Goal: Task Accomplishment & Management: Manage account settings

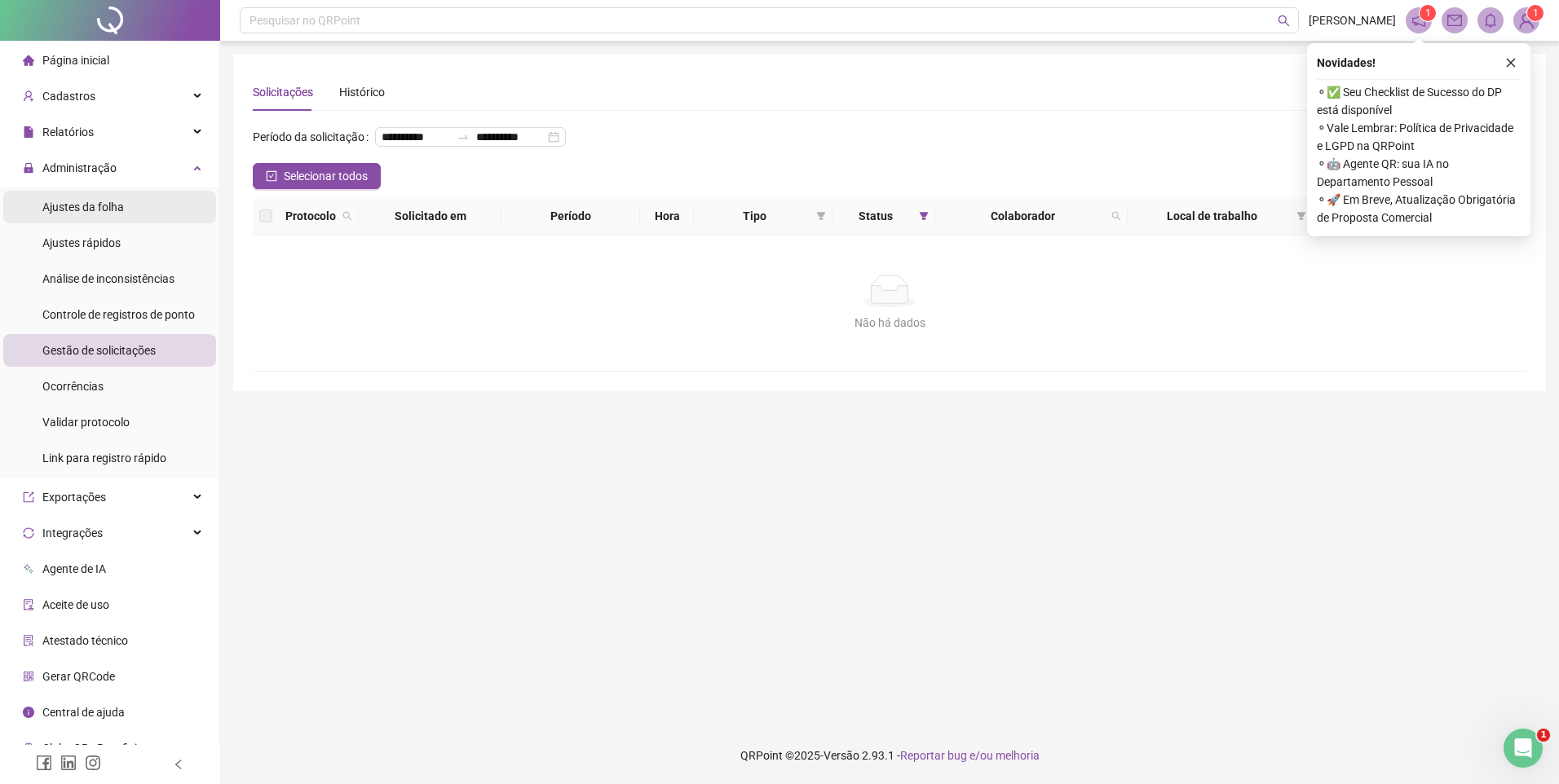
drag, startPoint x: 110, startPoint y: 206, endPoint x: 205, endPoint y: 210, distance: 95.1
click at [110, 205] on span "Ajustes da folha" at bounding box center [83, 206] width 81 height 13
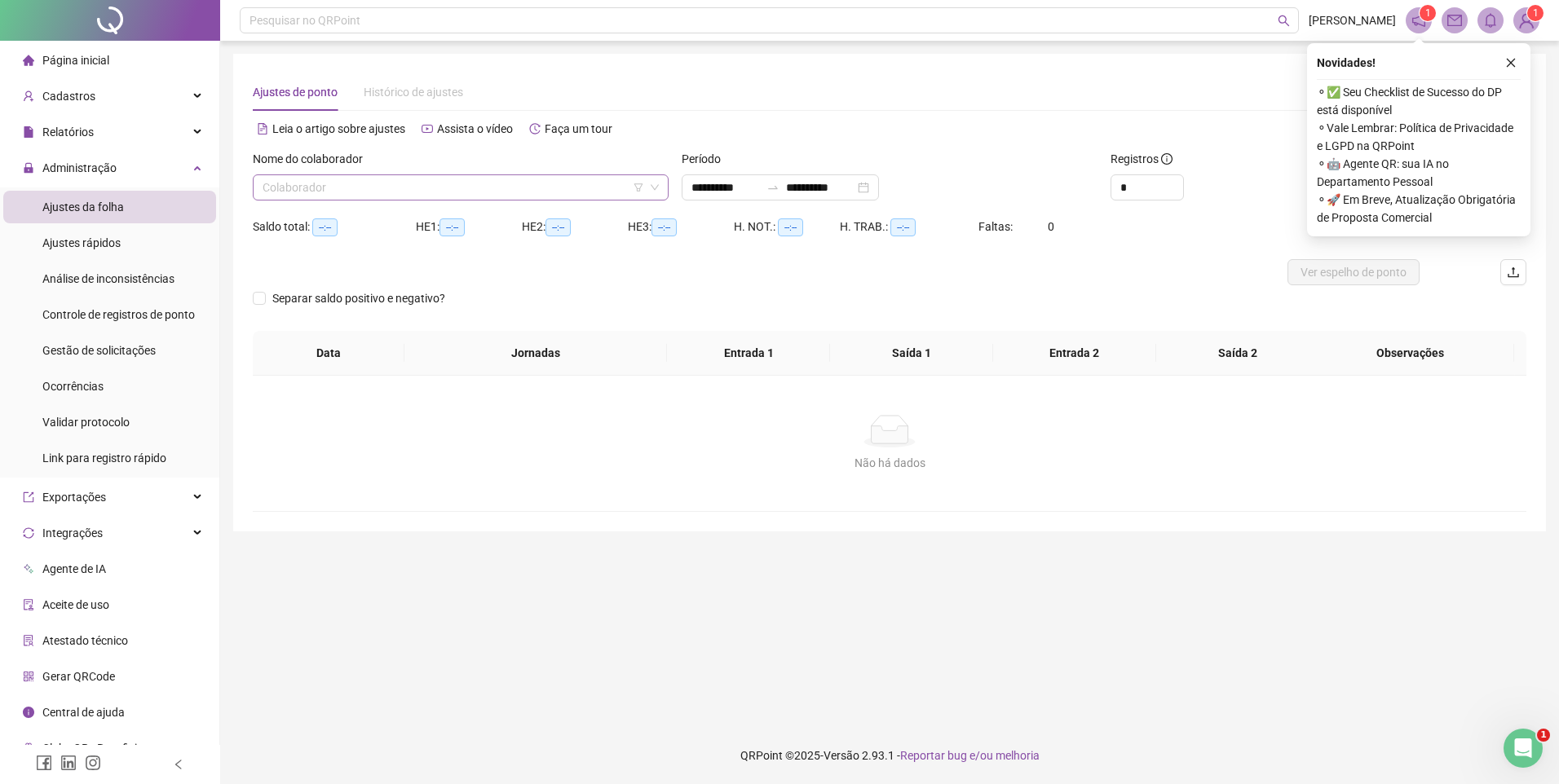
click at [352, 195] on input "search" at bounding box center [453, 187] width 381 height 24
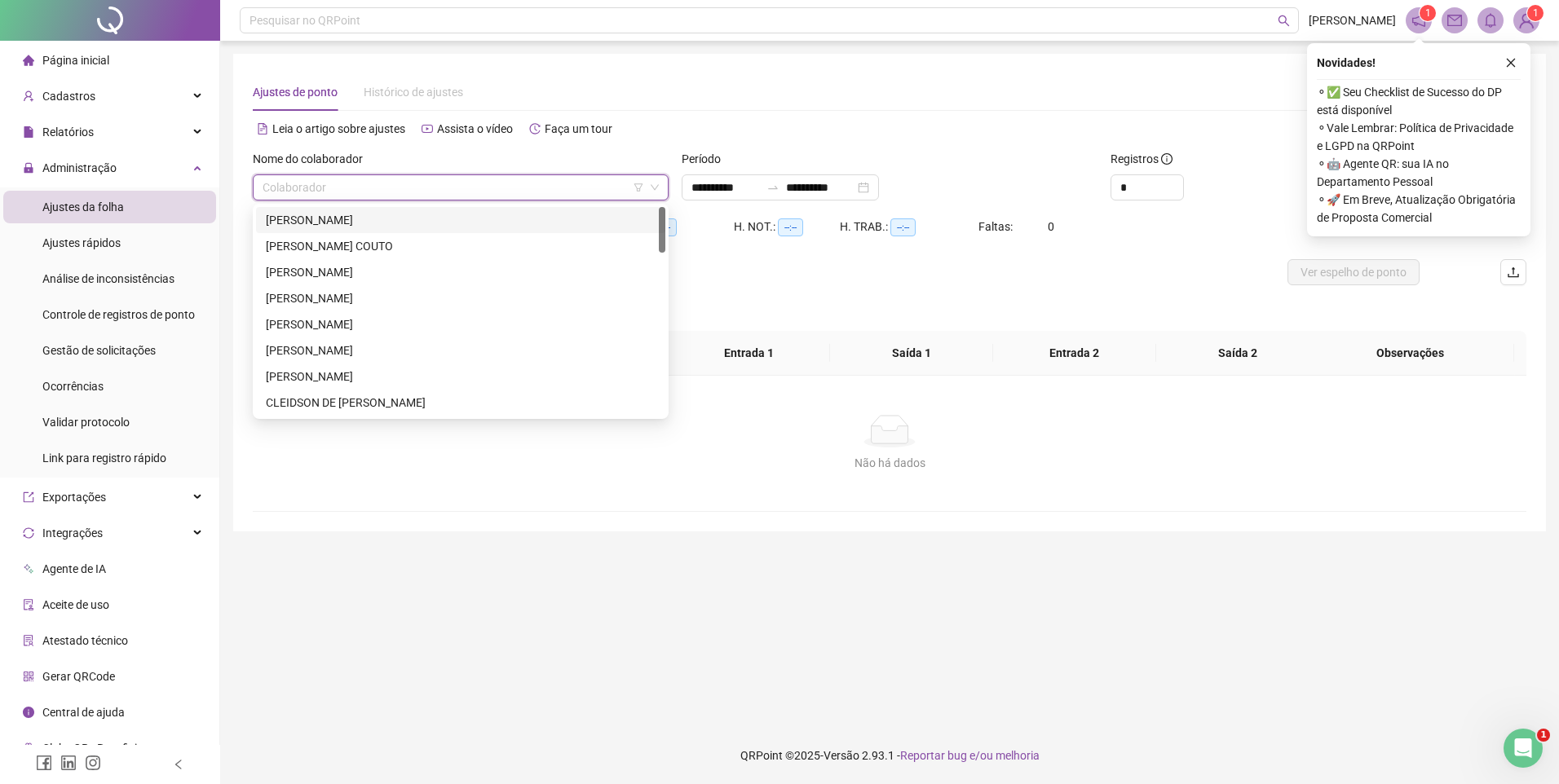
type input "**********"
click at [346, 222] on div "[PERSON_NAME]" at bounding box center [461, 220] width 390 height 18
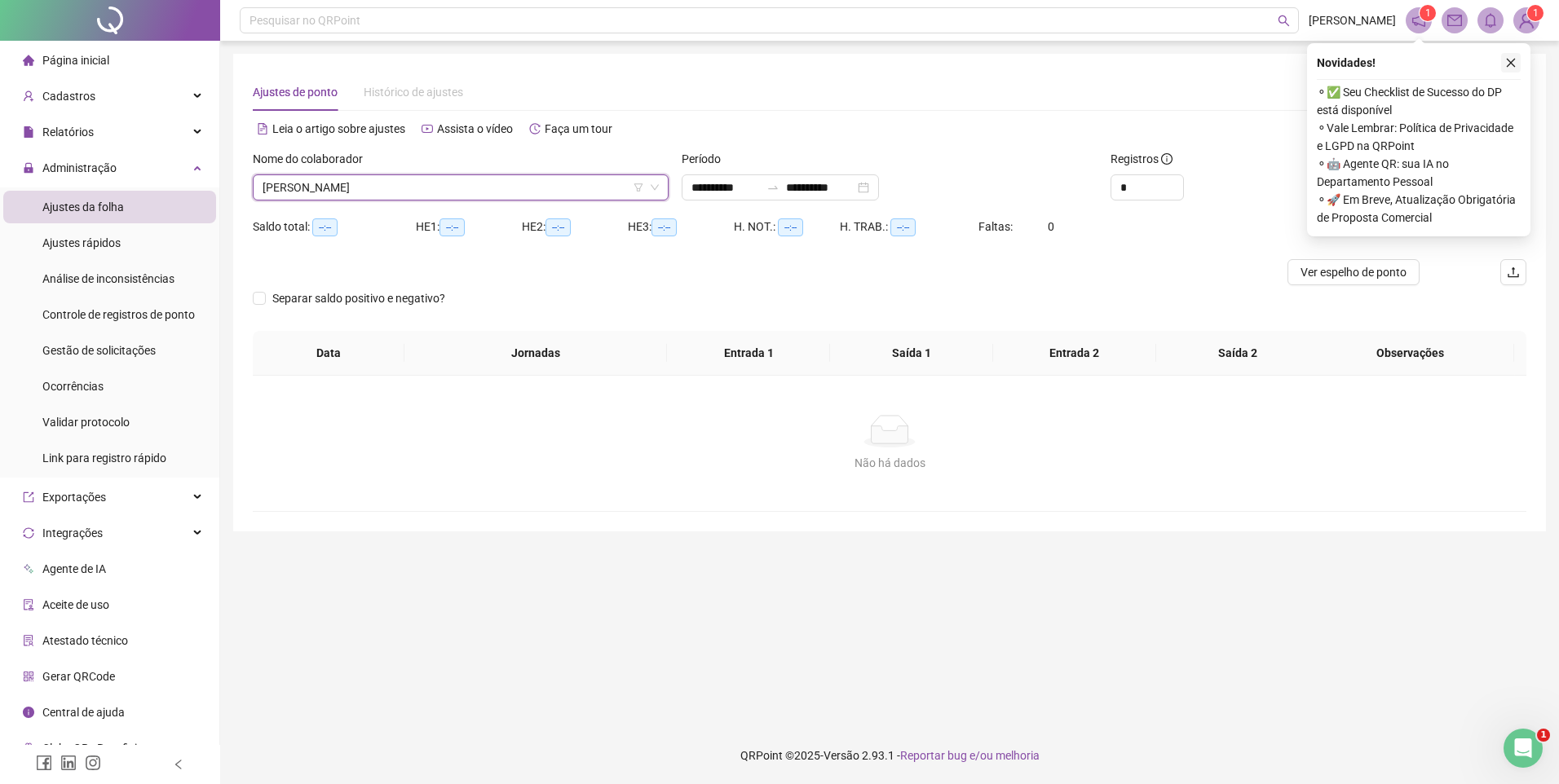
click at [1514, 60] on icon "close" at bounding box center [1510, 63] width 9 height 9
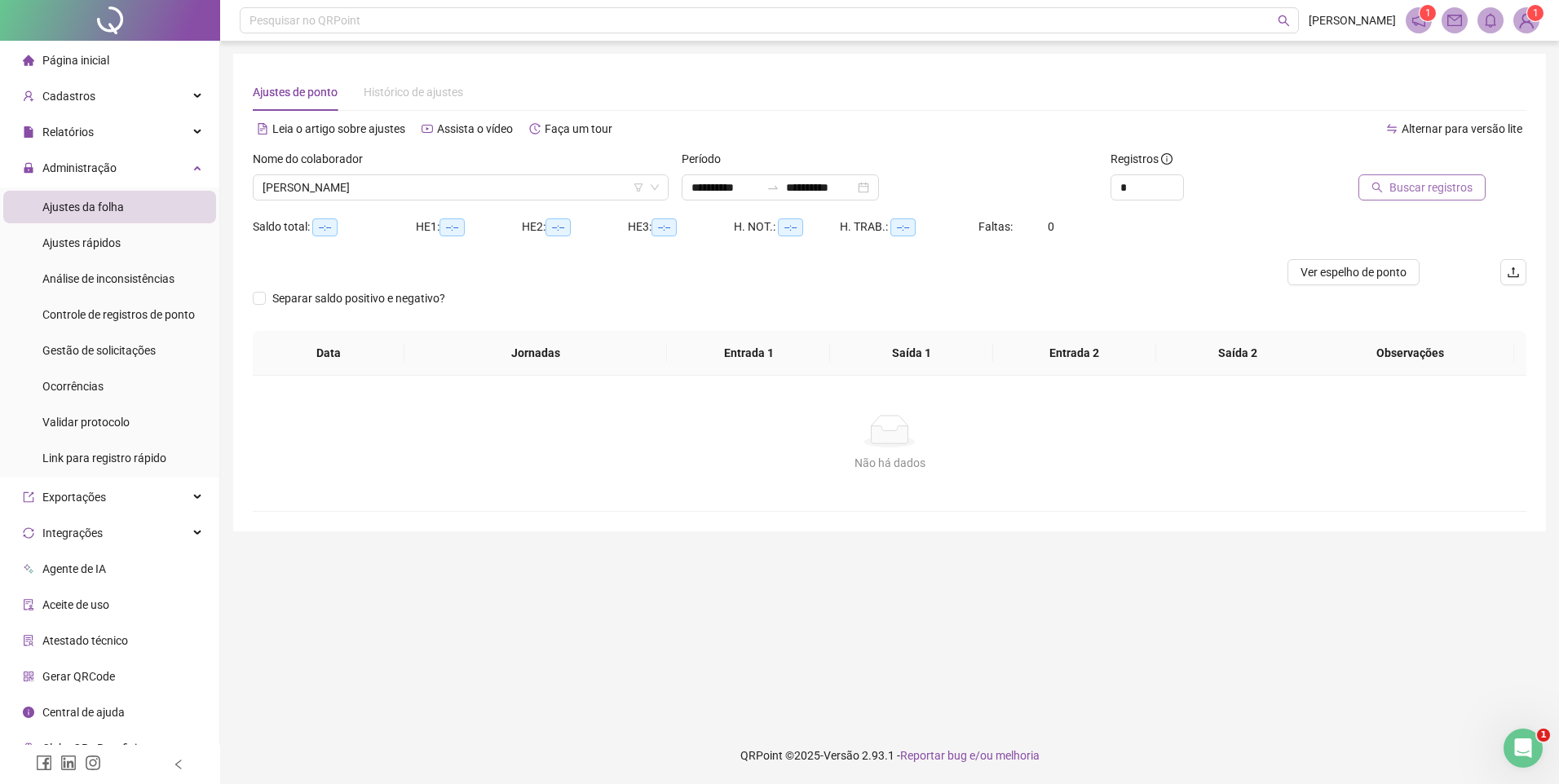
click at [1408, 188] on span "Buscar registros" at bounding box center [1431, 187] width 83 height 18
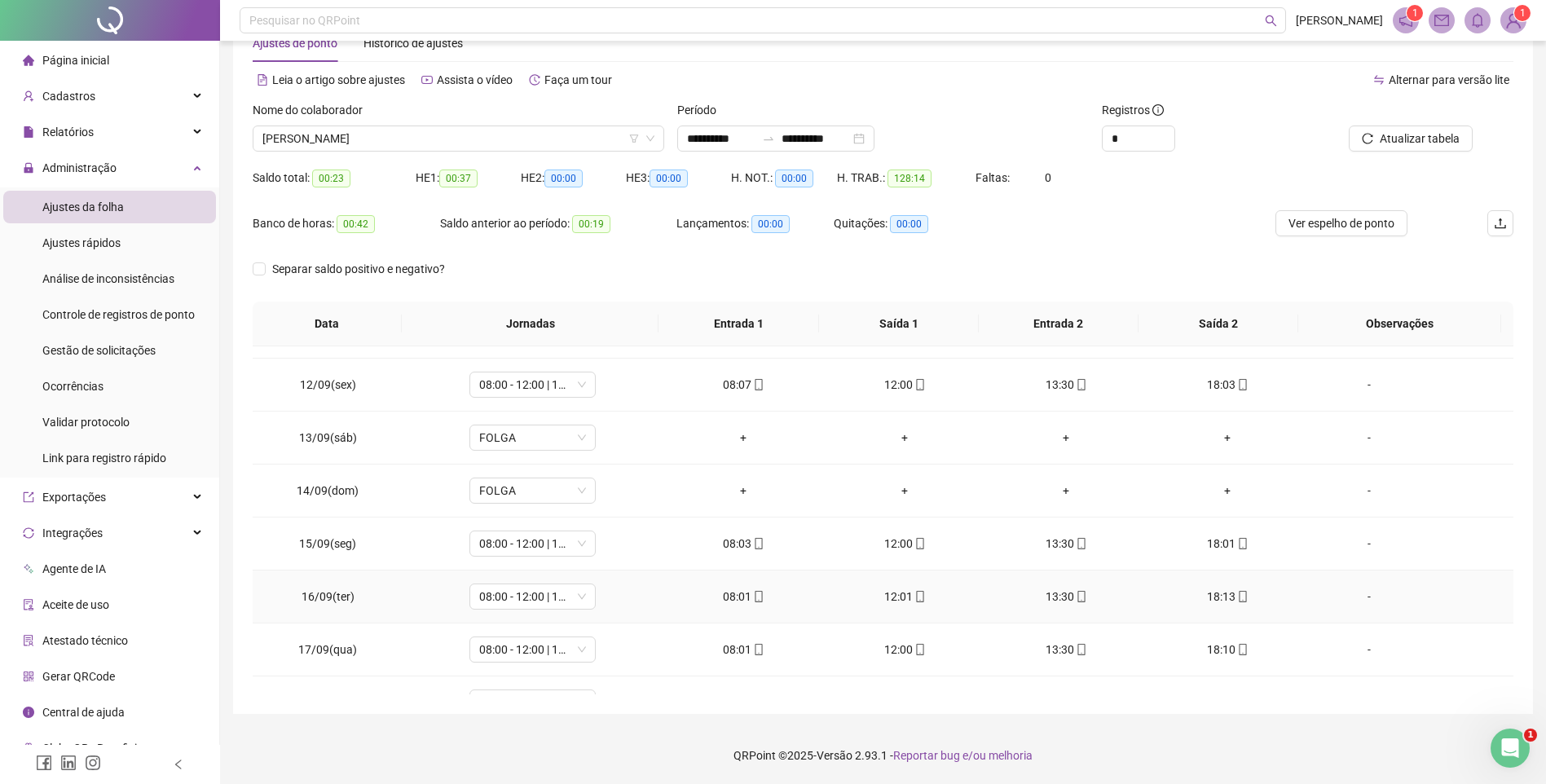
scroll to position [764, 0]
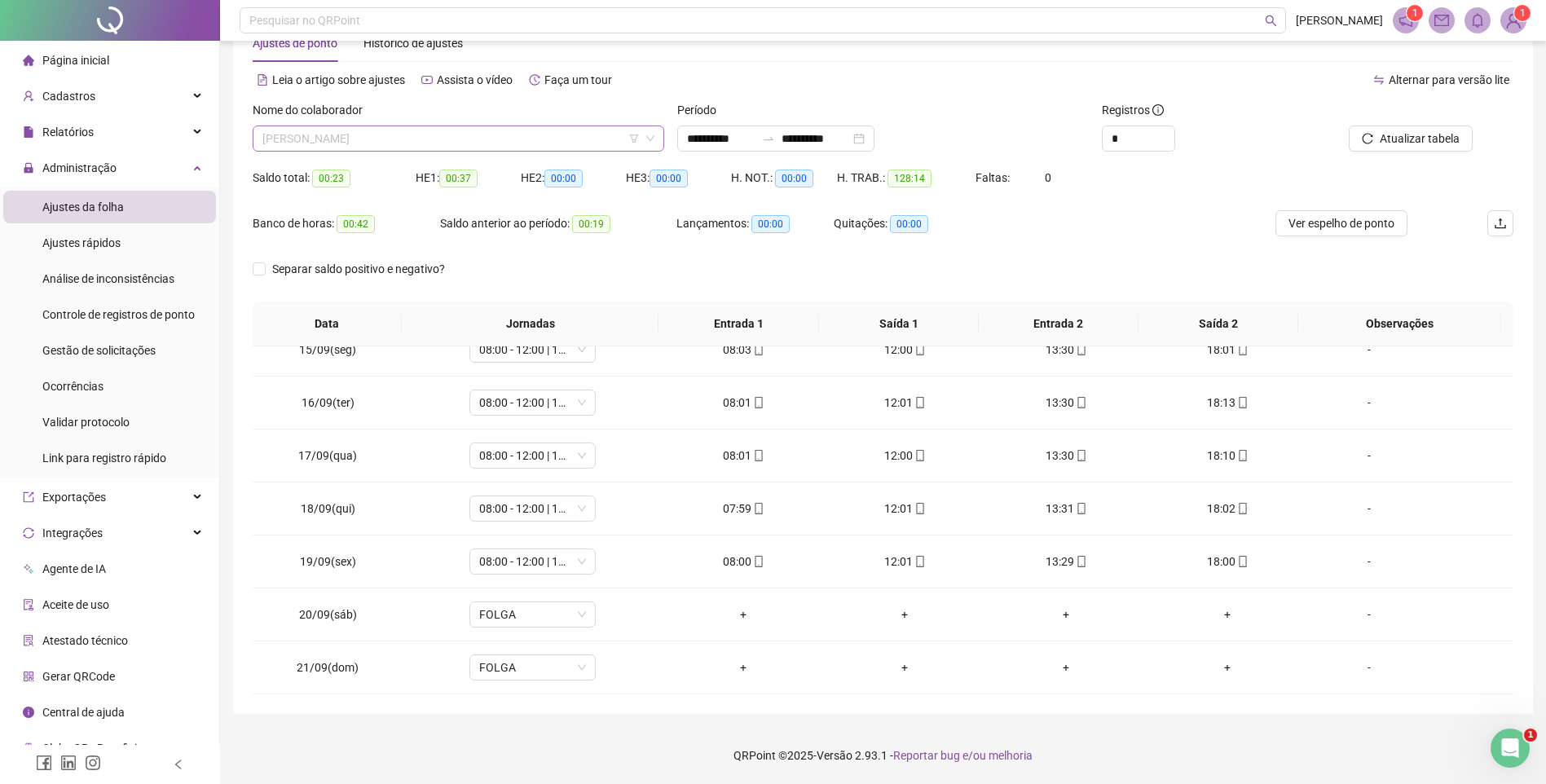
click at [453, 139] on span "[PERSON_NAME]" at bounding box center [458, 139] width 392 height 24
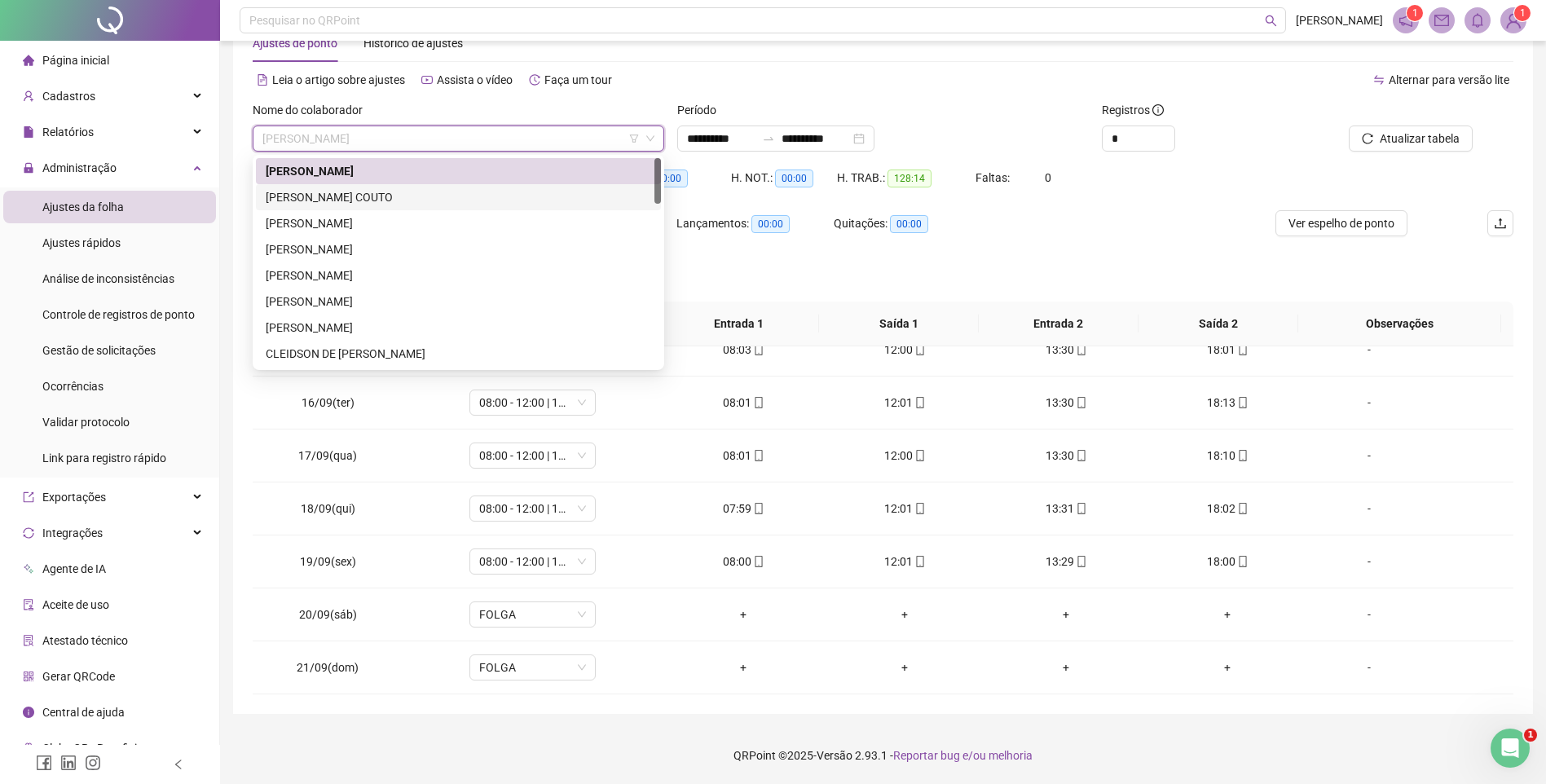
click at [305, 191] on div "[PERSON_NAME] COUTO" at bounding box center [458, 197] width 386 height 18
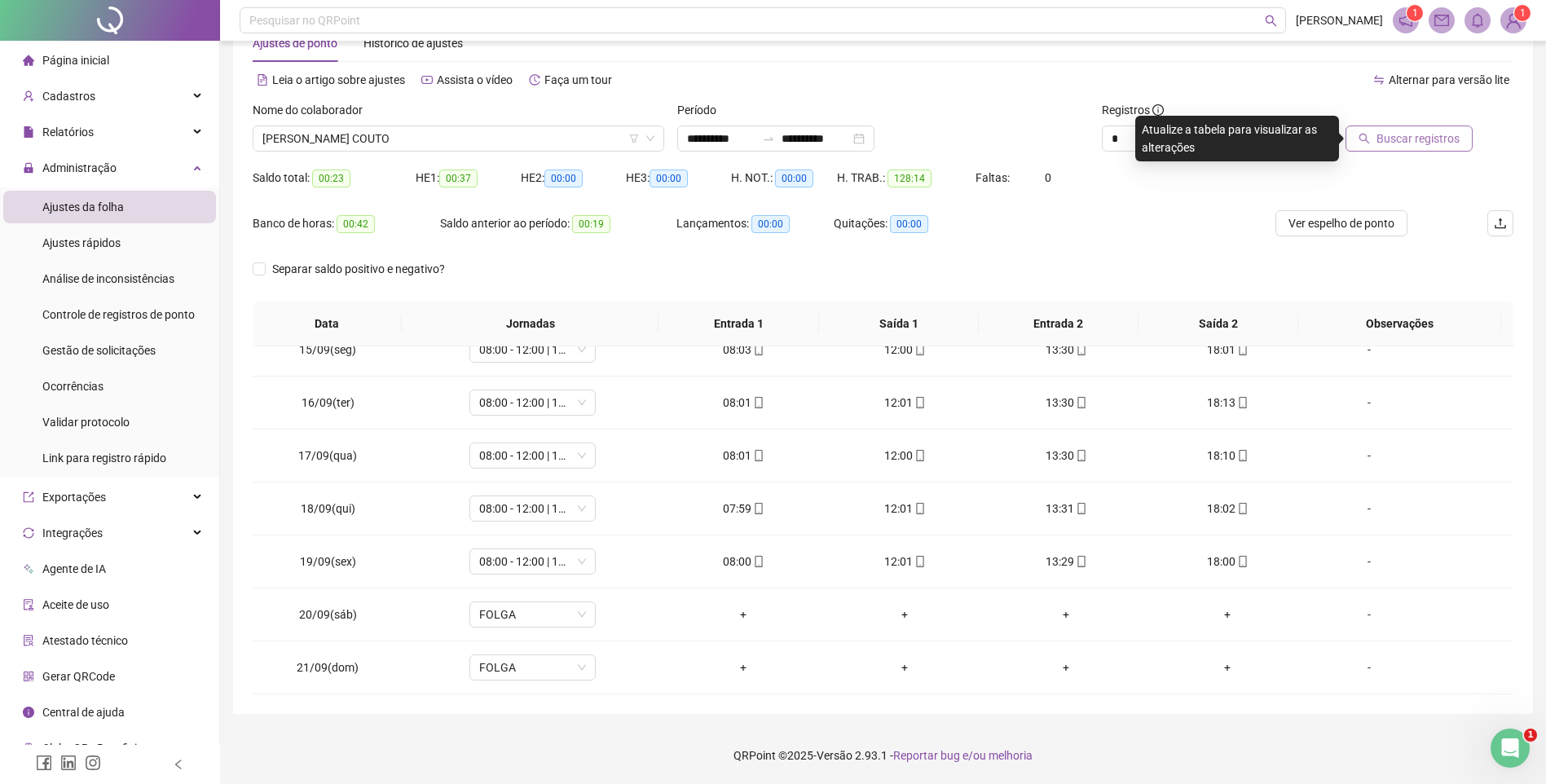
click at [1392, 141] on span "Buscar registros" at bounding box center [1419, 139] width 83 height 18
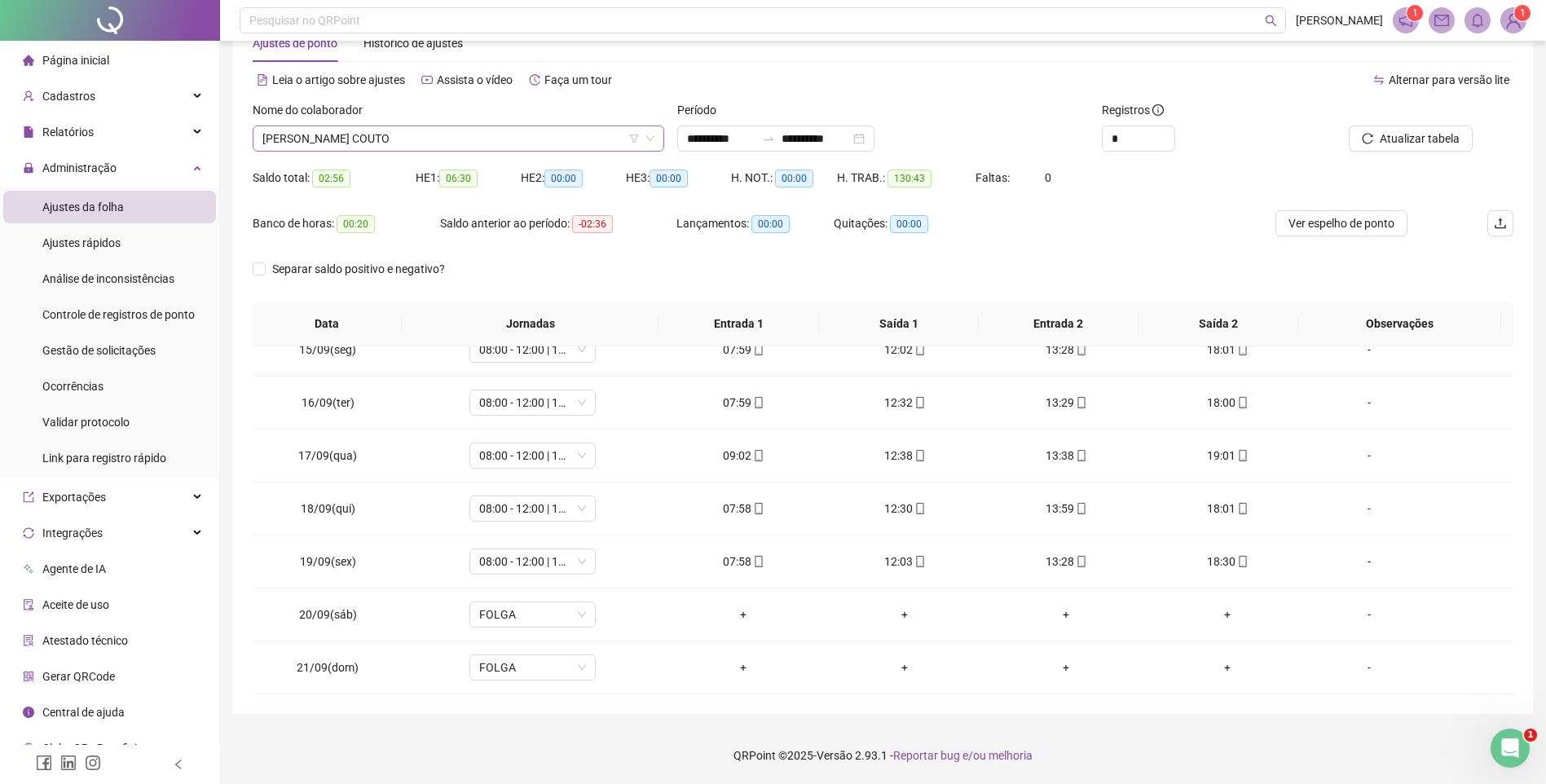
click at [391, 139] on span "[PERSON_NAME] COUTO" at bounding box center [458, 139] width 392 height 24
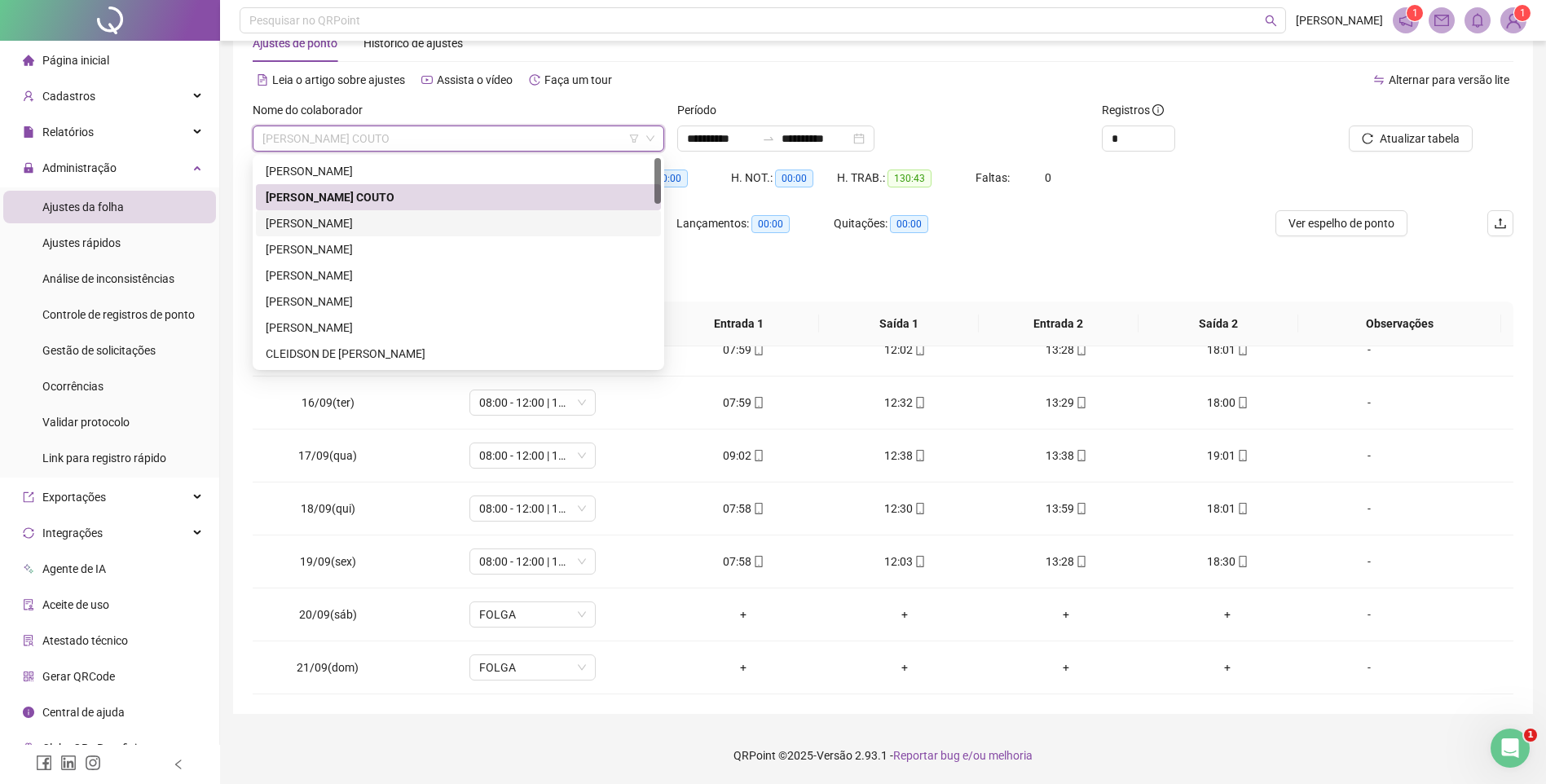
click at [327, 222] on div "[PERSON_NAME]" at bounding box center [458, 223] width 386 height 18
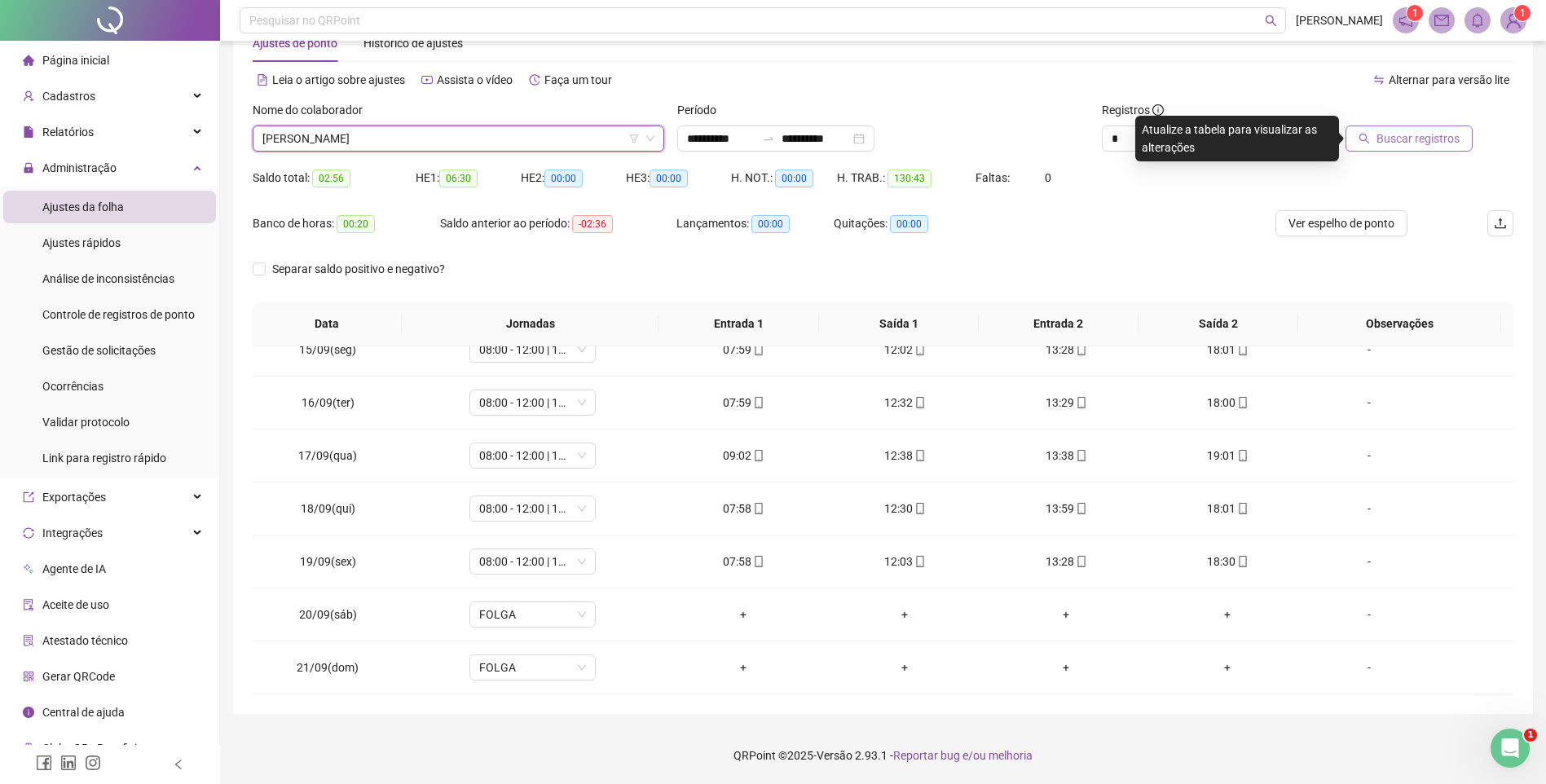
click at [1400, 133] on span "Buscar registros" at bounding box center [1419, 139] width 83 height 18
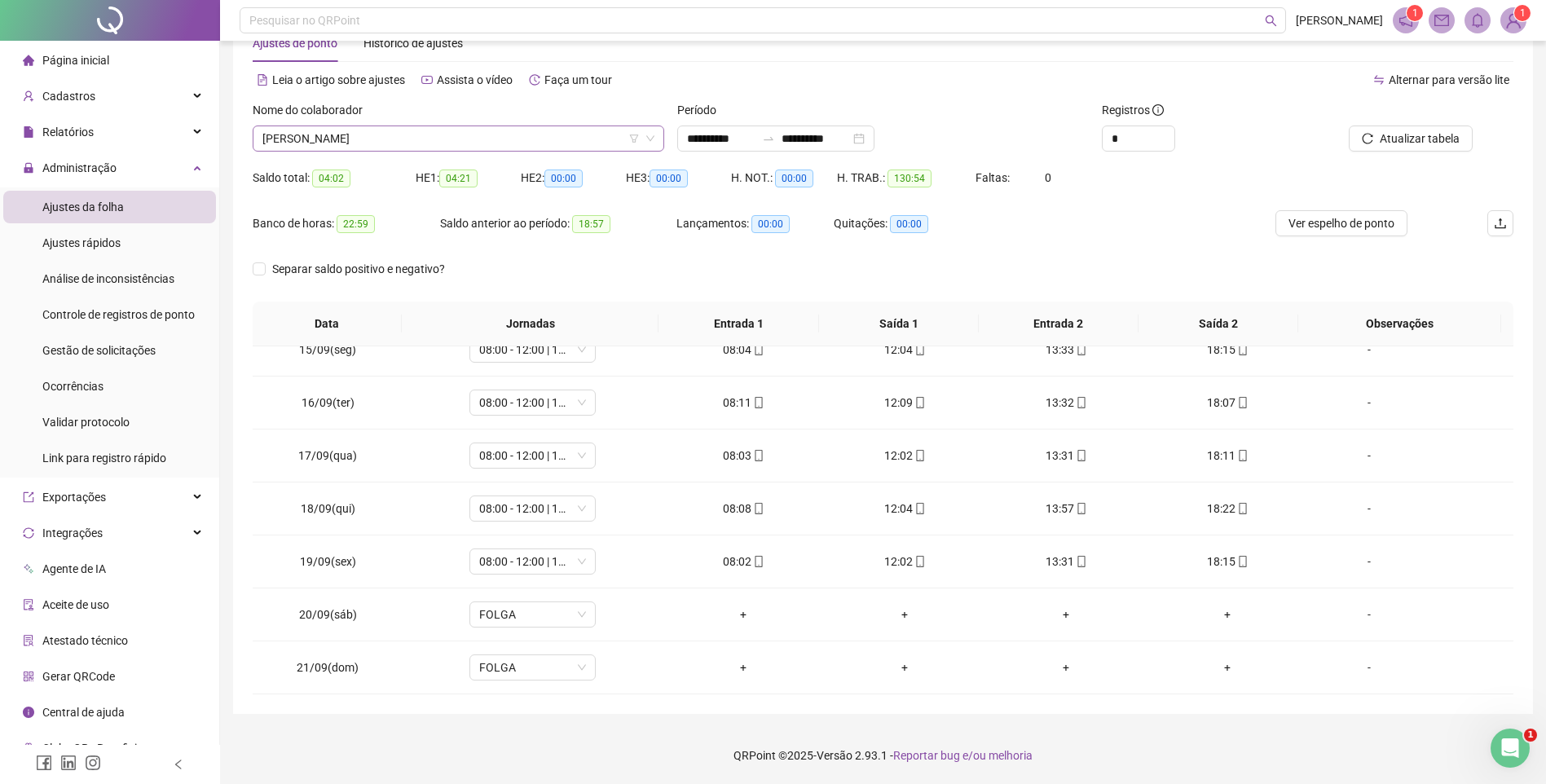
click at [404, 129] on span "[PERSON_NAME]" at bounding box center [458, 139] width 392 height 24
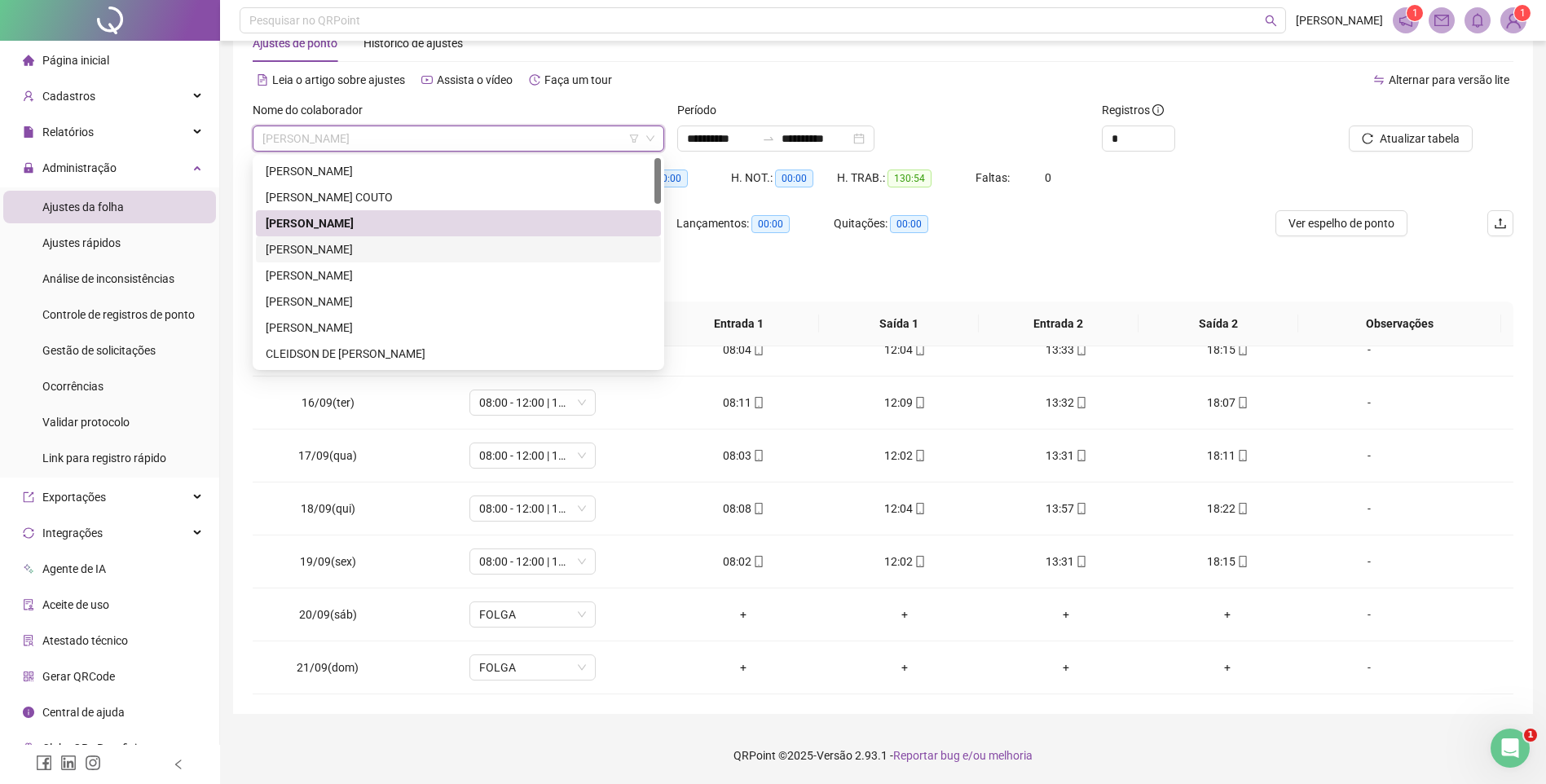
click at [341, 254] on div "[PERSON_NAME]" at bounding box center [458, 249] width 386 height 18
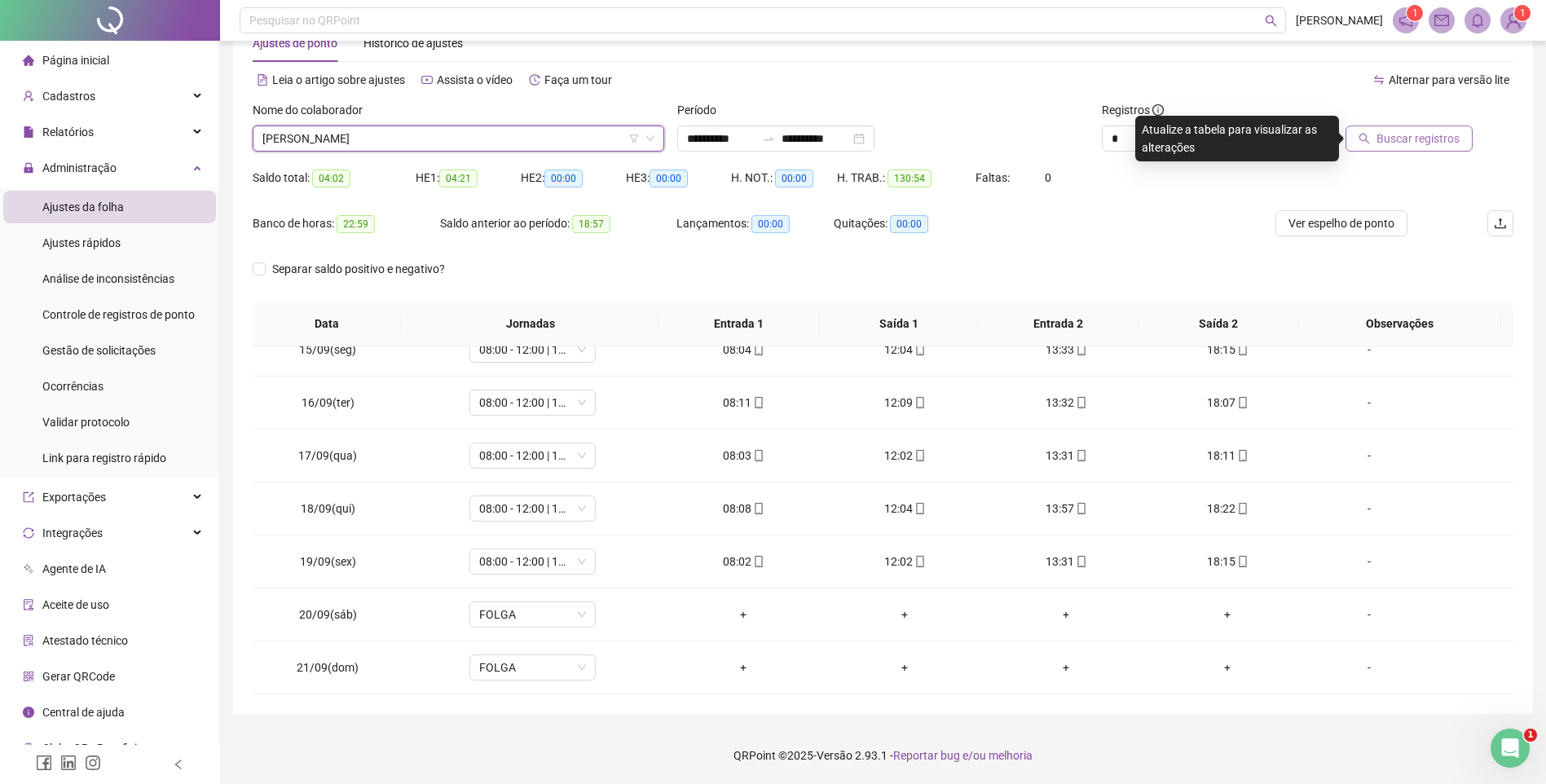
click at [1386, 135] on span "Buscar registros" at bounding box center [1419, 139] width 83 height 18
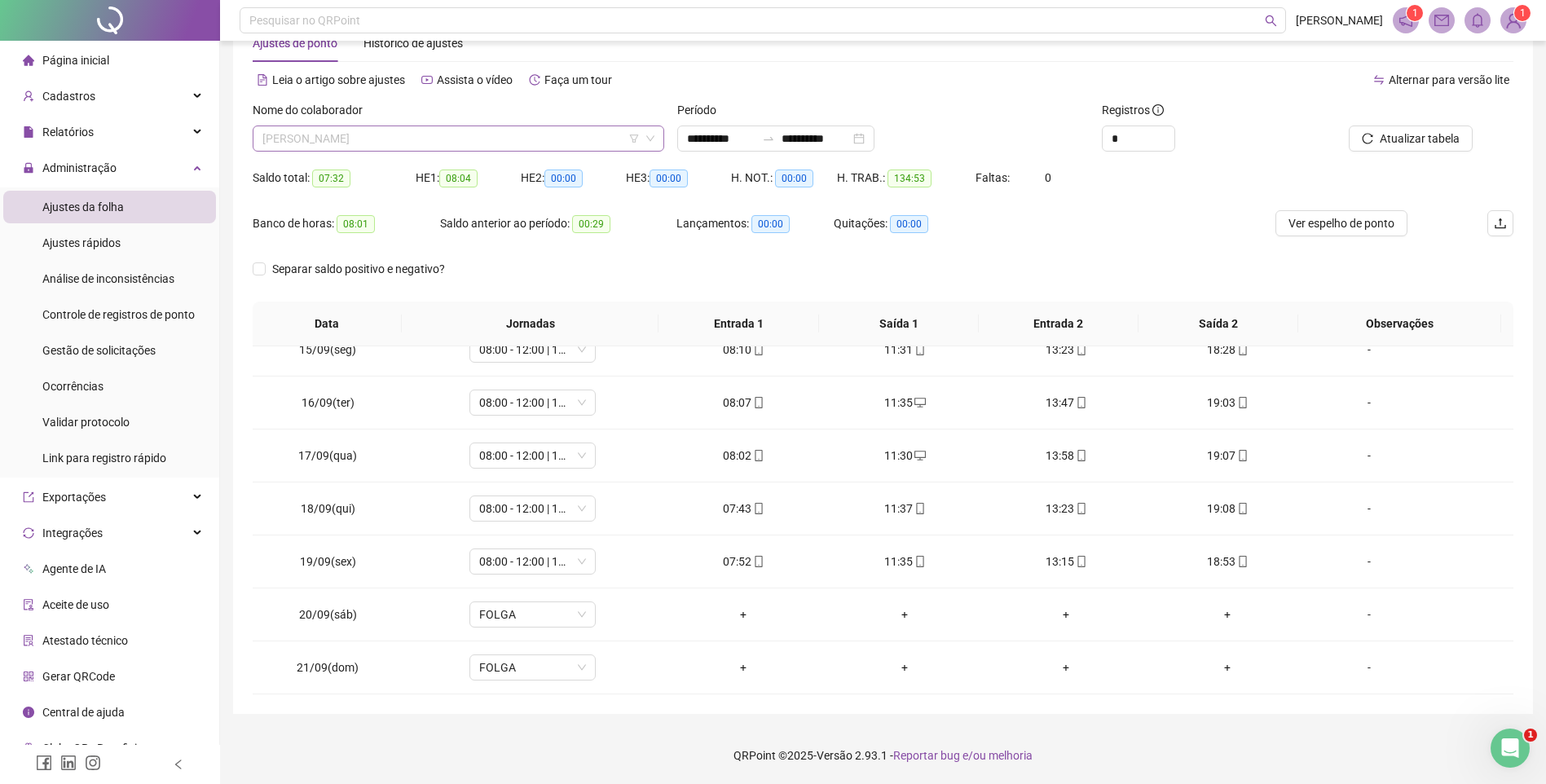
click at [405, 139] on span "[PERSON_NAME]" at bounding box center [458, 139] width 392 height 24
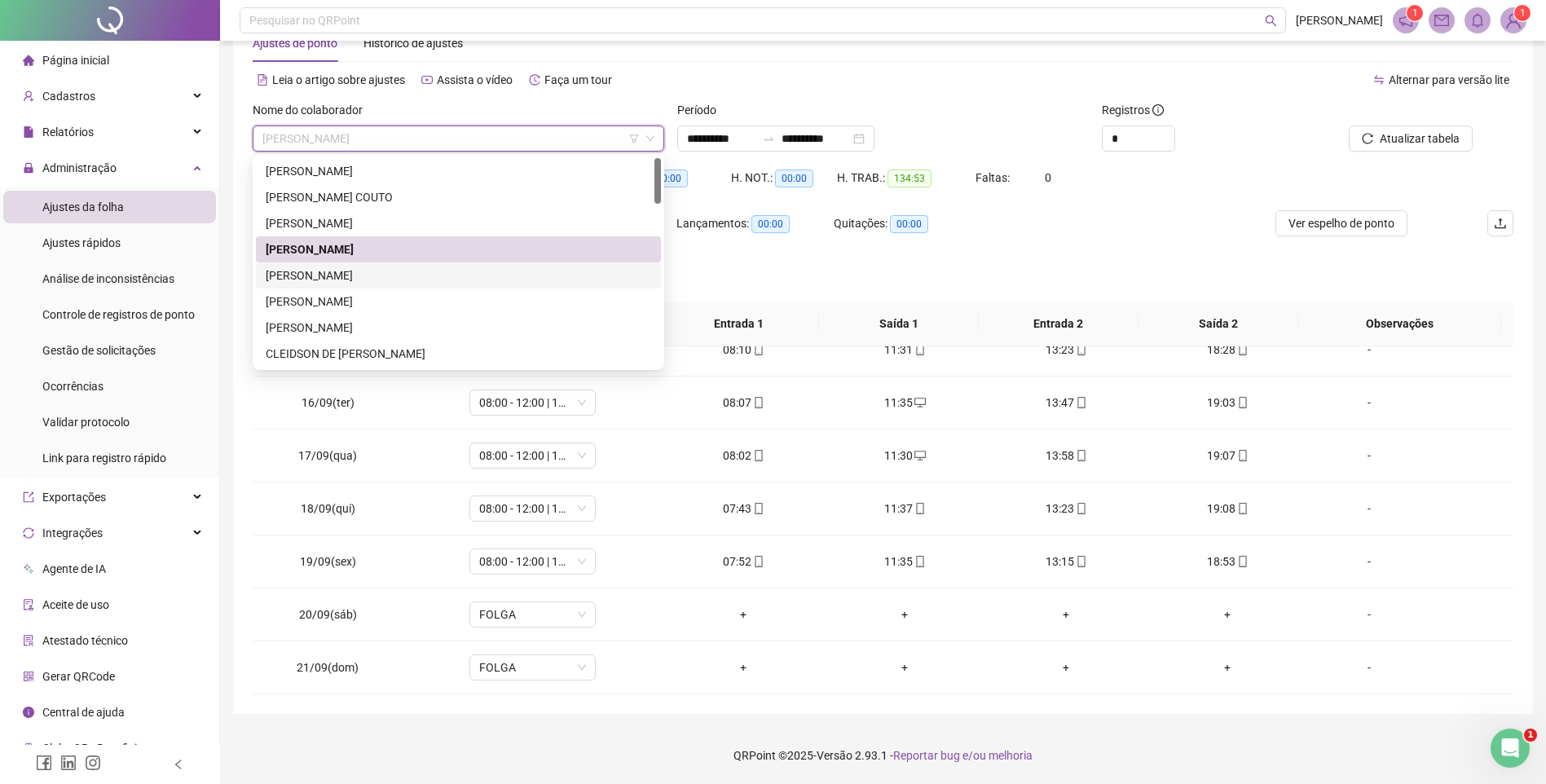
click at [322, 284] on div "[PERSON_NAME]" at bounding box center [458, 275] width 406 height 26
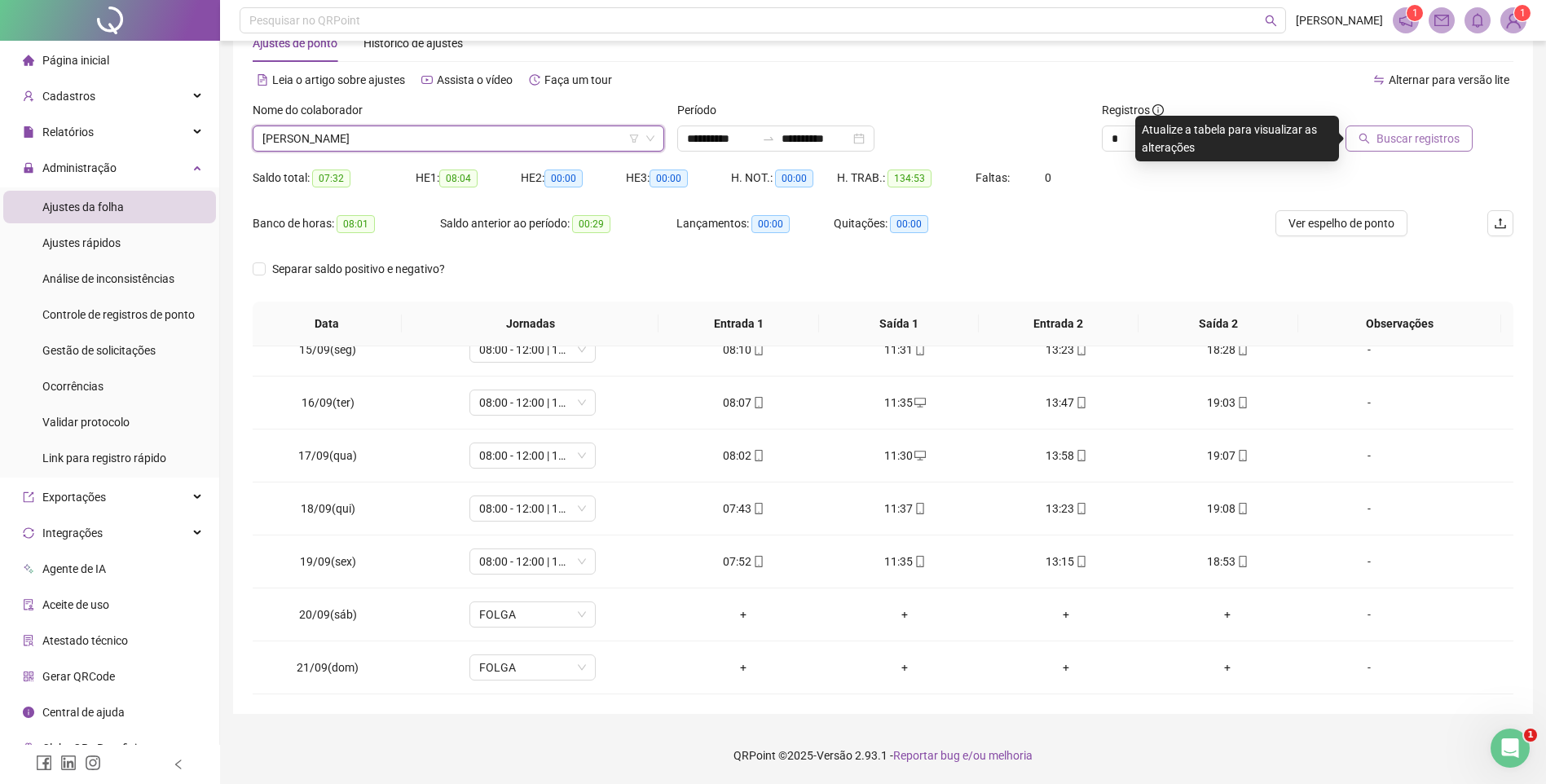
click at [1411, 145] on span "Buscar registros" at bounding box center [1419, 139] width 83 height 18
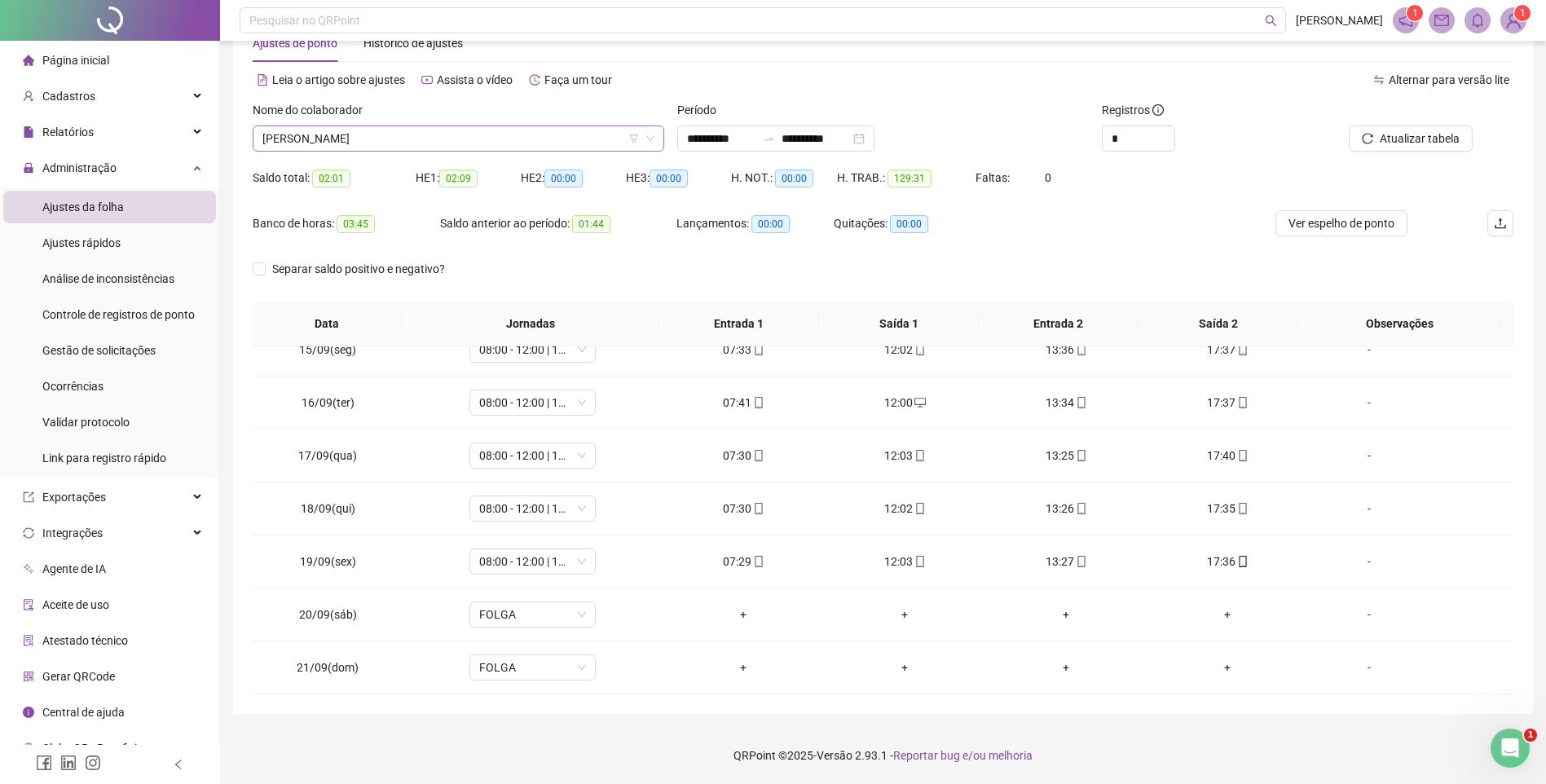
click at [399, 141] on span "[PERSON_NAME]" at bounding box center [458, 139] width 392 height 24
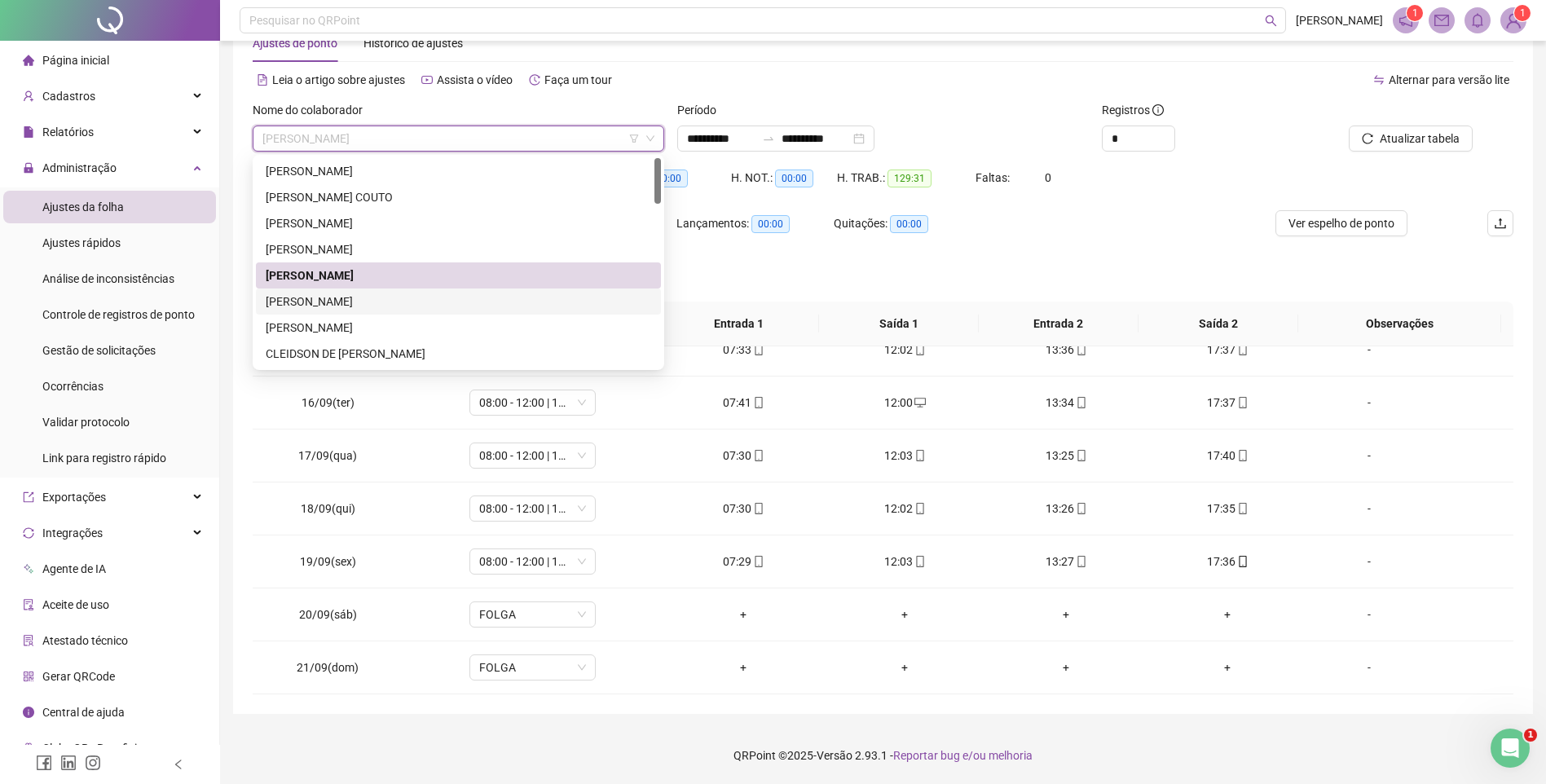
click at [330, 292] on div "[PERSON_NAME]" at bounding box center [458, 301] width 406 height 26
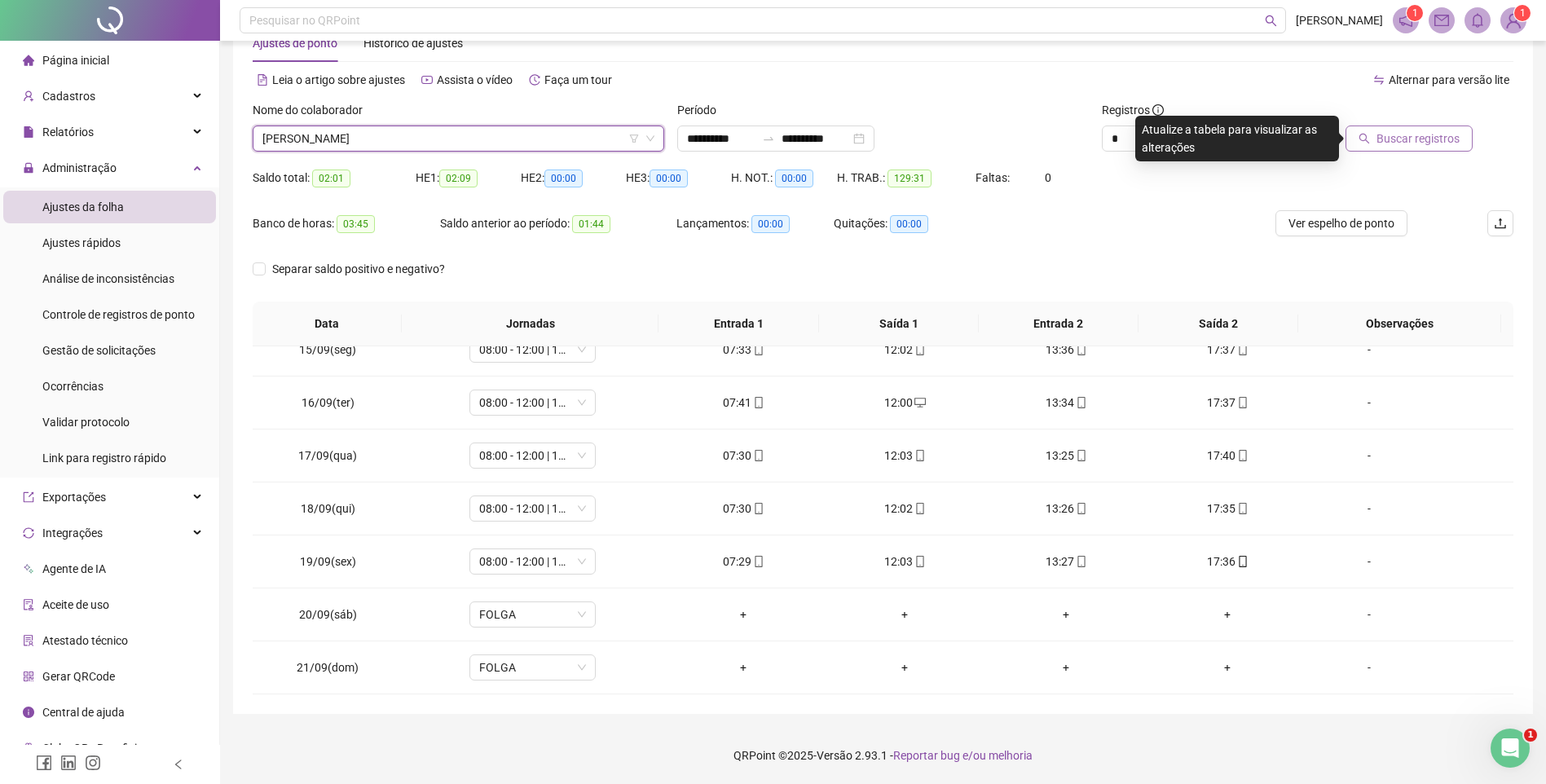
click at [1432, 145] on span "Buscar registros" at bounding box center [1419, 139] width 83 height 18
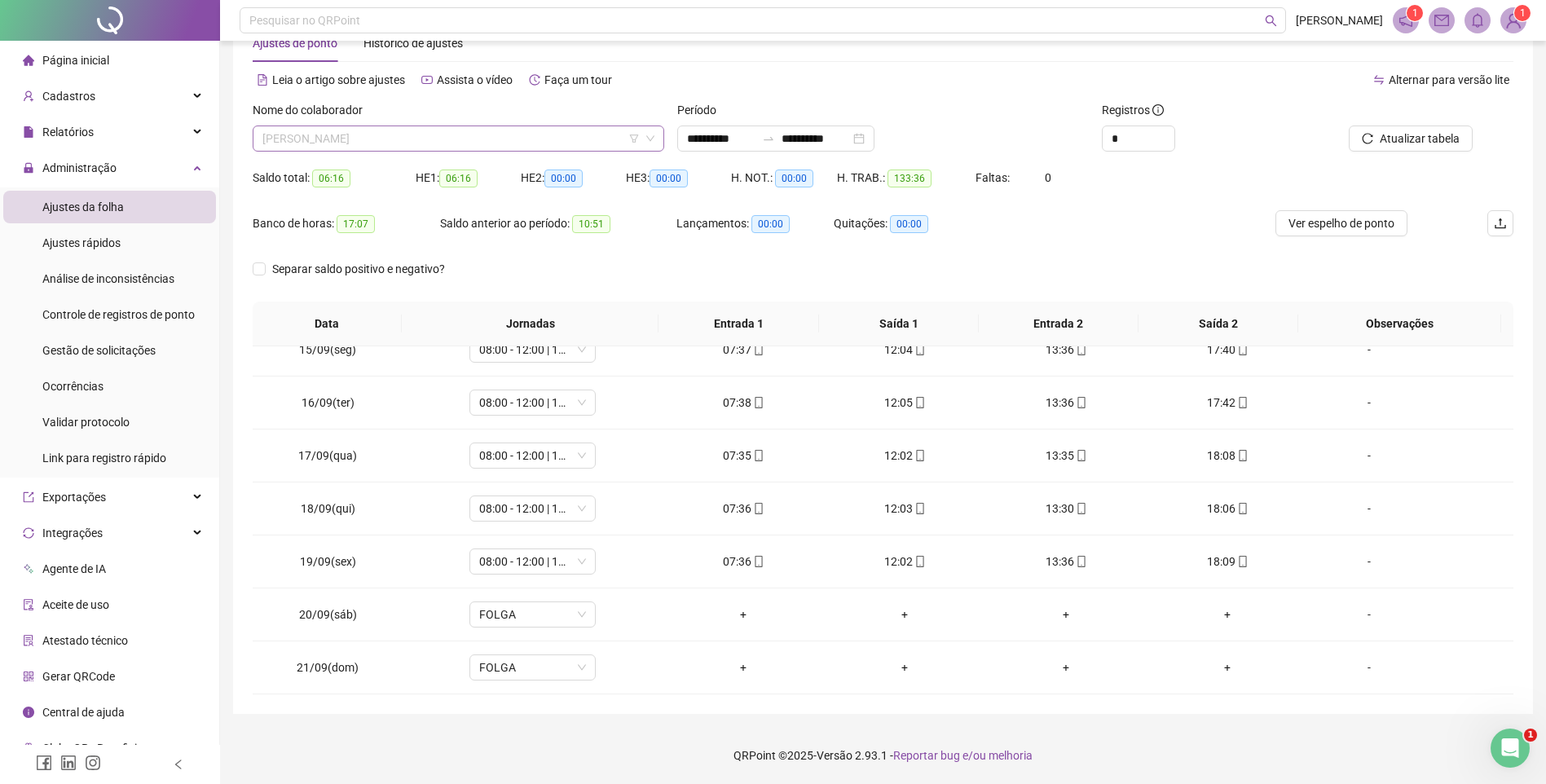
click at [406, 150] on span "[PERSON_NAME]" at bounding box center [458, 139] width 392 height 24
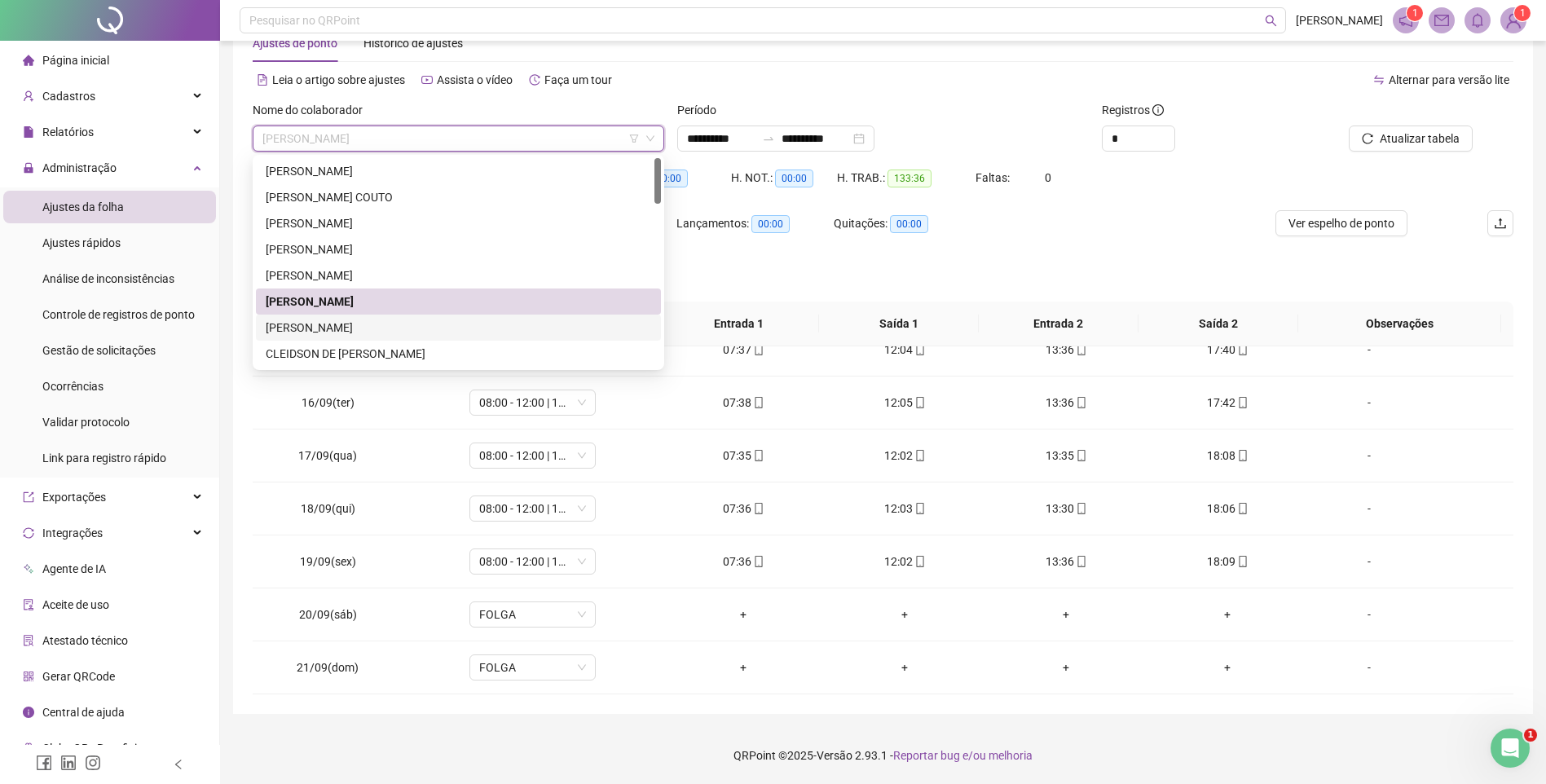
click at [323, 320] on div "[PERSON_NAME]" at bounding box center [458, 327] width 386 height 18
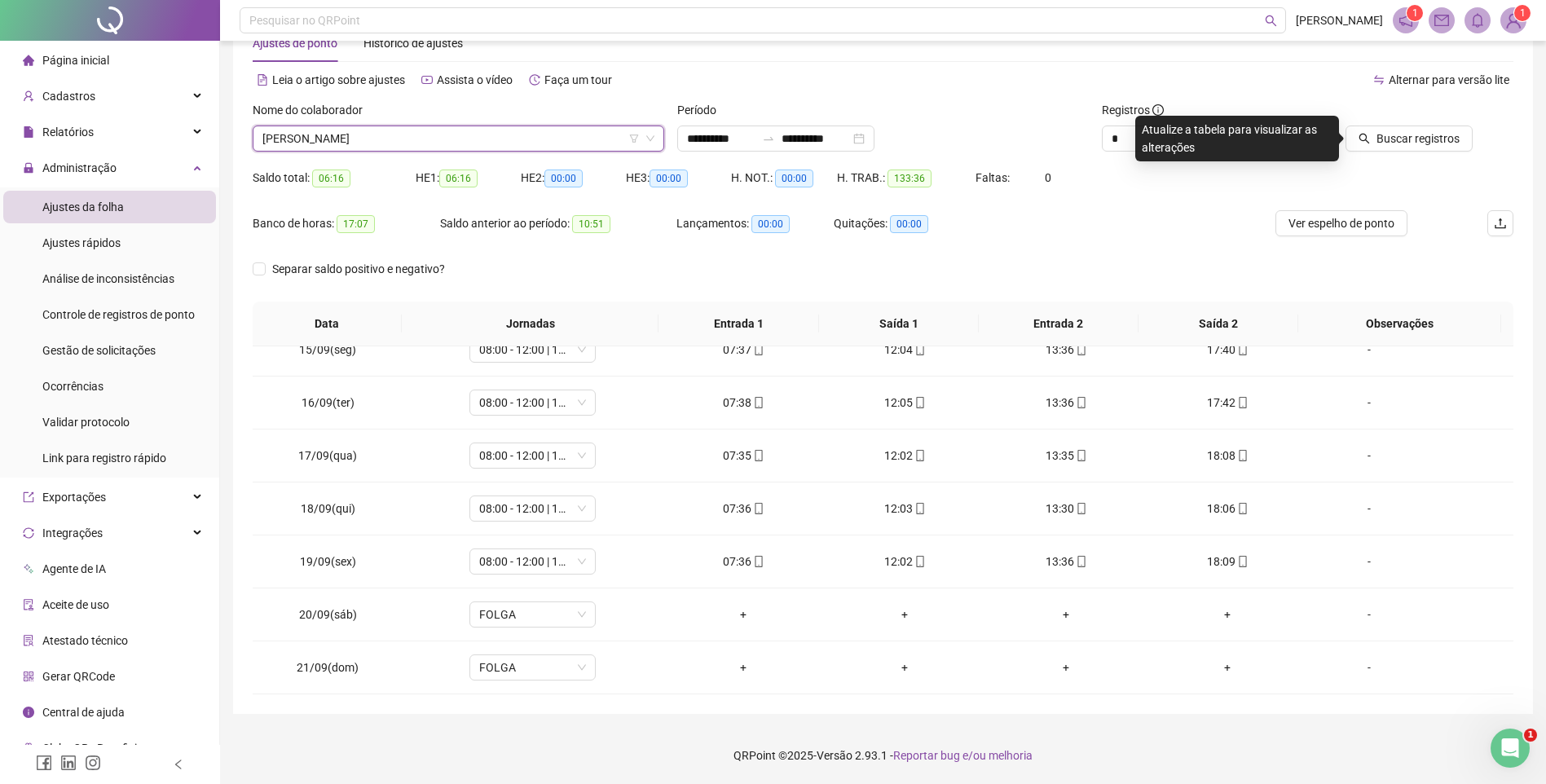
click at [1409, 152] on div "Buscar registros" at bounding box center [1414, 133] width 213 height 63
click at [1409, 146] on span "Buscar registros" at bounding box center [1419, 139] width 83 height 18
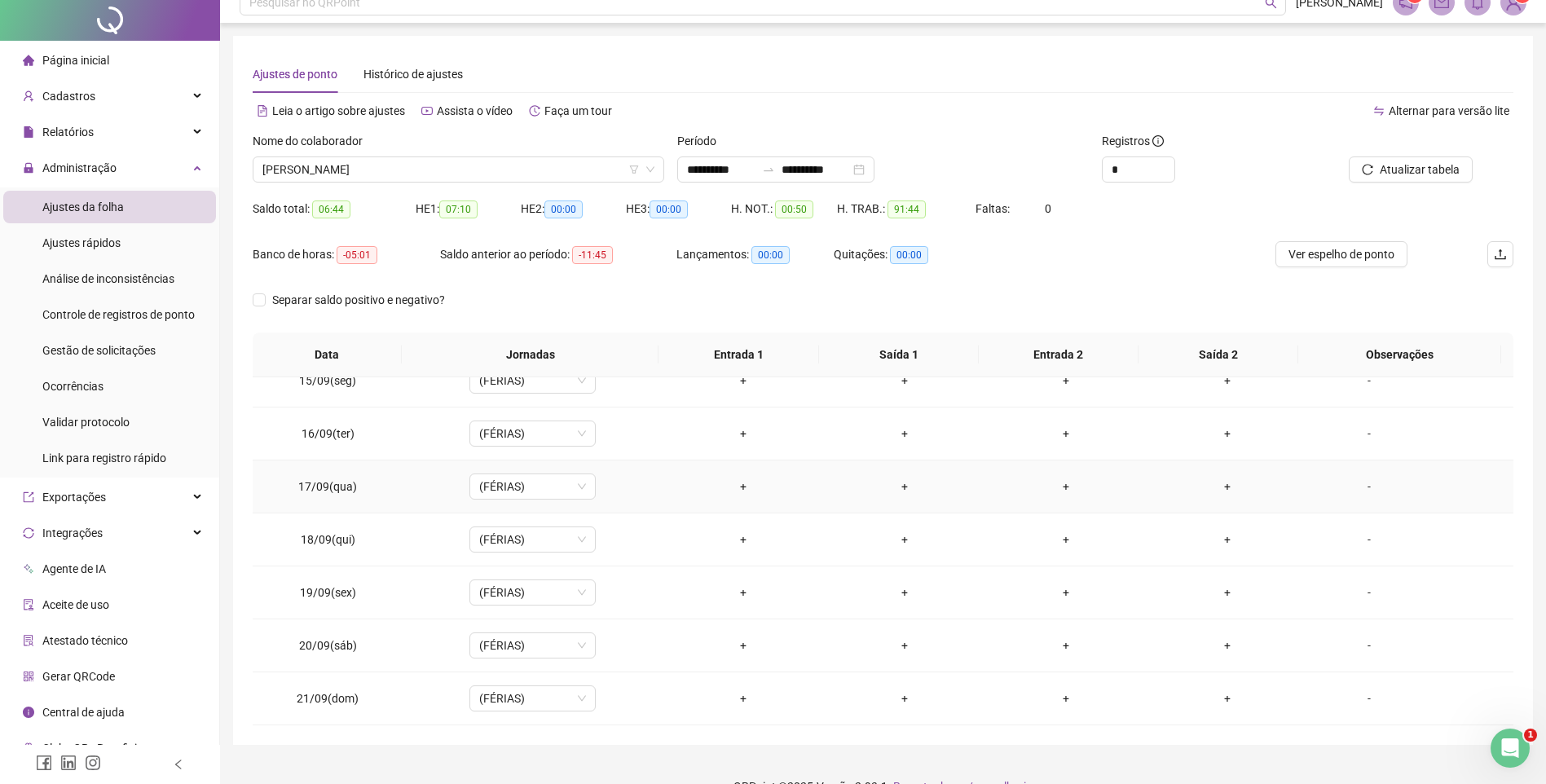
scroll to position [49, 0]
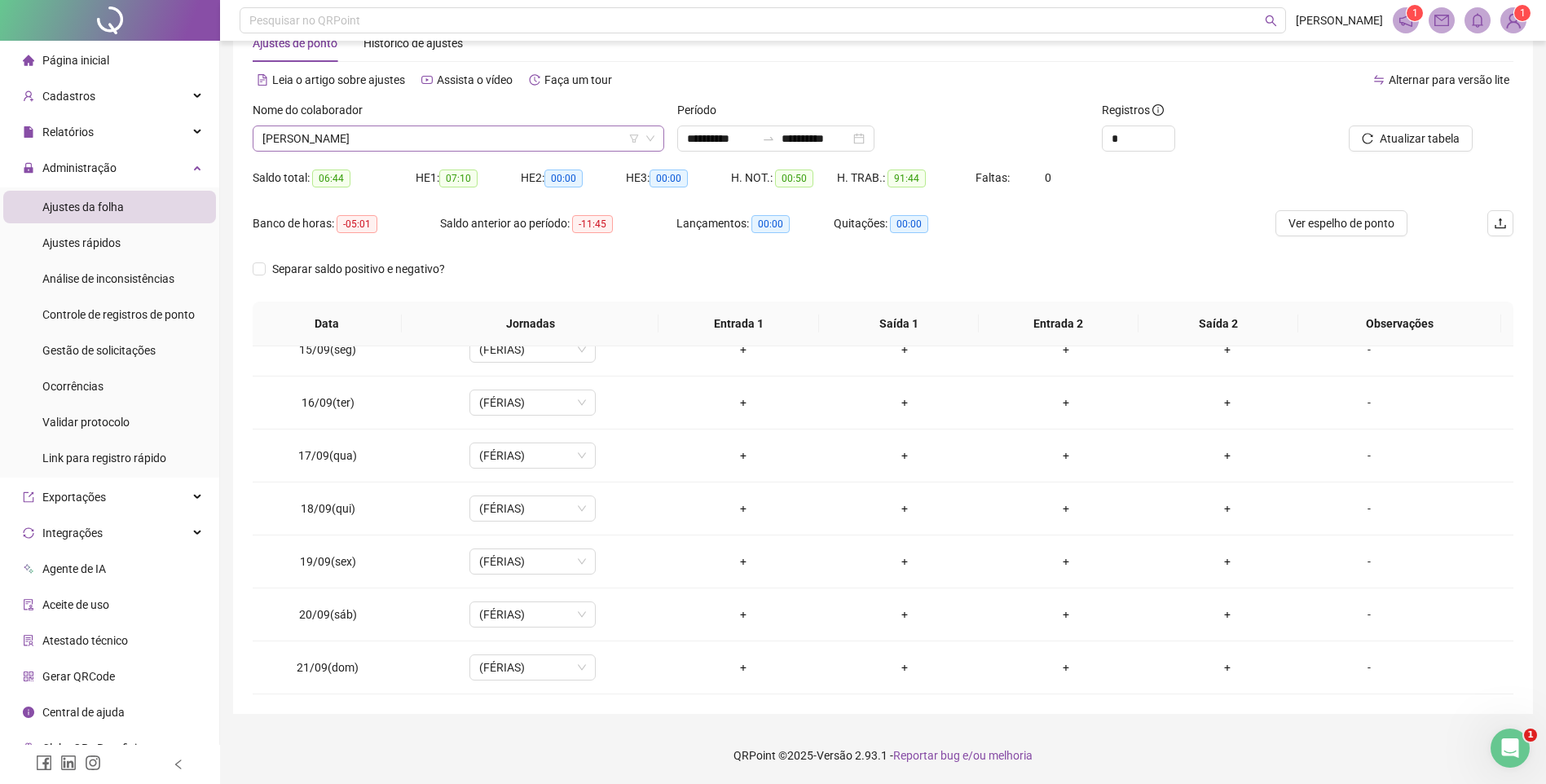
click at [388, 142] on span "[PERSON_NAME]" at bounding box center [458, 139] width 392 height 24
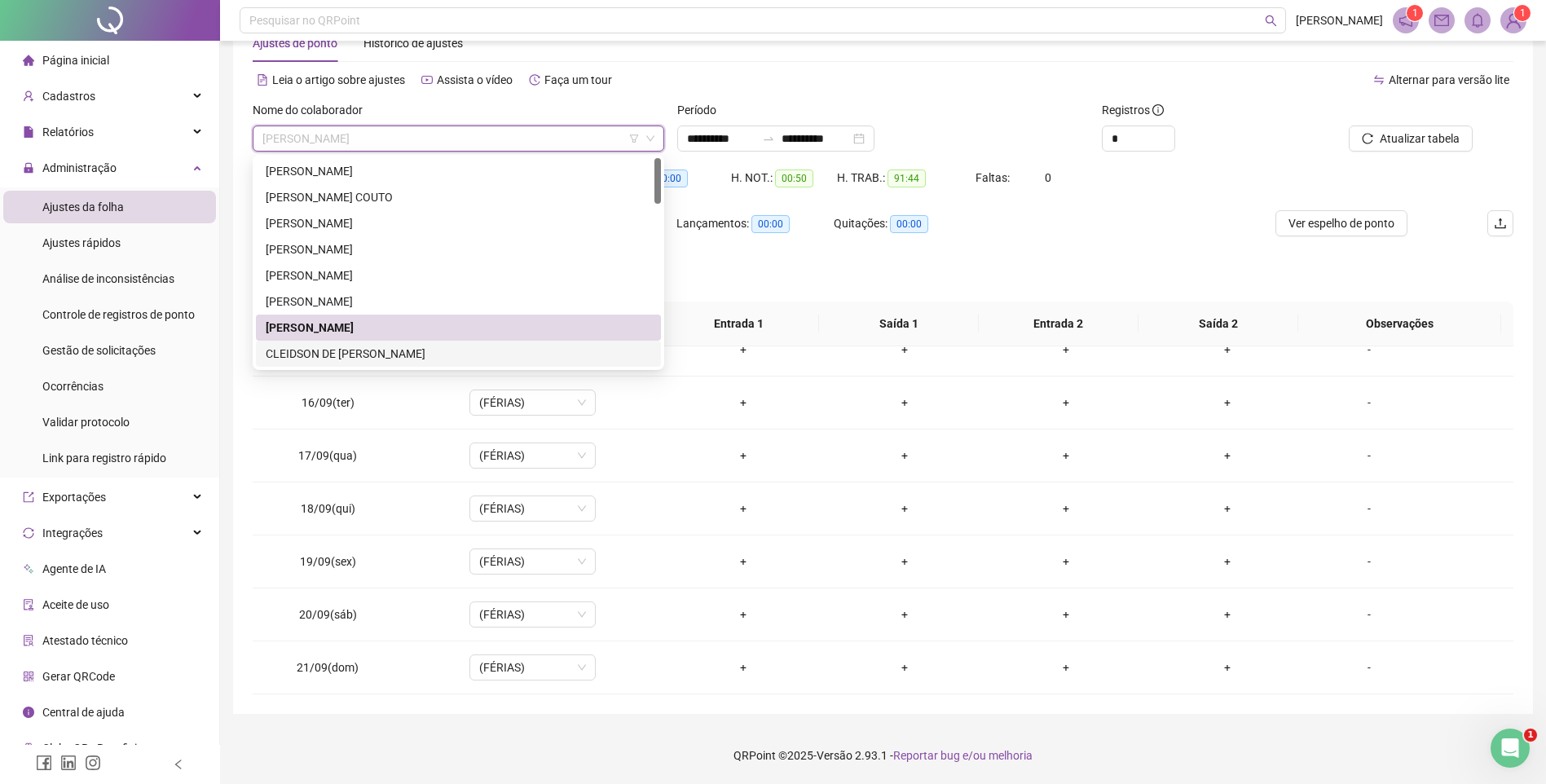
click at [348, 345] on div "CLEIDSON DE [PERSON_NAME]" at bounding box center [458, 353] width 386 height 18
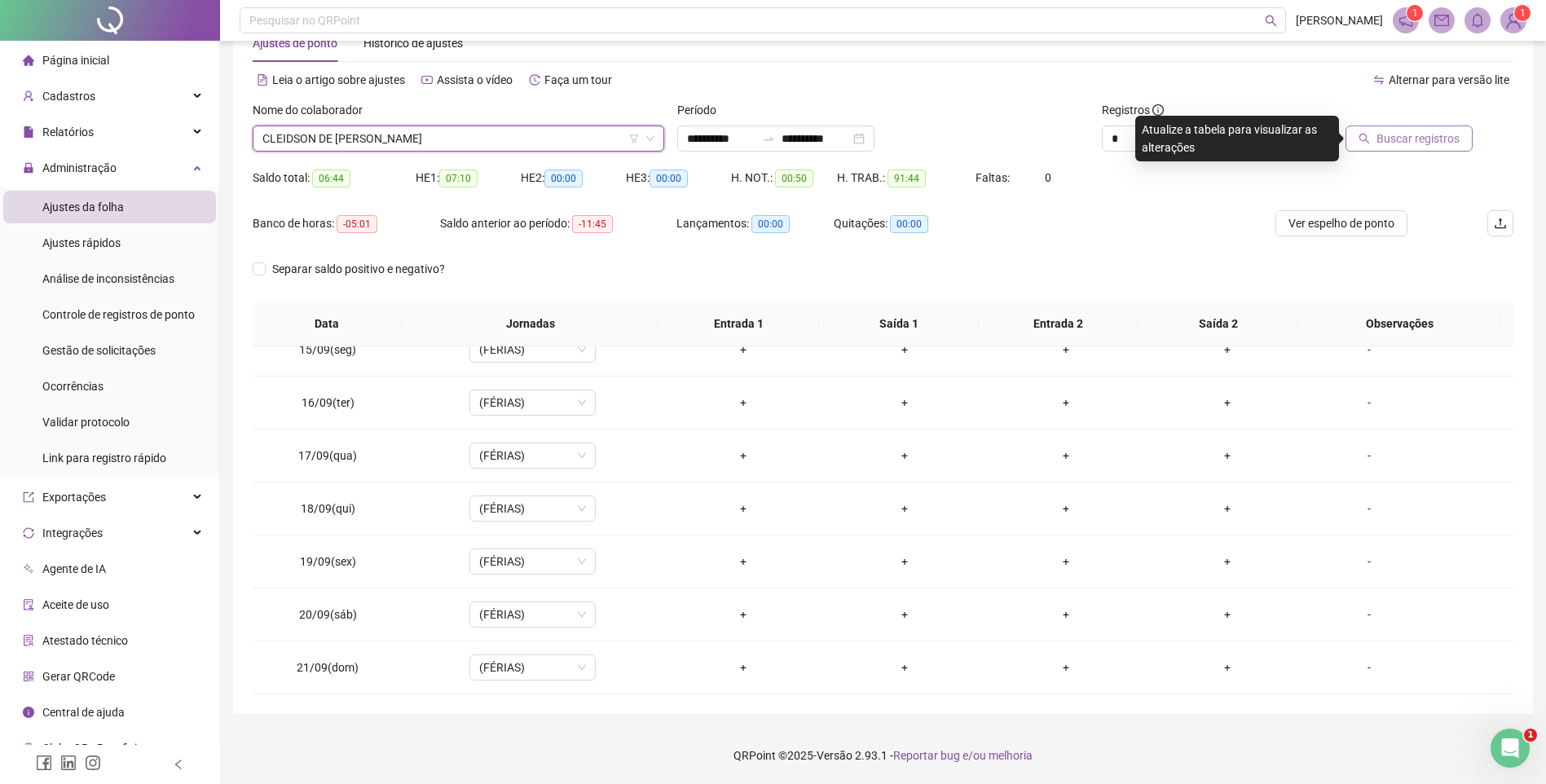
click at [1386, 129] on button "Buscar registros" at bounding box center [1409, 139] width 127 height 26
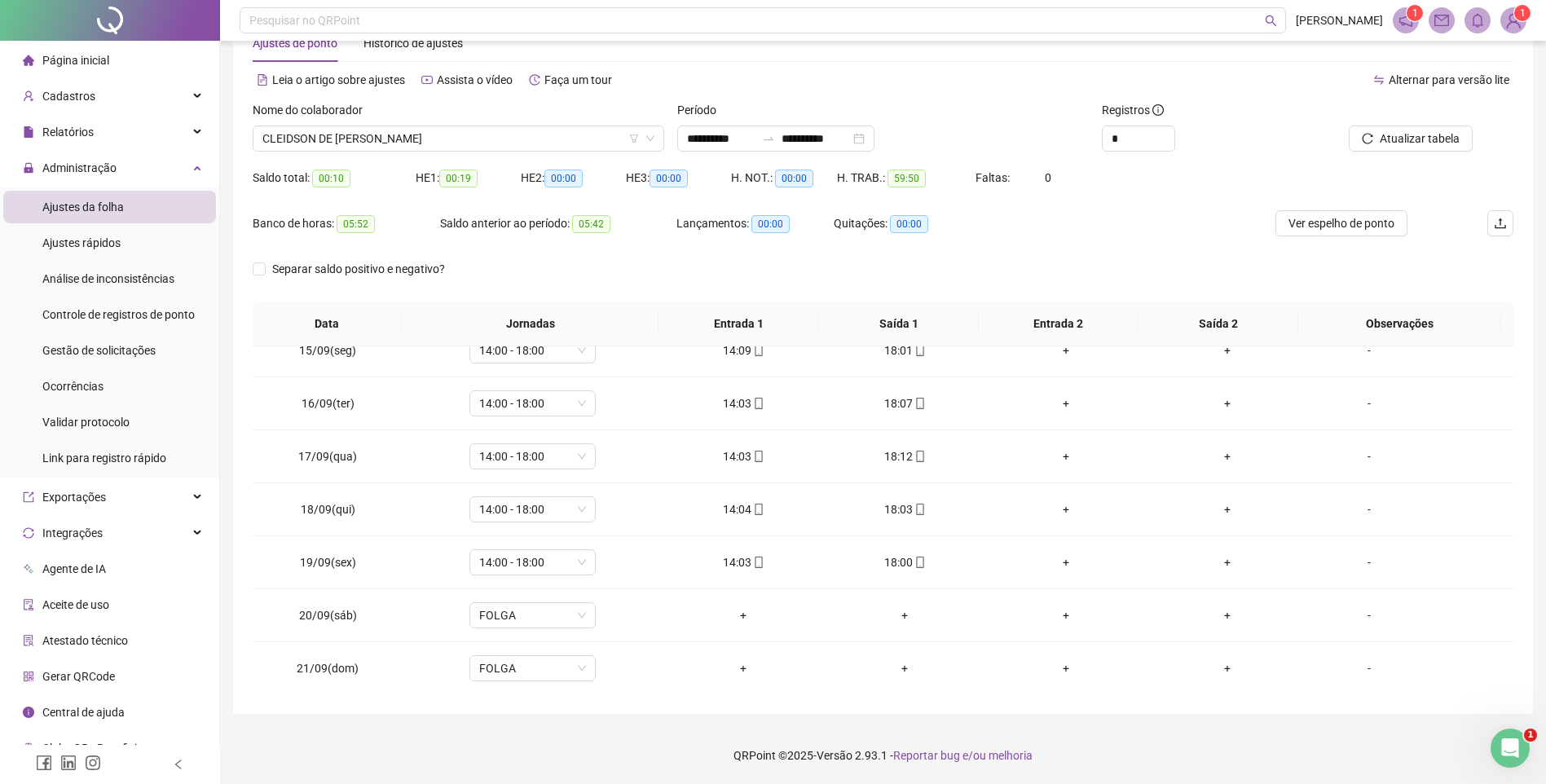
scroll to position [764, 0]
click at [409, 142] on span "CLEIDSON DE [PERSON_NAME]" at bounding box center [458, 139] width 392 height 24
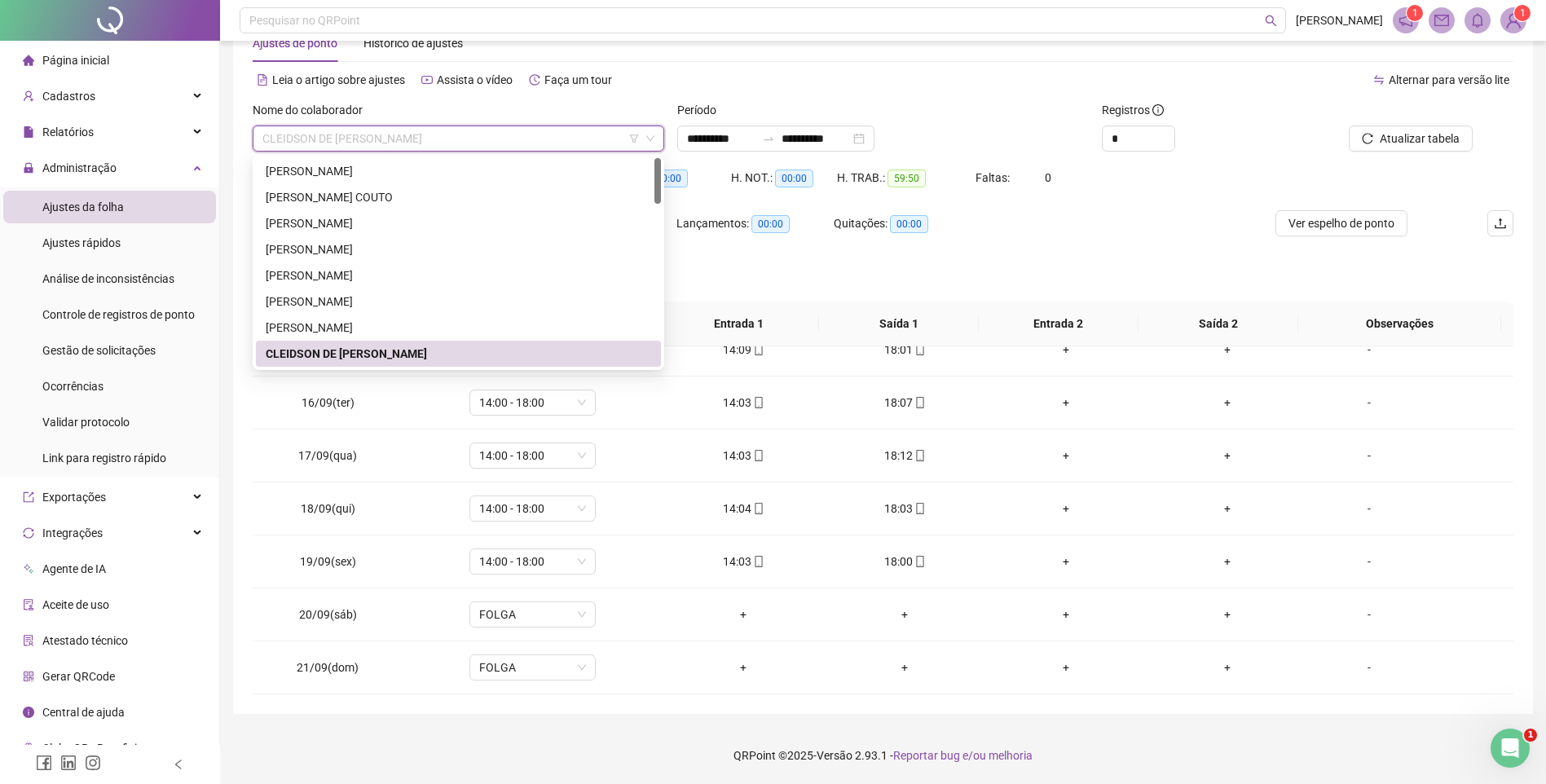
scroll to position [81, 0]
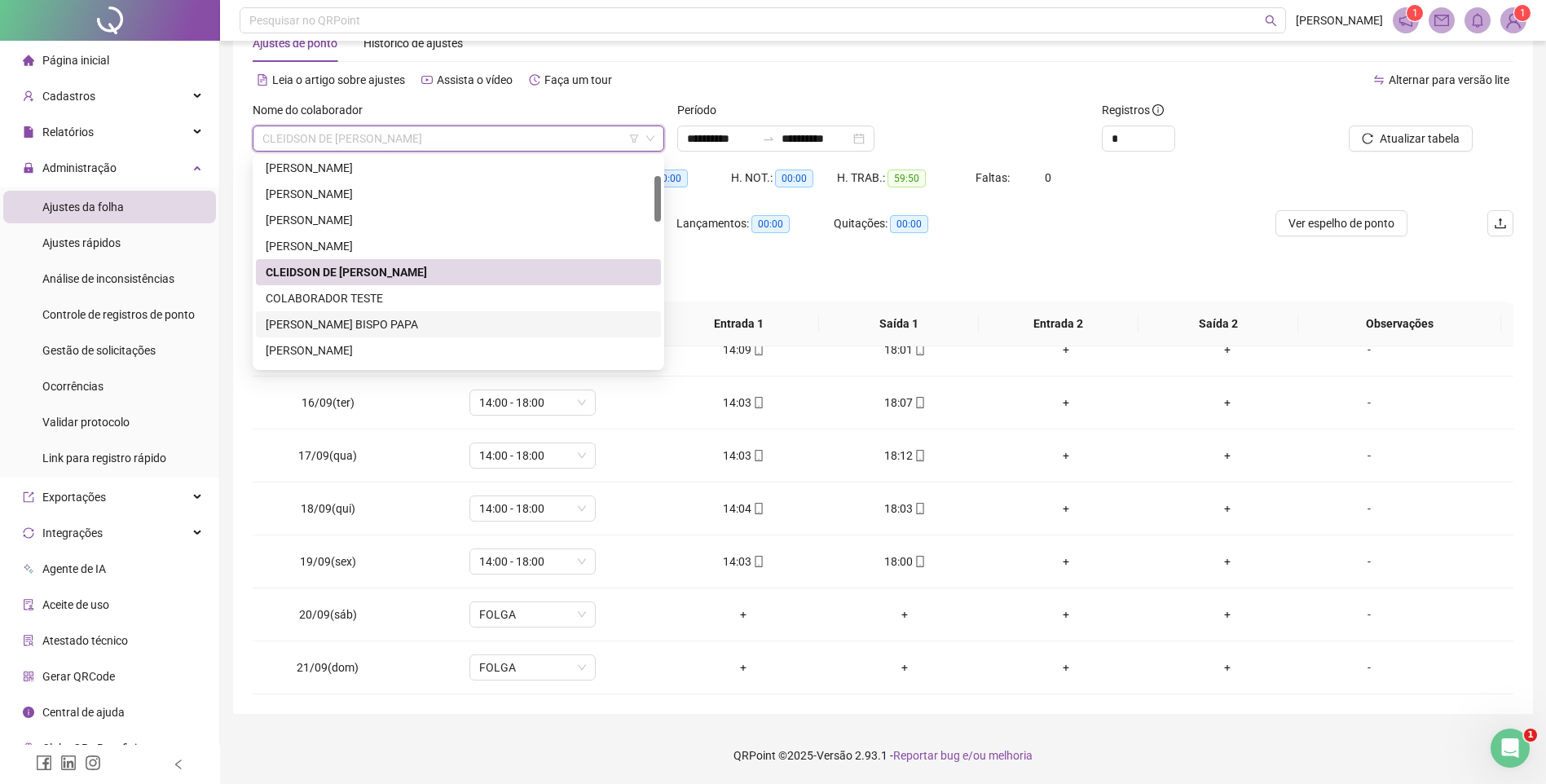
click at [305, 318] on div "[PERSON_NAME] BISPO PAPA" at bounding box center [458, 324] width 386 height 18
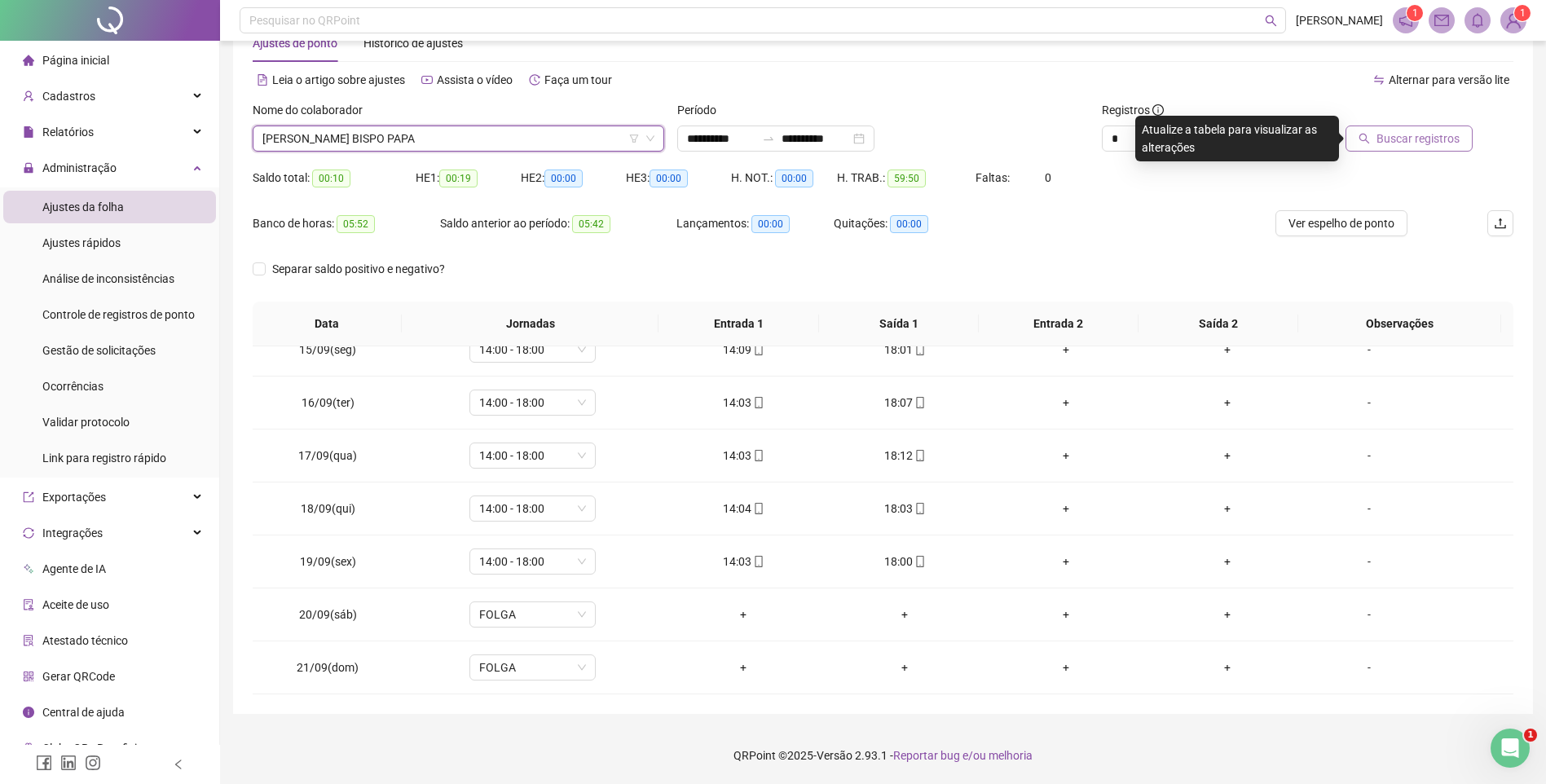
click at [1406, 149] on button "Buscar registros" at bounding box center [1409, 139] width 127 height 26
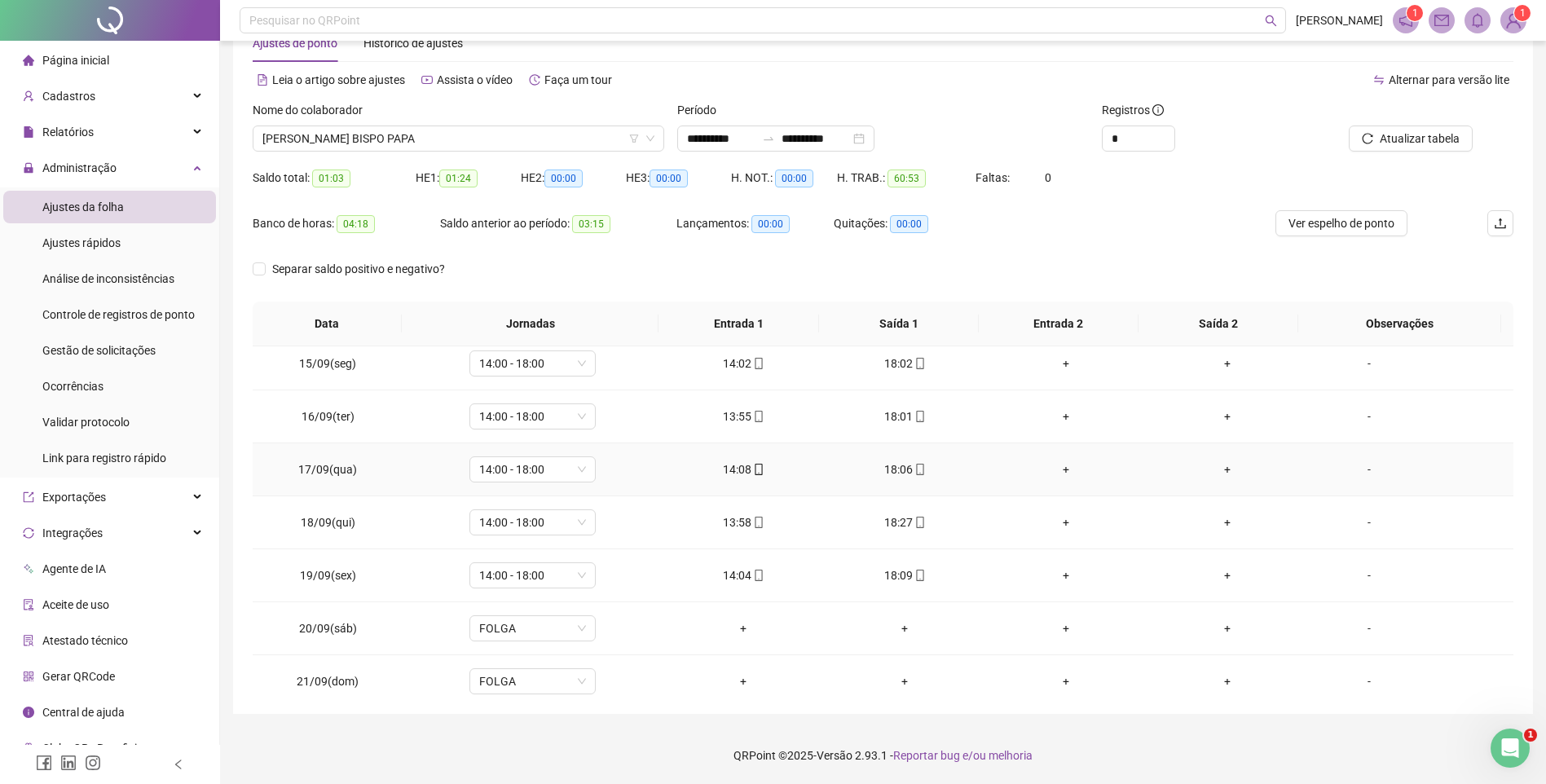
scroll to position [764, 0]
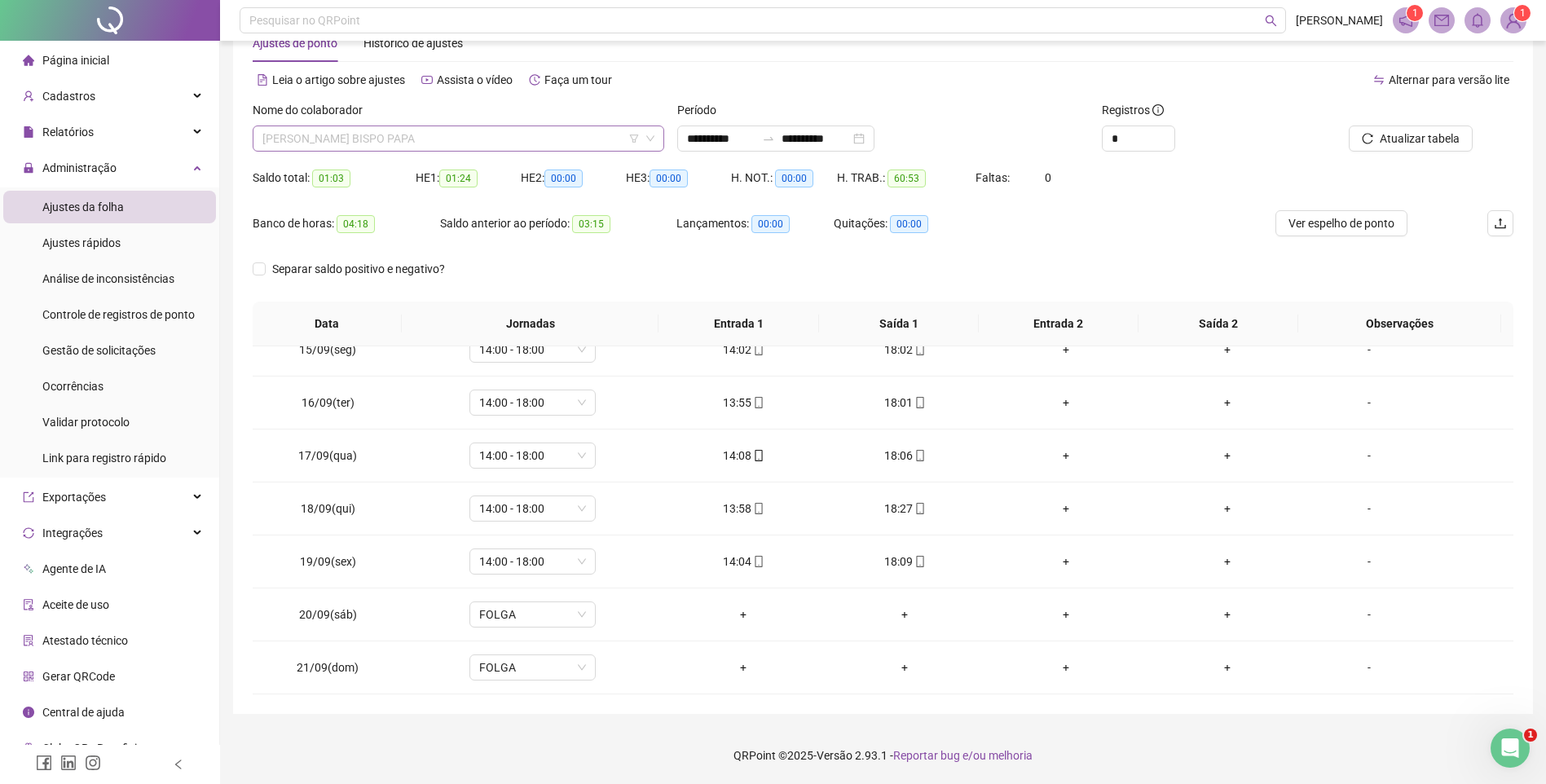
click at [390, 135] on span "[PERSON_NAME] BISPO PAPA" at bounding box center [458, 139] width 392 height 24
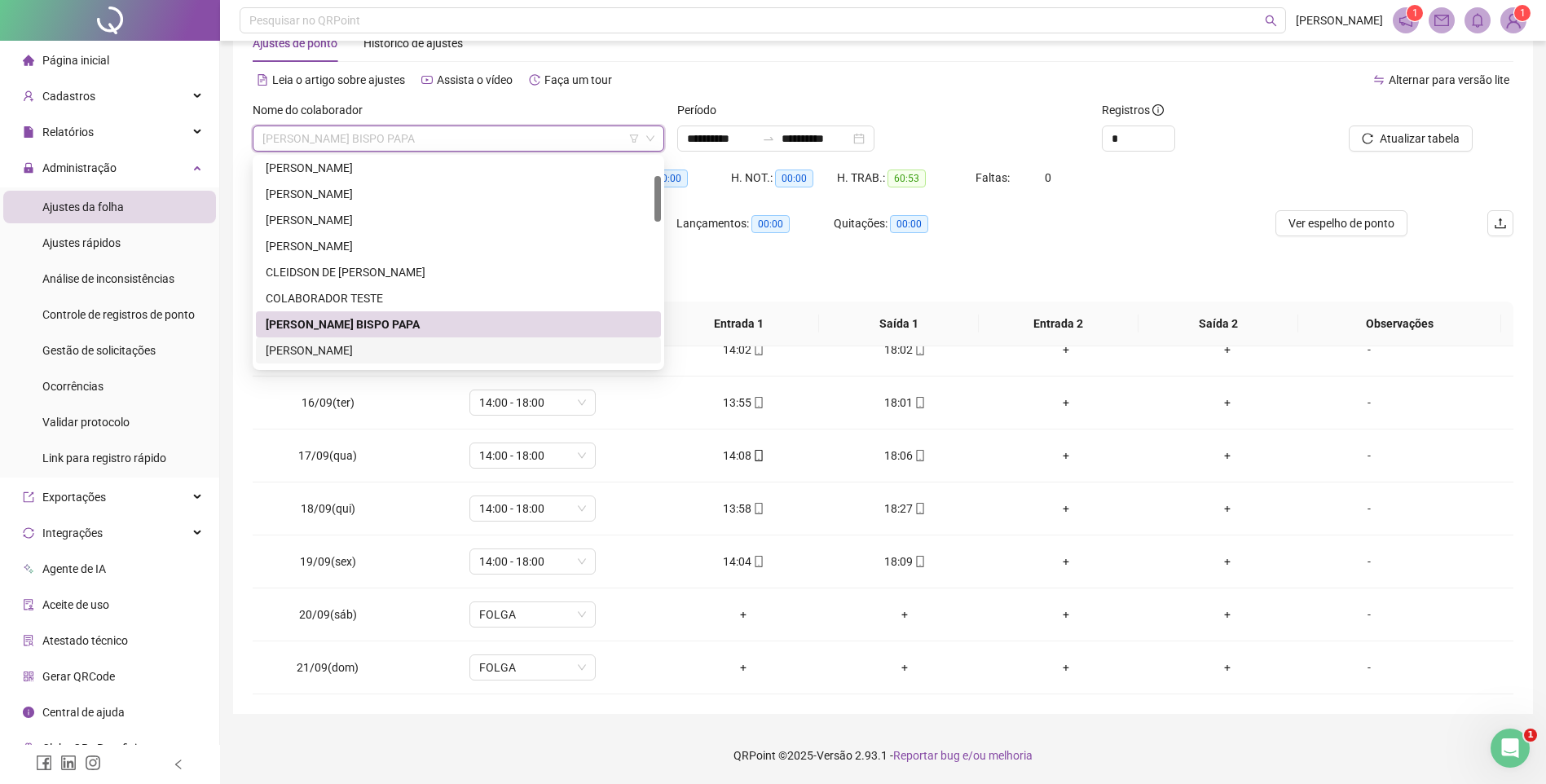
click at [343, 348] on div "[PERSON_NAME]" at bounding box center [458, 350] width 386 height 18
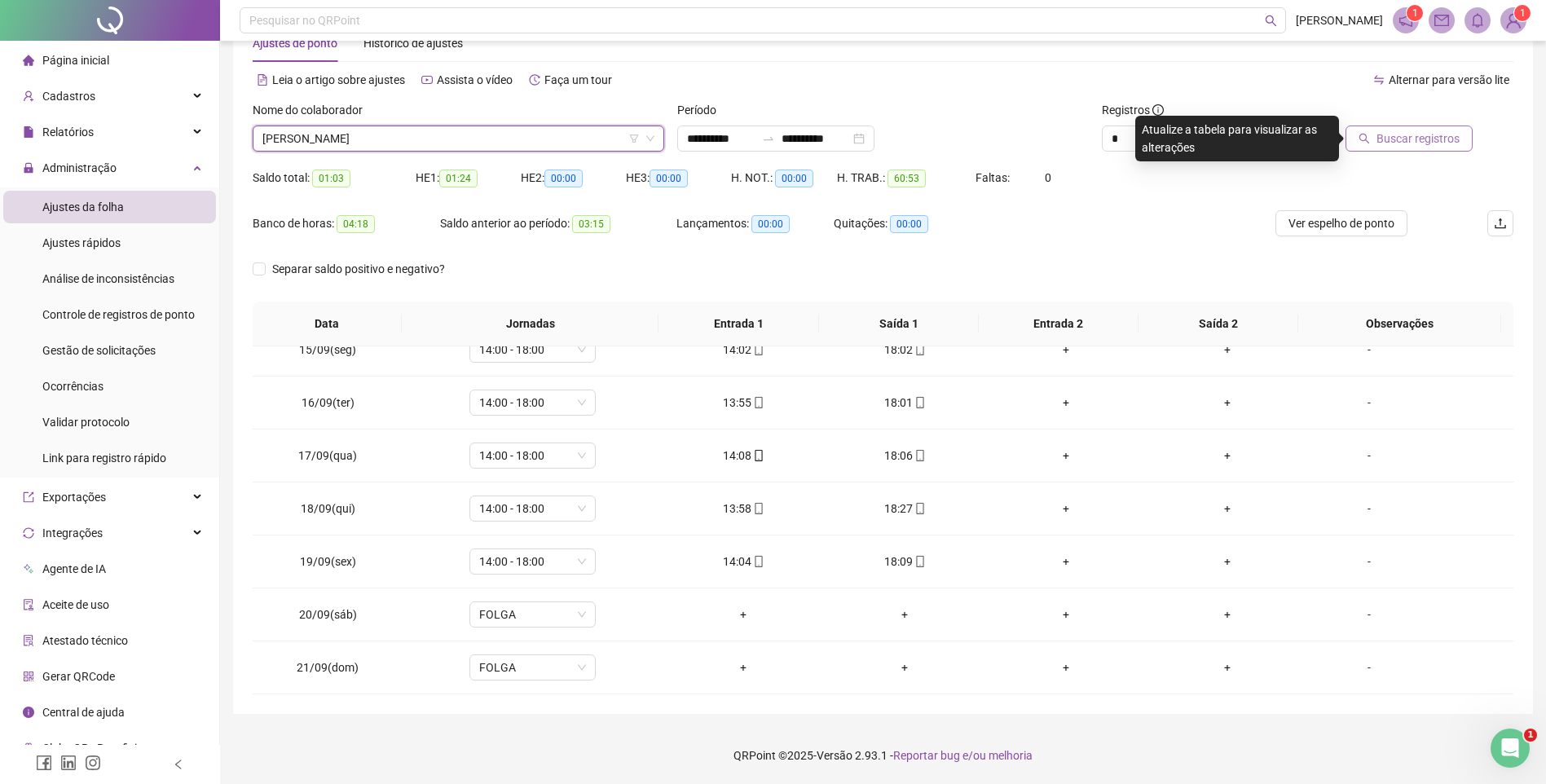
click at [1436, 145] on span "Buscar registros" at bounding box center [1419, 139] width 83 height 18
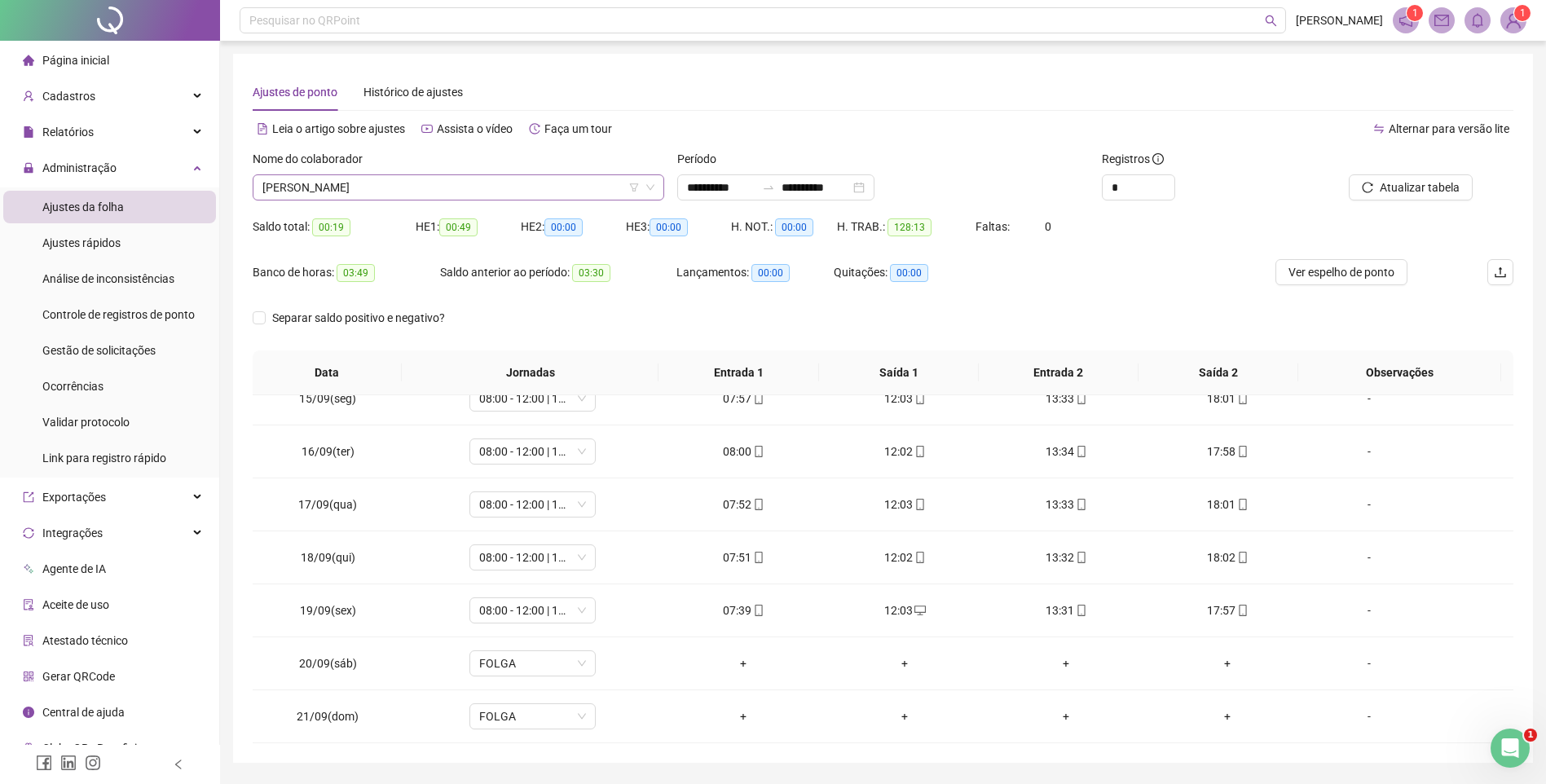
click at [366, 191] on span "[PERSON_NAME]" at bounding box center [458, 187] width 392 height 24
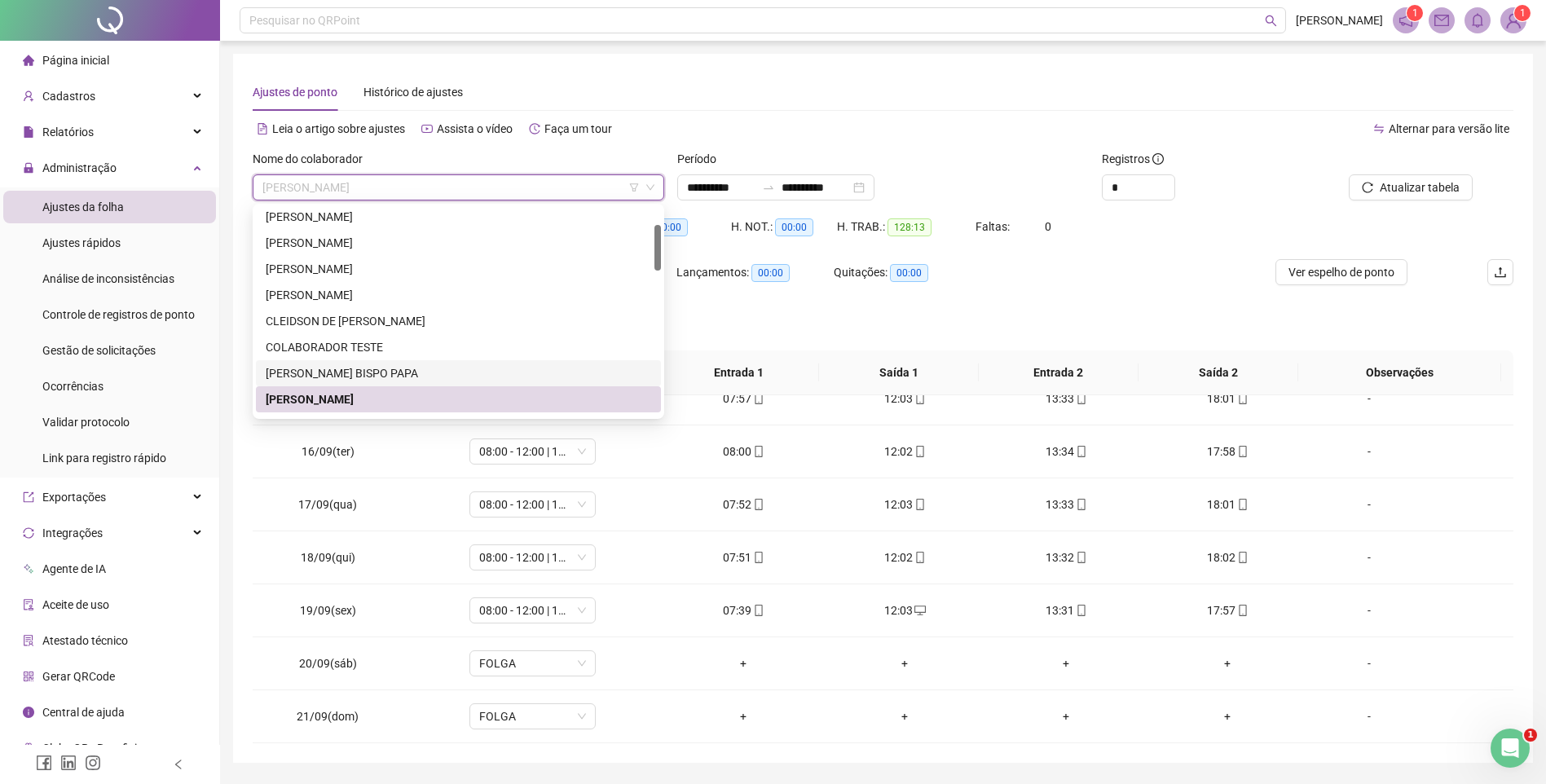
scroll to position [163, 0]
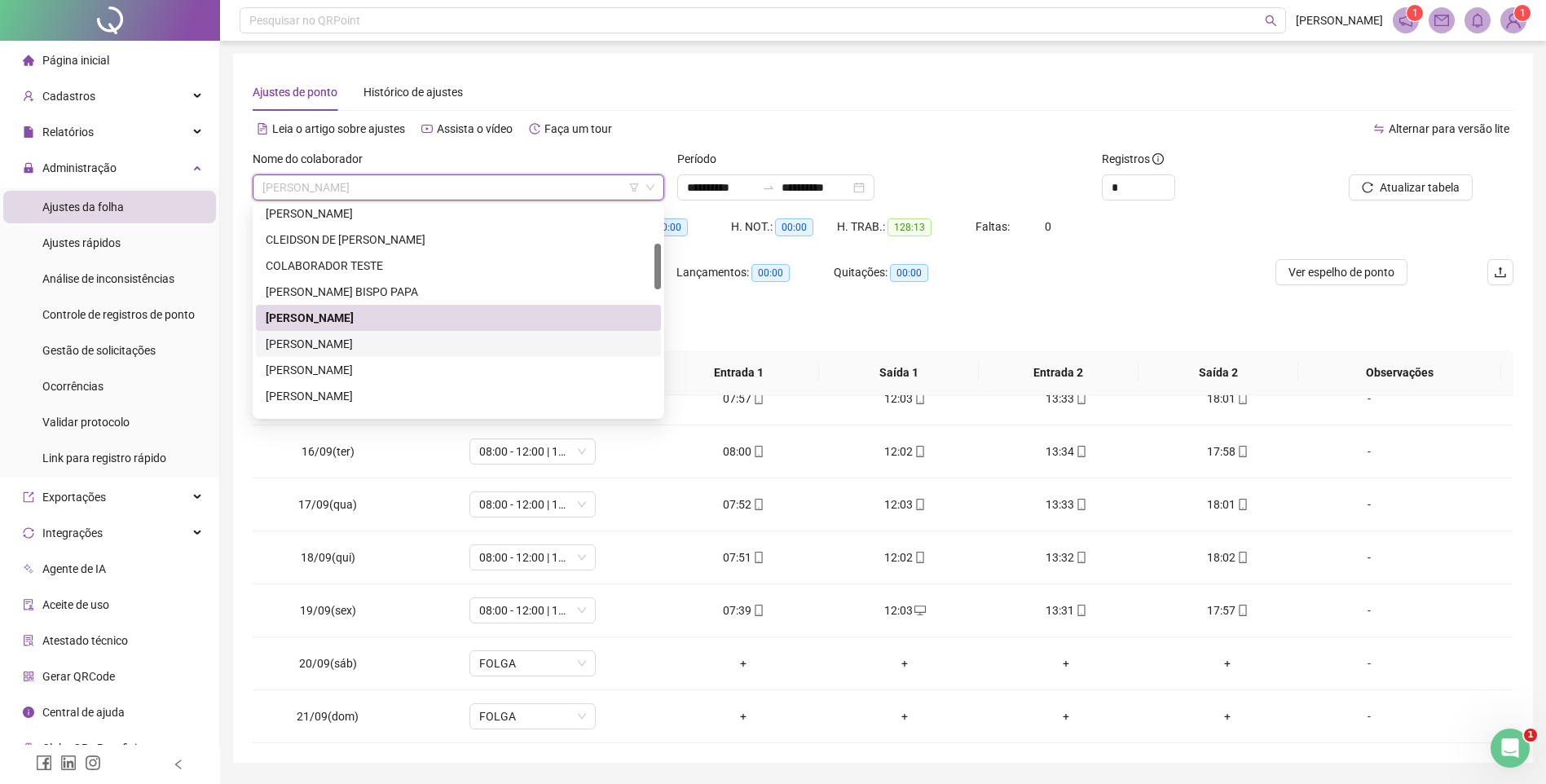
click at [309, 340] on div "[PERSON_NAME]" at bounding box center [458, 344] width 386 height 18
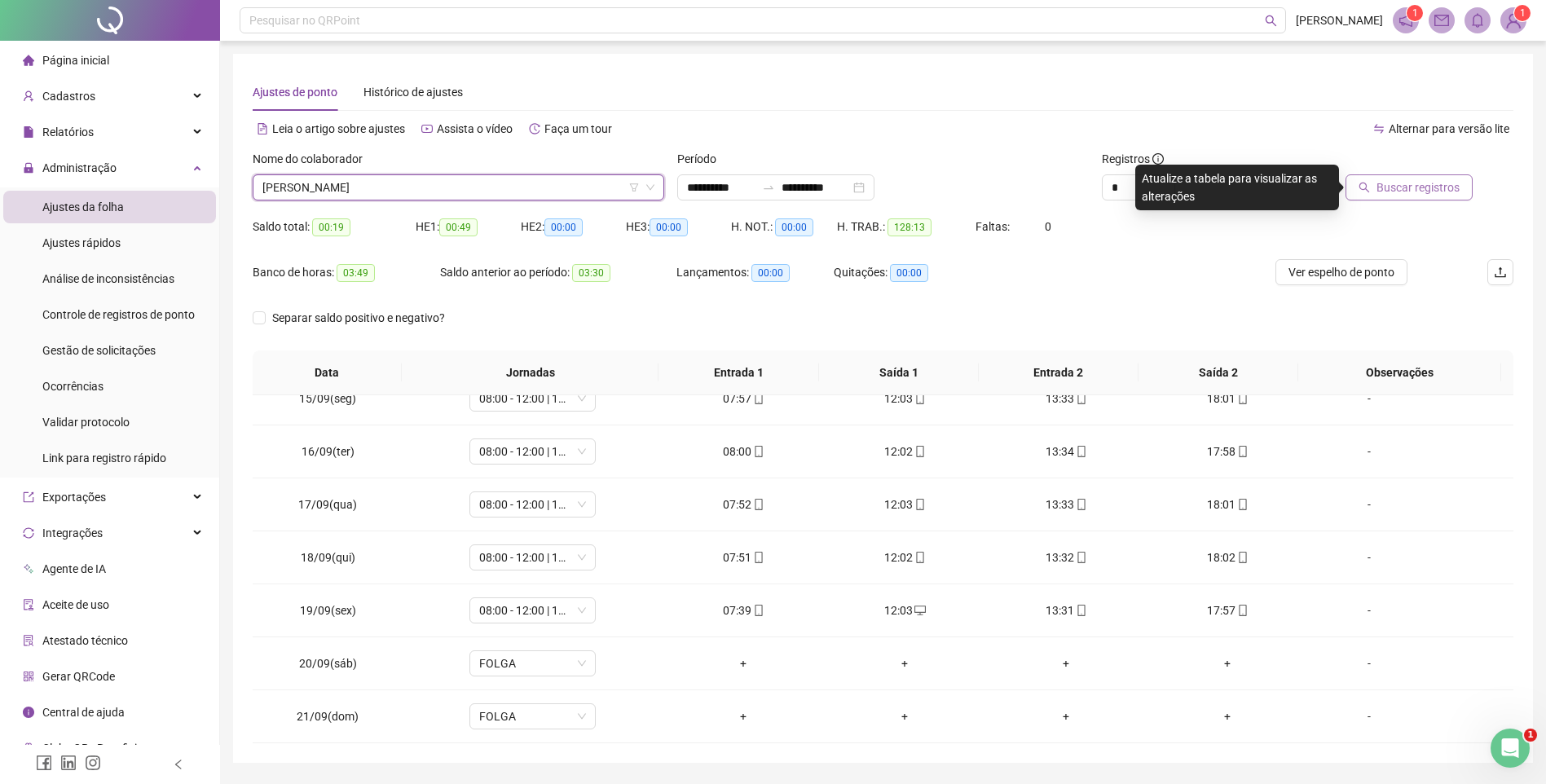
click at [1370, 191] on icon "search" at bounding box center [1365, 188] width 10 height 10
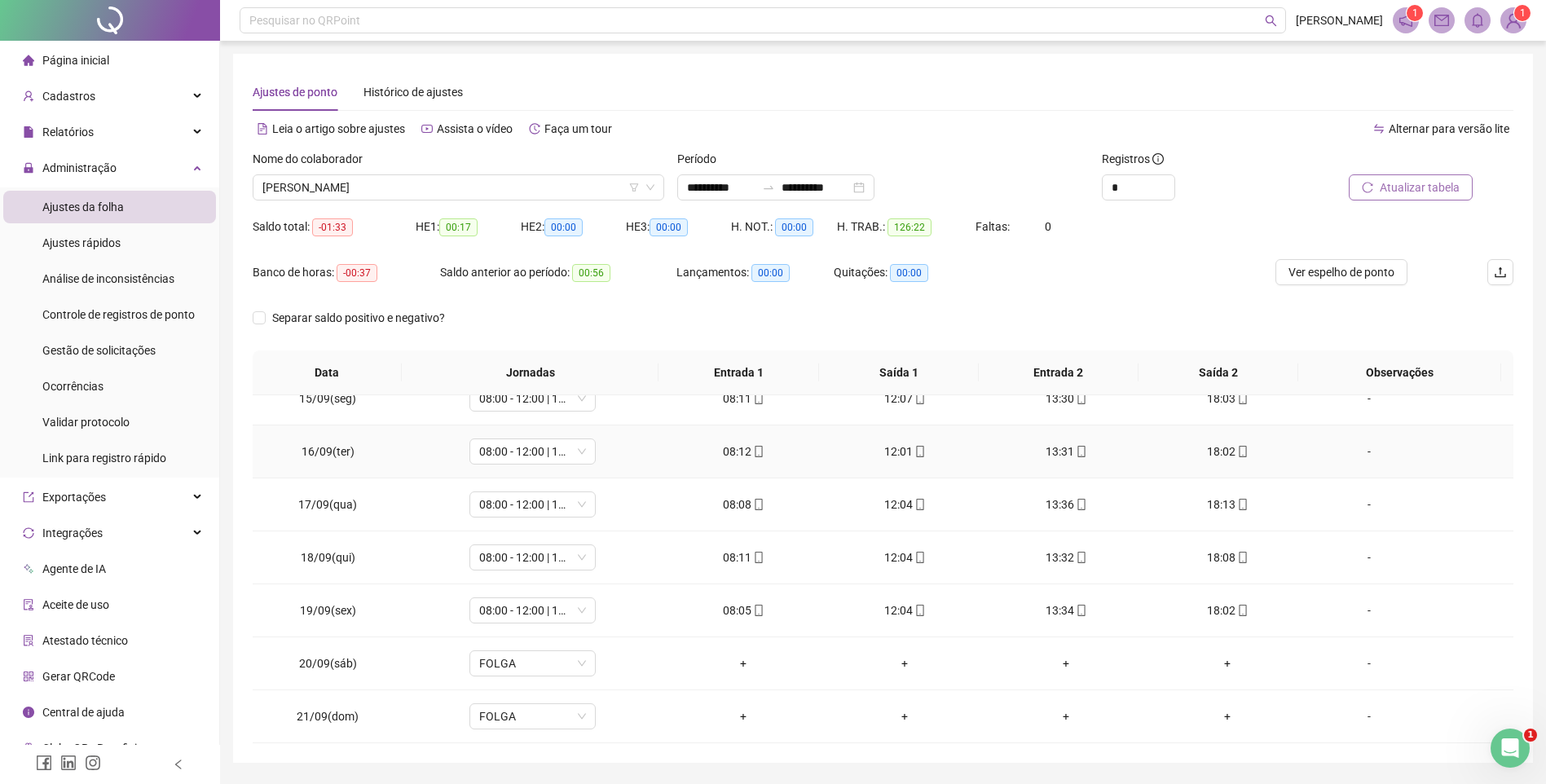
scroll to position [438, 0]
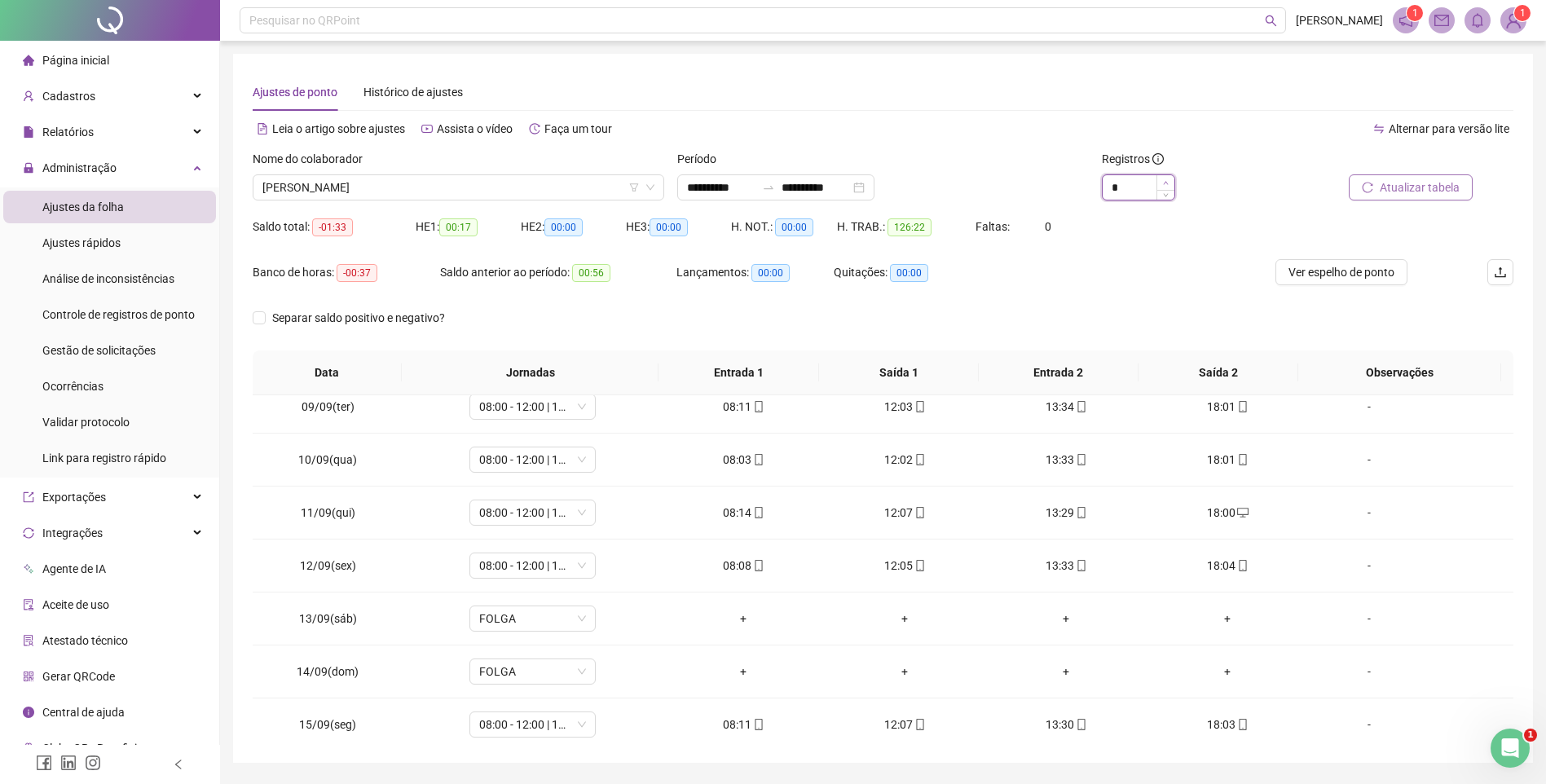
click at [1166, 182] on icon "up" at bounding box center [1166, 183] width 5 height 3
type input "*"
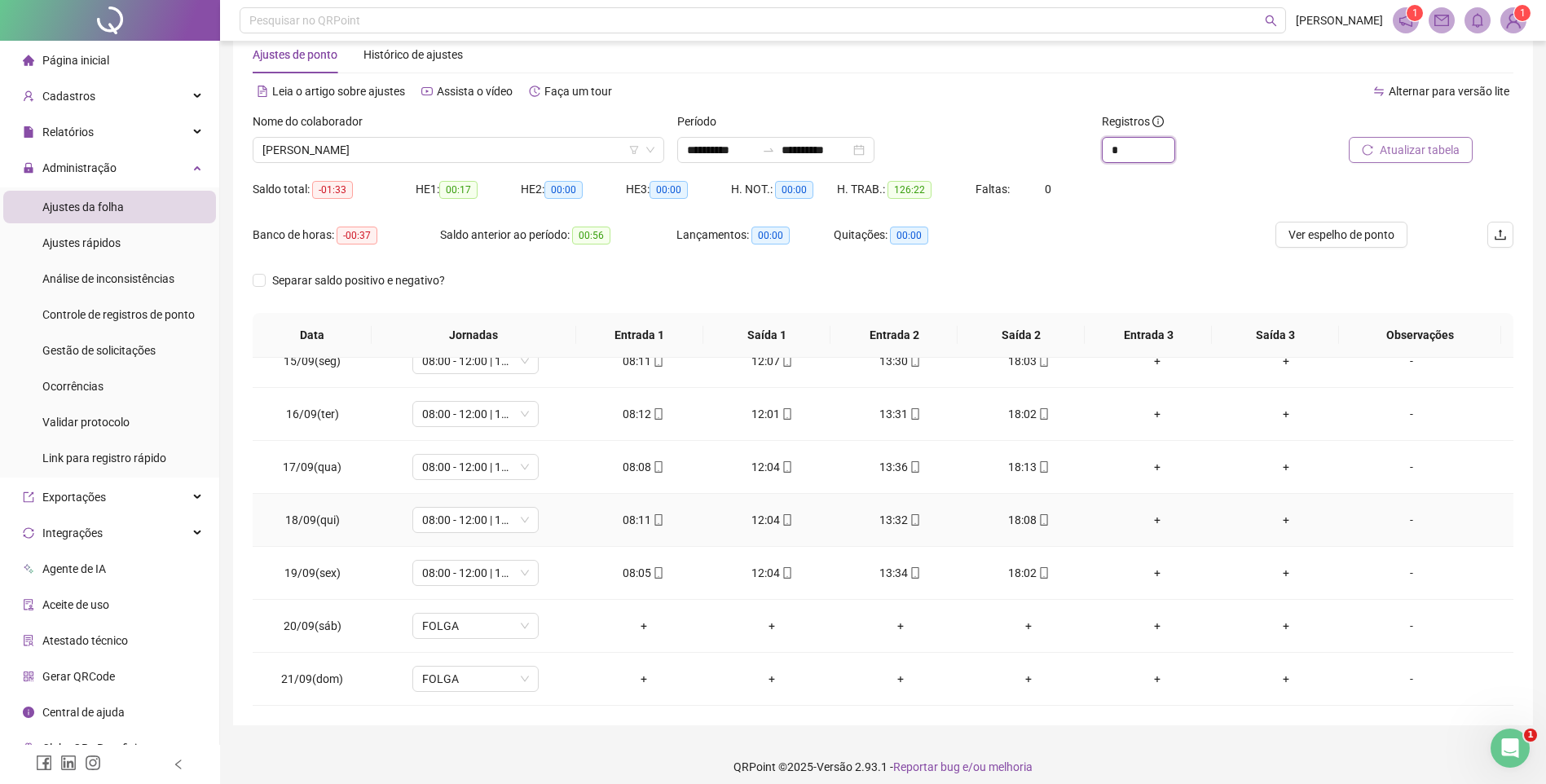
scroll to position [49, 0]
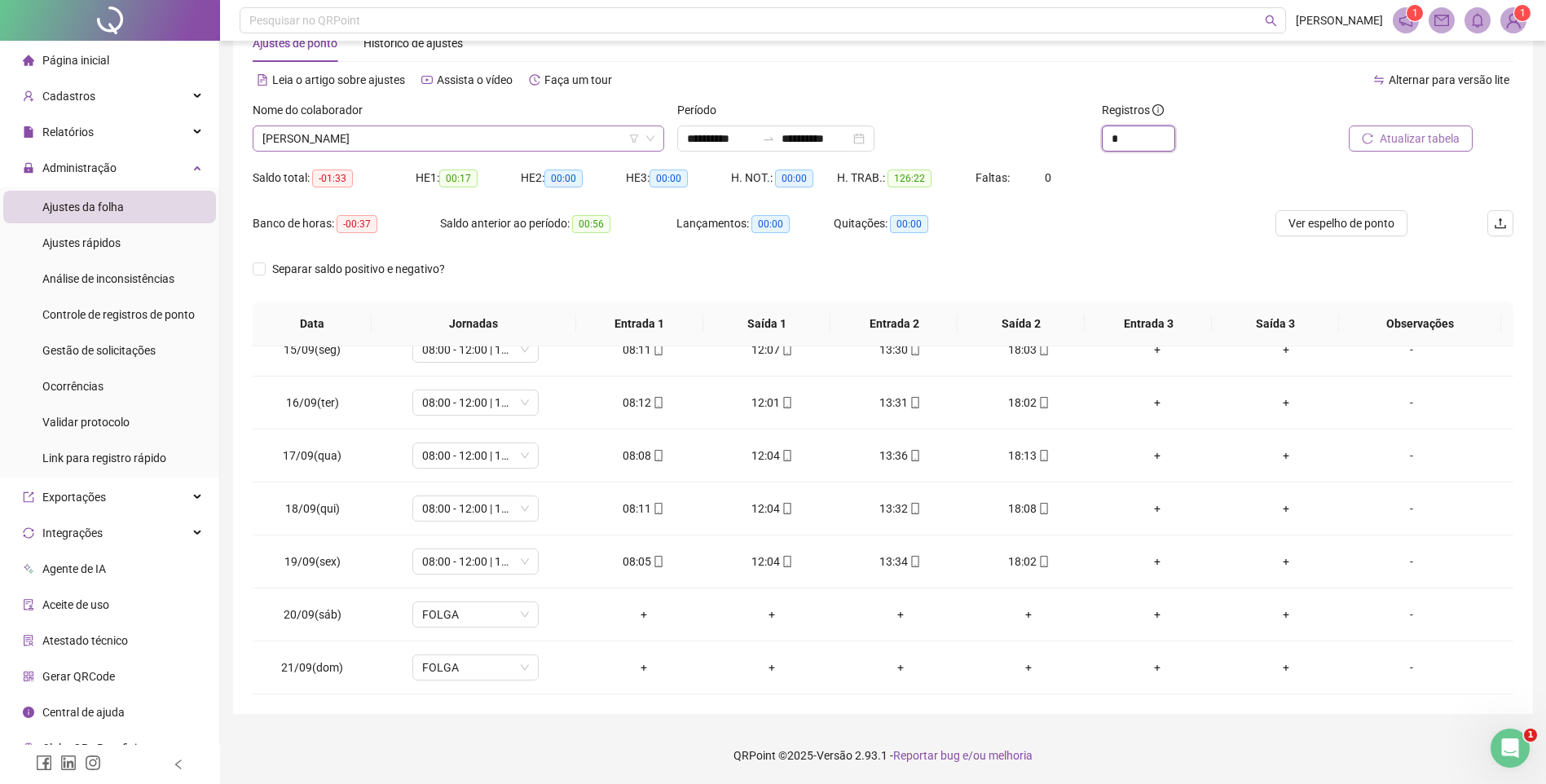
click at [452, 145] on span "[PERSON_NAME]" at bounding box center [458, 139] width 392 height 24
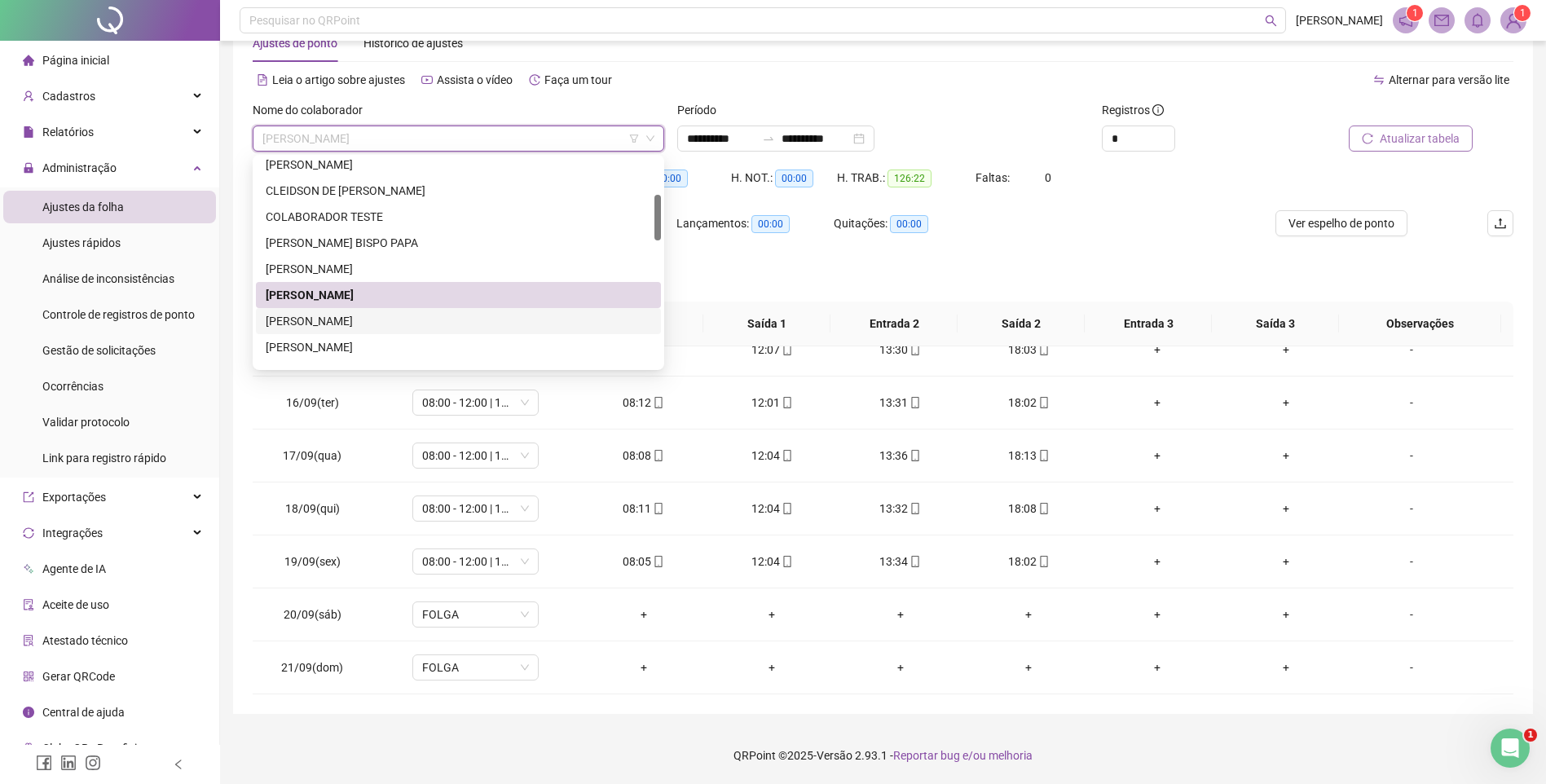
click at [371, 327] on div "[PERSON_NAME]" at bounding box center [458, 321] width 386 height 18
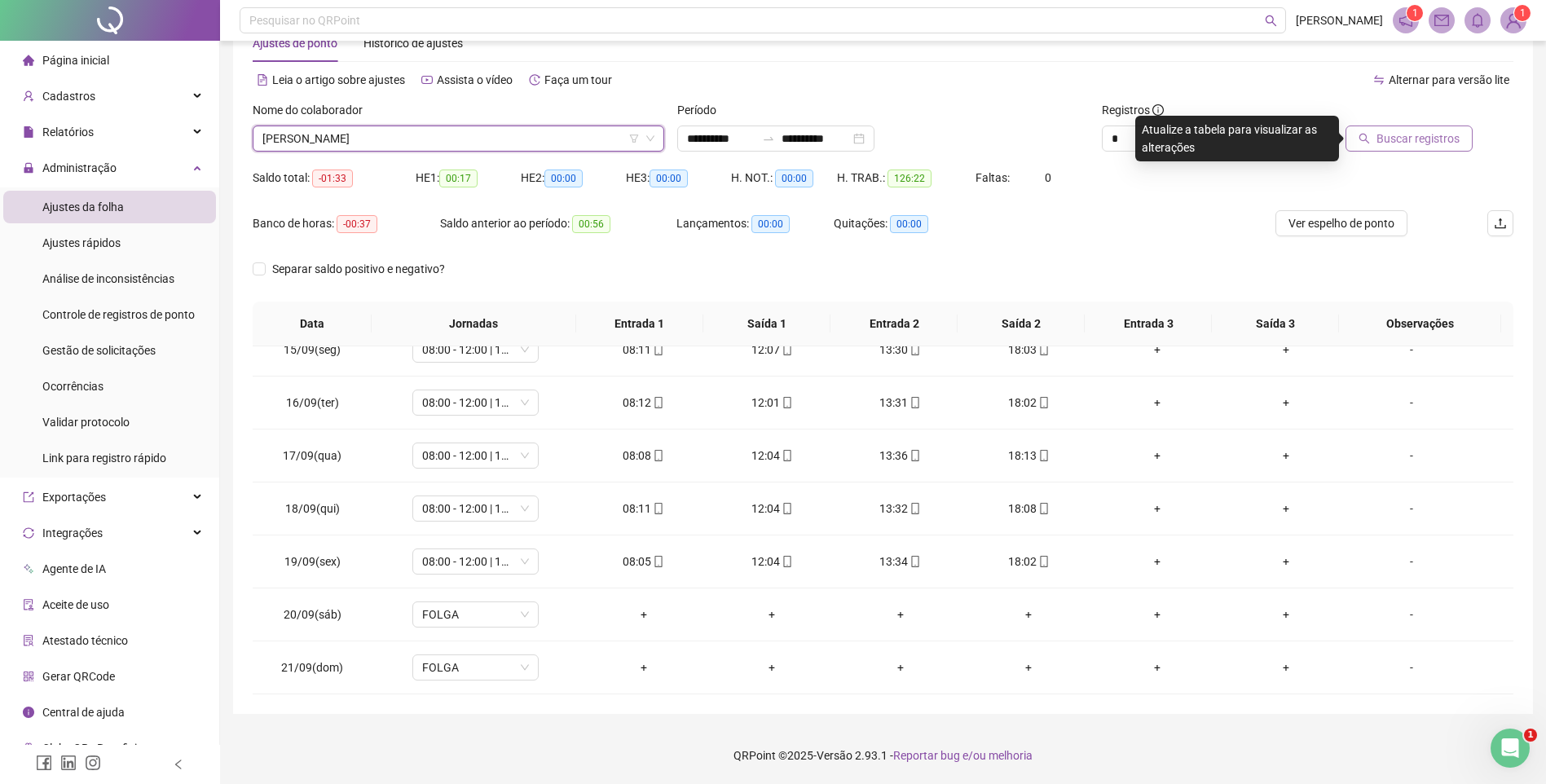
click at [1450, 132] on span "Buscar registros" at bounding box center [1419, 139] width 83 height 18
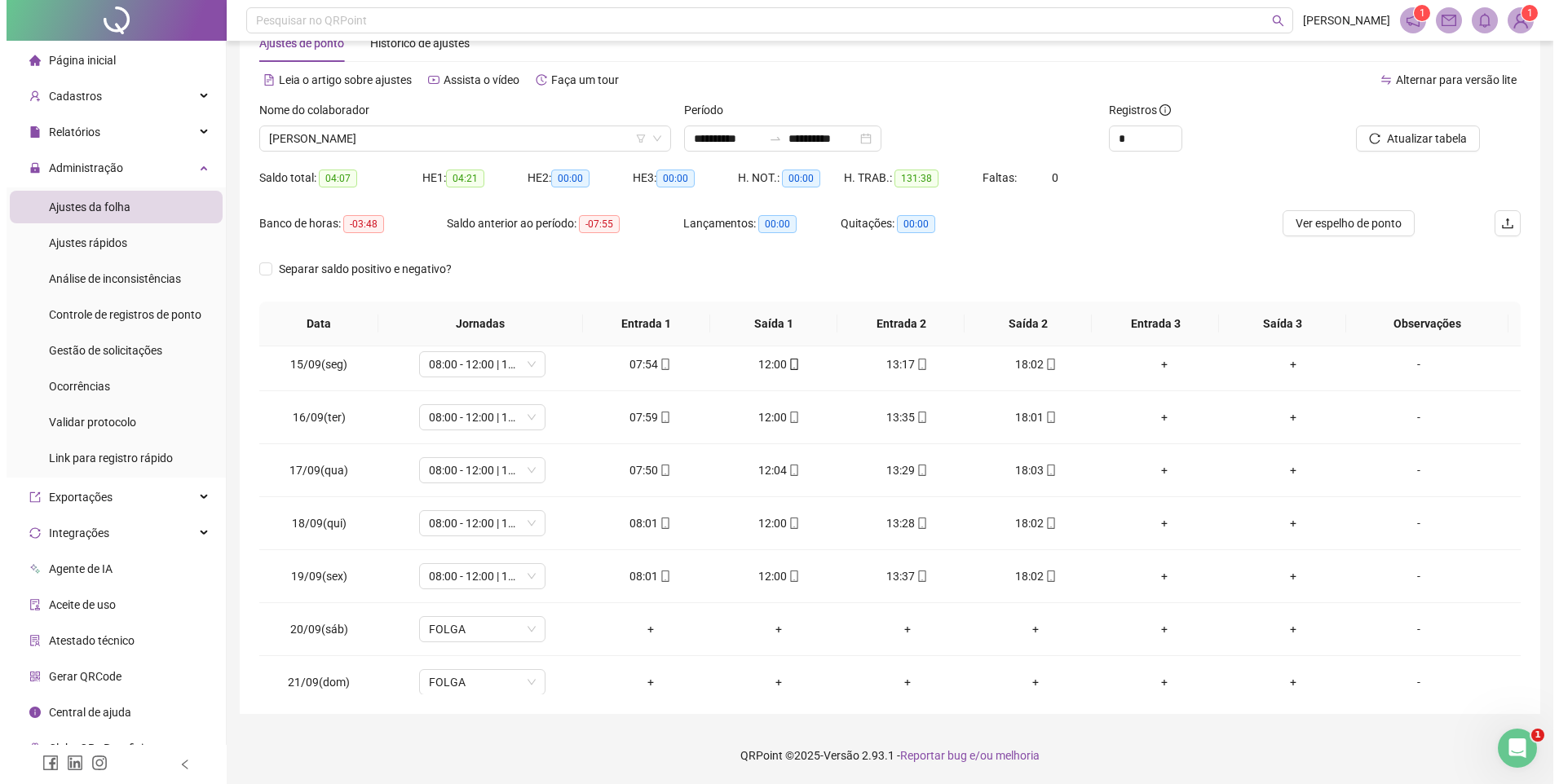
scroll to position [764, 0]
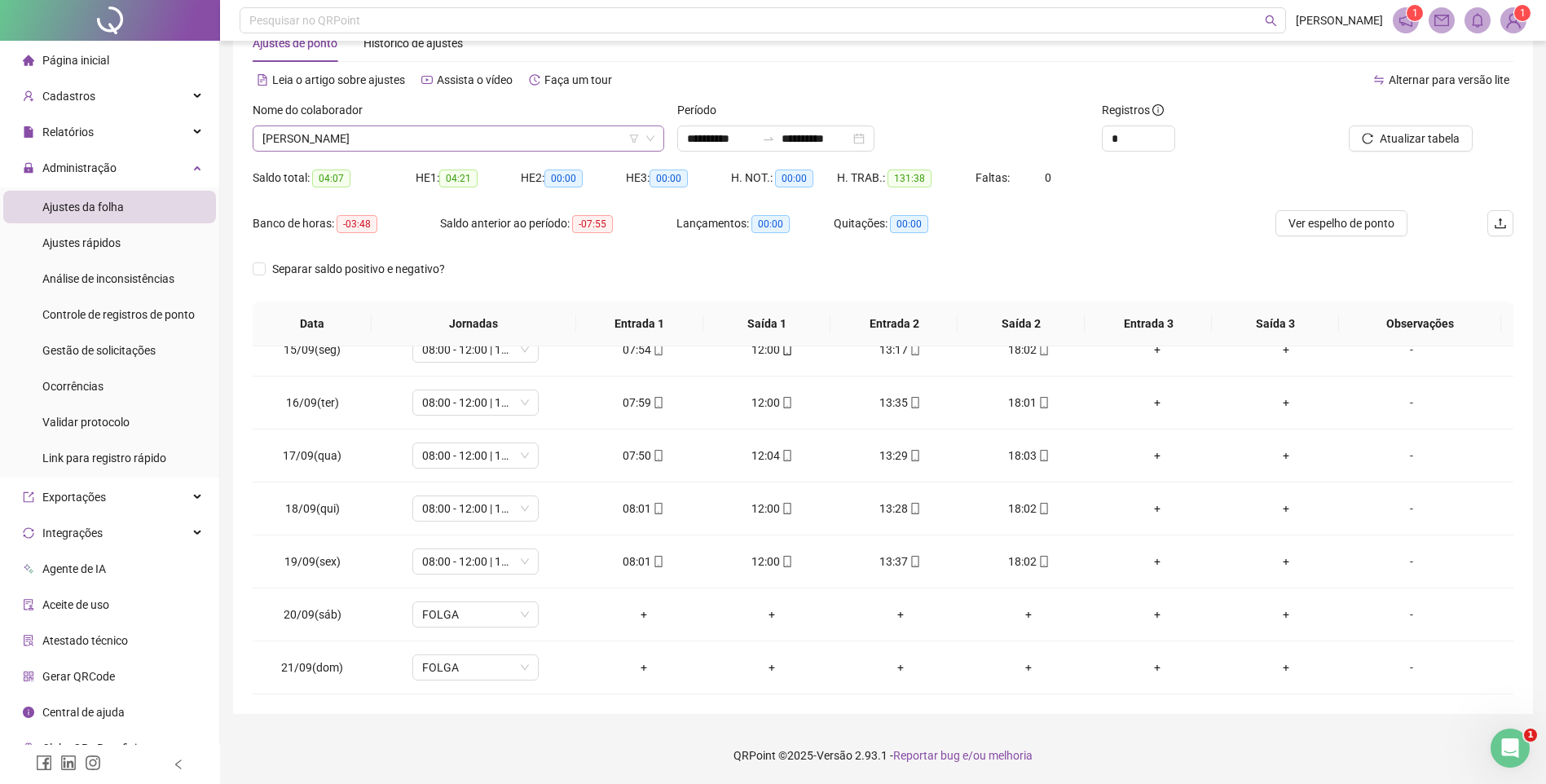
click at [354, 126] on span "[PERSON_NAME]" at bounding box center [458, 139] width 392 height 24
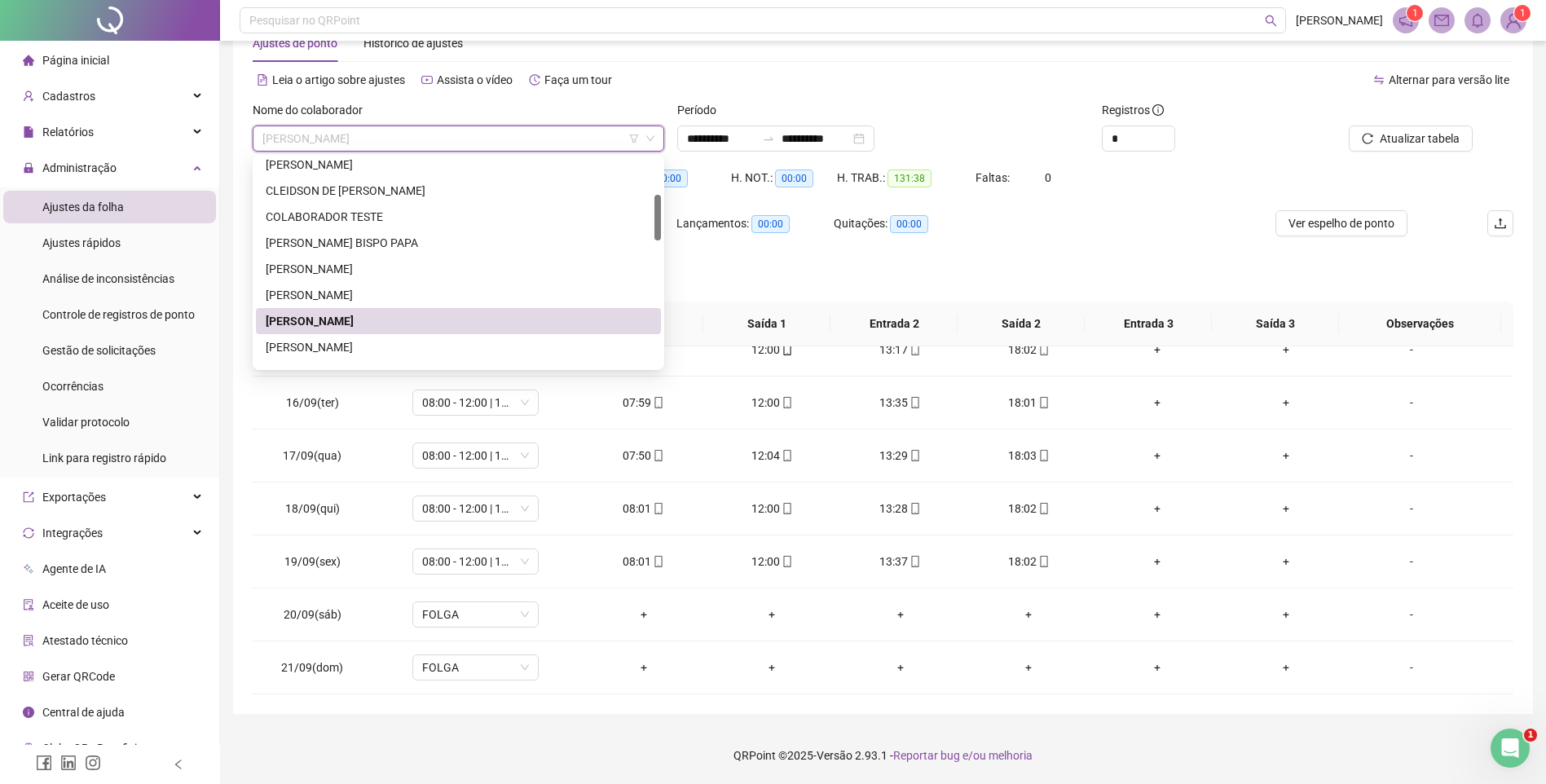
click at [316, 339] on div "[PERSON_NAME]" at bounding box center [458, 347] width 386 height 18
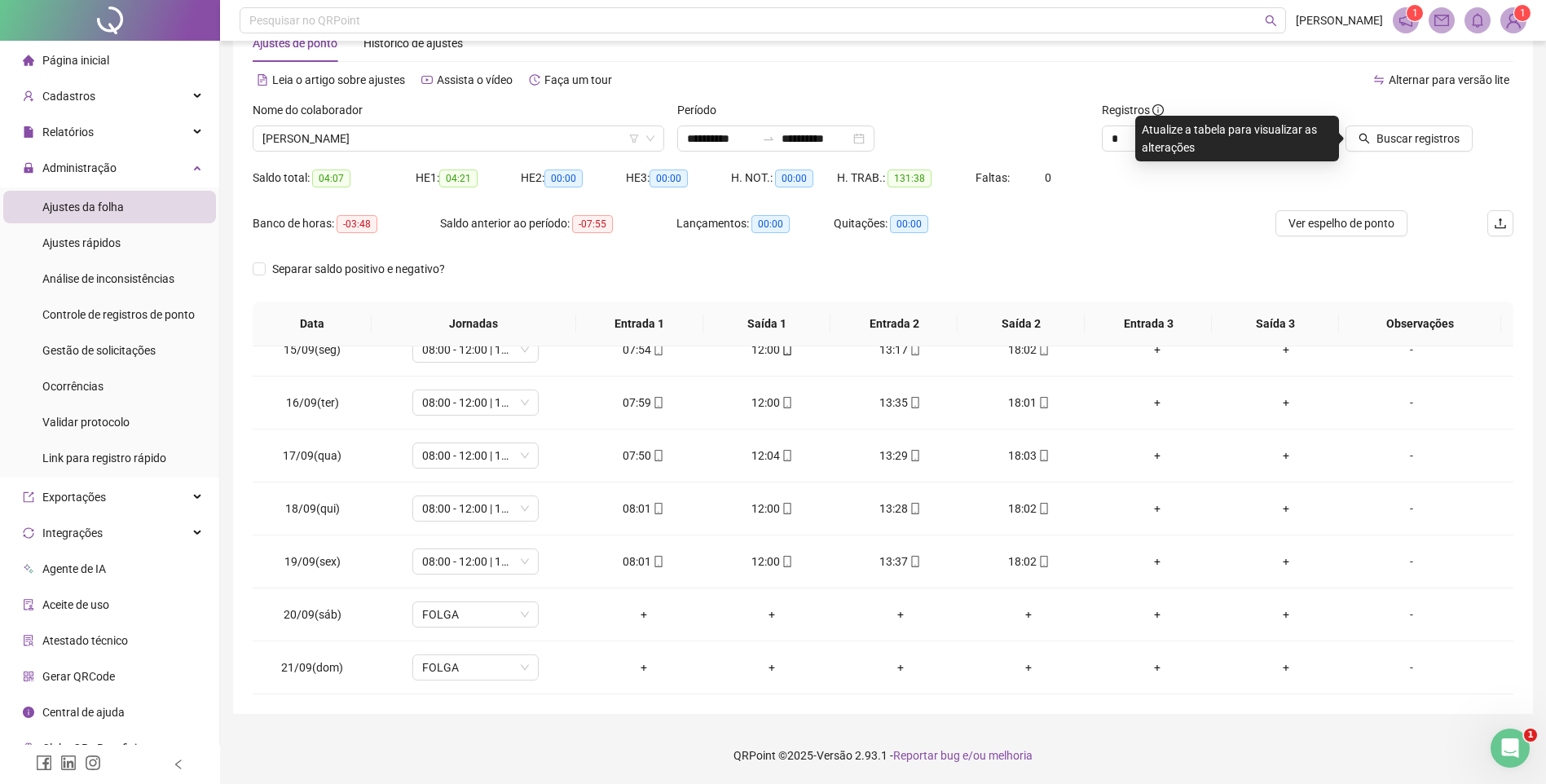
click at [1407, 152] on div "Buscar registros" at bounding box center [1414, 133] width 213 height 63
click at [1403, 150] on button "Buscar registros" at bounding box center [1409, 139] width 127 height 26
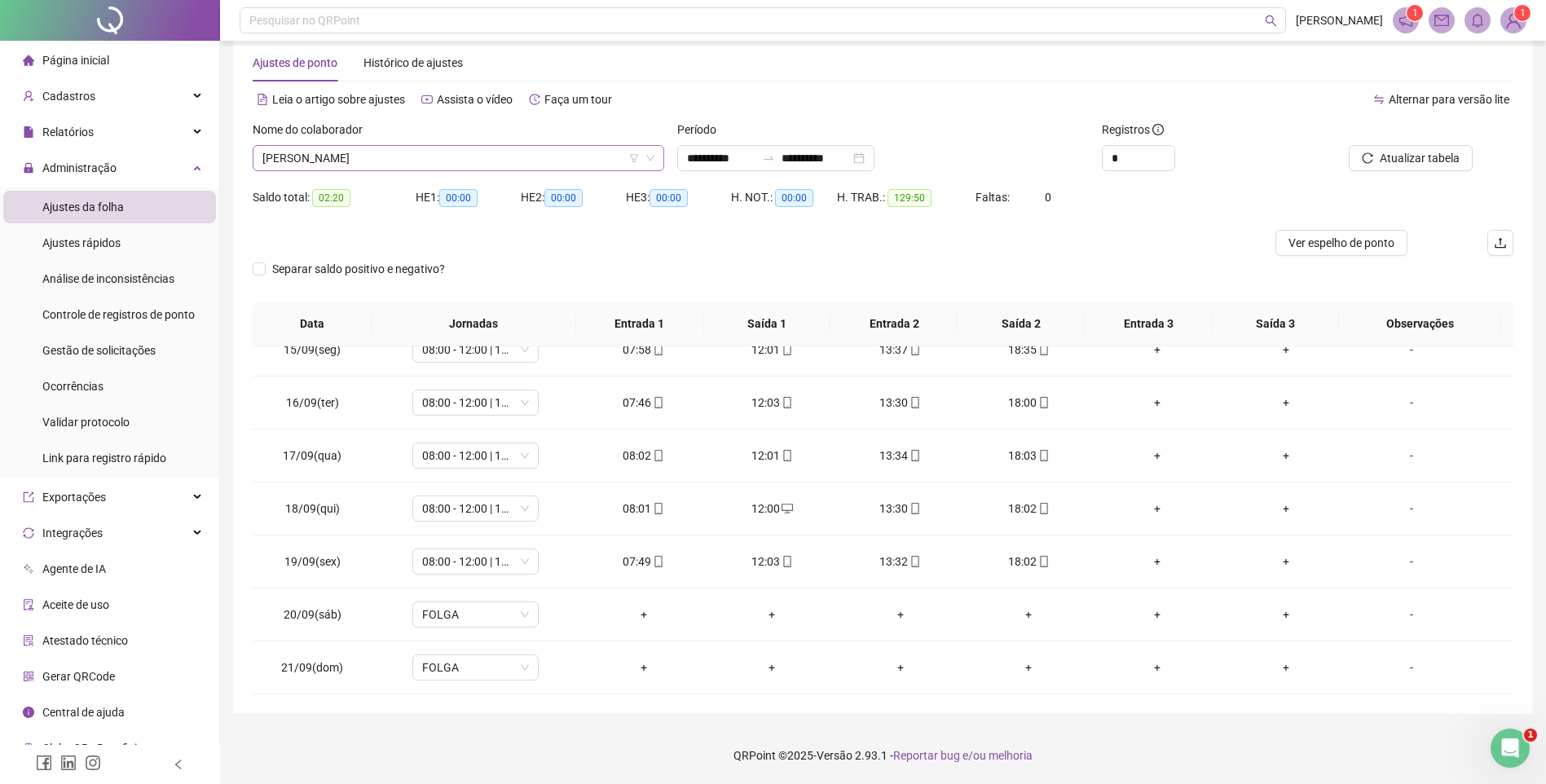
click at [390, 155] on span "[PERSON_NAME]" at bounding box center [458, 158] width 392 height 24
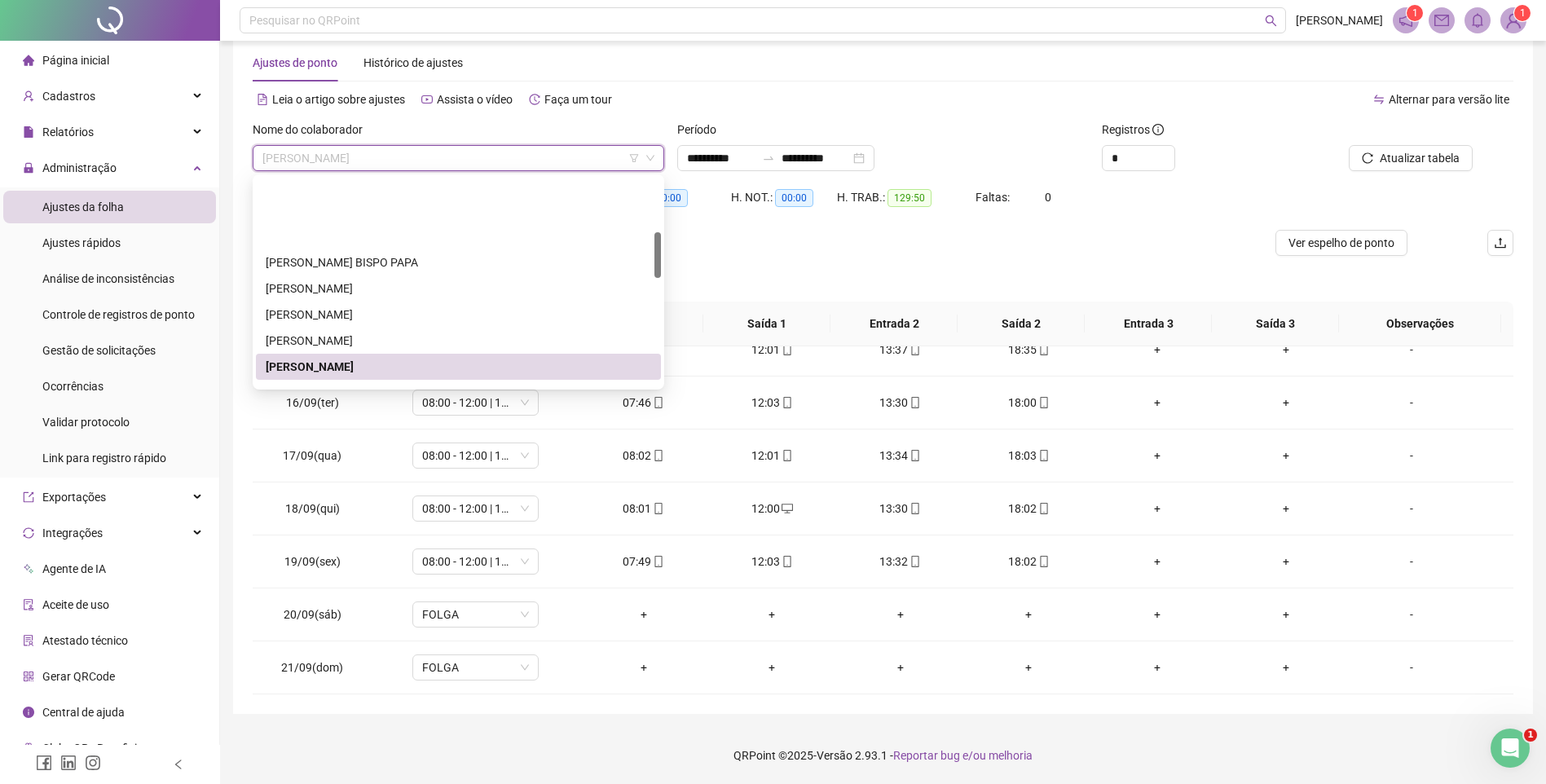
scroll to position [244, 0]
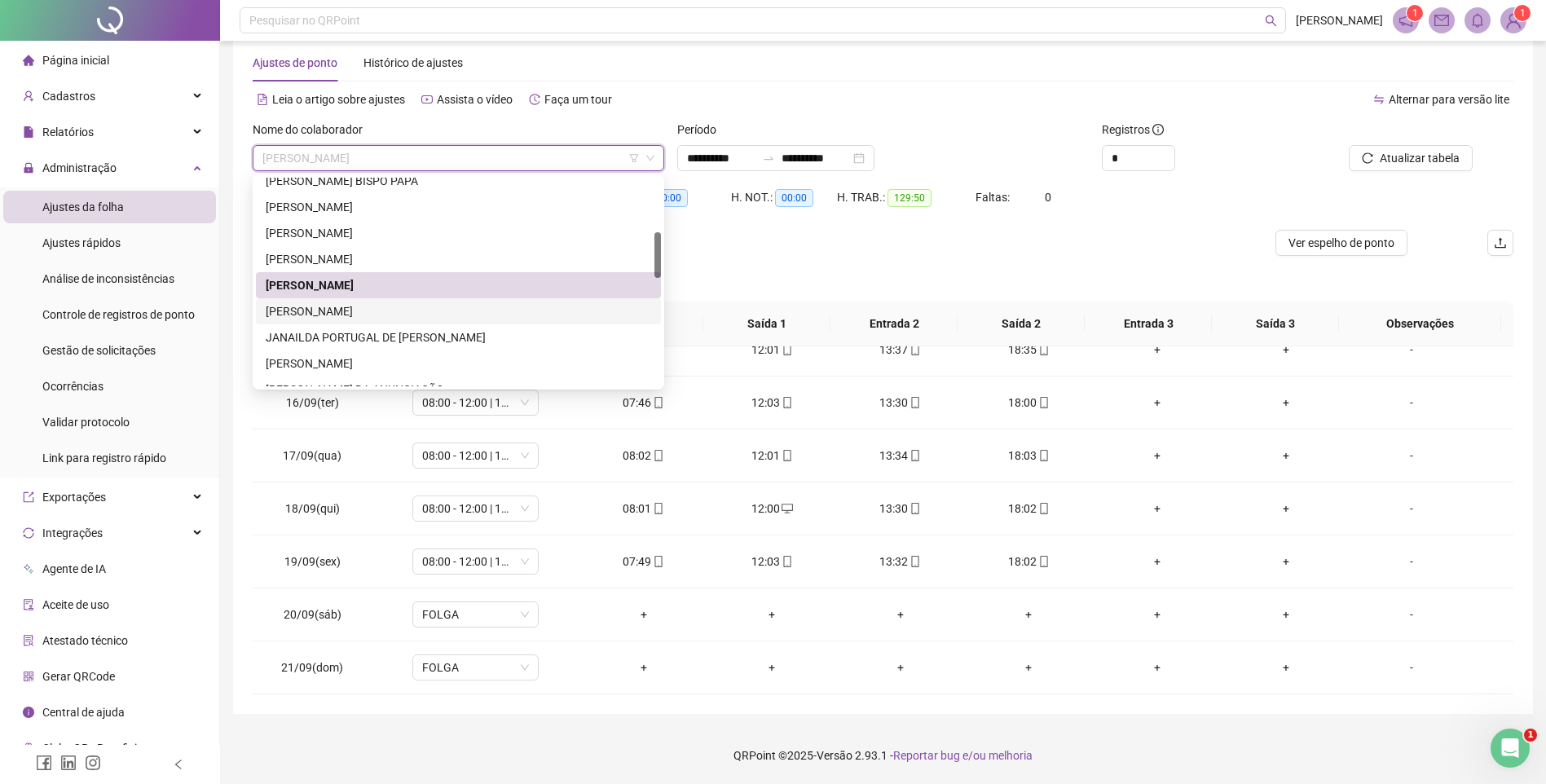
click at [311, 301] on div "[PERSON_NAME]" at bounding box center [458, 311] width 406 height 26
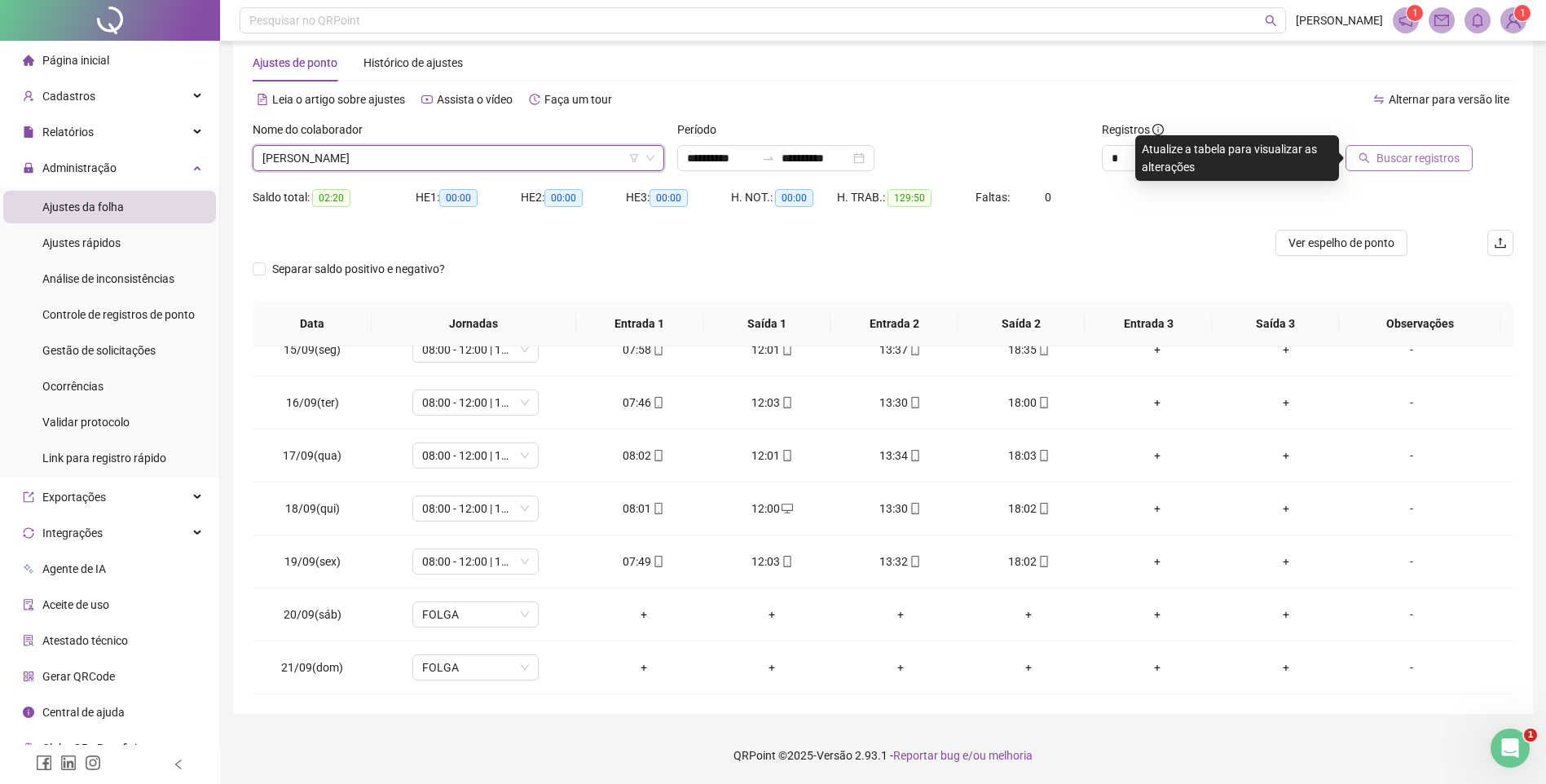
click at [1388, 157] on span "Buscar registros" at bounding box center [1419, 158] width 83 height 18
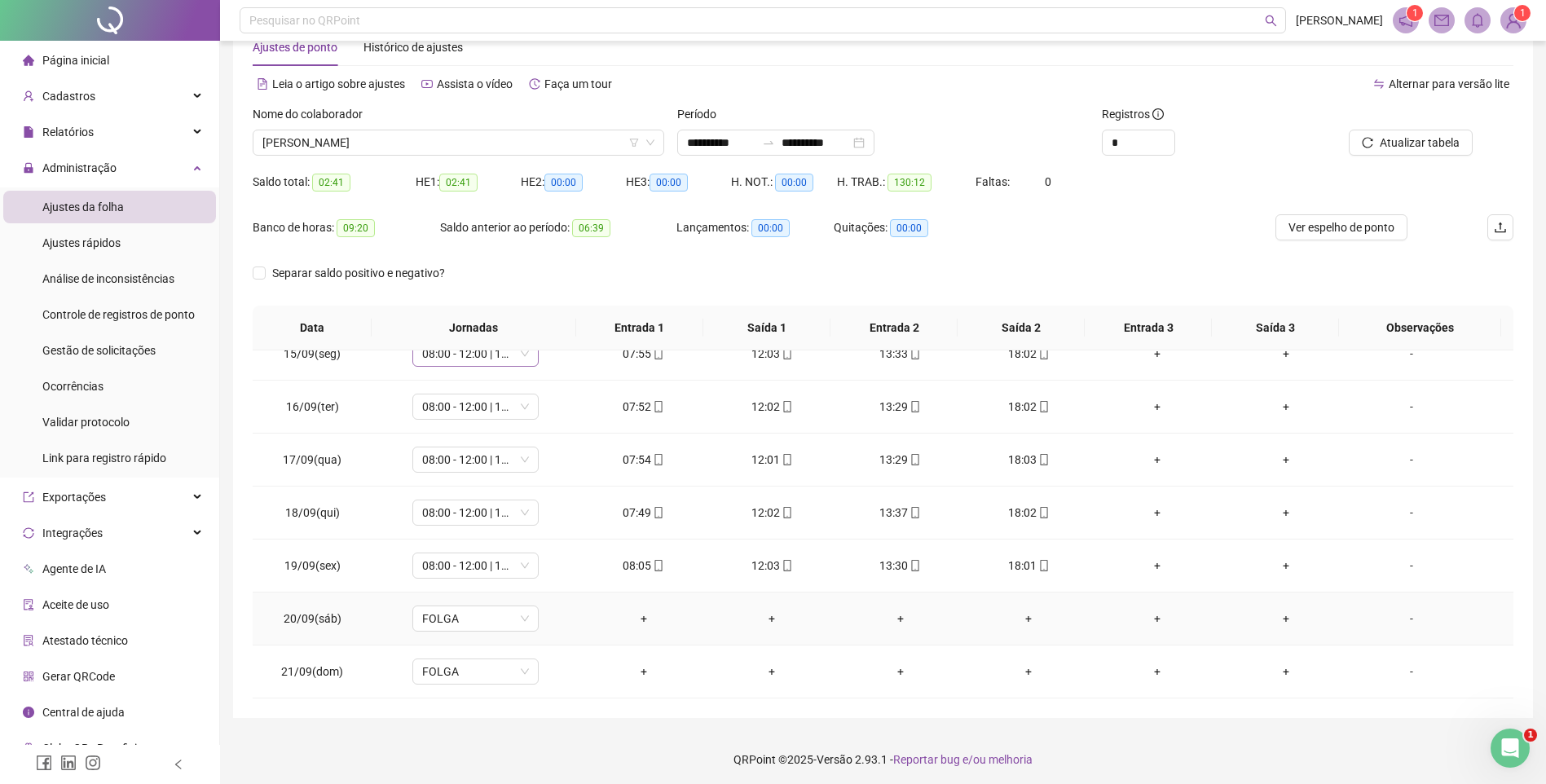
scroll to position [49, 0]
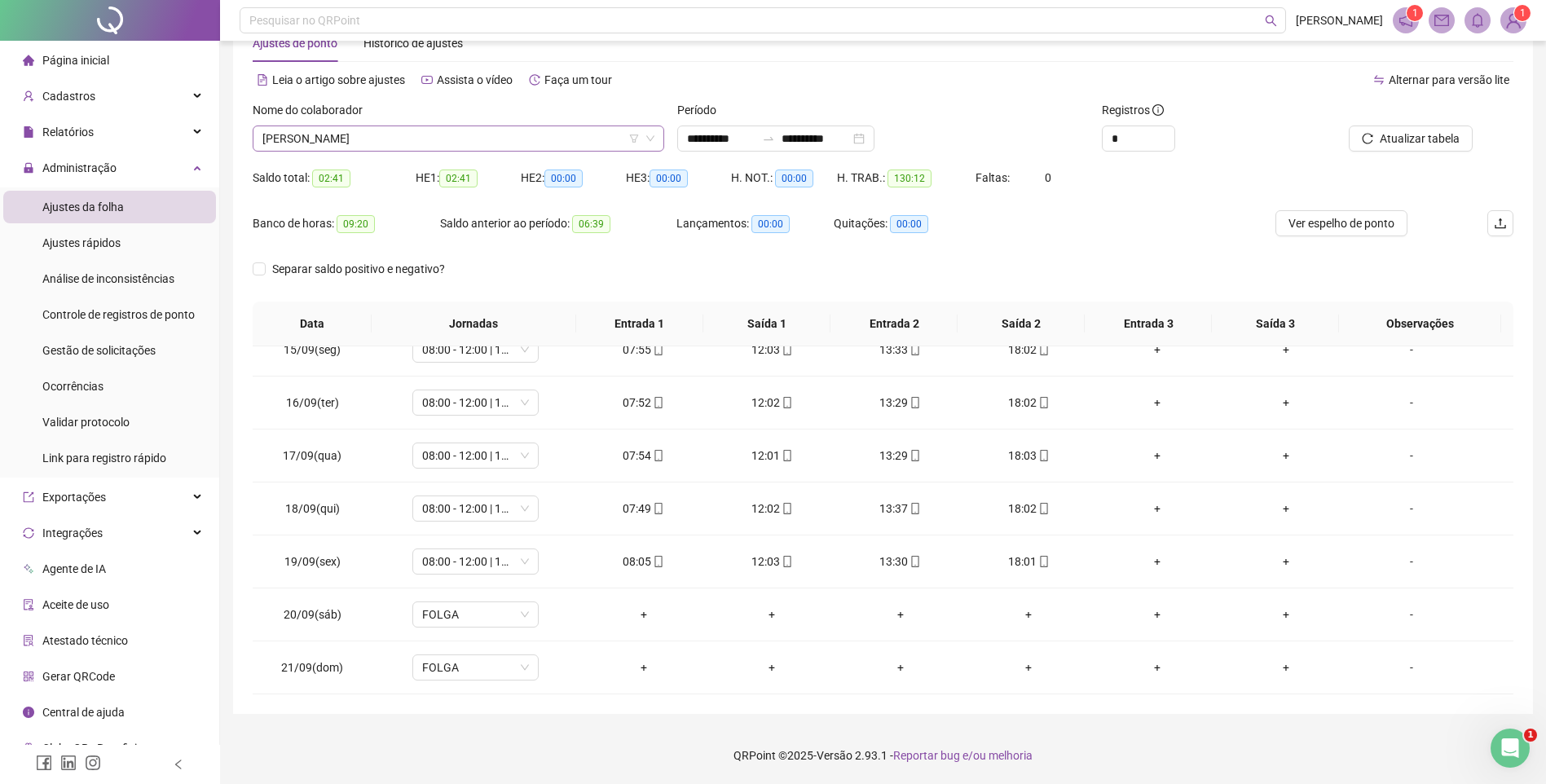
click at [371, 135] on span "[PERSON_NAME]" at bounding box center [458, 139] width 392 height 24
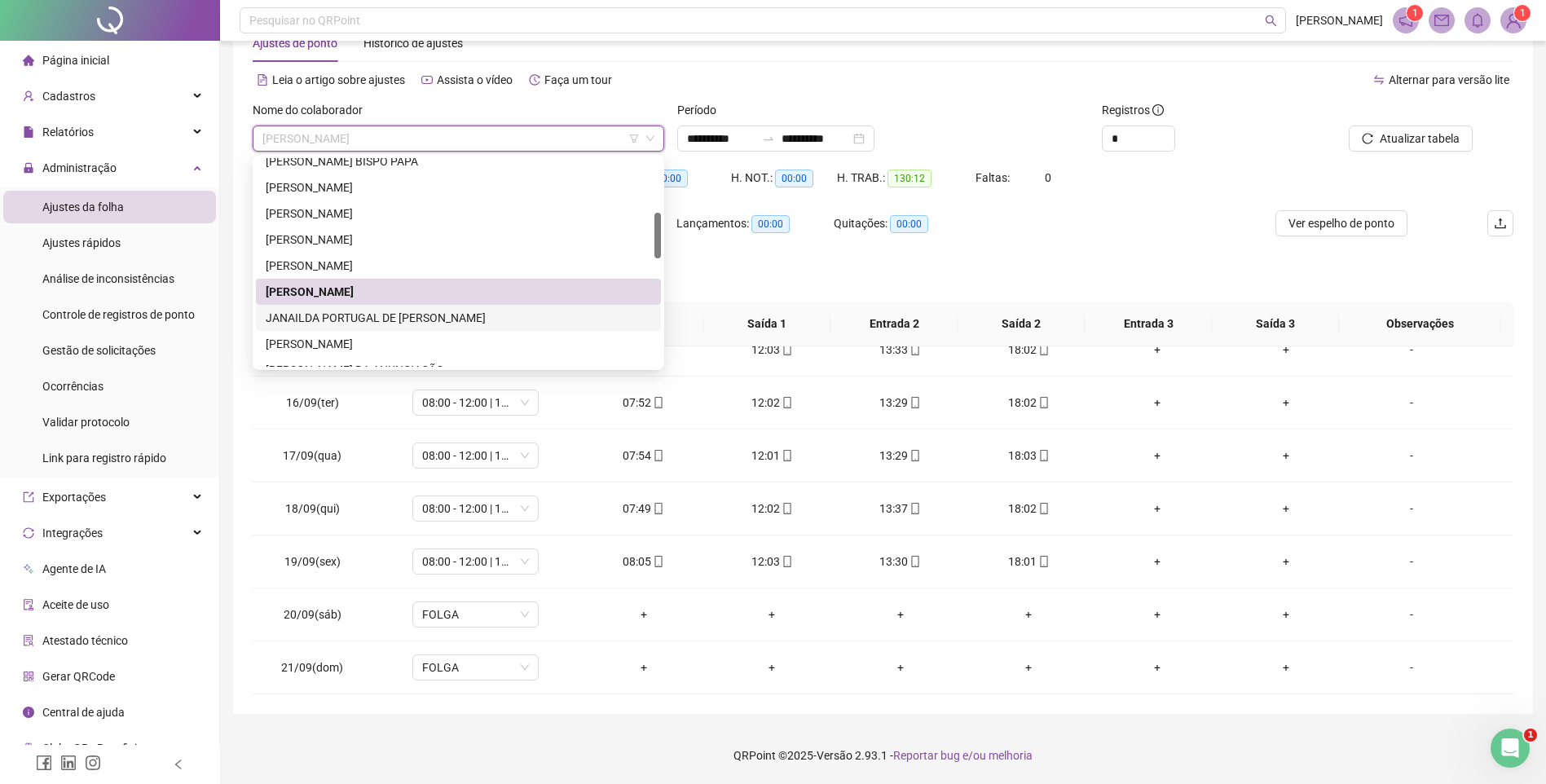
click at [337, 314] on div "JANAILDA PORTUGAL DE [PERSON_NAME]" at bounding box center [458, 318] width 386 height 18
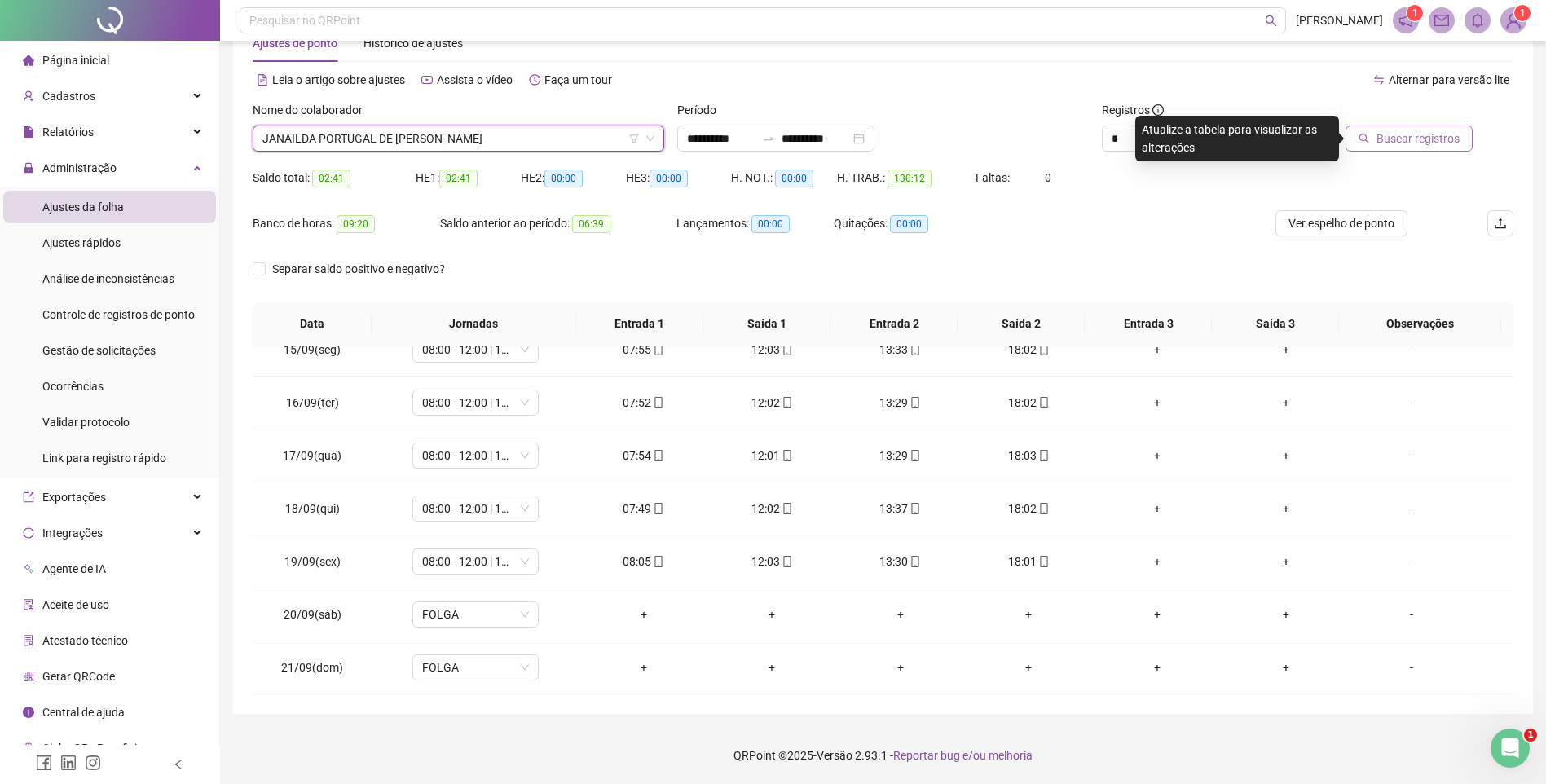
click at [1387, 144] on span "Buscar registros" at bounding box center [1419, 139] width 83 height 18
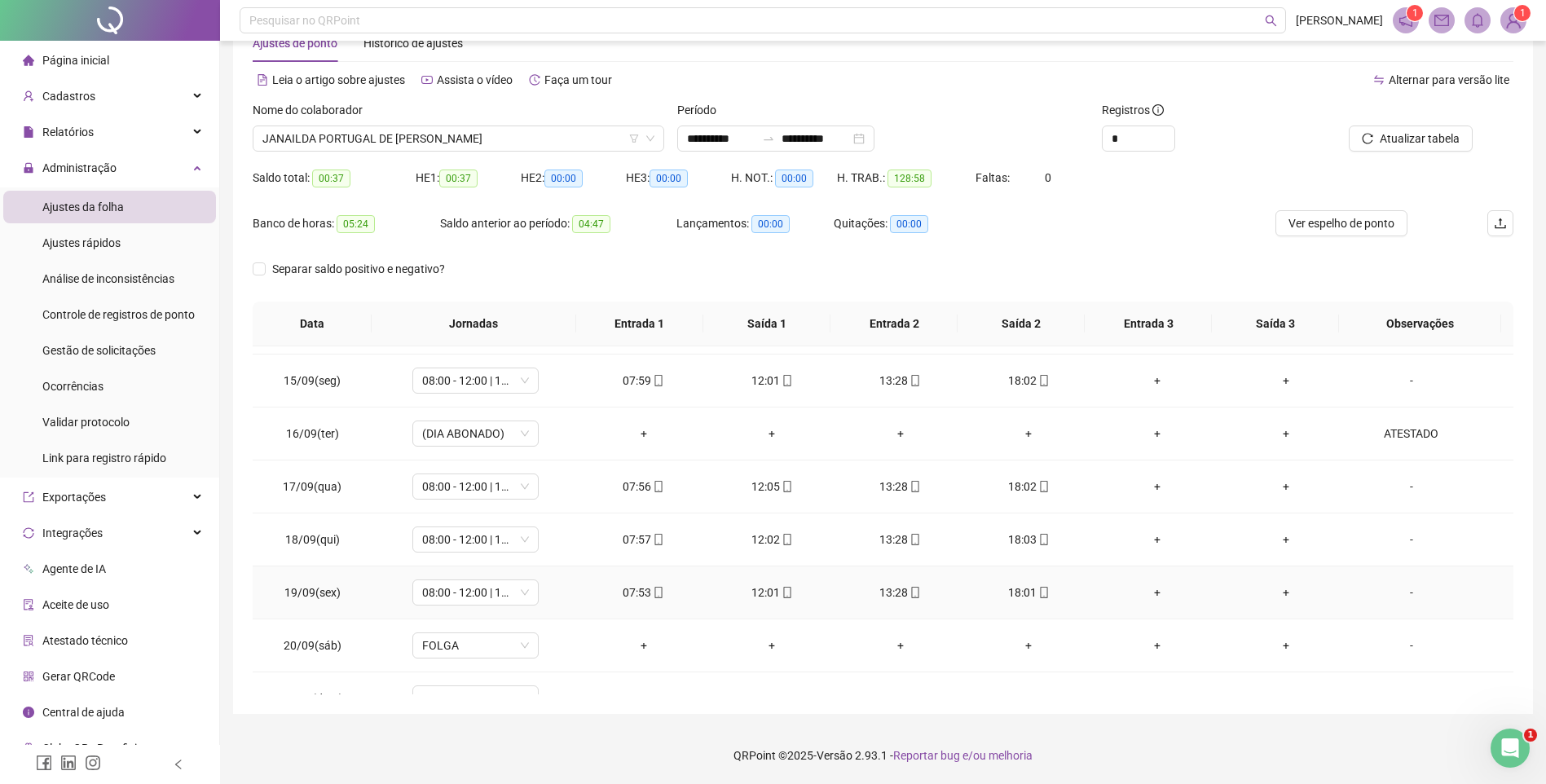
scroll to position [764, 0]
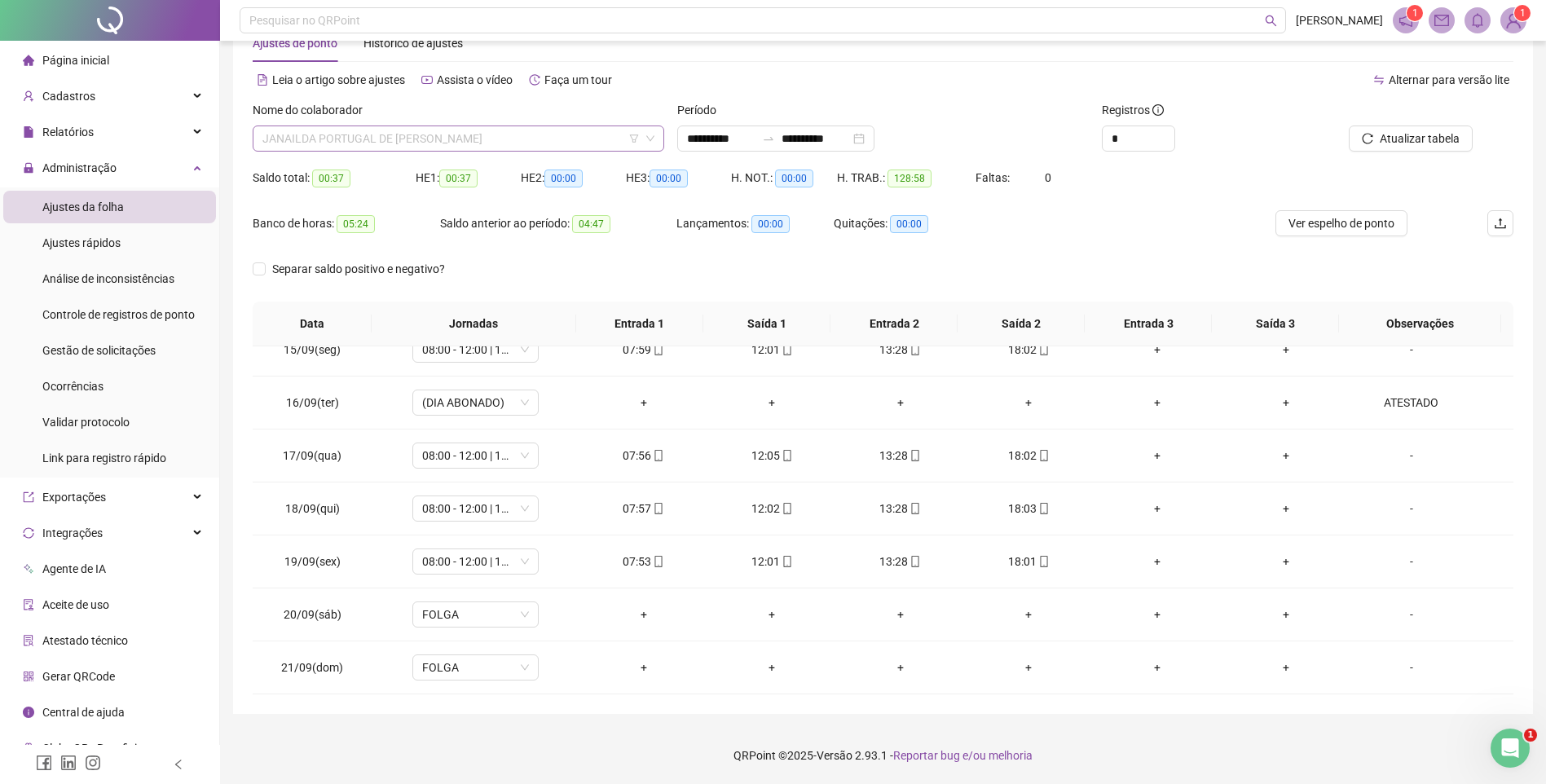
click at [317, 131] on span "JANAILDA PORTUGAL DE [PERSON_NAME]" at bounding box center [458, 139] width 392 height 24
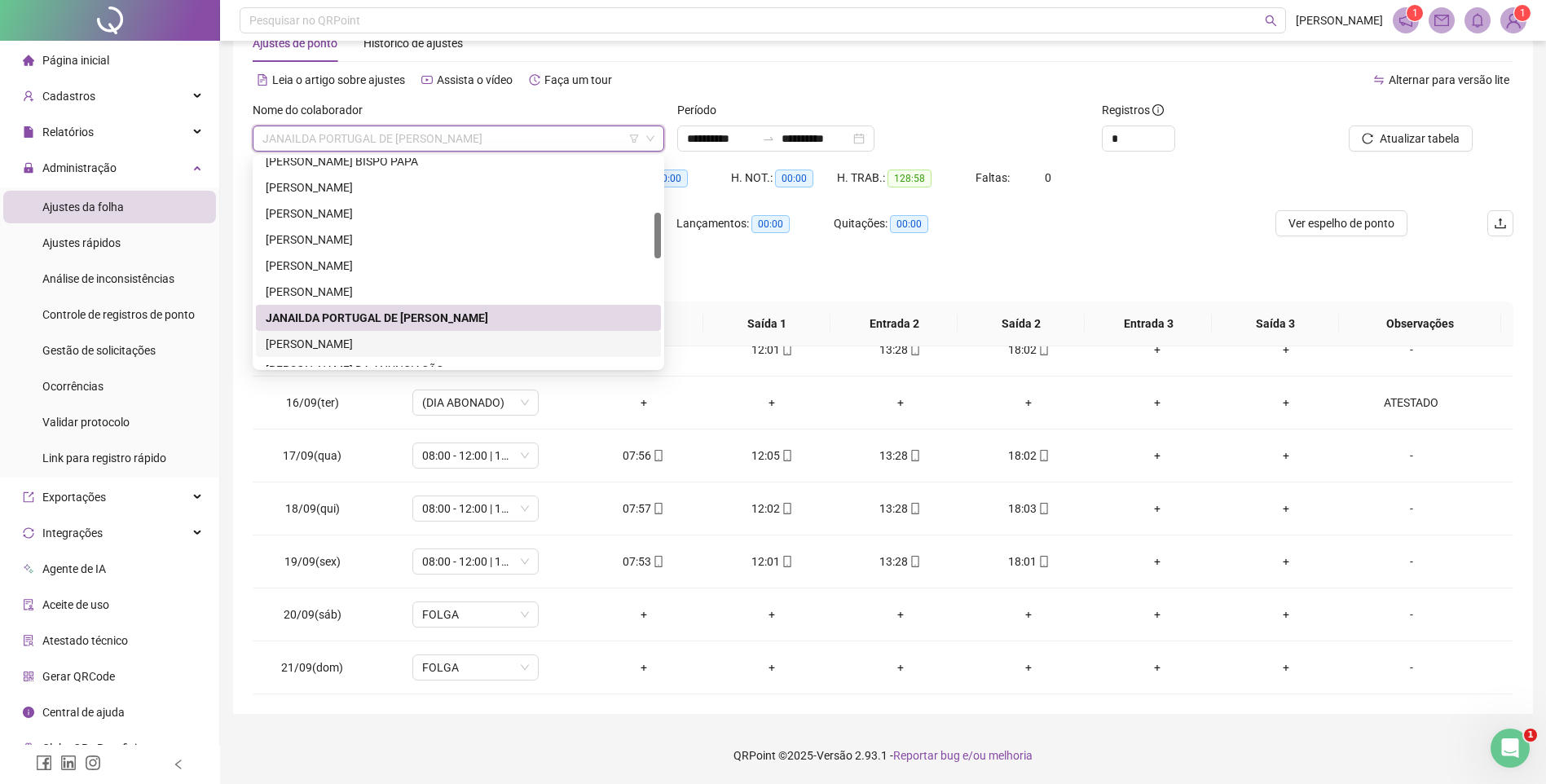
click at [293, 340] on div "[PERSON_NAME]" at bounding box center [458, 344] width 386 height 18
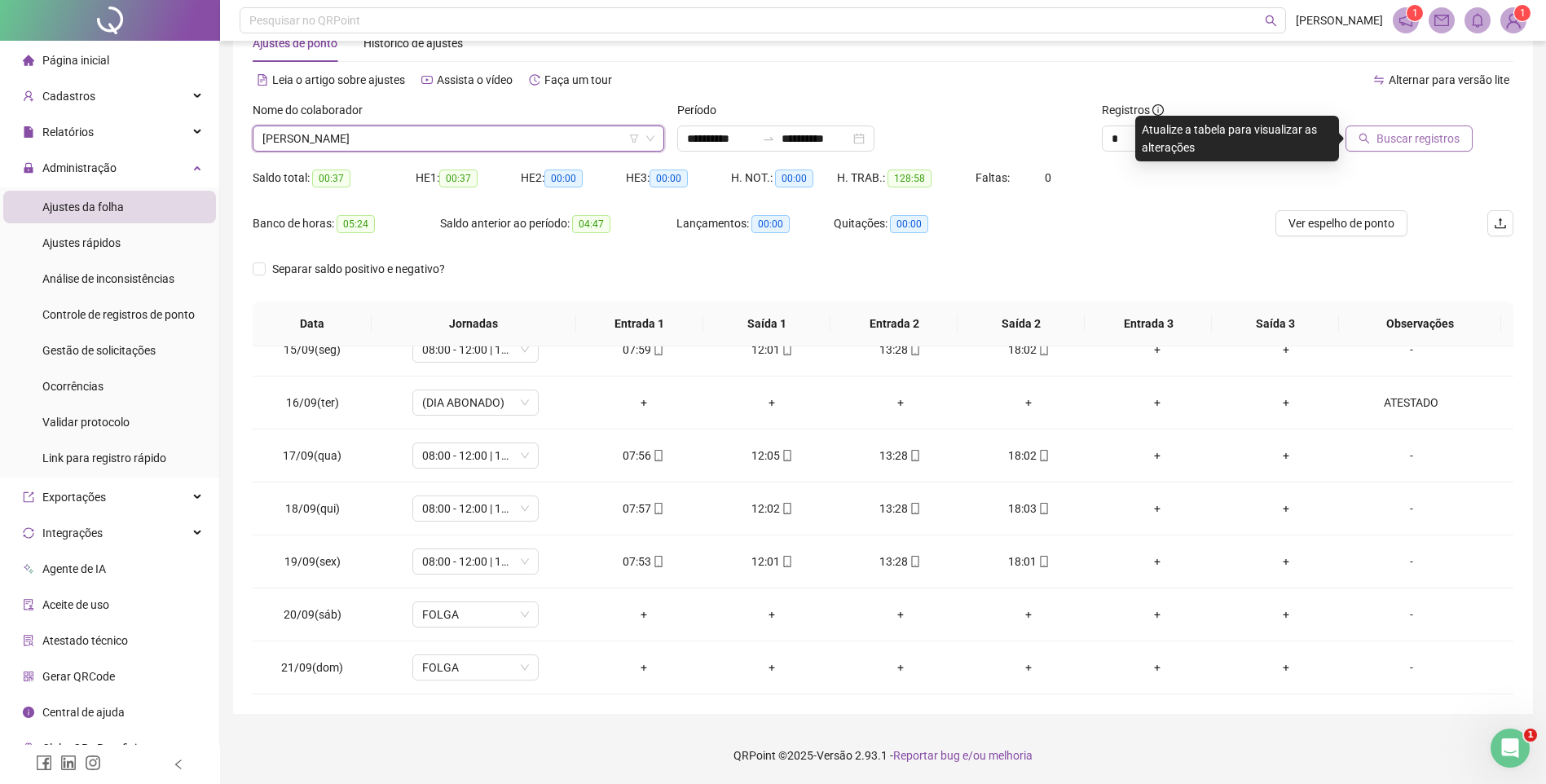
click at [1393, 147] on button "Buscar registros" at bounding box center [1409, 139] width 127 height 26
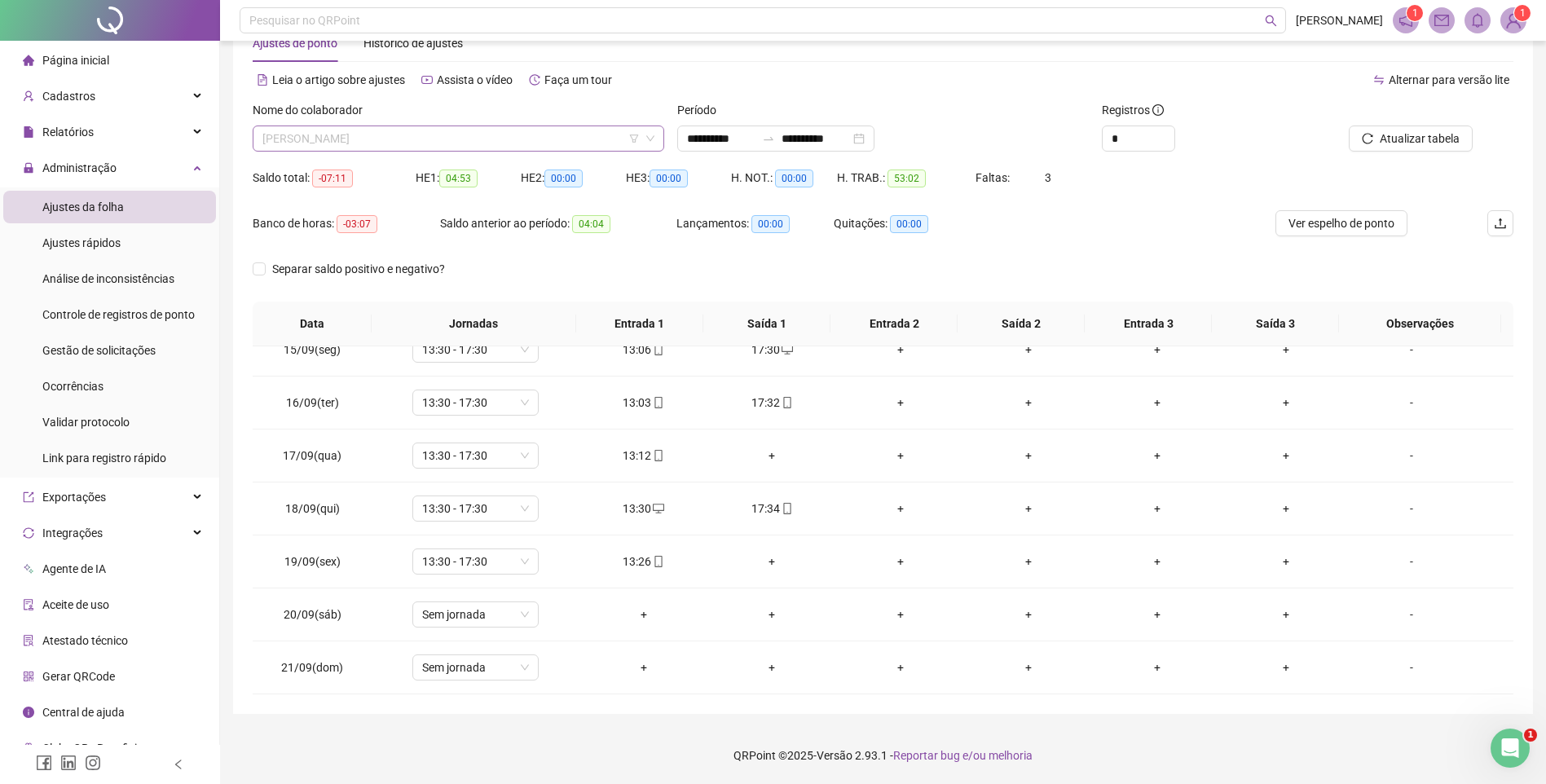
click at [350, 150] on span "[PERSON_NAME]" at bounding box center [458, 139] width 392 height 24
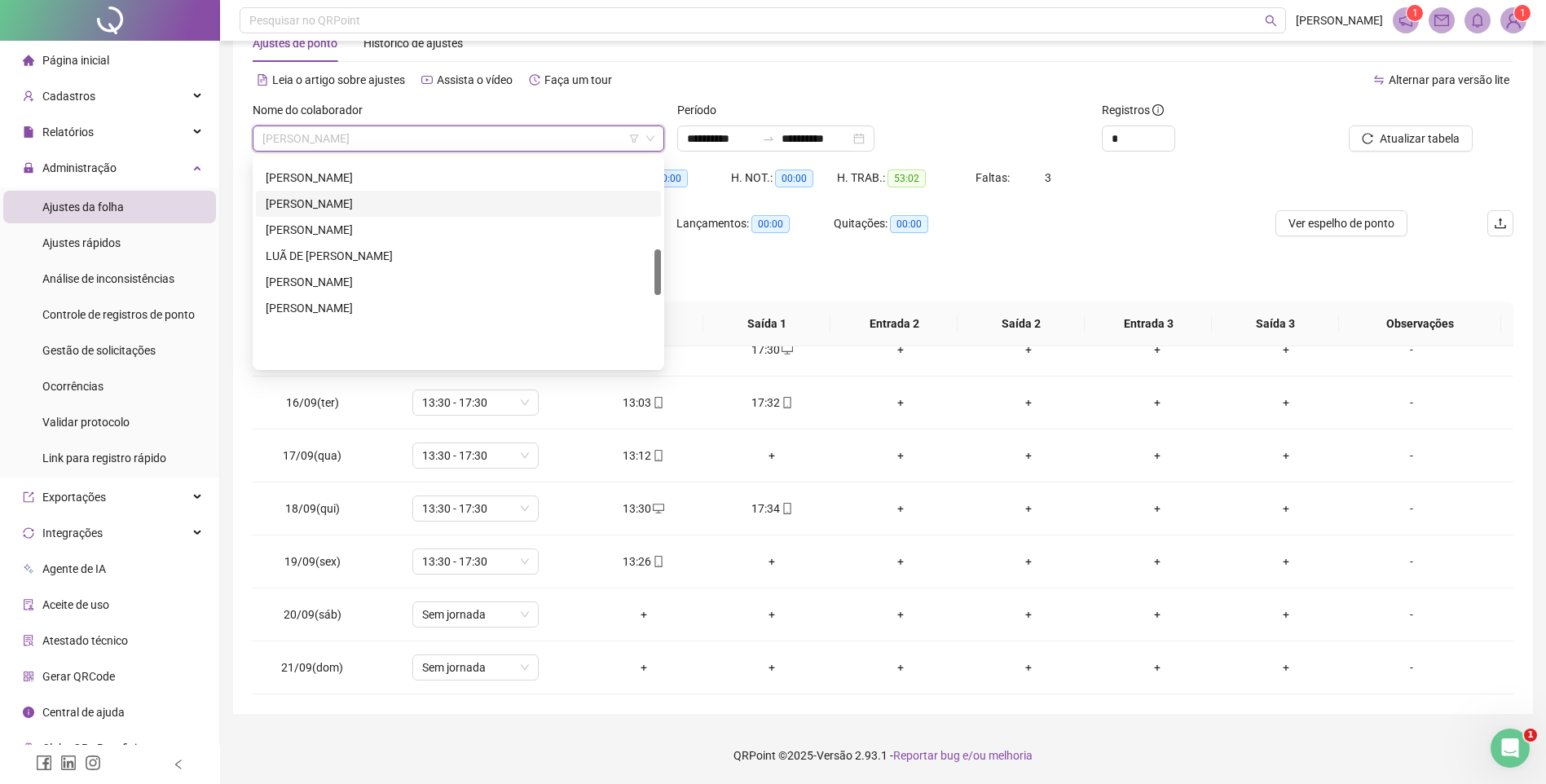
scroll to position [407, 0]
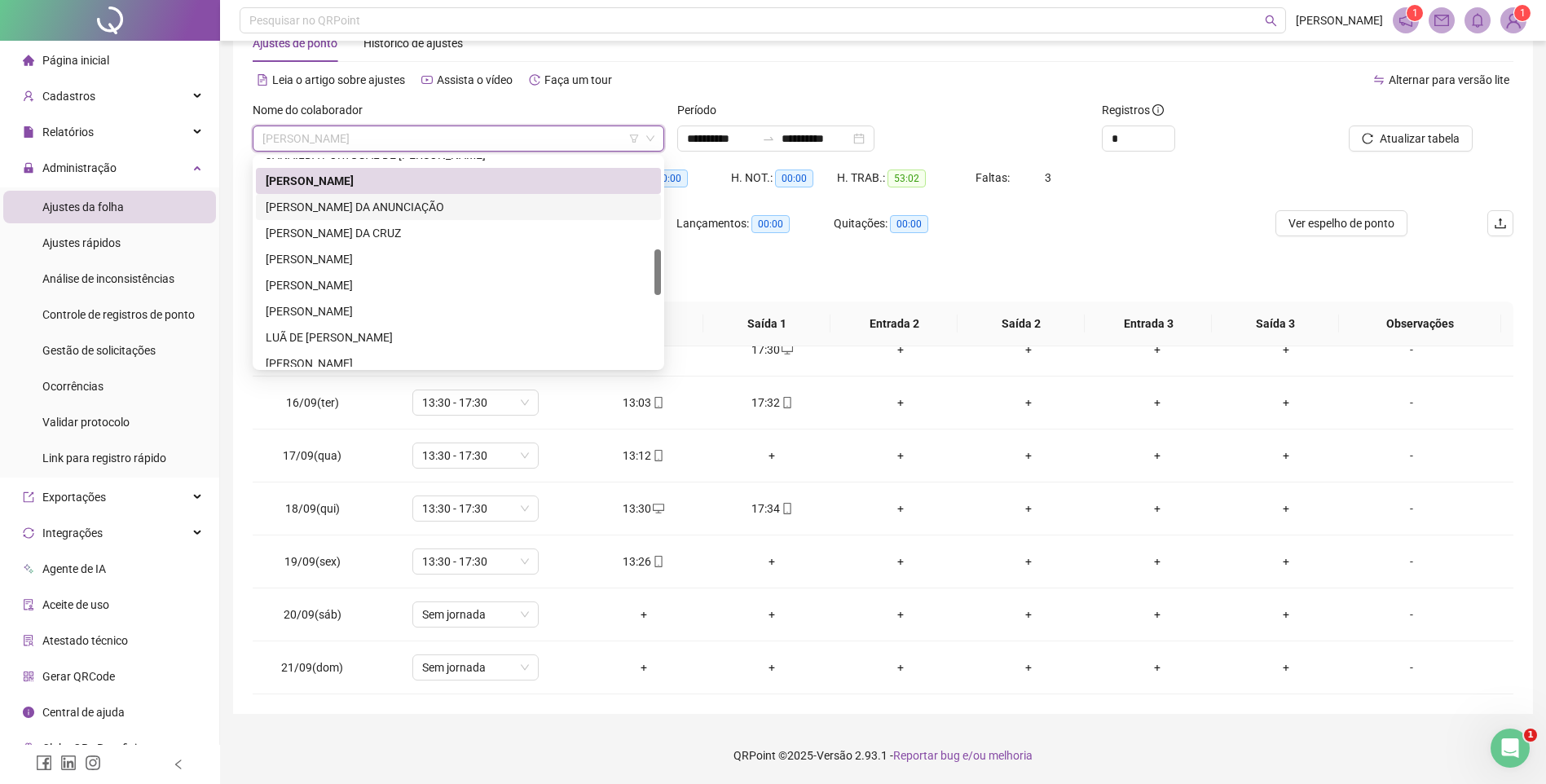
click at [345, 211] on div "[PERSON_NAME] DA ANUNCIAÇÃO" at bounding box center [458, 207] width 386 height 18
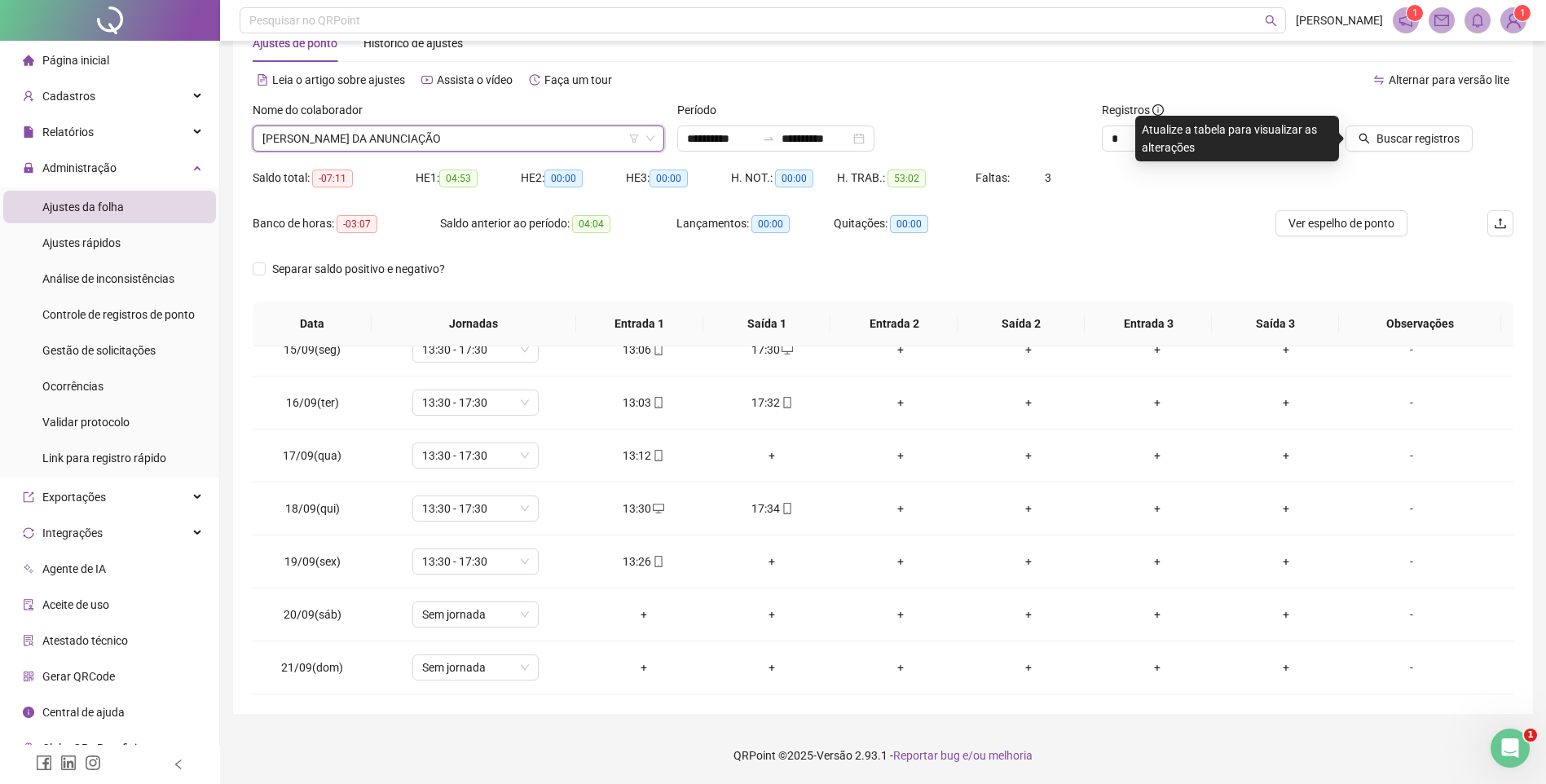
click at [1412, 152] on div "Buscar registros" at bounding box center [1414, 133] width 213 height 63
click at [1409, 146] on span "Buscar registros" at bounding box center [1419, 139] width 83 height 18
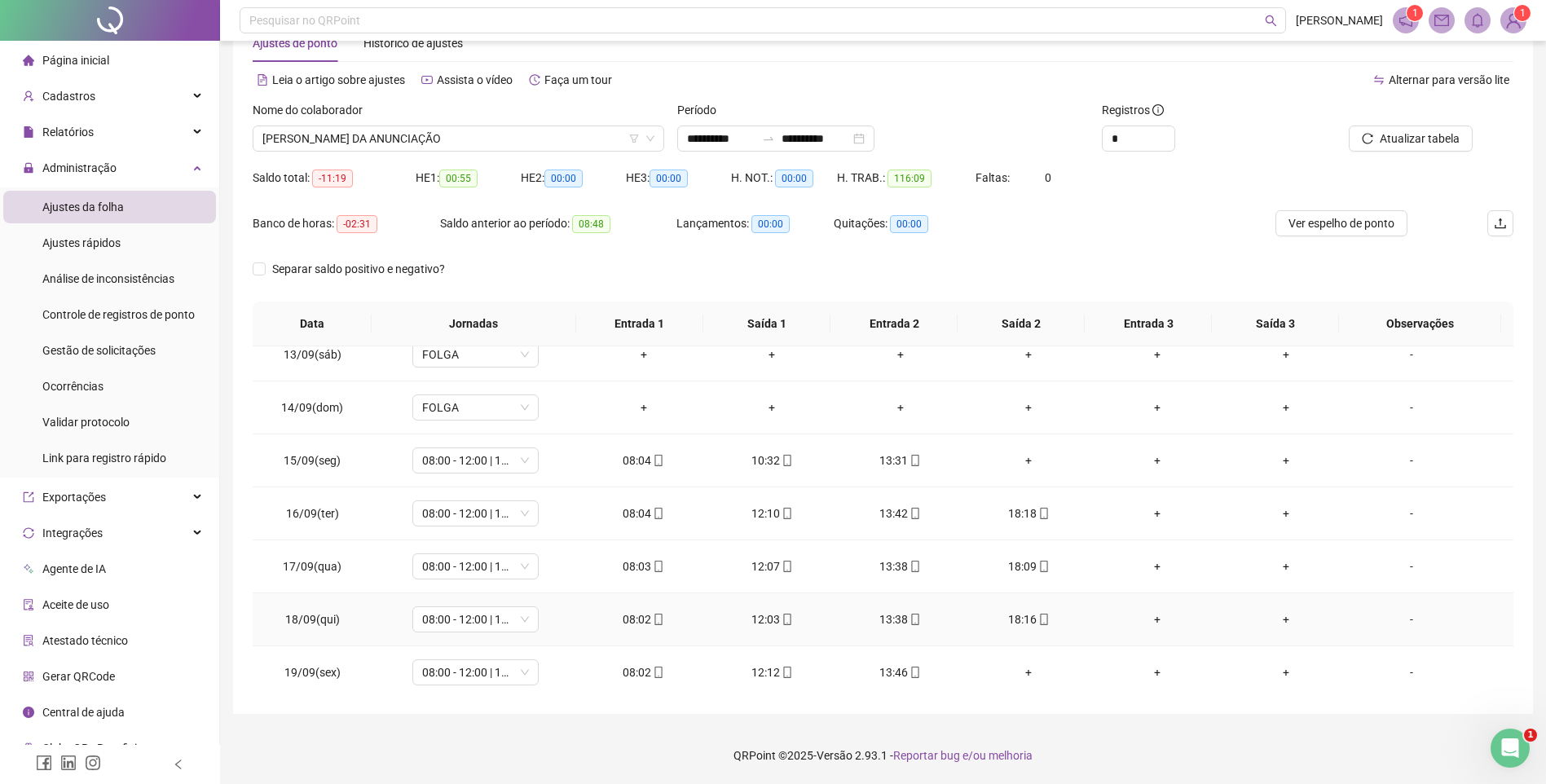
scroll to position [683, 0]
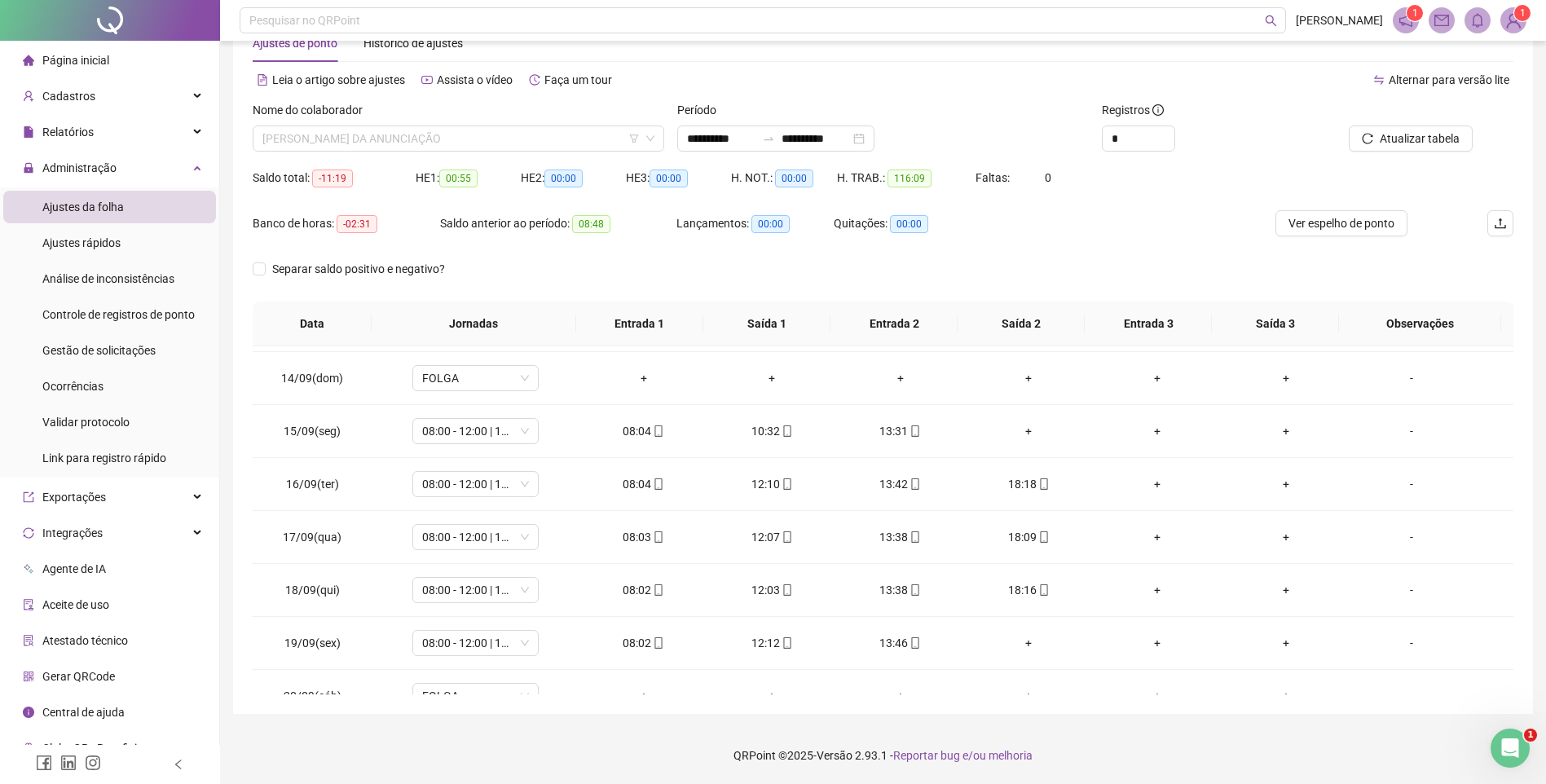
drag, startPoint x: 412, startPoint y: 151, endPoint x: 400, endPoint y: 166, distance: 19.2
click at [407, 166] on body "**********" at bounding box center [773, 343] width 1546 height 784
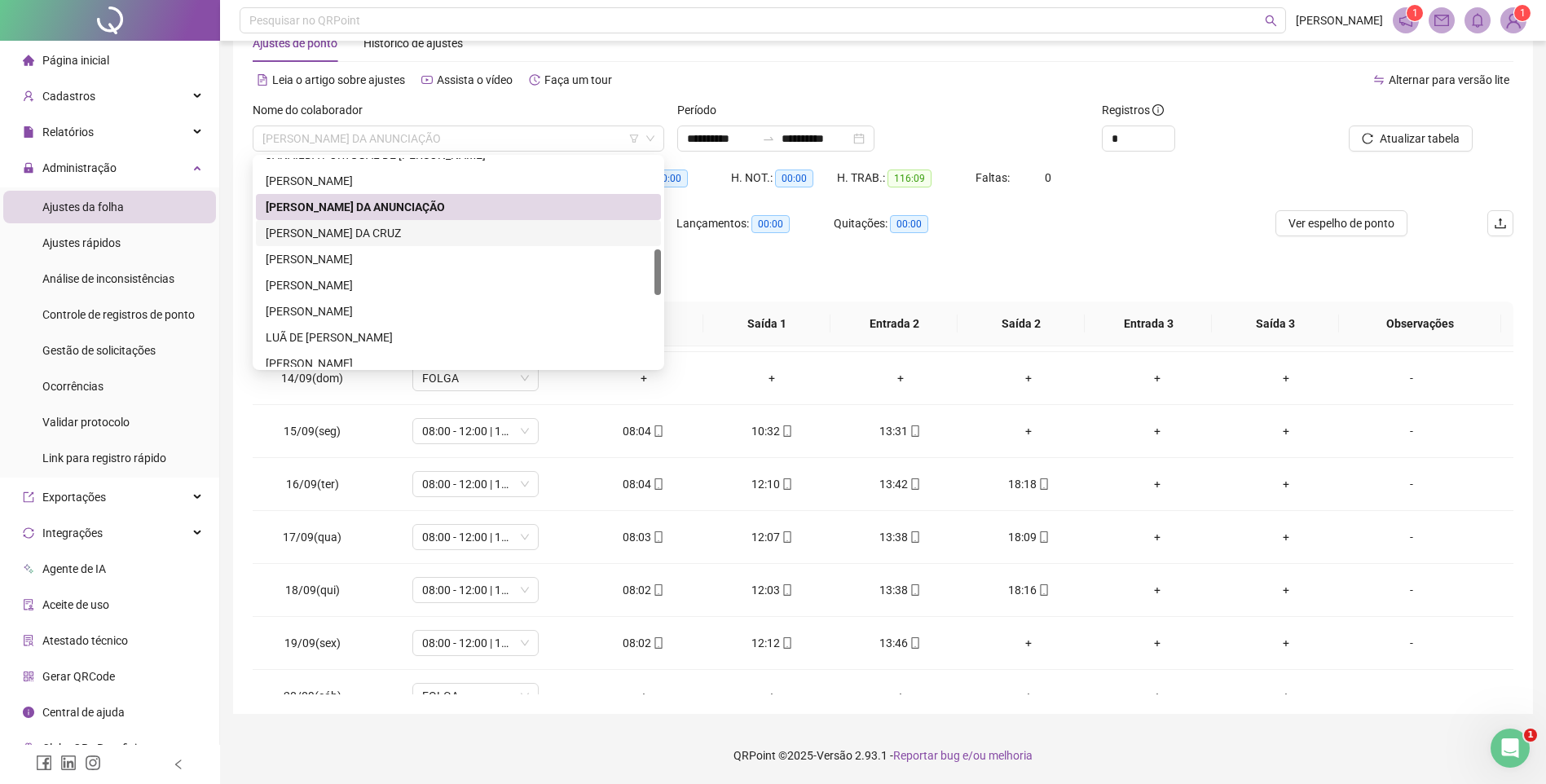
click at [341, 239] on div "[PERSON_NAME] DA CRUZ" at bounding box center [458, 233] width 386 height 18
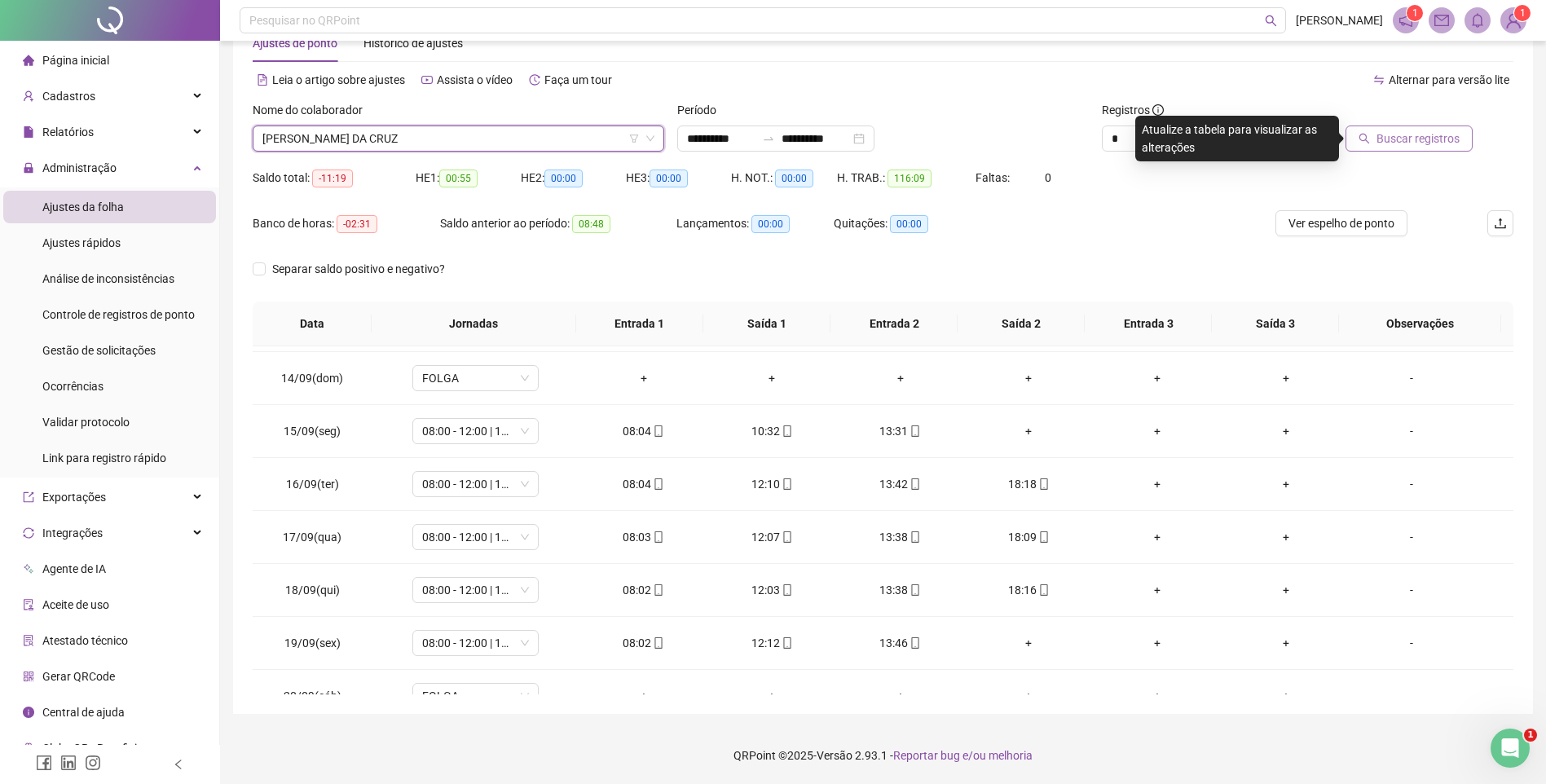
click at [1436, 131] on span "Buscar registros" at bounding box center [1419, 139] width 83 height 18
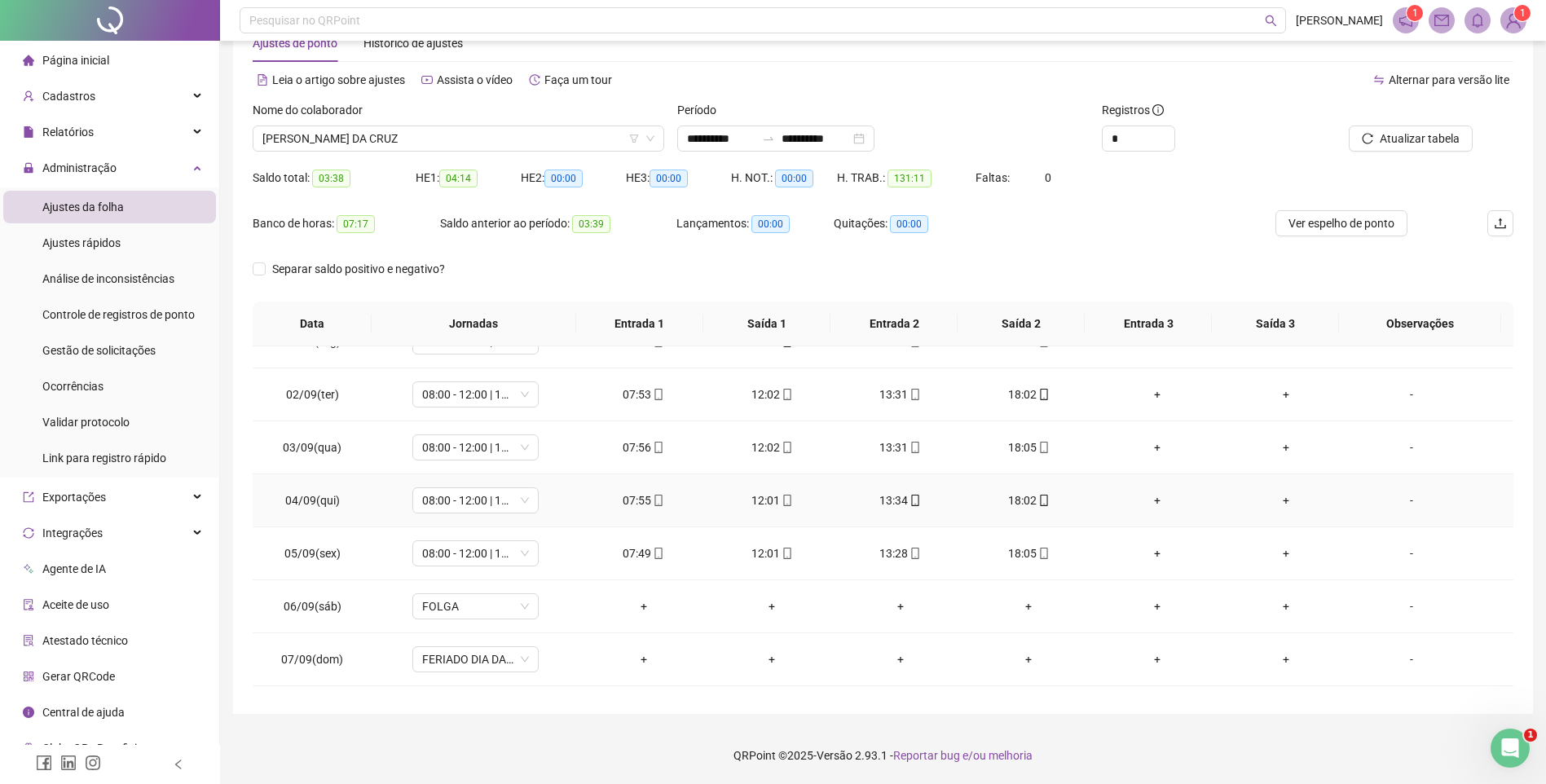
scroll to position [0, 0]
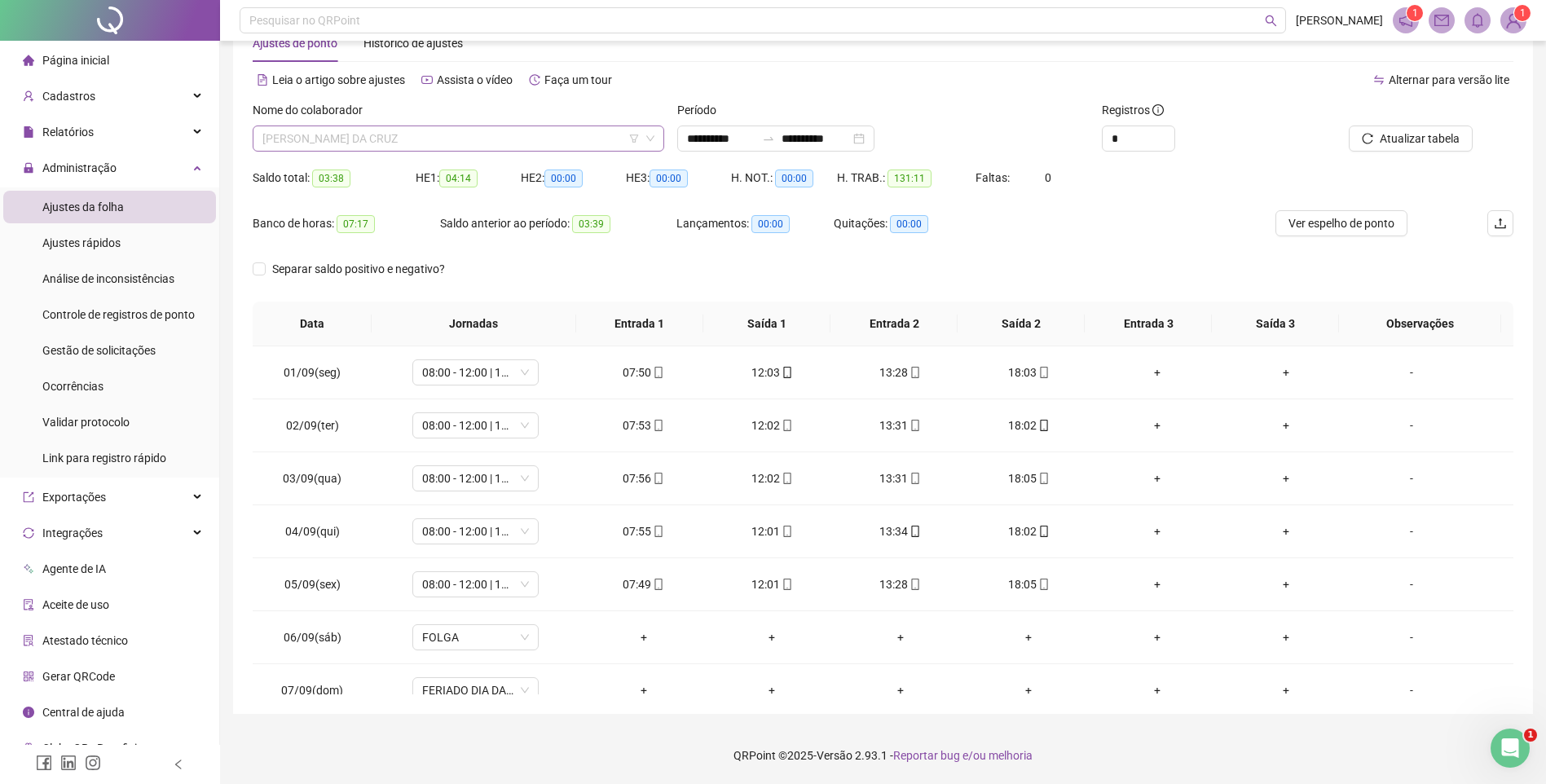
click at [445, 133] on span "[PERSON_NAME] DA CRUZ" at bounding box center [458, 139] width 392 height 24
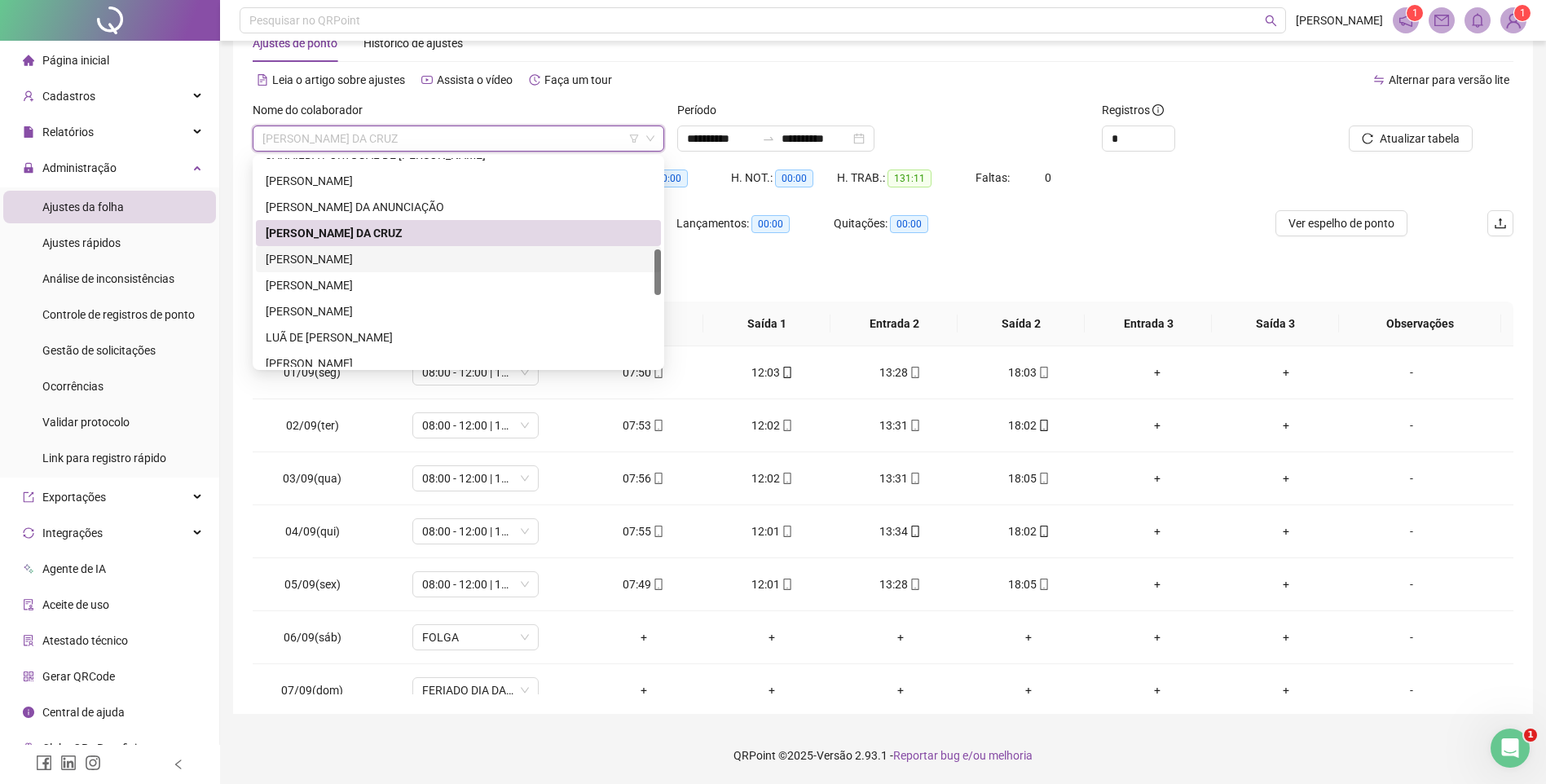
click at [327, 248] on div "[PERSON_NAME]" at bounding box center [458, 259] width 406 height 26
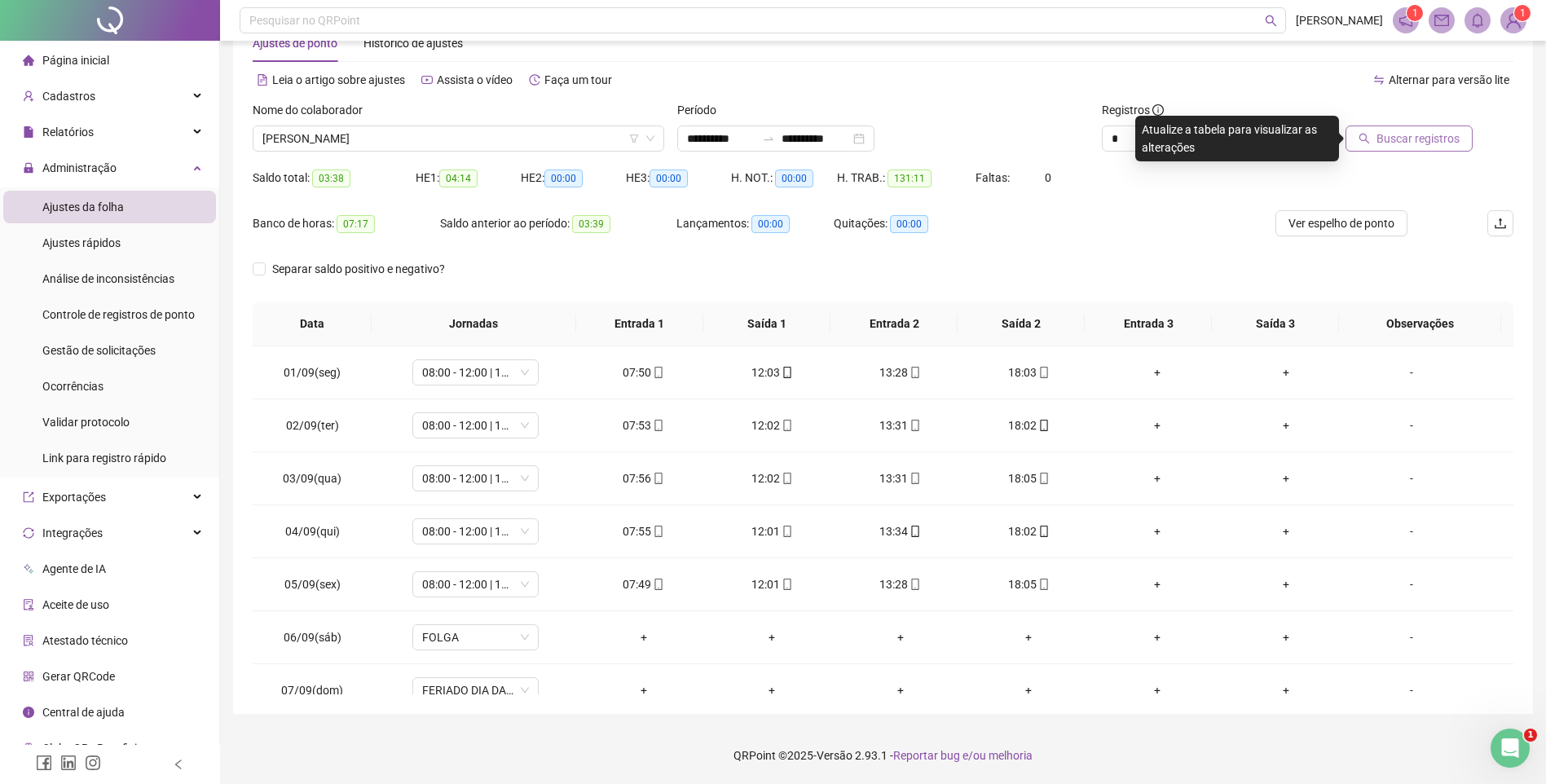
click at [1389, 133] on span "Buscar registros" at bounding box center [1419, 139] width 83 height 18
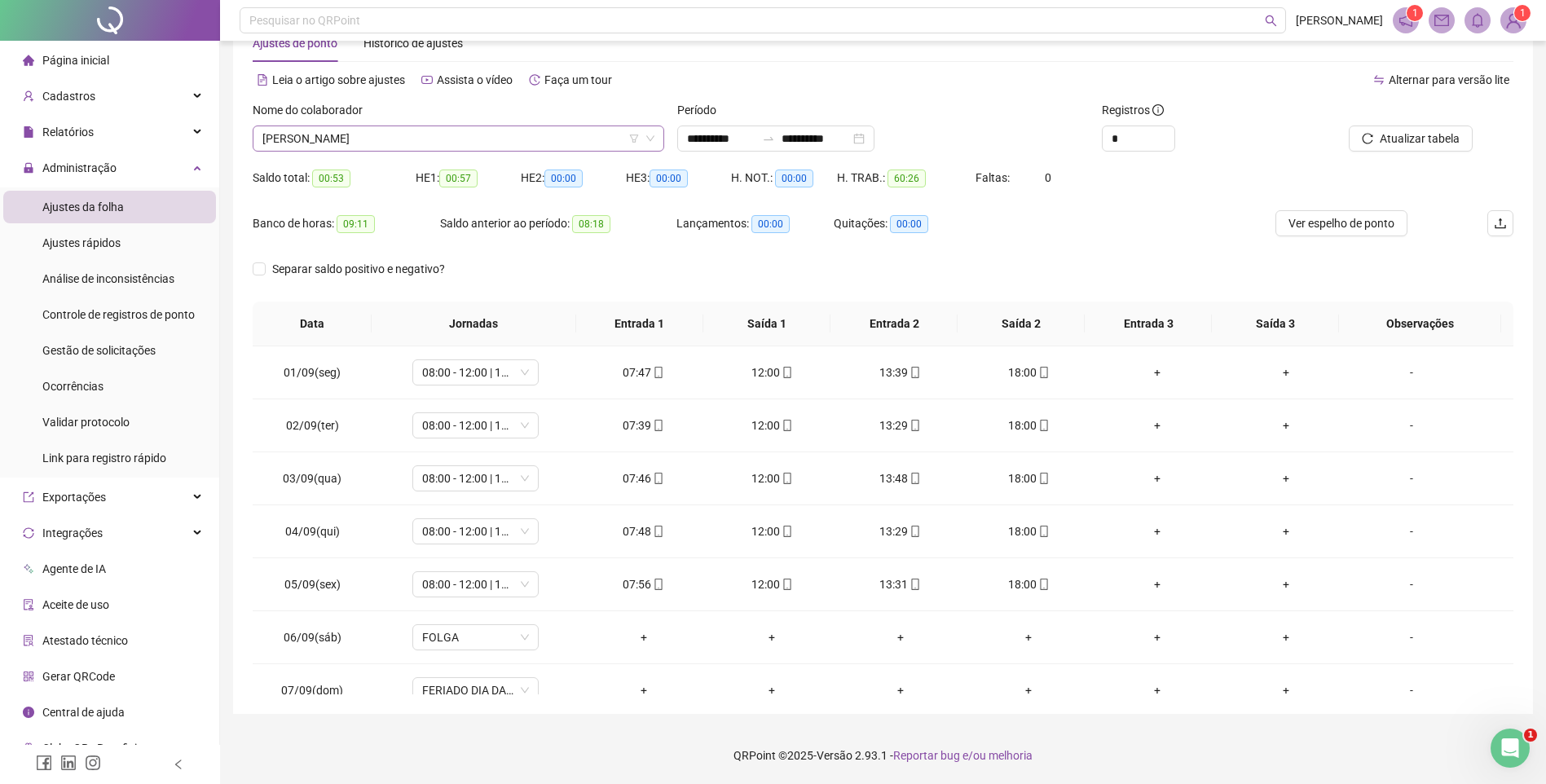
click at [376, 138] on span "[PERSON_NAME]" at bounding box center [458, 139] width 392 height 24
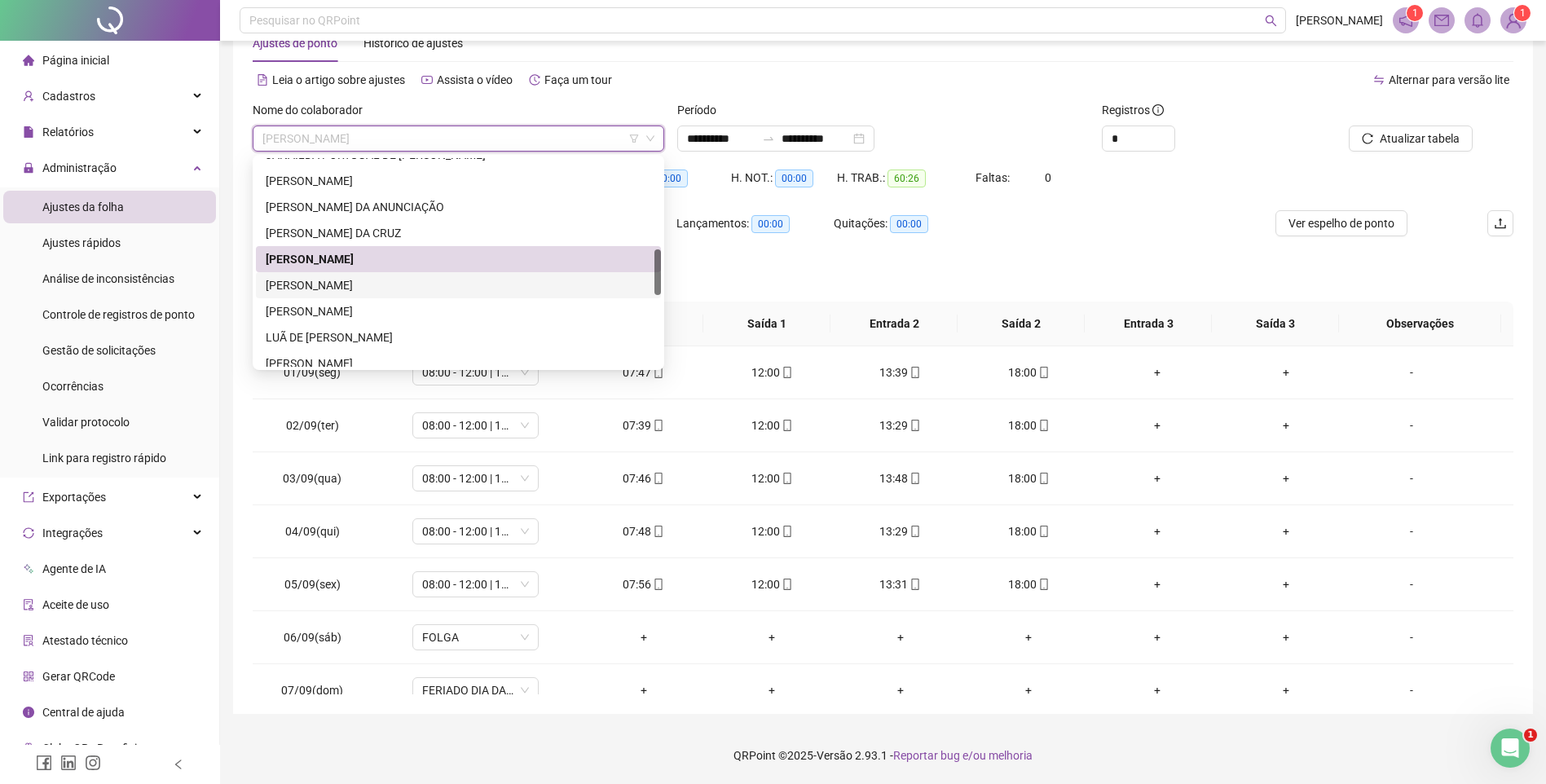
click at [316, 283] on div "[PERSON_NAME]" at bounding box center [458, 285] width 386 height 18
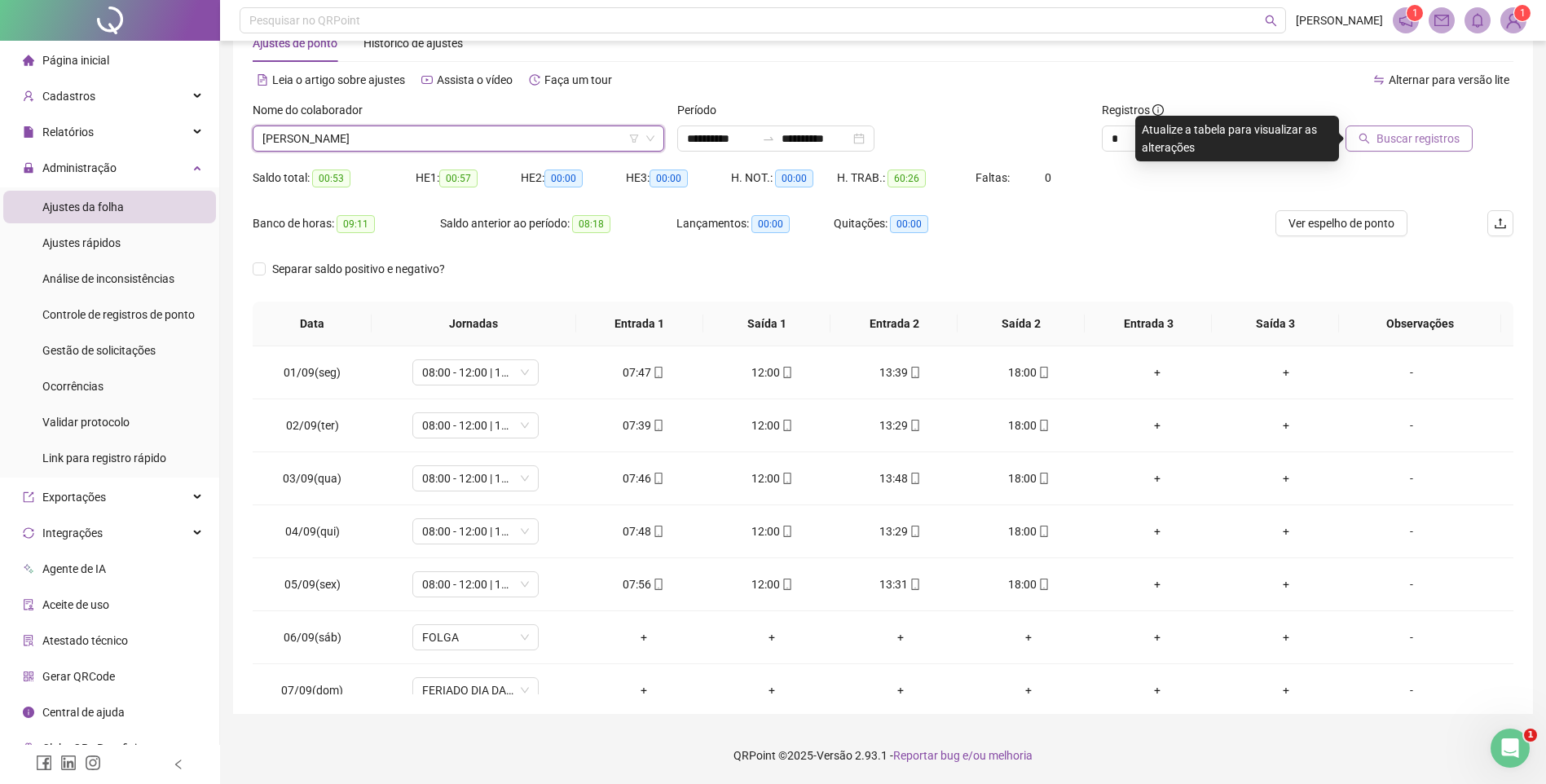
click at [1394, 134] on span "Buscar registros" at bounding box center [1419, 139] width 83 height 18
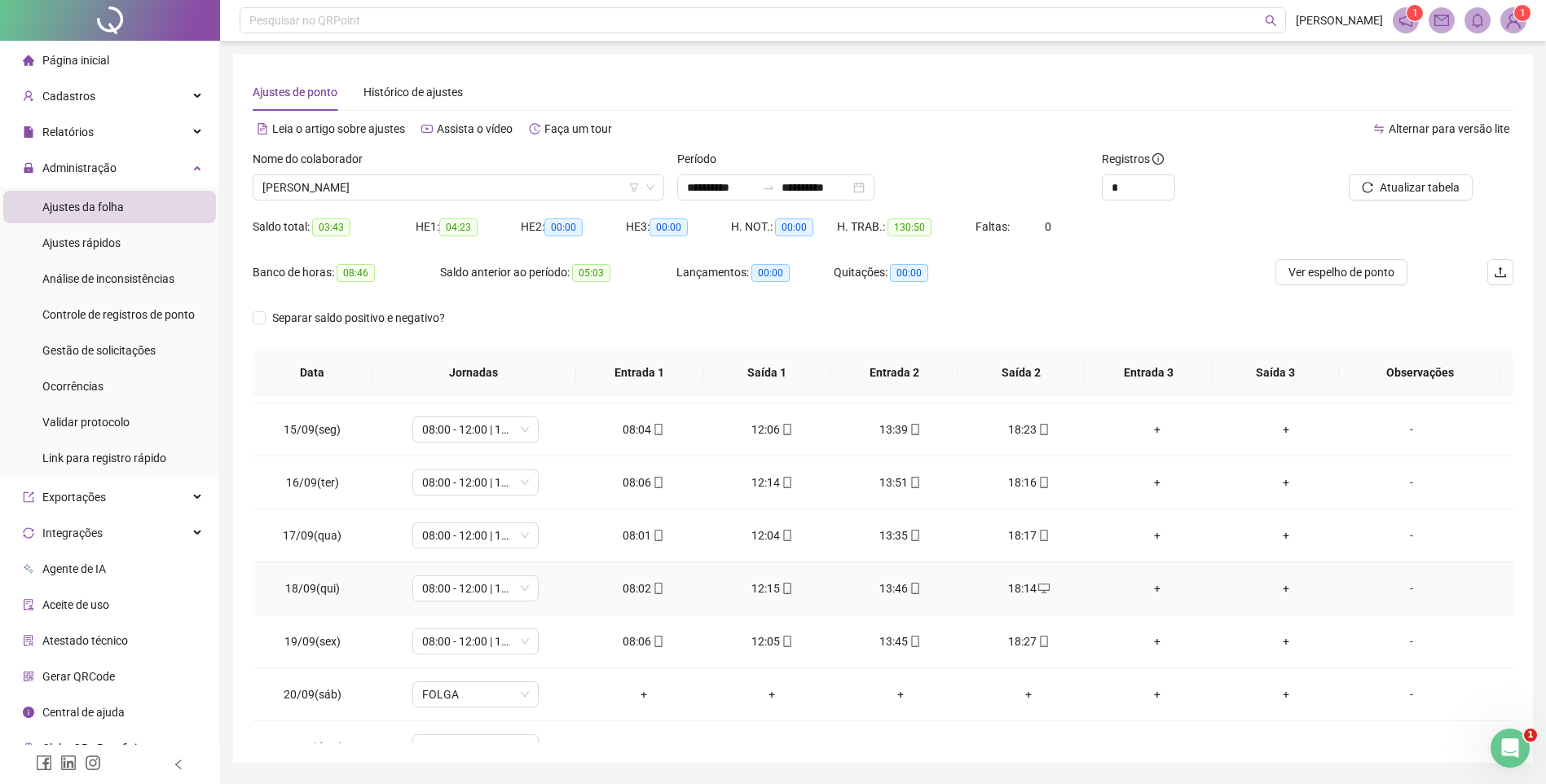
scroll to position [764, 0]
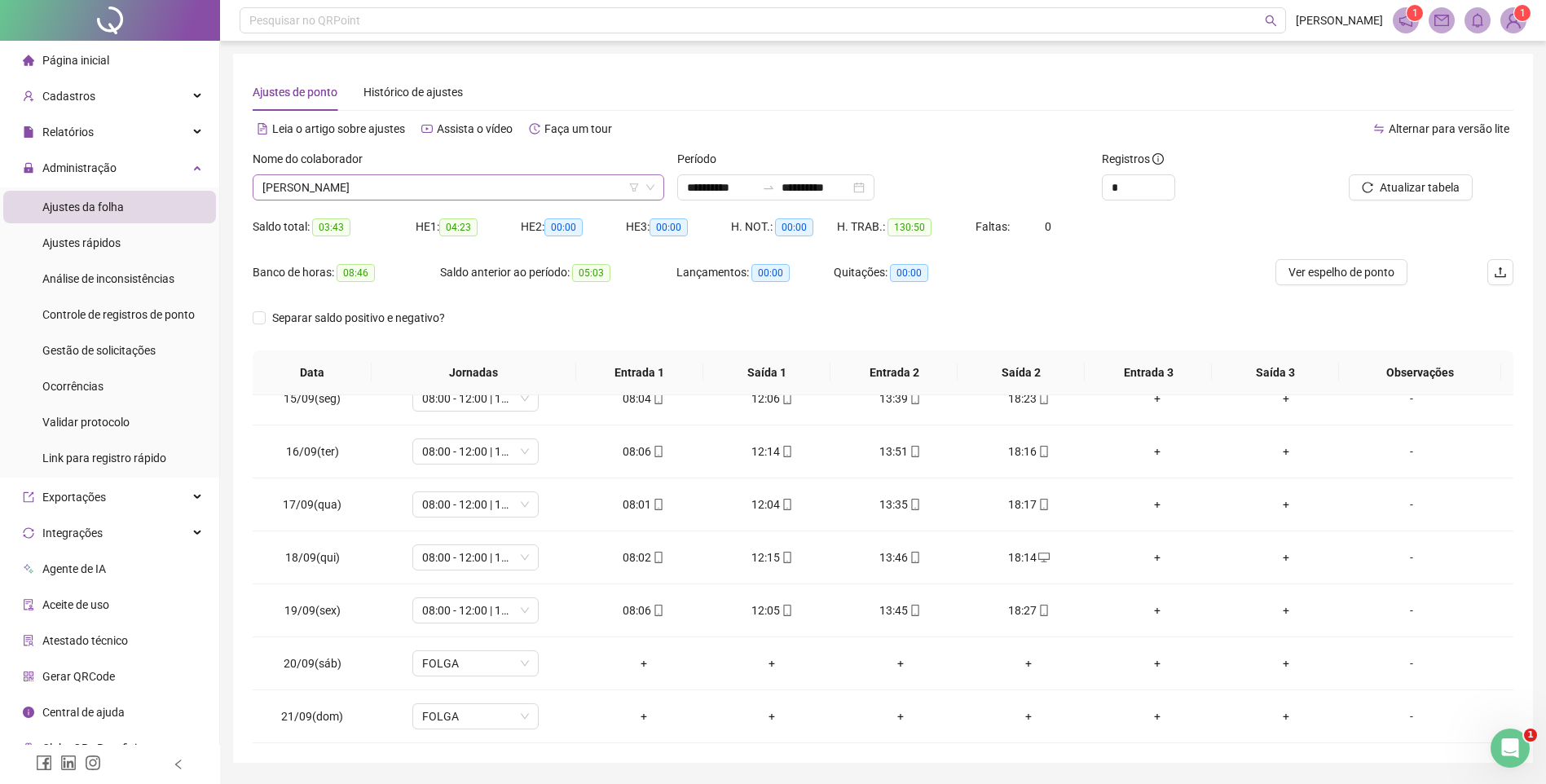
click at [453, 185] on span "[PERSON_NAME]" at bounding box center [458, 187] width 392 height 24
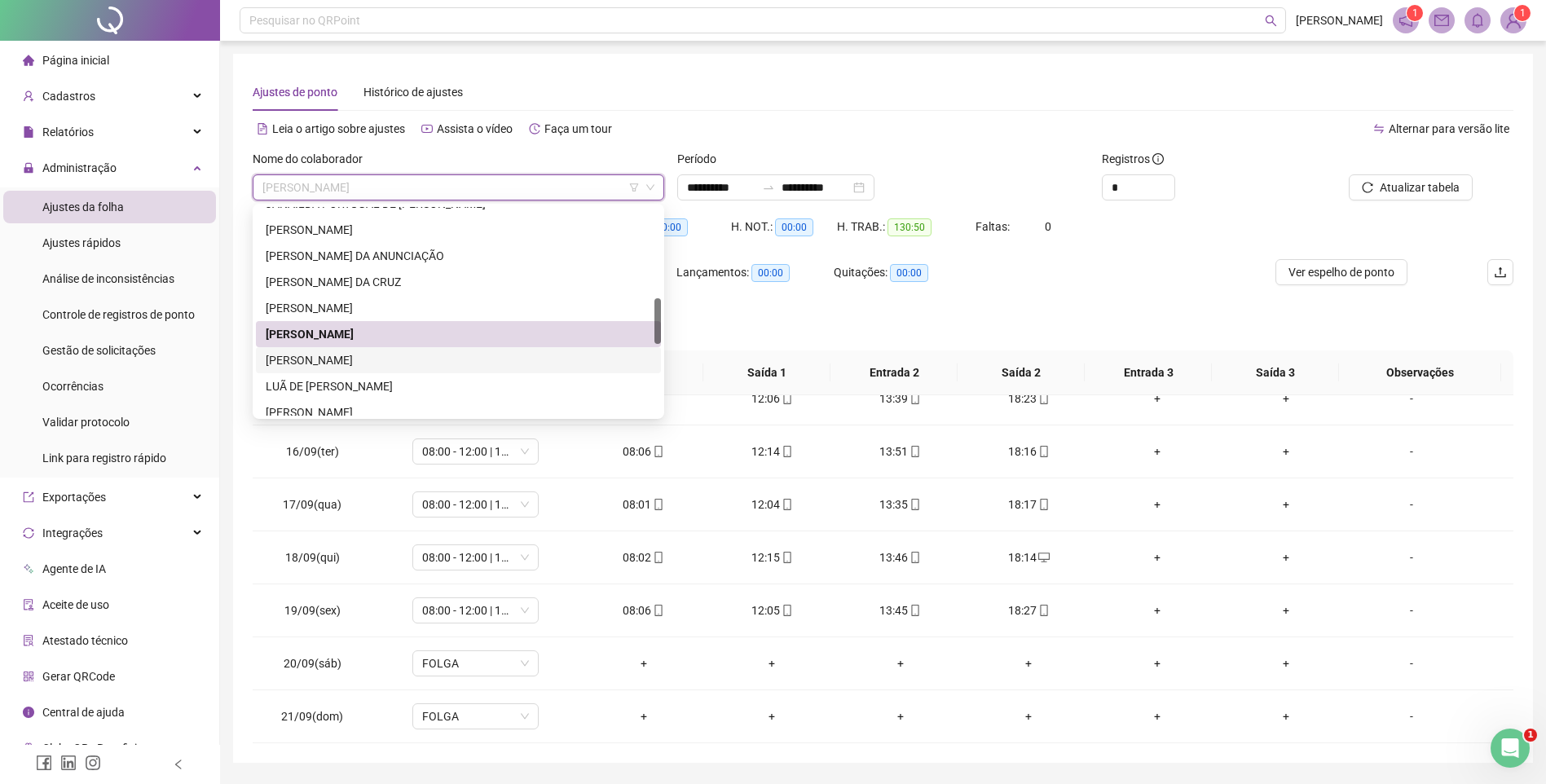
click at [328, 354] on div "[PERSON_NAME]" at bounding box center [458, 360] width 386 height 18
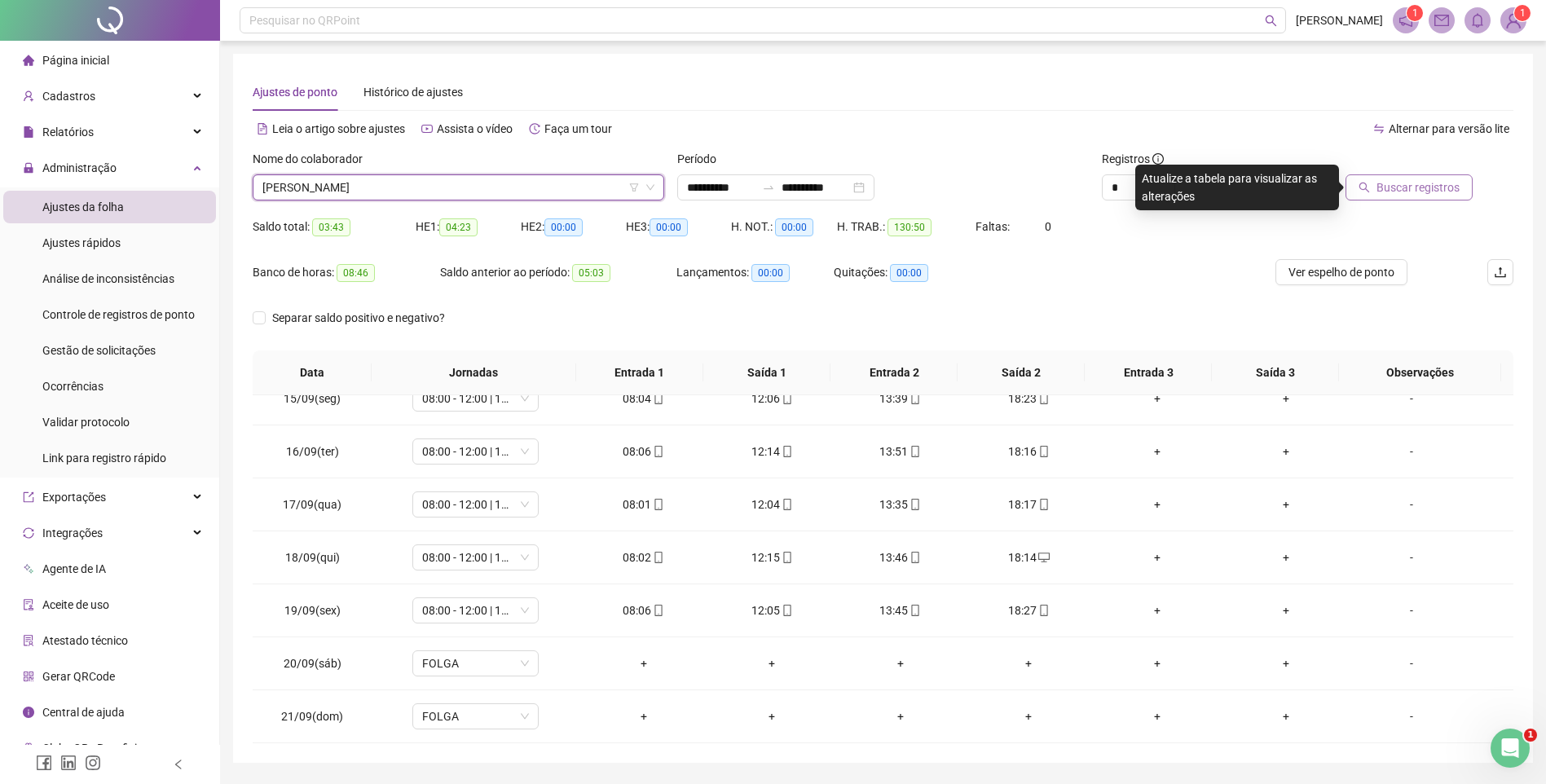
click at [1373, 198] on button "Buscar registros" at bounding box center [1409, 187] width 127 height 26
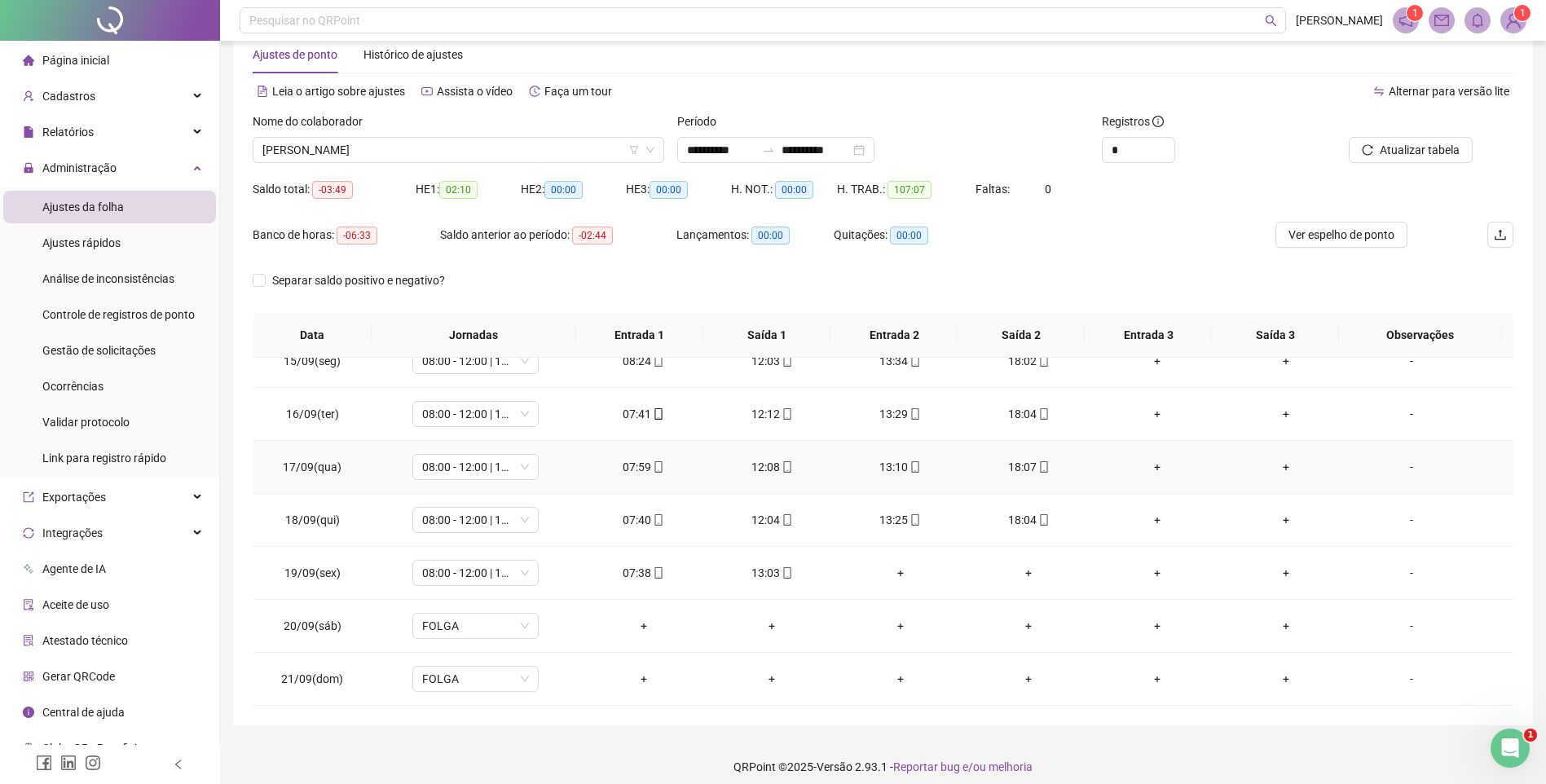
scroll to position [49, 0]
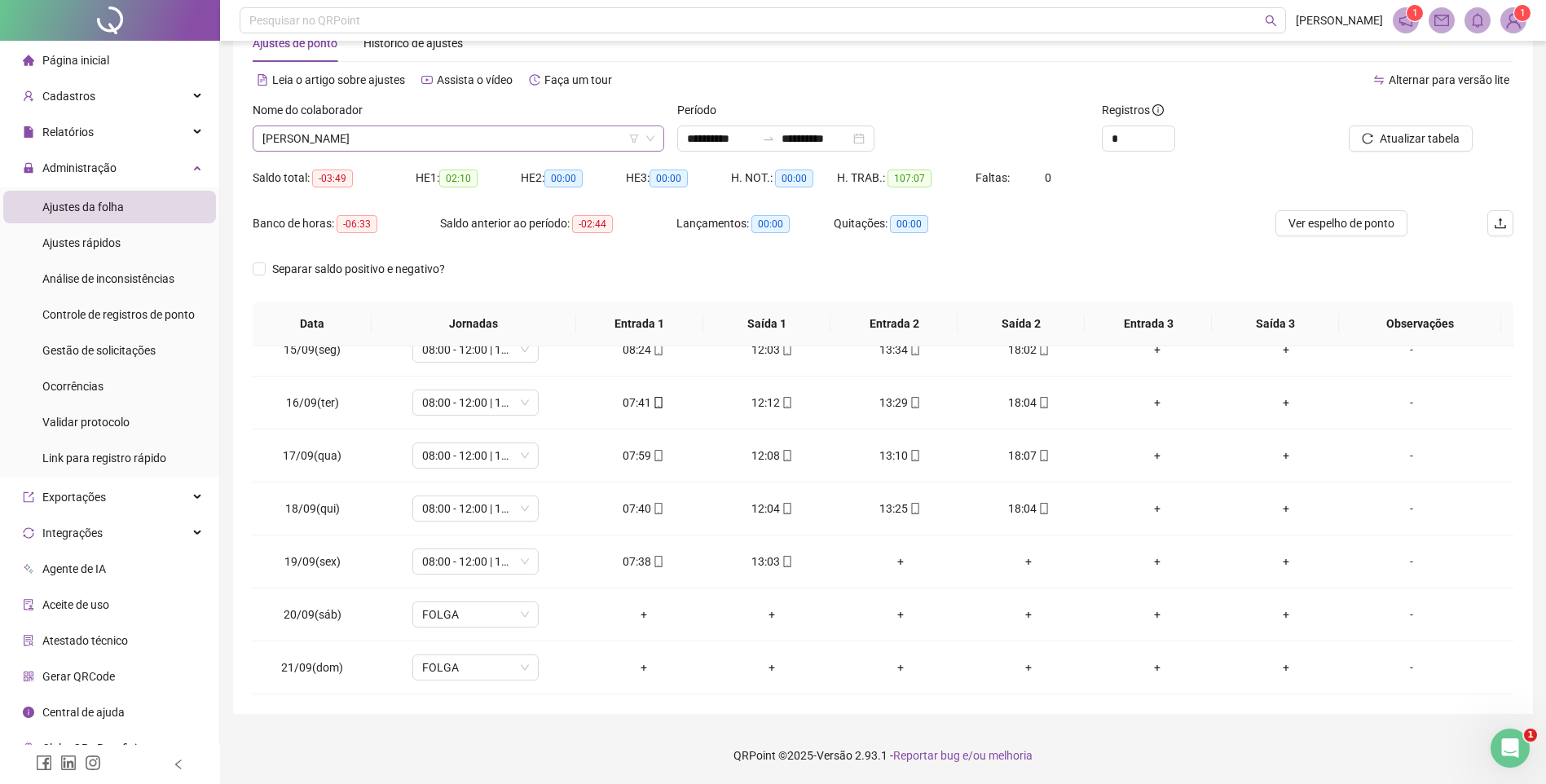
click at [370, 146] on span "[PERSON_NAME]" at bounding box center [458, 139] width 392 height 24
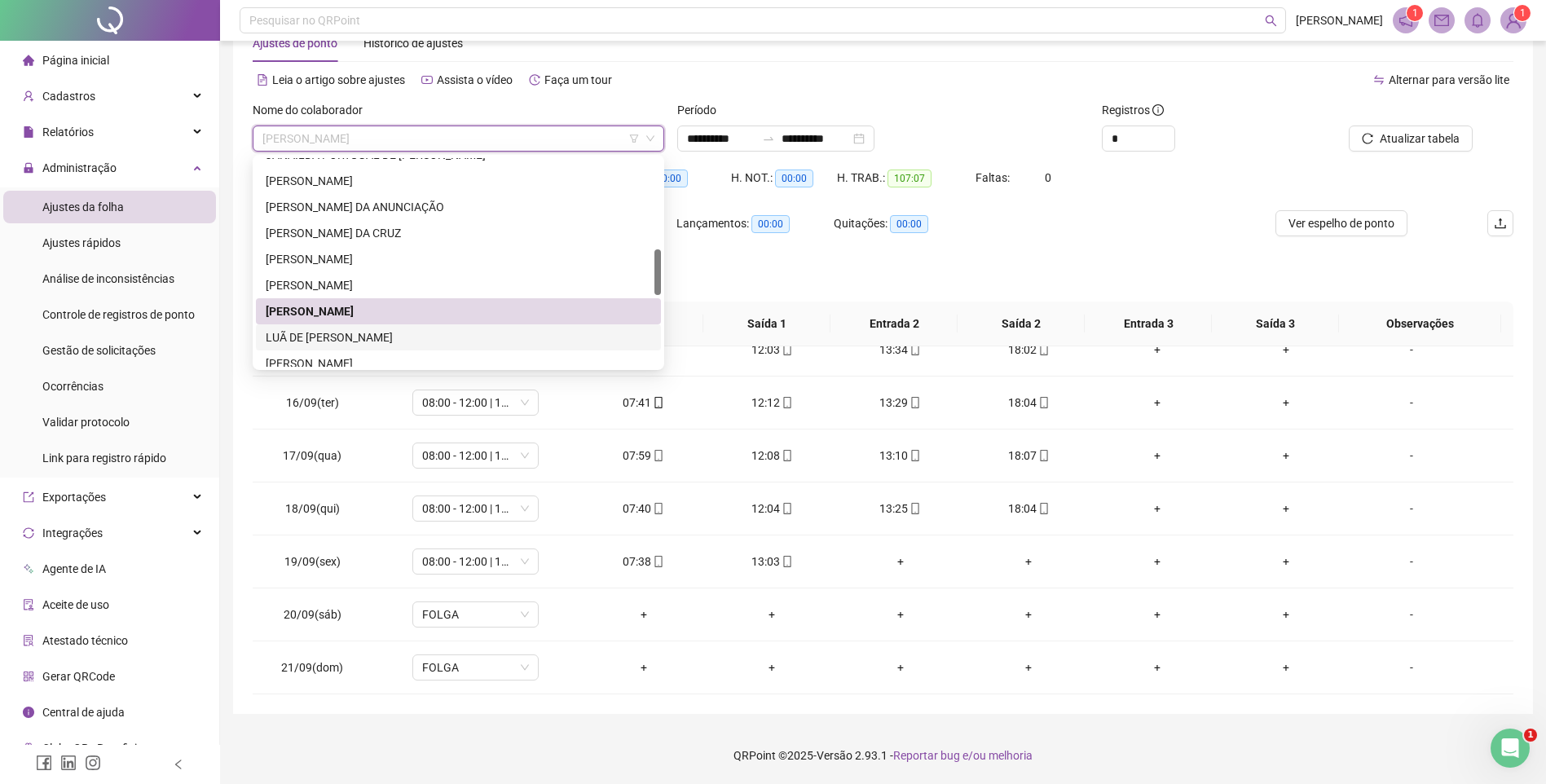
click at [319, 327] on div "LUÃ DE [PERSON_NAME]" at bounding box center [458, 337] width 406 height 26
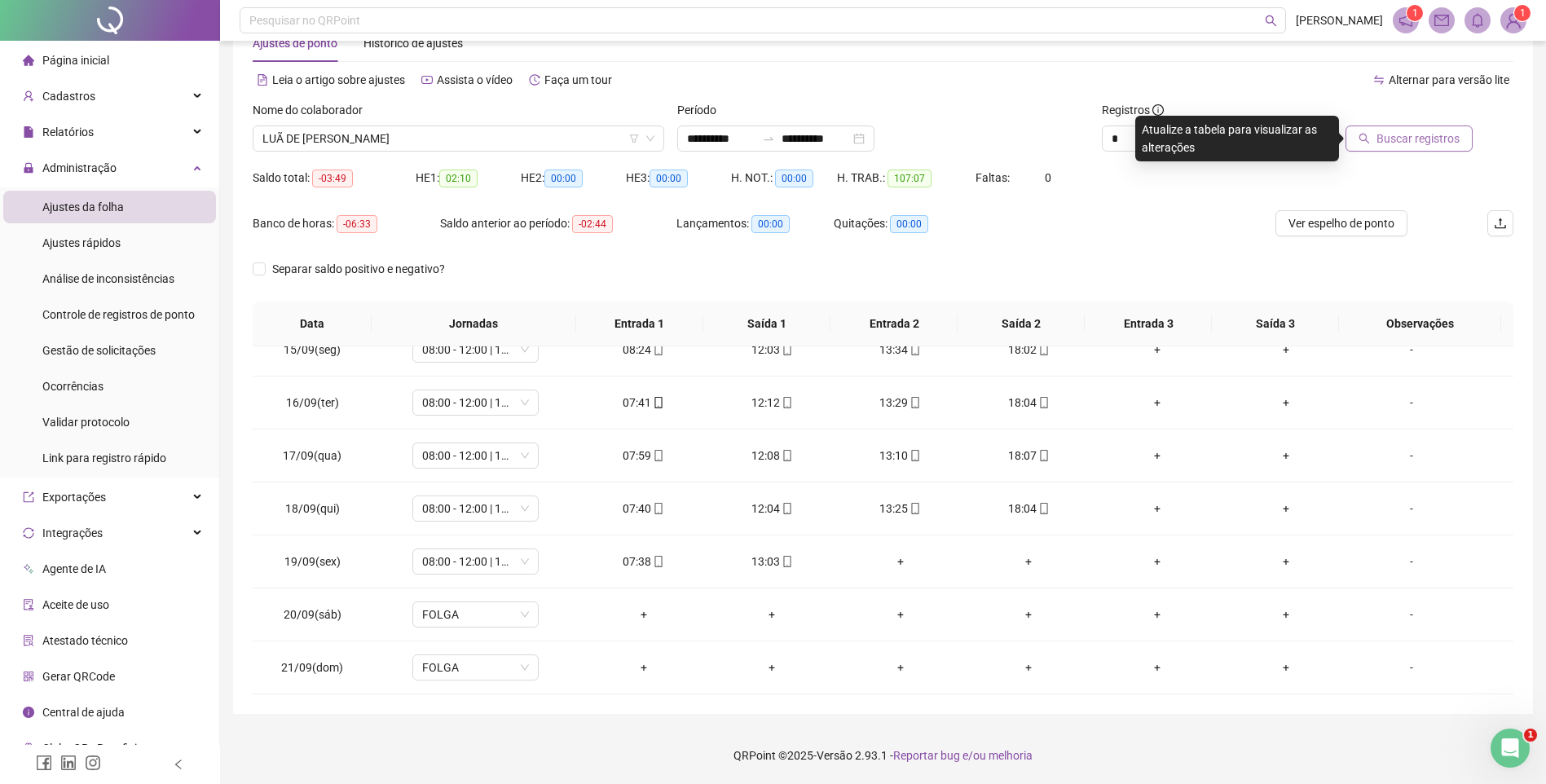
click at [1389, 128] on button "Buscar registros" at bounding box center [1409, 139] width 127 height 26
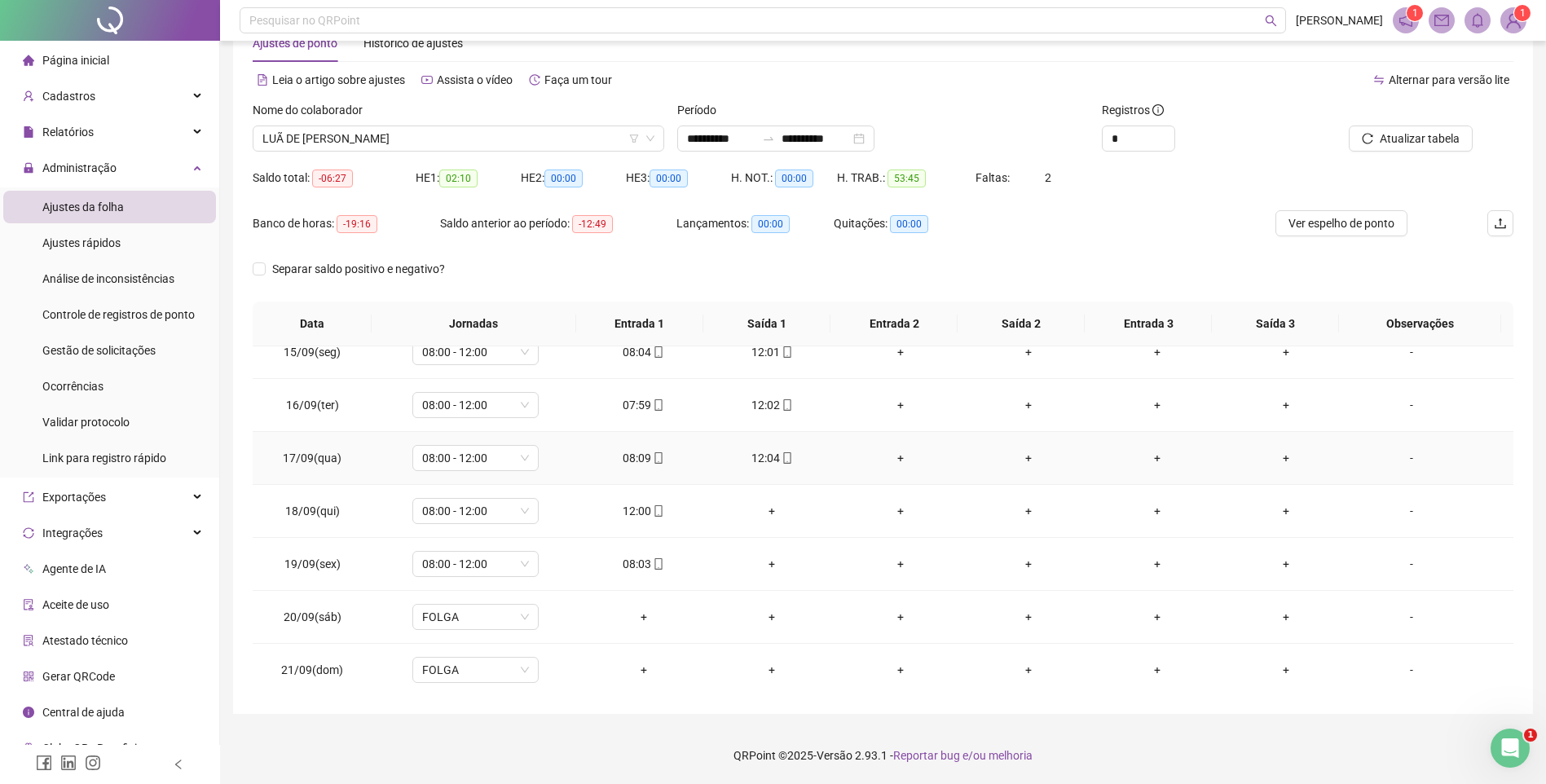
scroll to position [764, 0]
click at [288, 137] on span "LUÃ DE [PERSON_NAME]" at bounding box center [458, 139] width 392 height 24
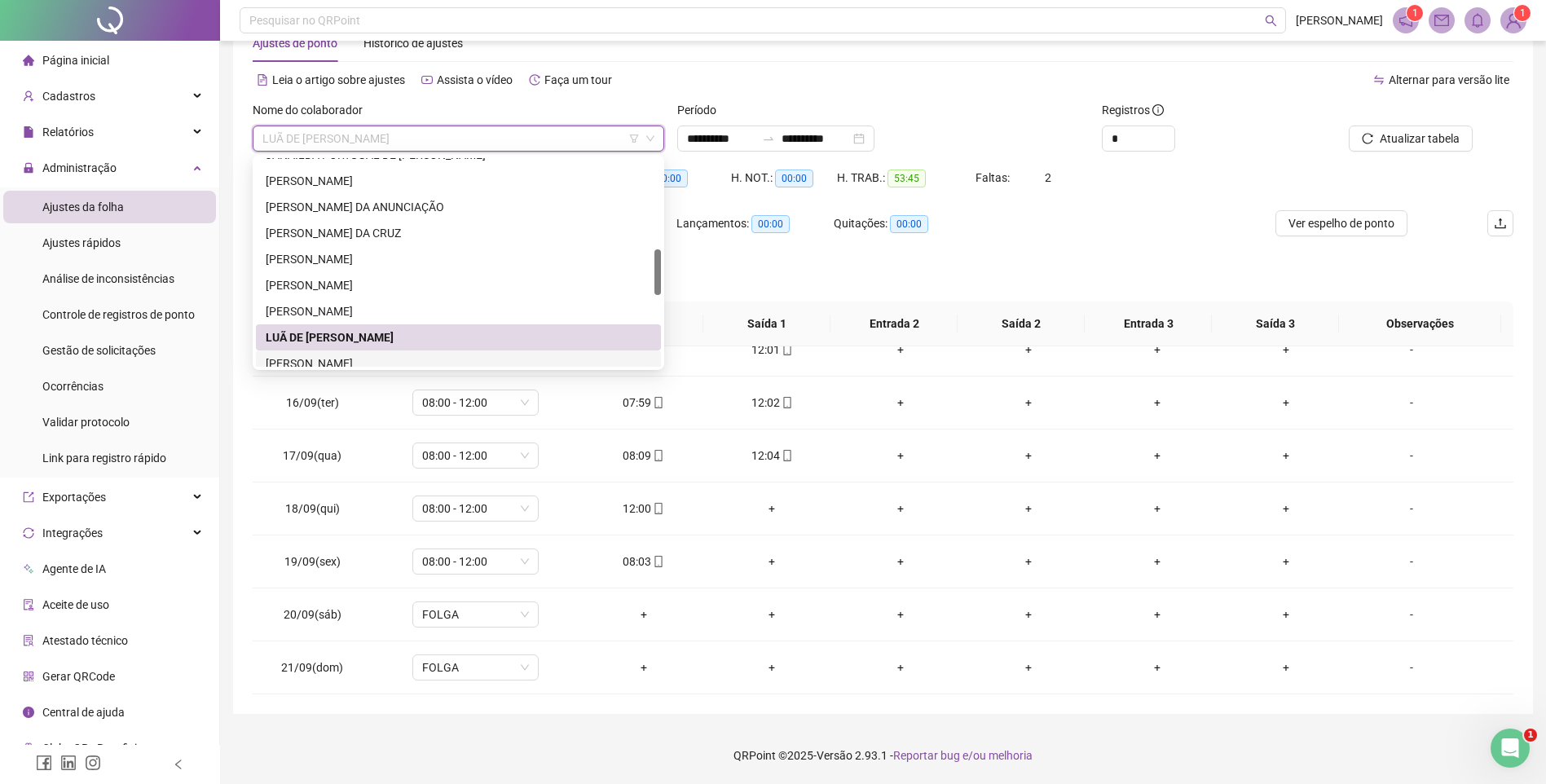
click at [335, 359] on div "[PERSON_NAME]" at bounding box center [458, 363] width 386 height 18
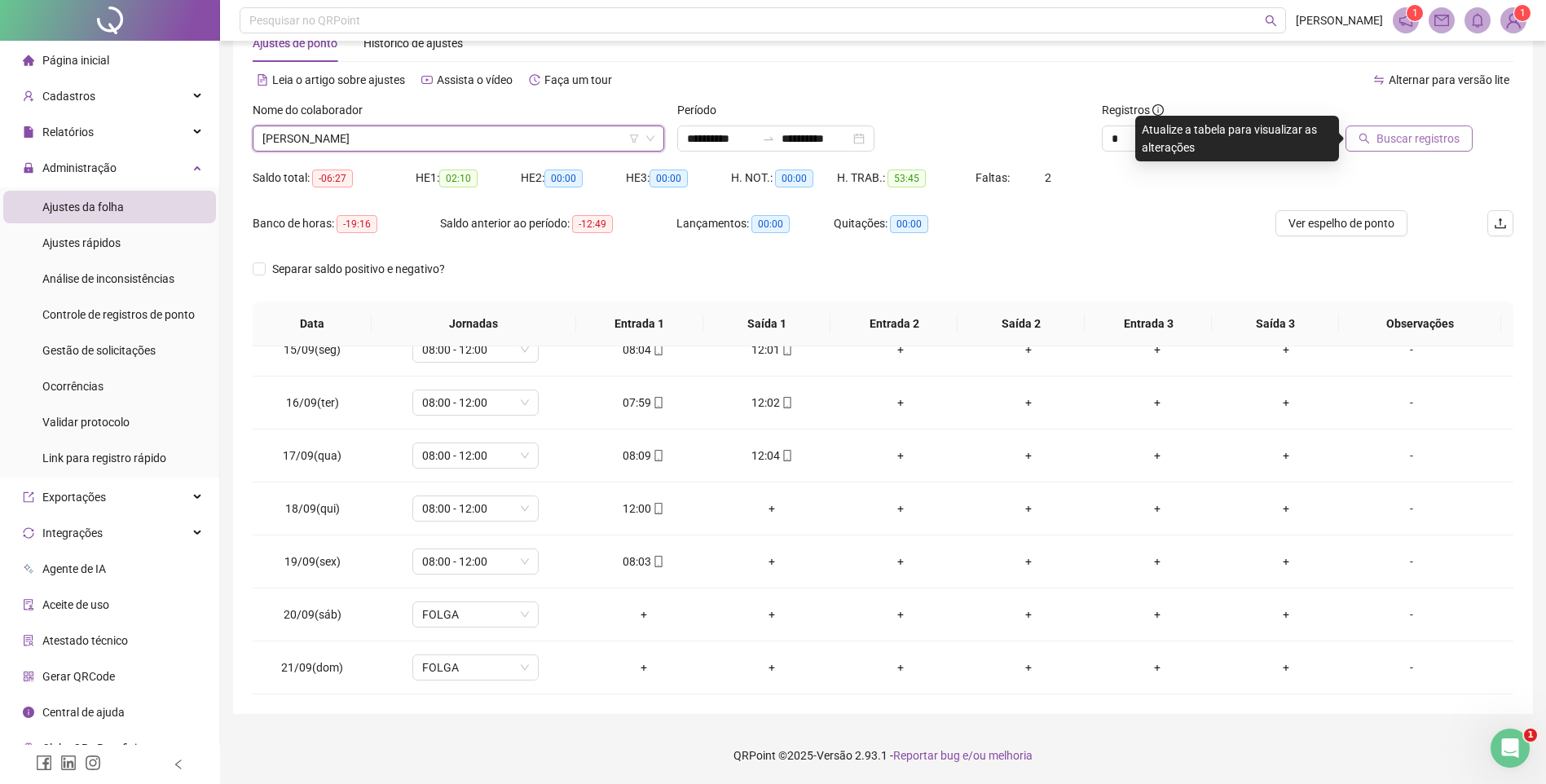
click at [1408, 145] on span "Buscar registros" at bounding box center [1419, 139] width 83 height 18
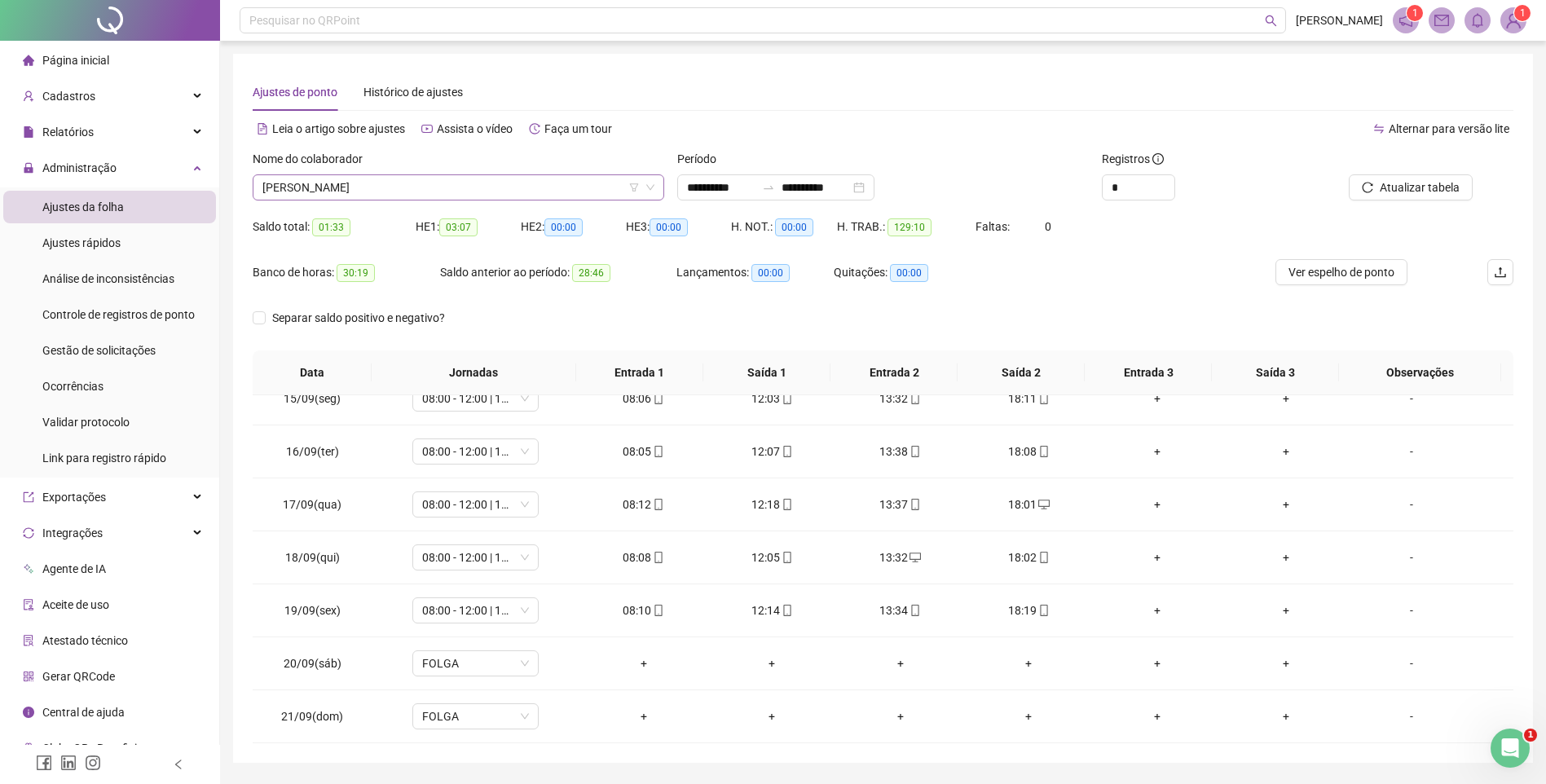
click at [399, 179] on span "[PERSON_NAME]" at bounding box center [458, 187] width 392 height 24
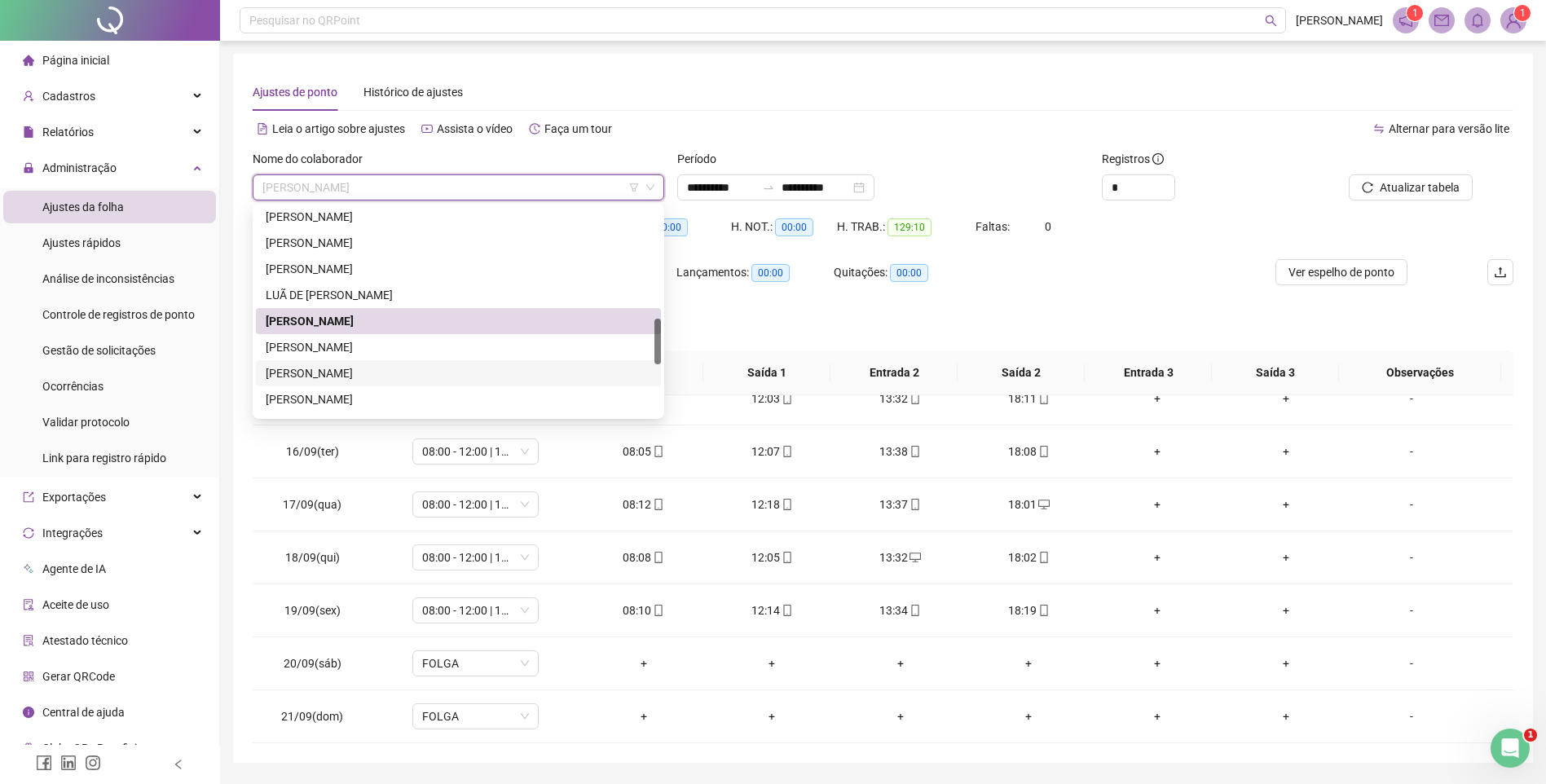
scroll to position [580, 0]
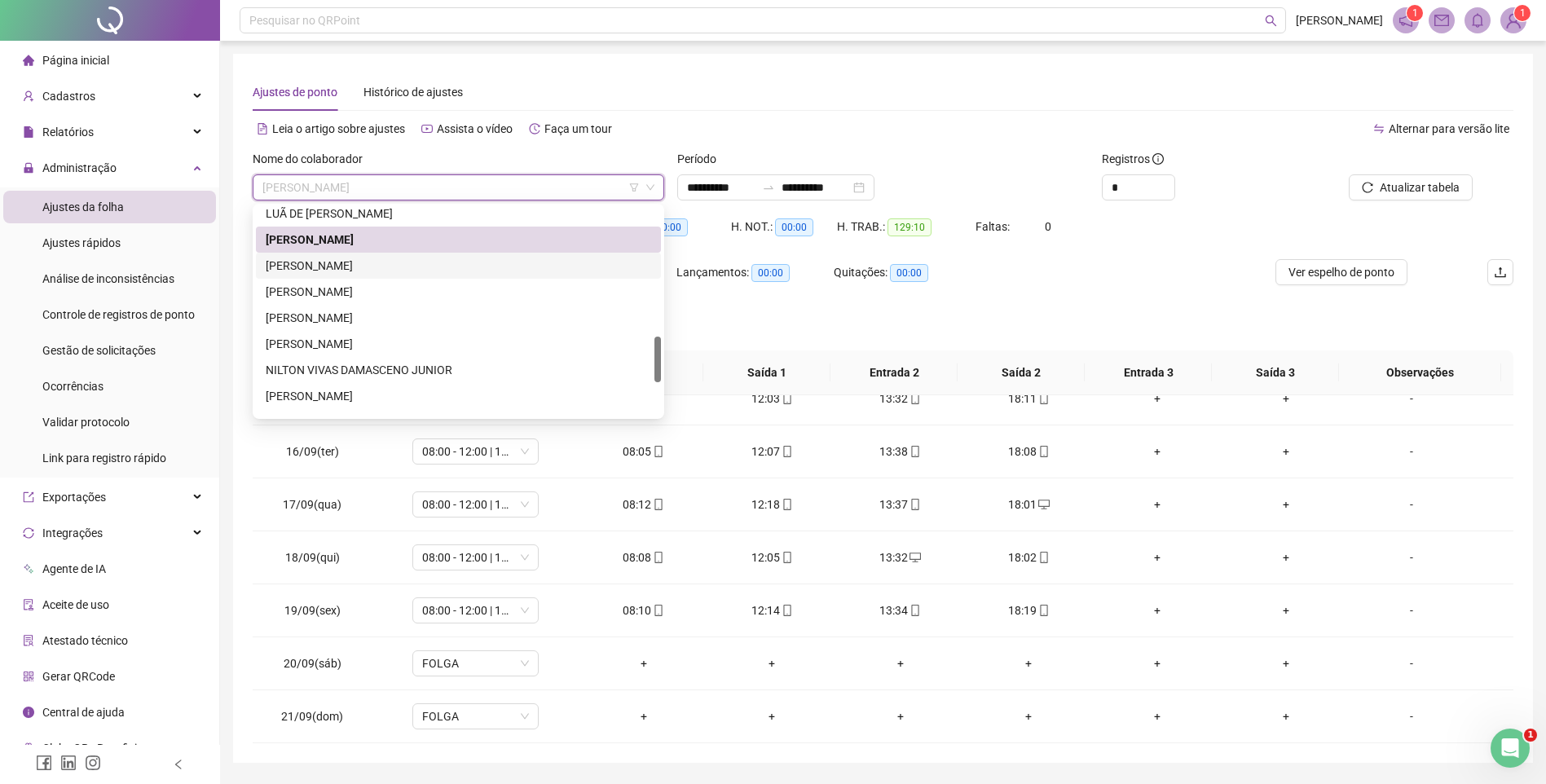
click at [315, 268] on div "[PERSON_NAME]" at bounding box center [458, 265] width 386 height 18
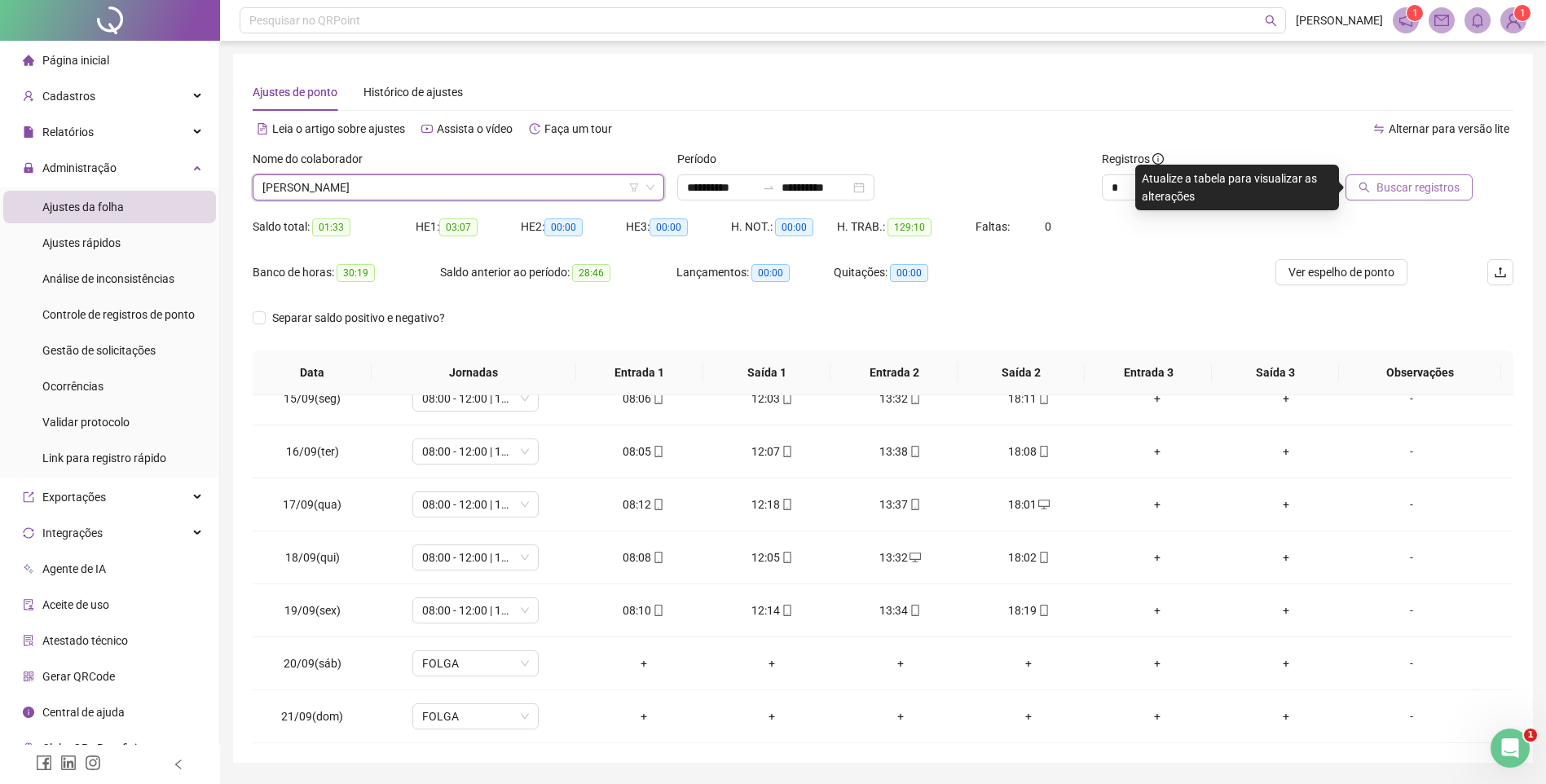
click at [1439, 185] on span "Buscar registros" at bounding box center [1419, 187] width 83 height 18
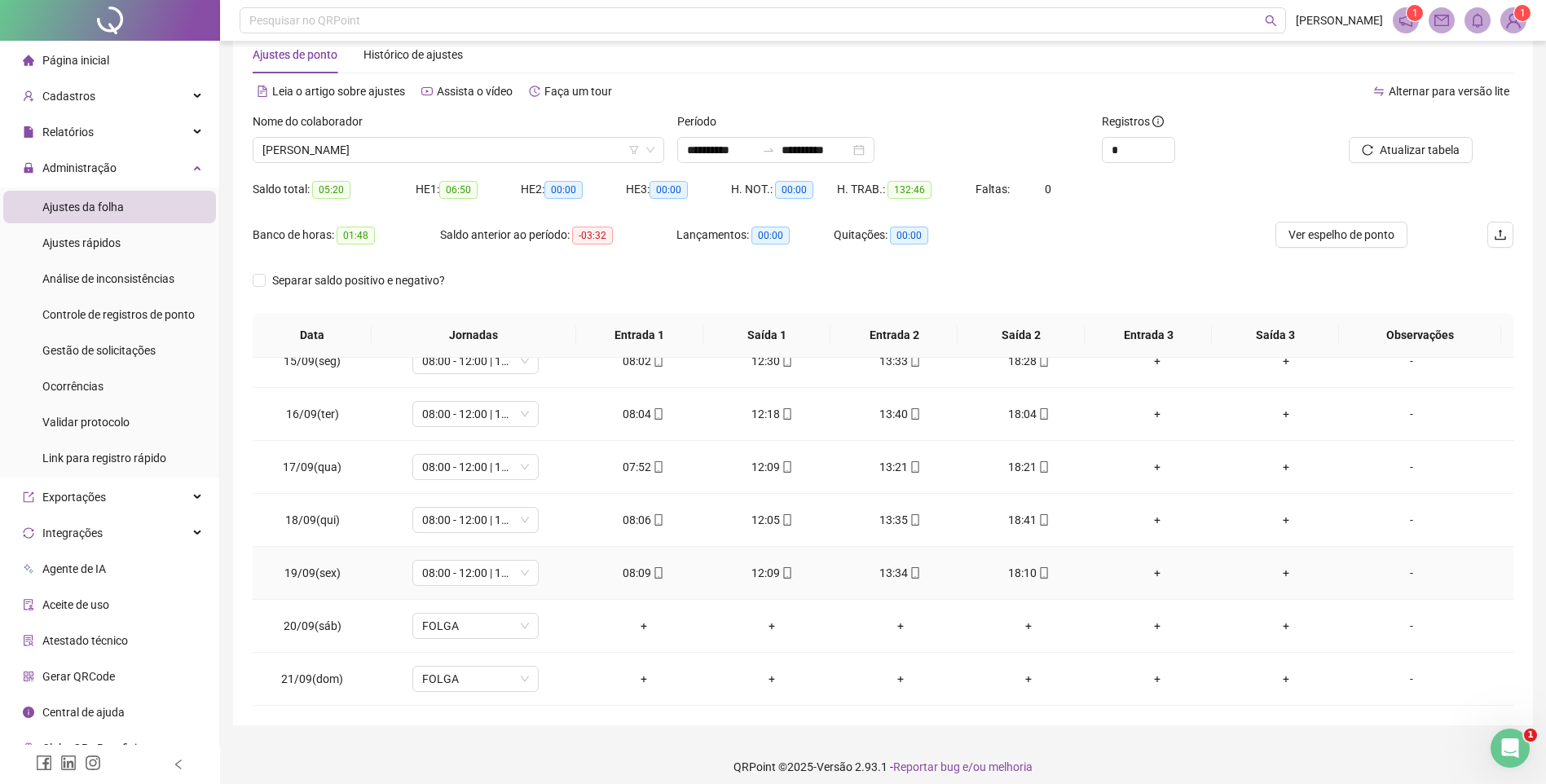
scroll to position [49, 0]
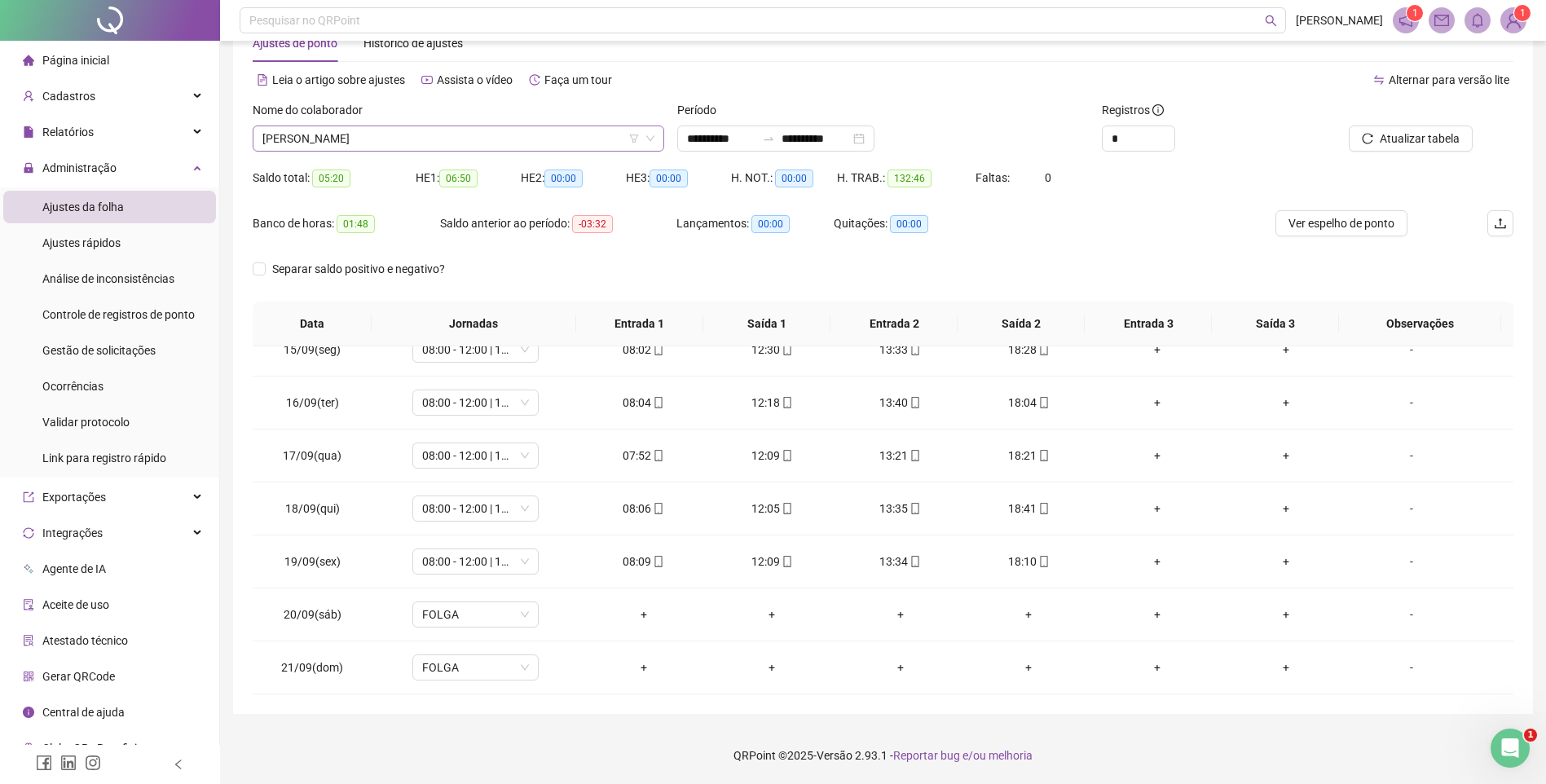
click at [315, 137] on span "[PERSON_NAME]" at bounding box center [458, 139] width 392 height 24
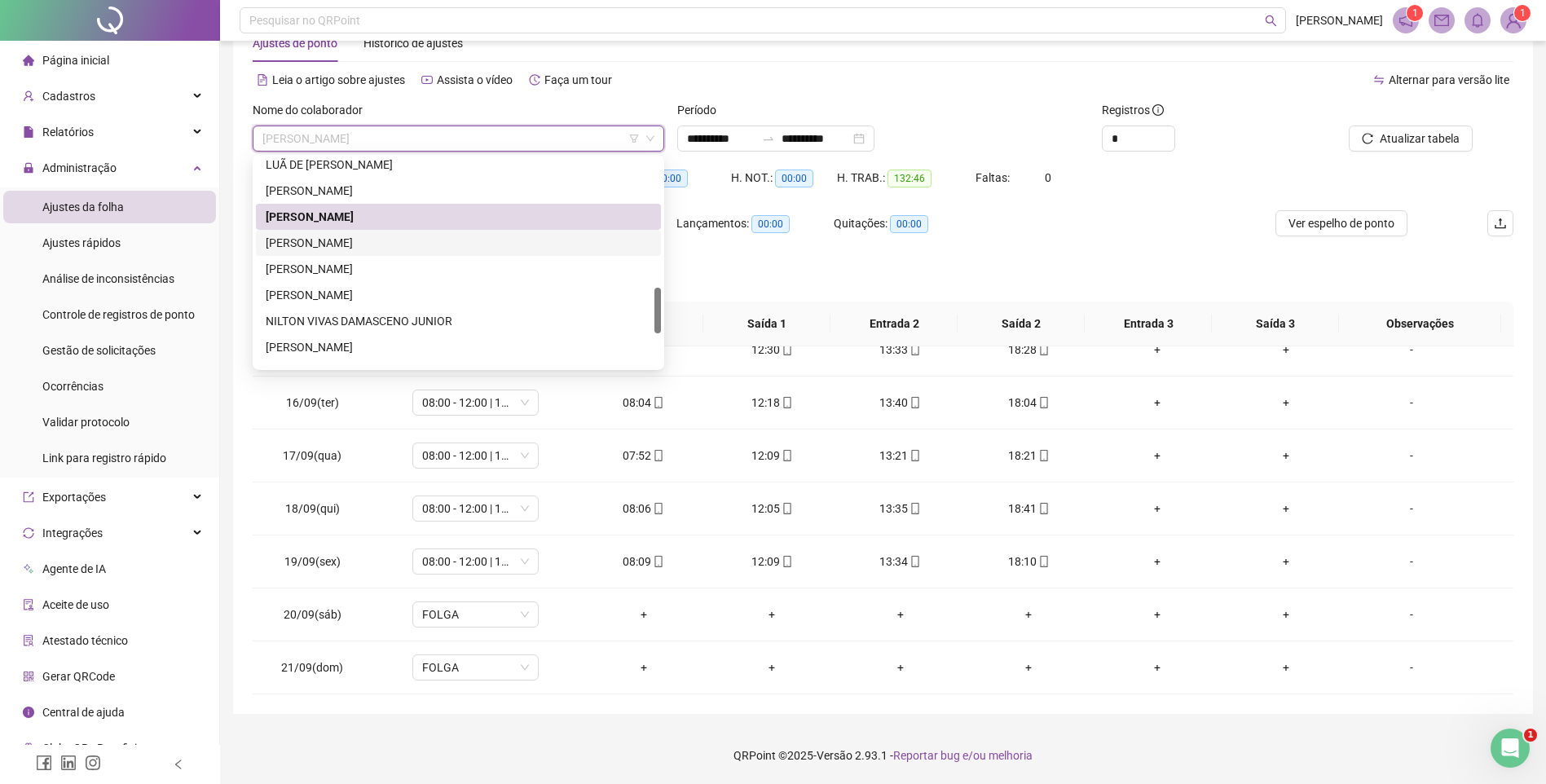
click at [298, 241] on div "[PERSON_NAME]" at bounding box center [458, 243] width 386 height 18
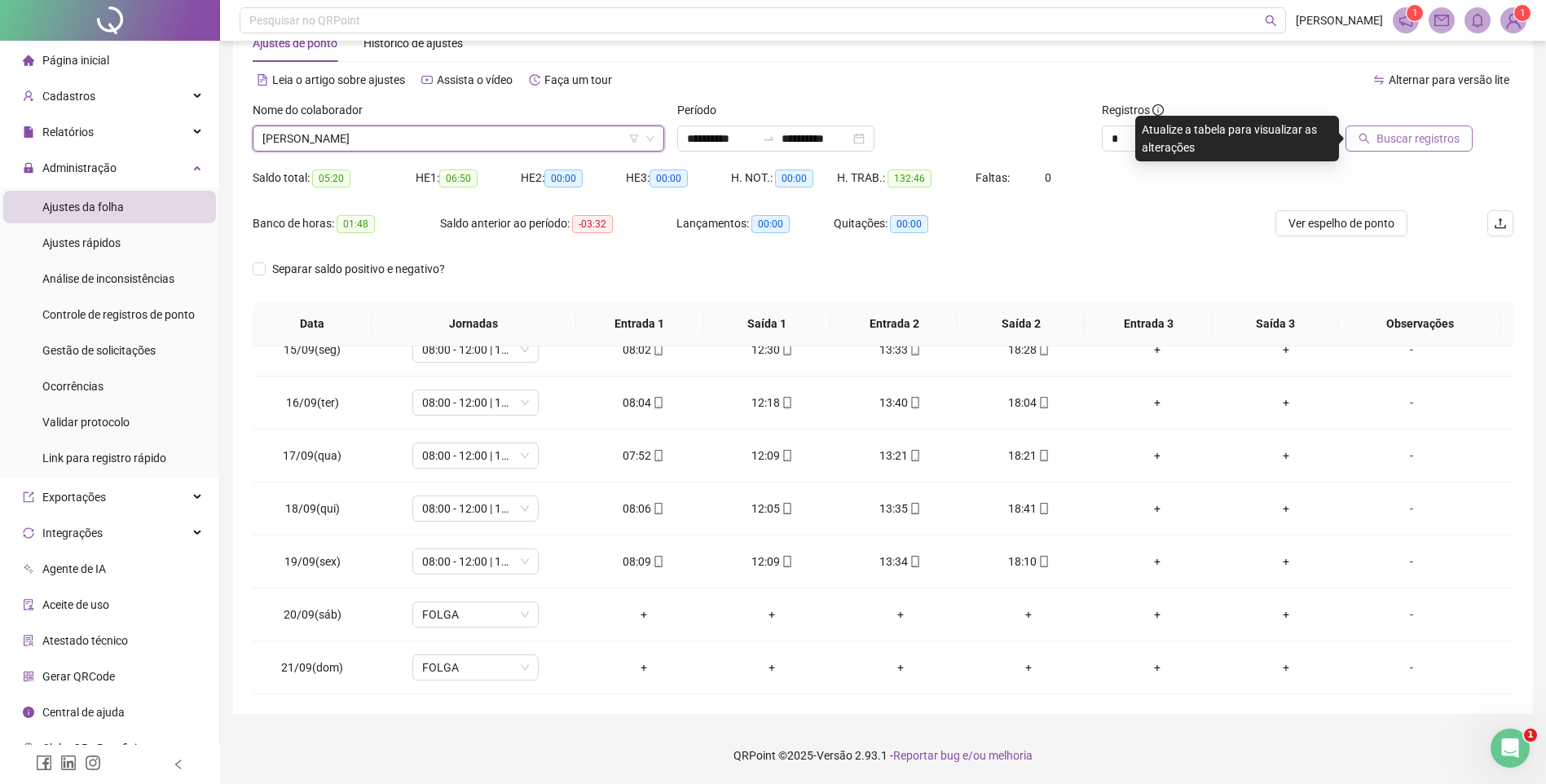
click at [1404, 145] on span "Buscar registros" at bounding box center [1419, 139] width 83 height 18
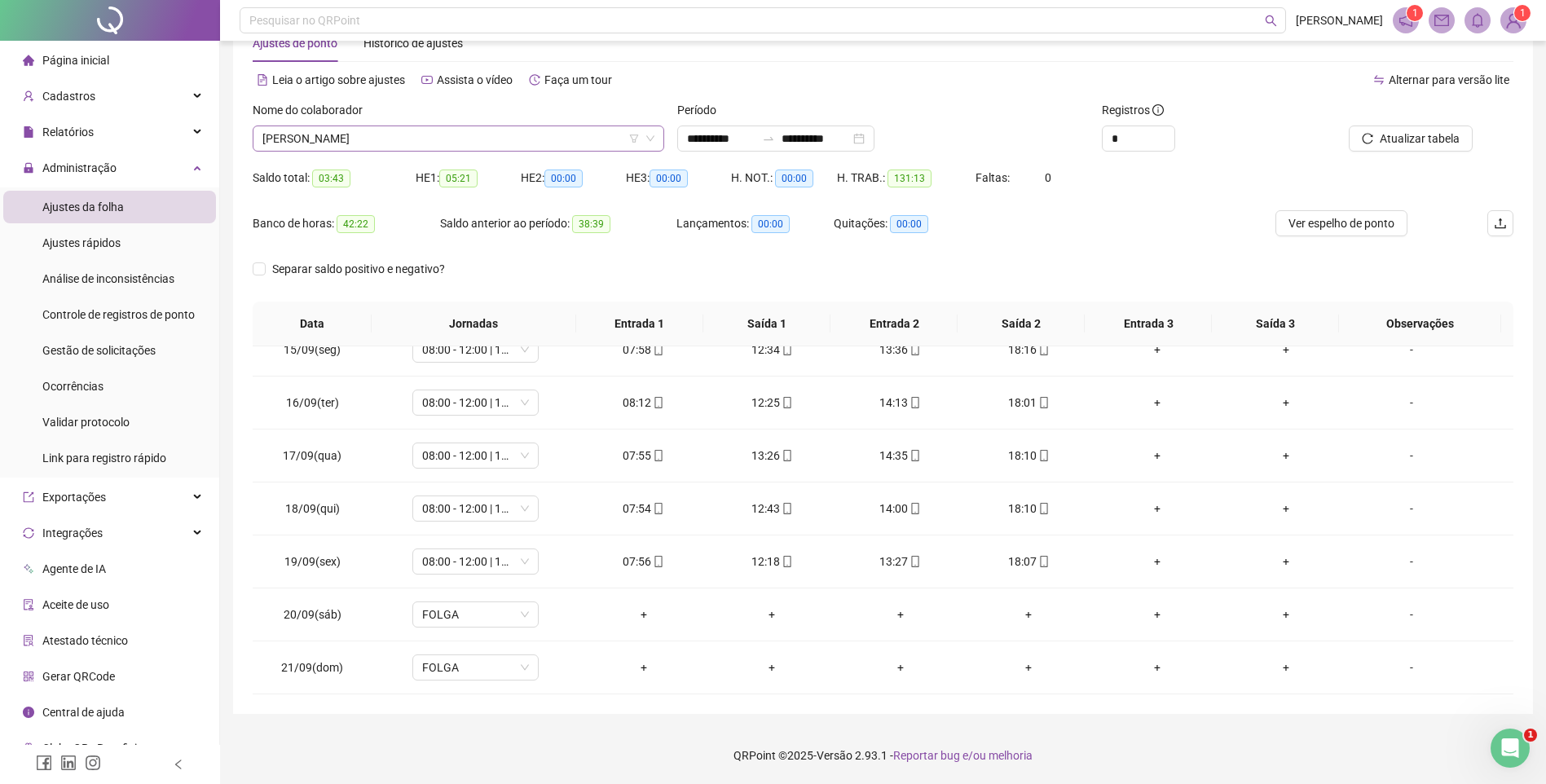
click at [412, 140] on span "[PERSON_NAME]" at bounding box center [458, 139] width 392 height 24
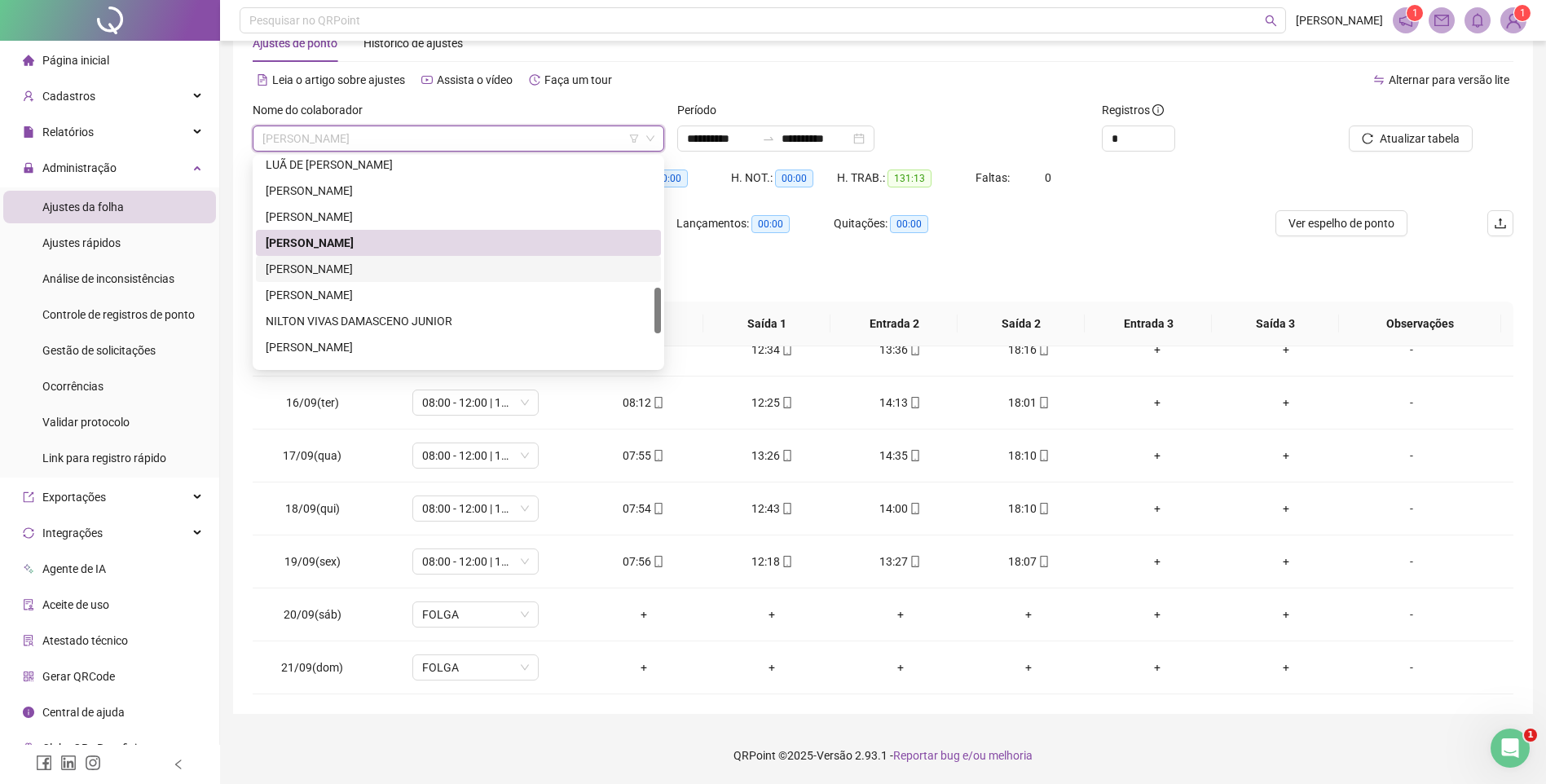
click at [331, 272] on div "[PERSON_NAME]" at bounding box center [458, 269] width 386 height 18
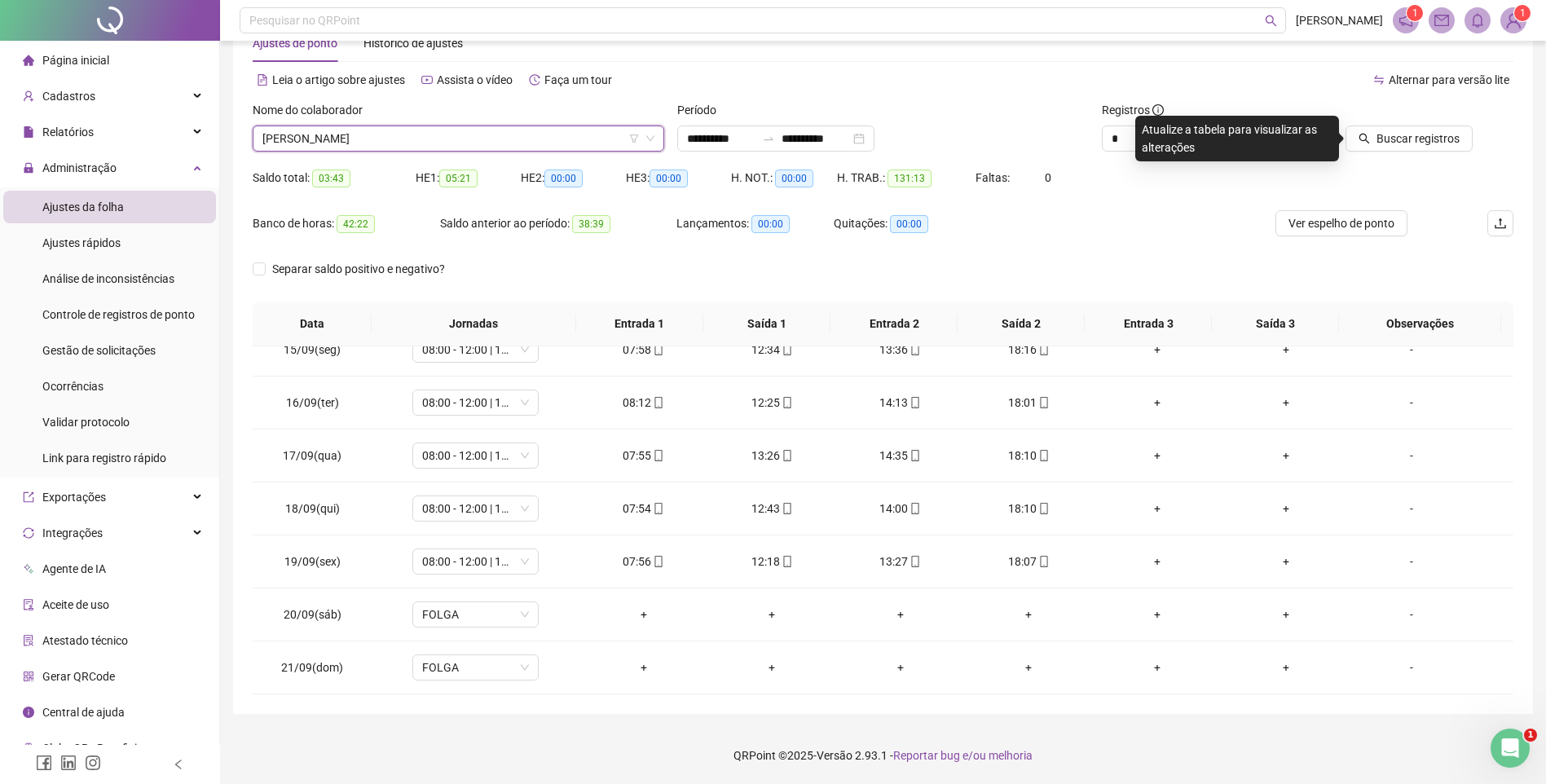
click at [1370, 139] on icon "search" at bounding box center [1364, 138] width 11 height 11
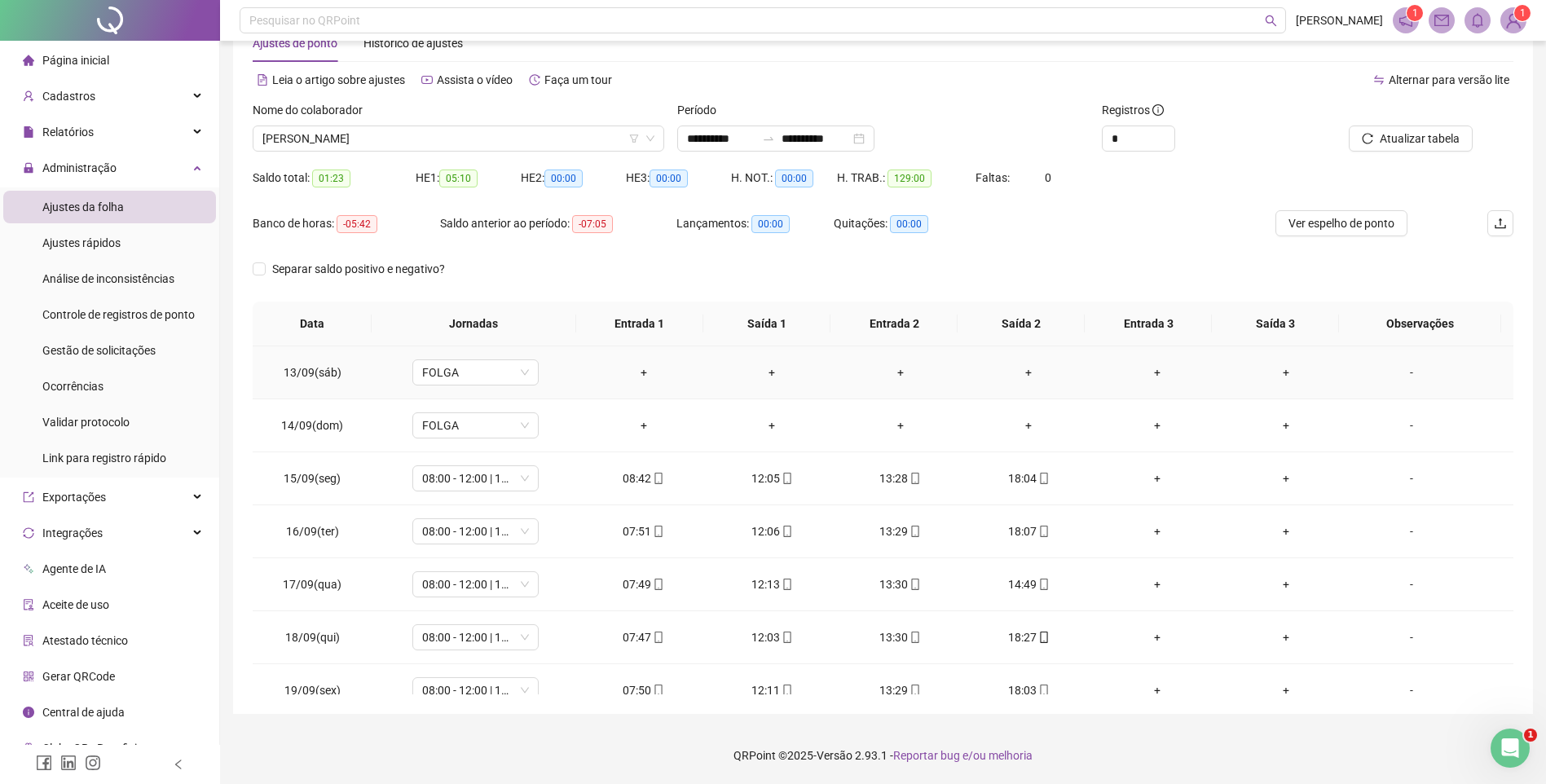
scroll to position [601, 0]
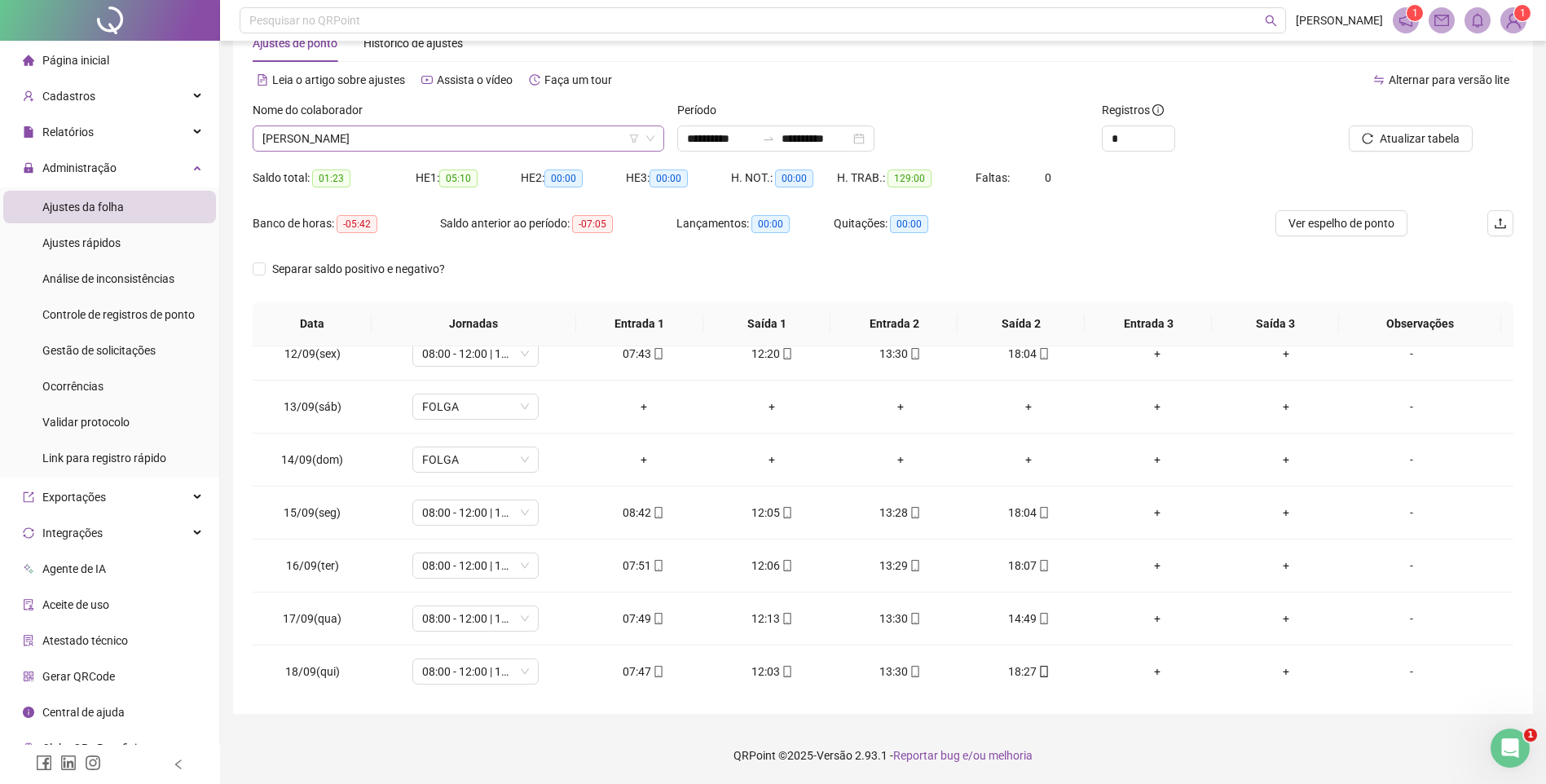
click at [363, 146] on span "[PERSON_NAME]" at bounding box center [458, 139] width 392 height 24
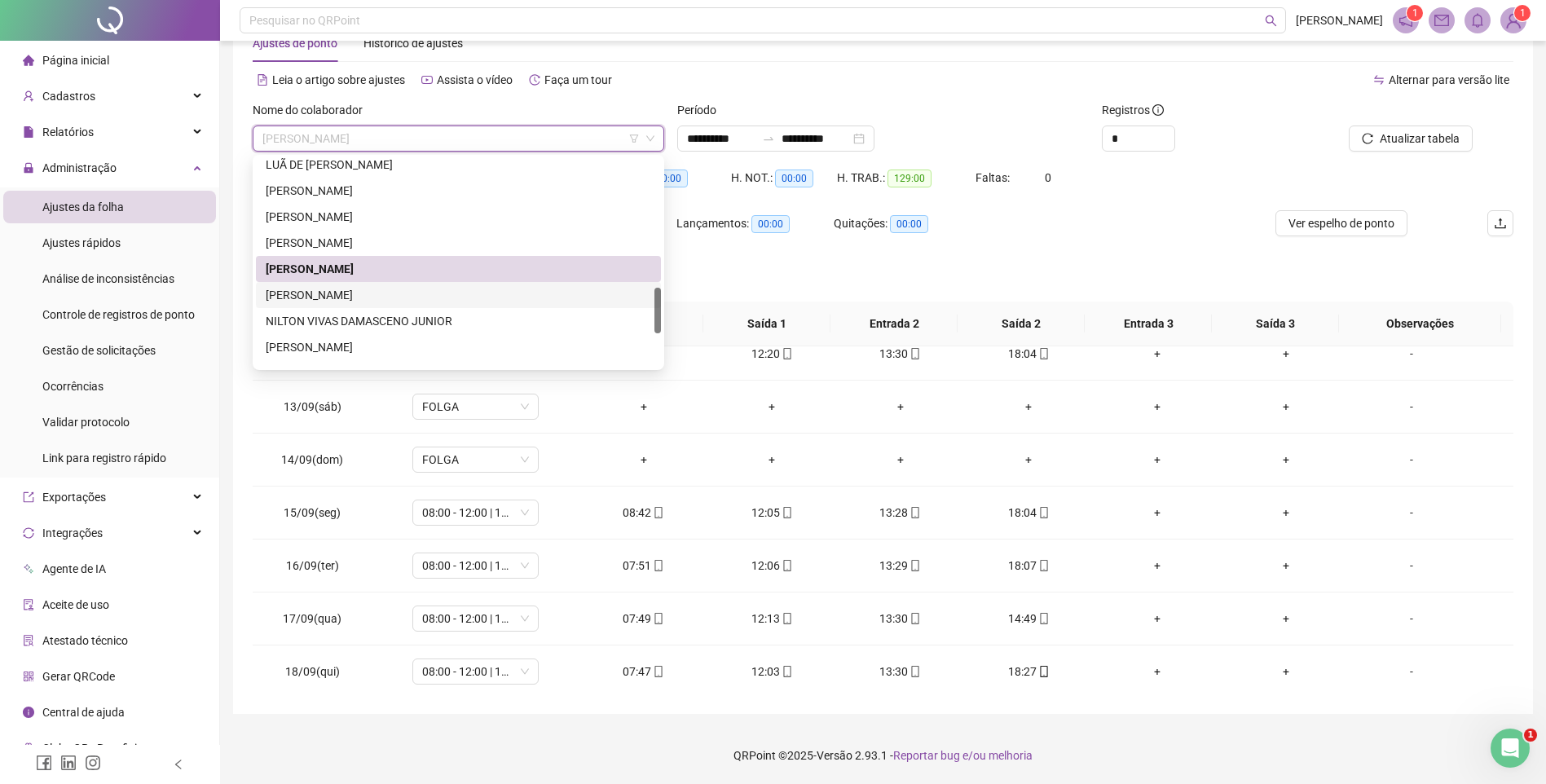
click at [373, 288] on div "[PERSON_NAME]" at bounding box center [458, 295] width 386 height 18
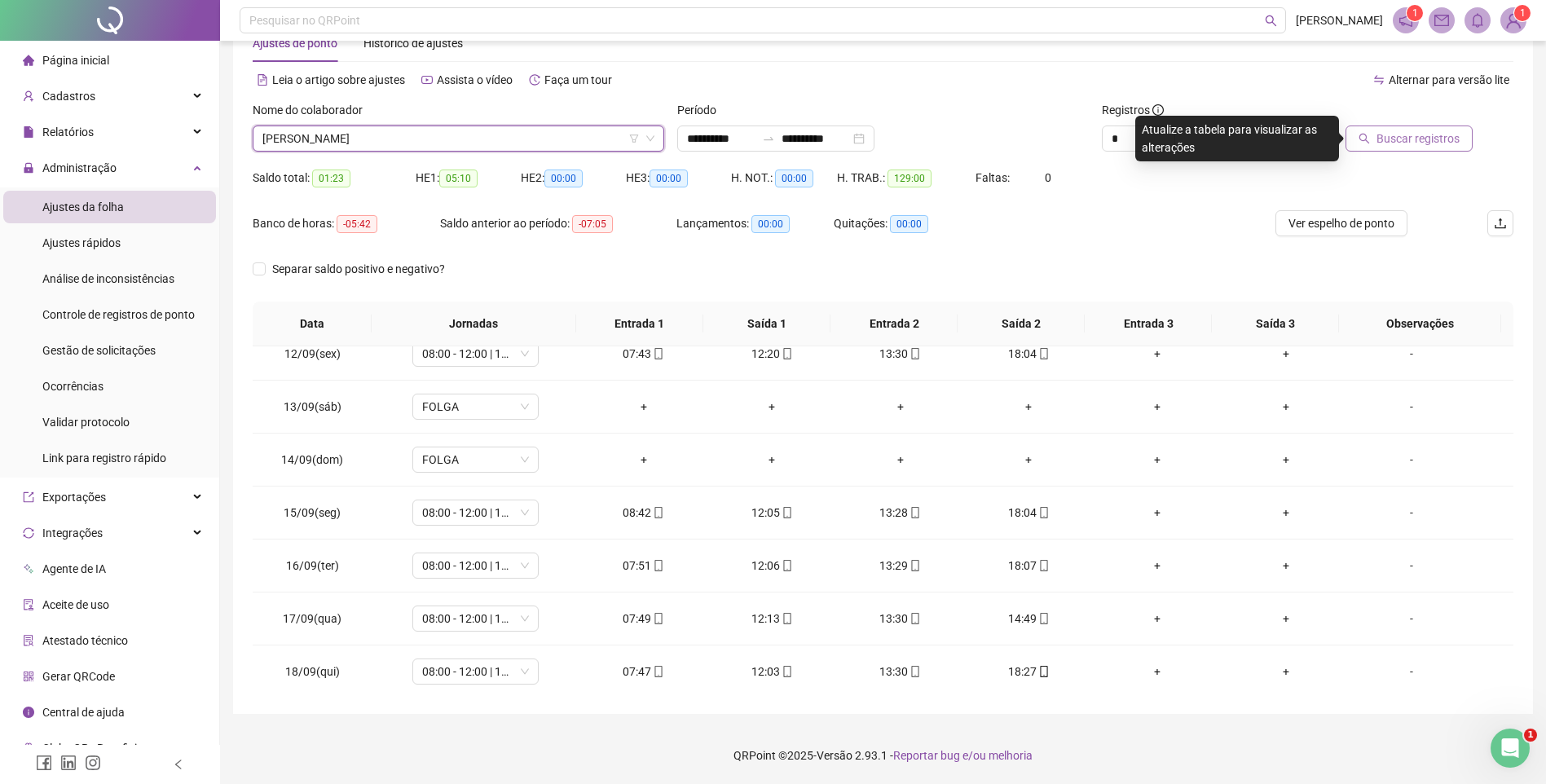
click at [1452, 143] on span "Buscar registros" at bounding box center [1419, 139] width 83 height 18
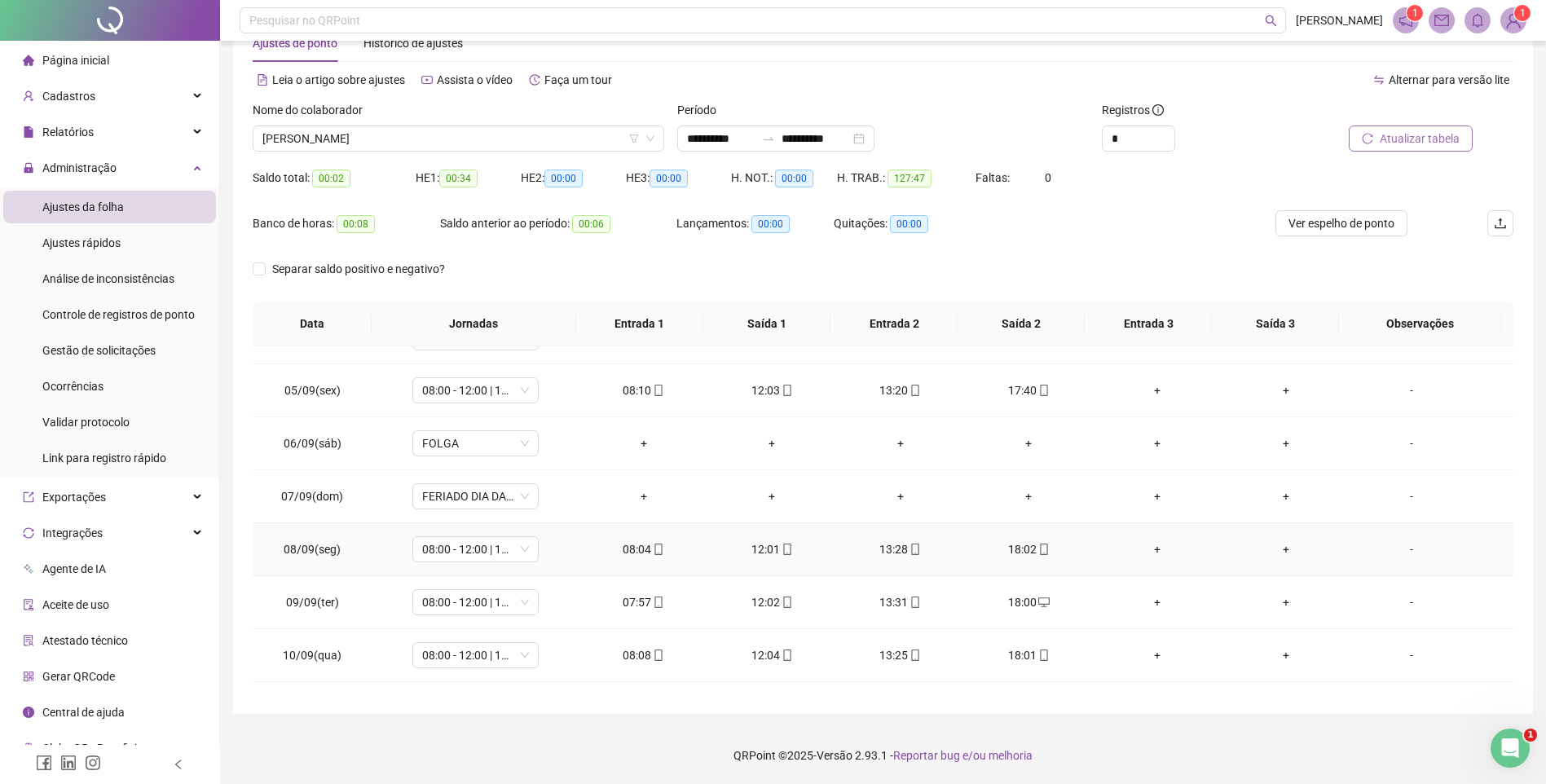
scroll to position [0, 0]
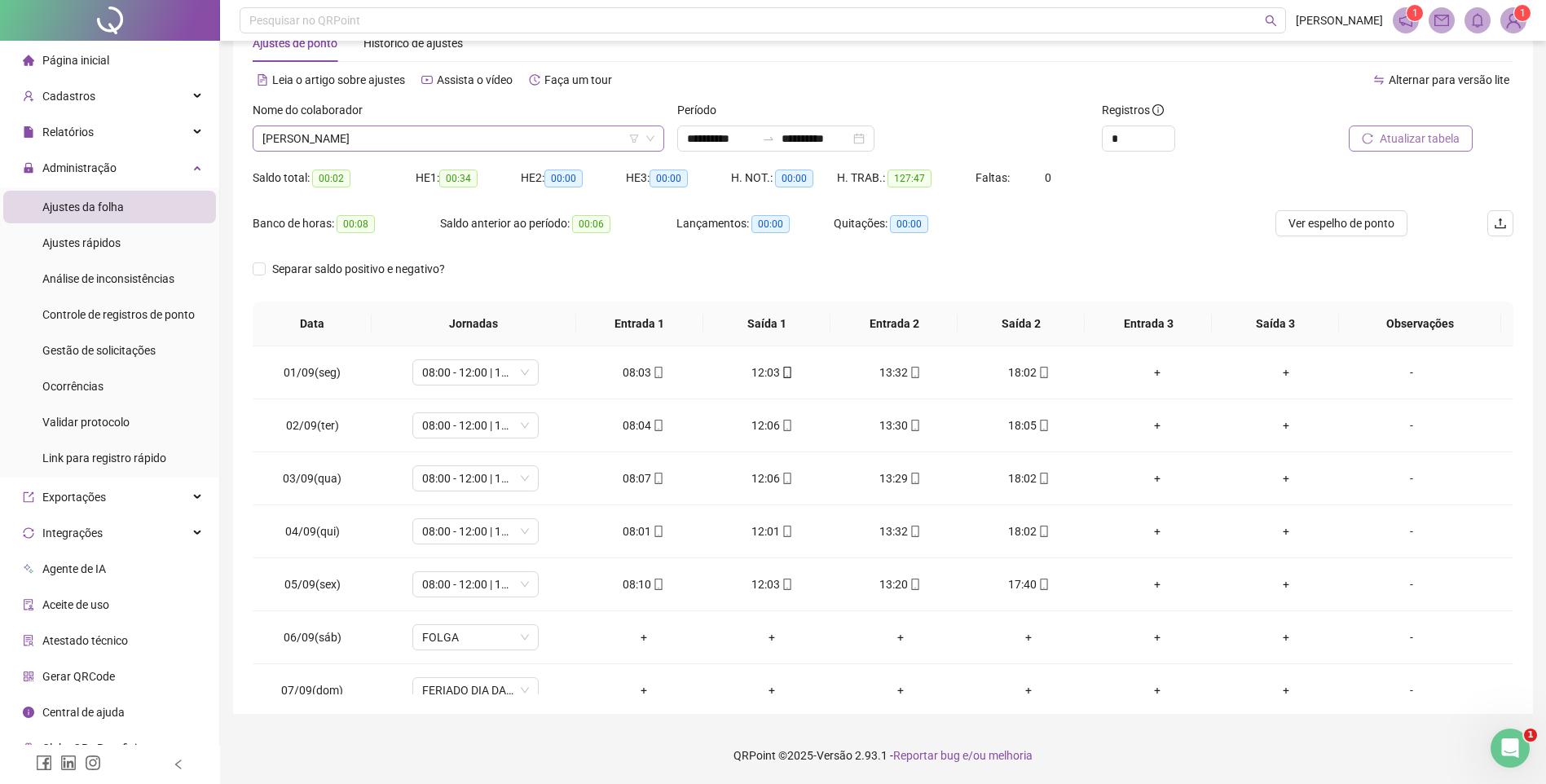
click at [435, 136] on span "[PERSON_NAME]" at bounding box center [458, 139] width 392 height 24
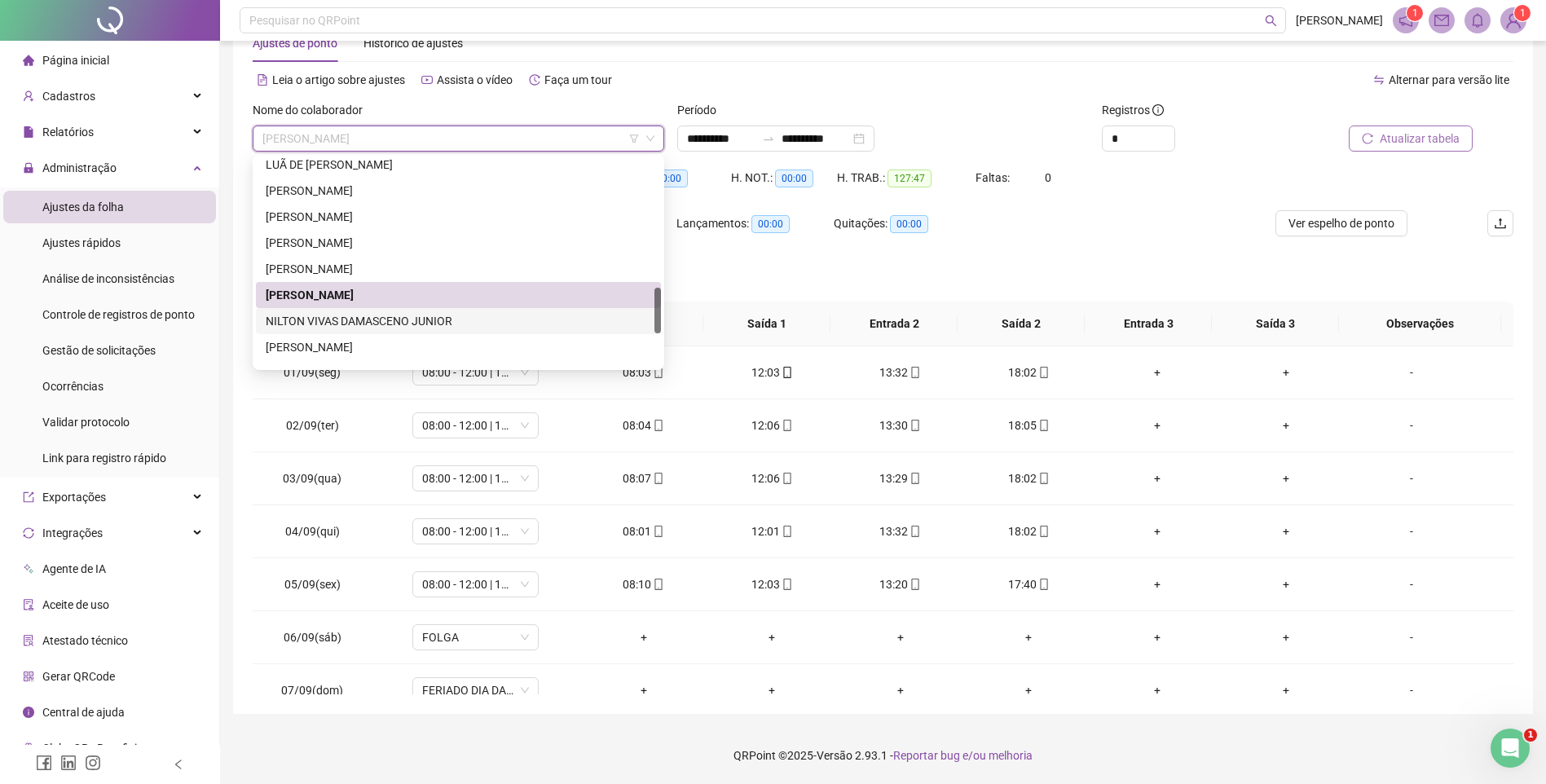
click at [366, 314] on div "NILTON VIVAS DAMASCENO JUNIOR" at bounding box center [458, 321] width 386 height 18
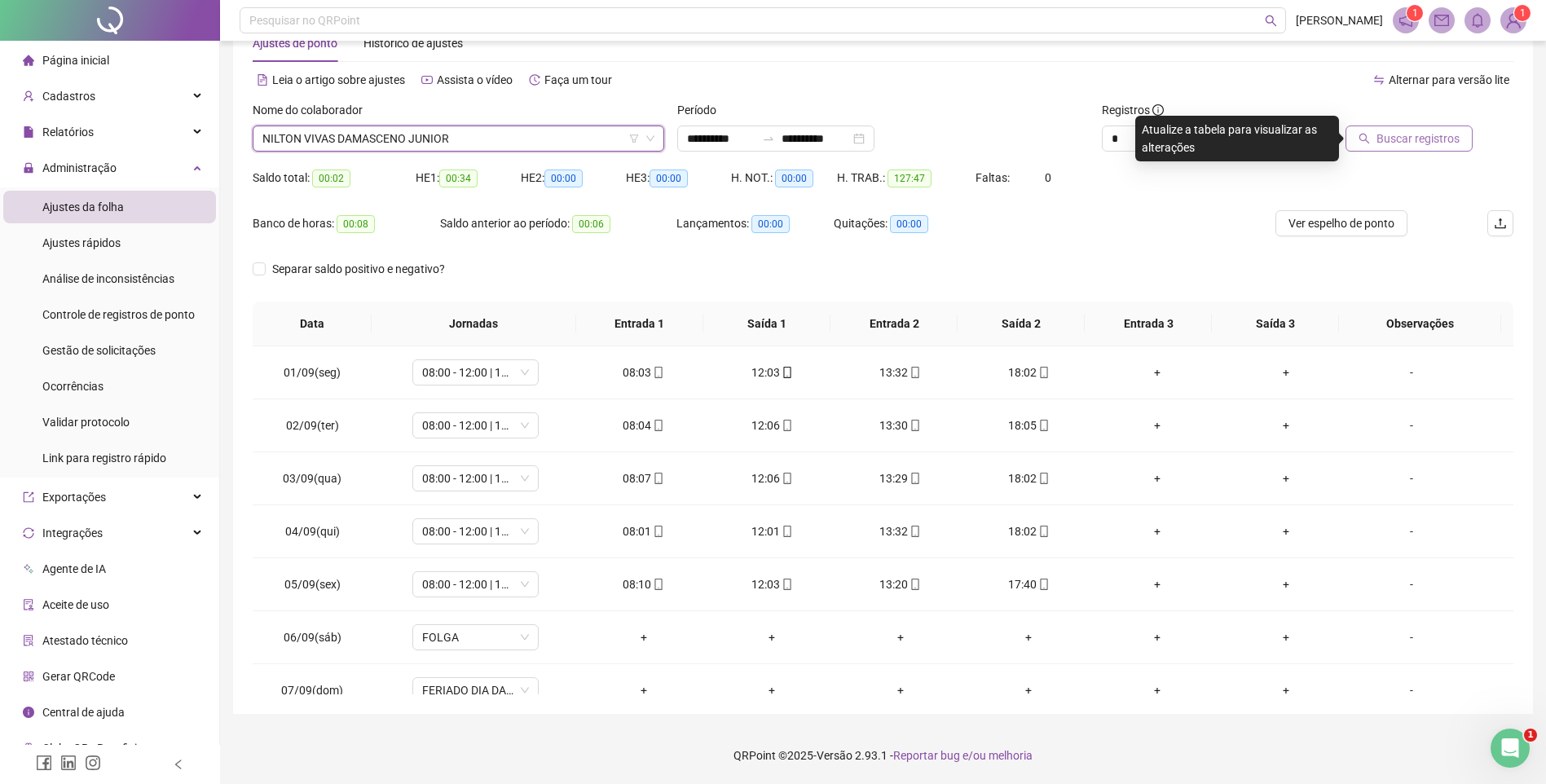
click at [1402, 144] on span "Buscar registros" at bounding box center [1419, 139] width 83 height 18
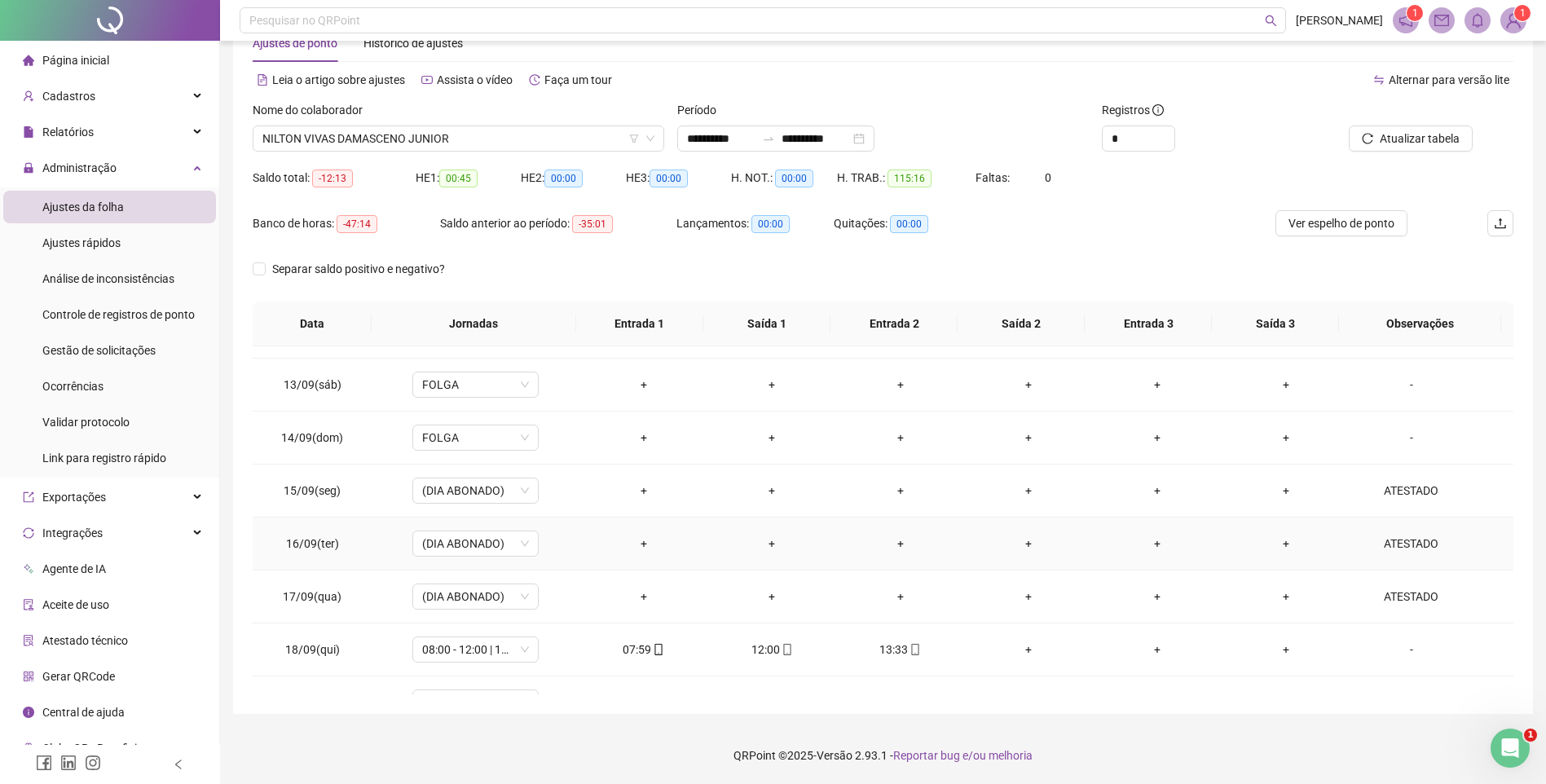
scroll to position [764, 0]
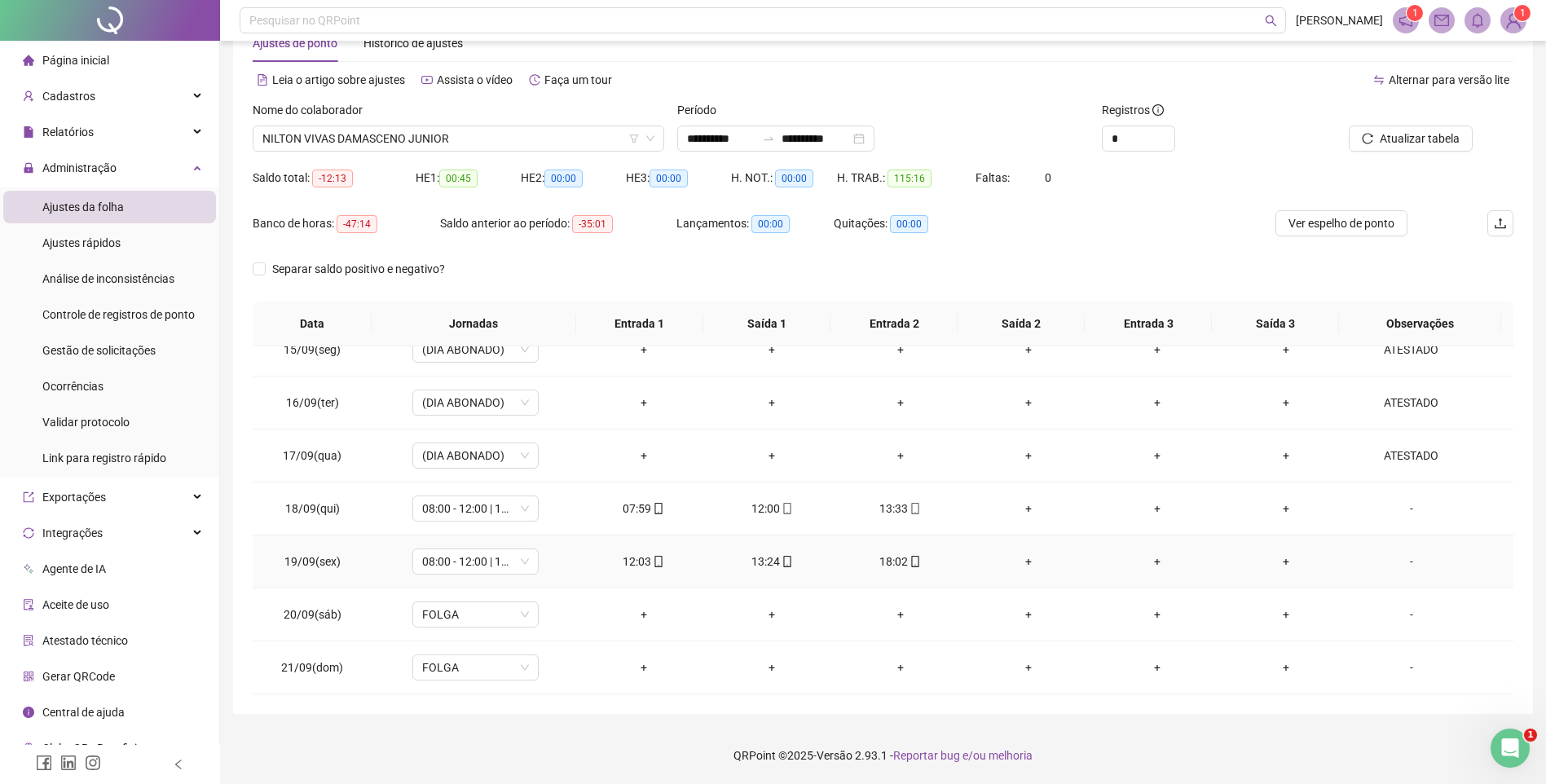
click at [1028, 557] on div "+" at bounding box center [1030, 561] width 103 height 18
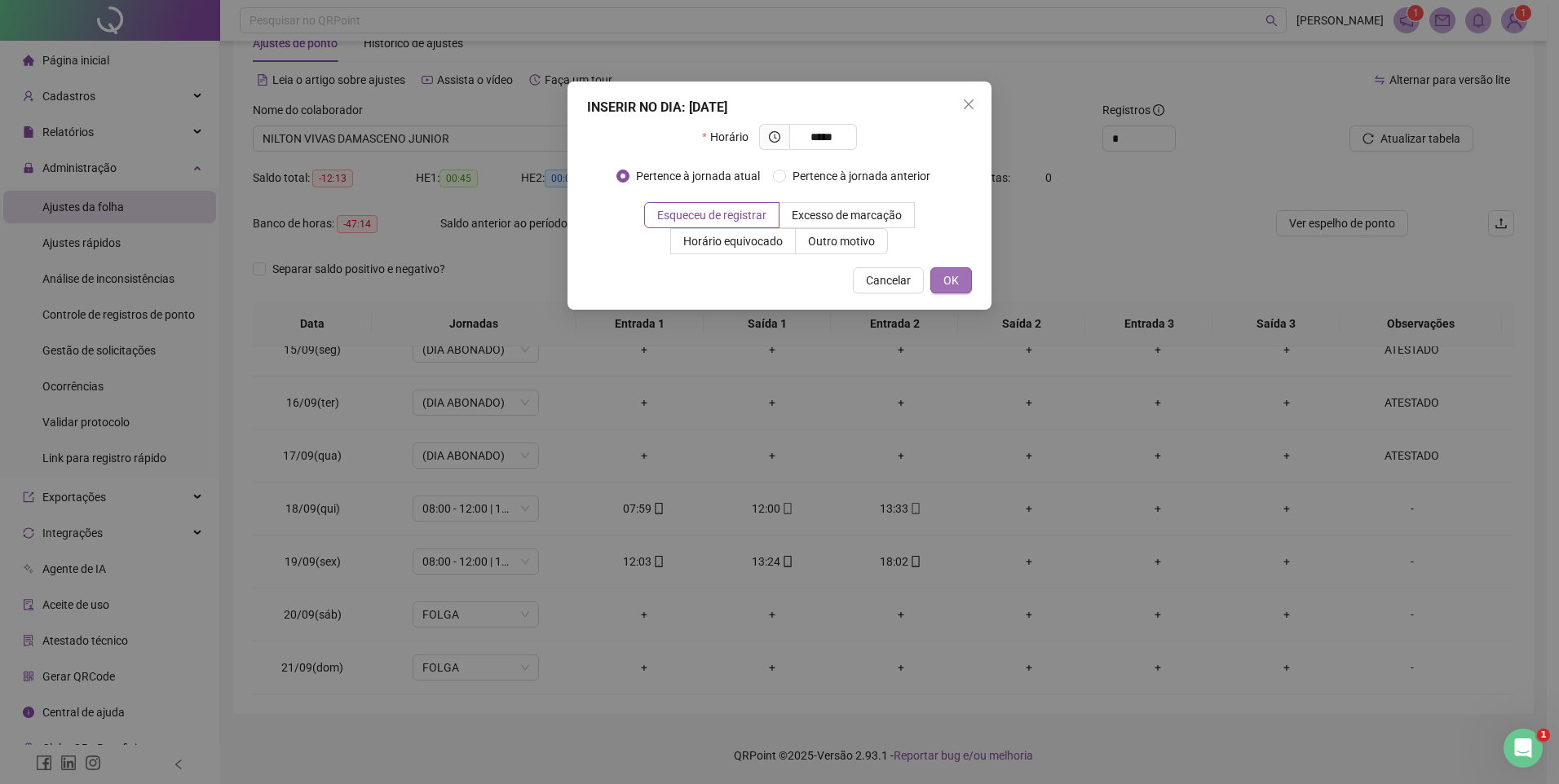
type input "*****"
click at [958, 278] on span "OK" at bounding box center [951, 280] width 16 height 18
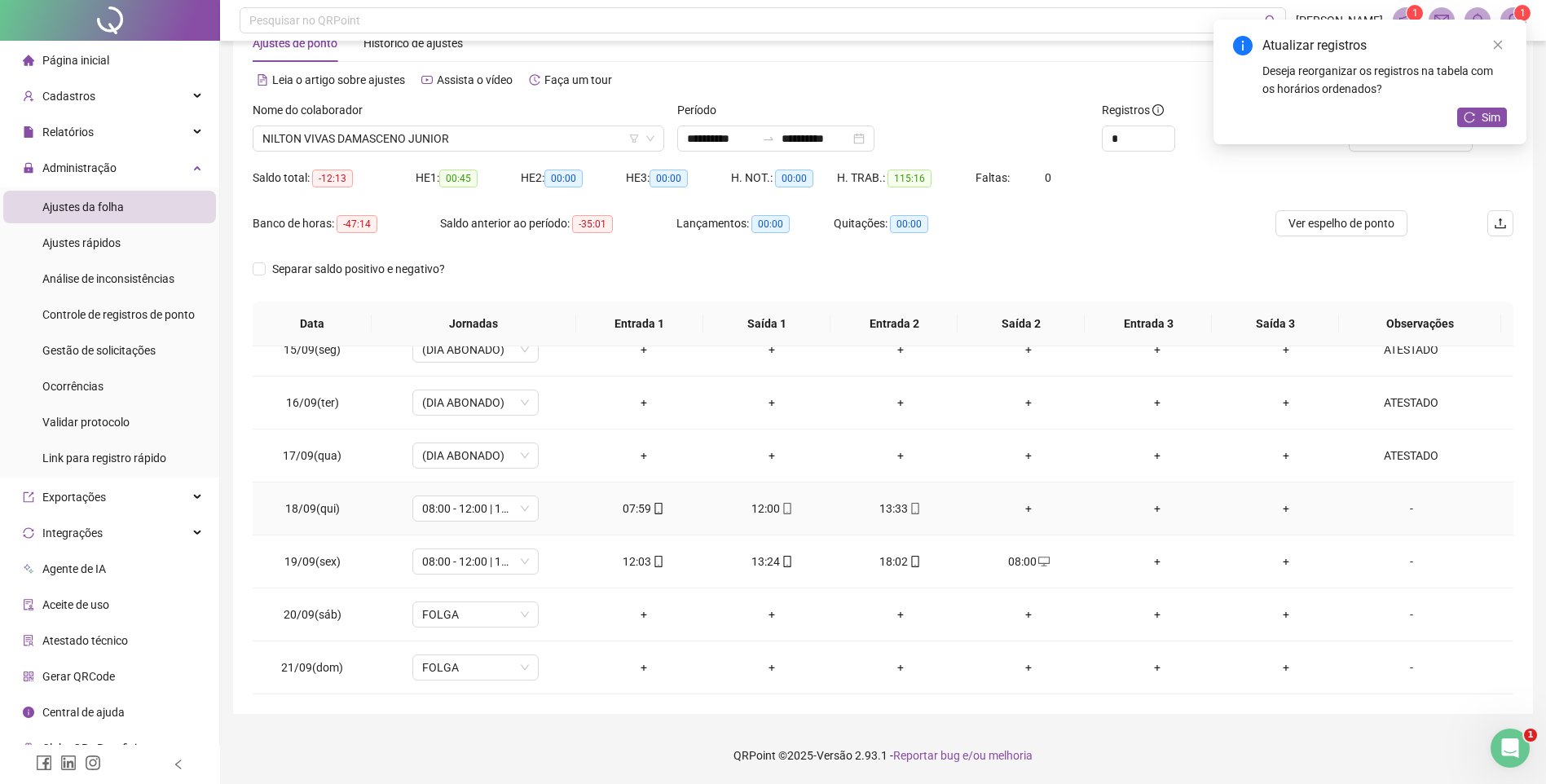
click at [1019, 501] on div "+" at bounding box center [1030, 509] width 103 height 18
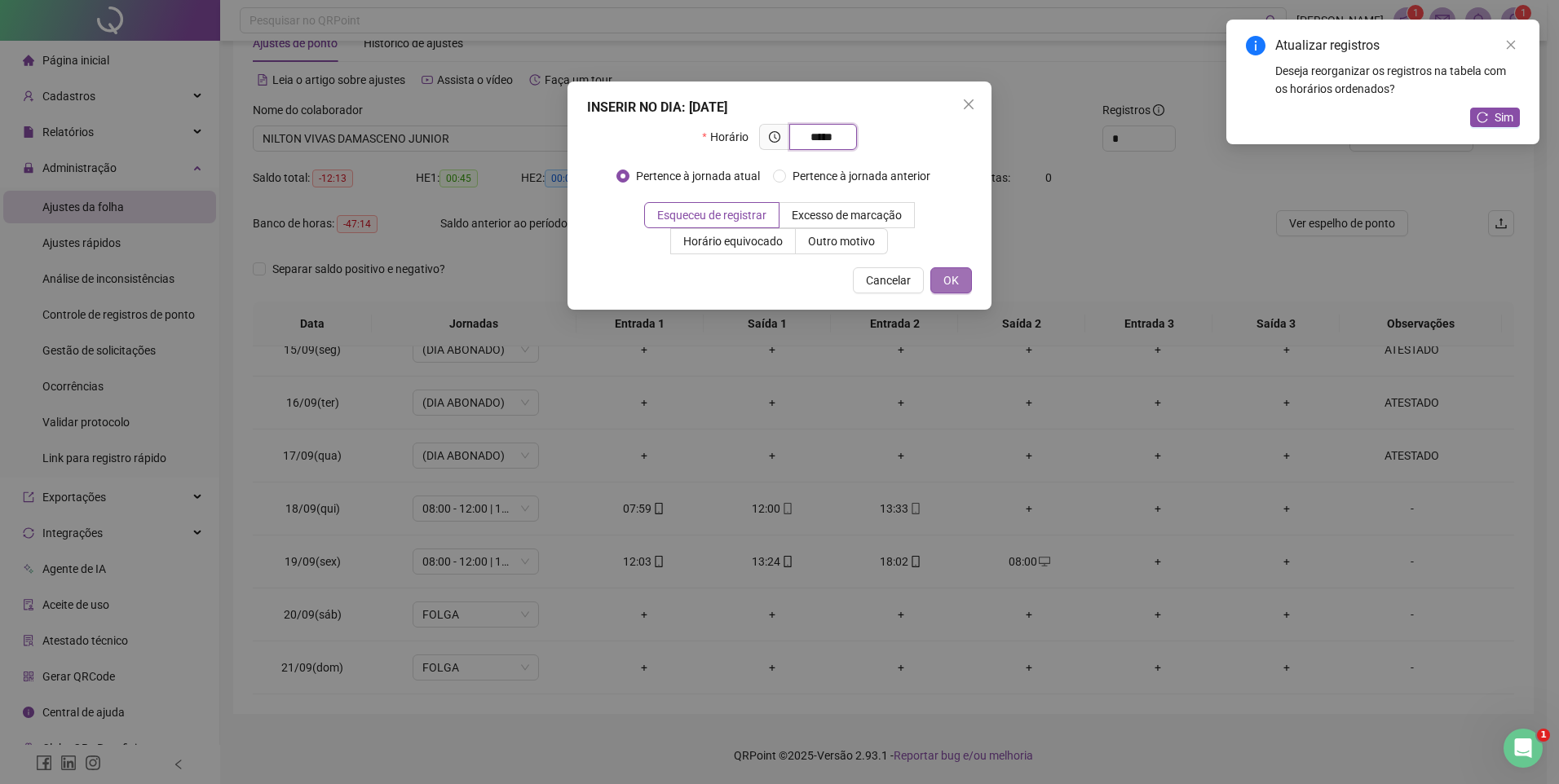
type input "*****"
click at [950, 282] on span "OK" at bounding box center [951, 280] width 16 height 18
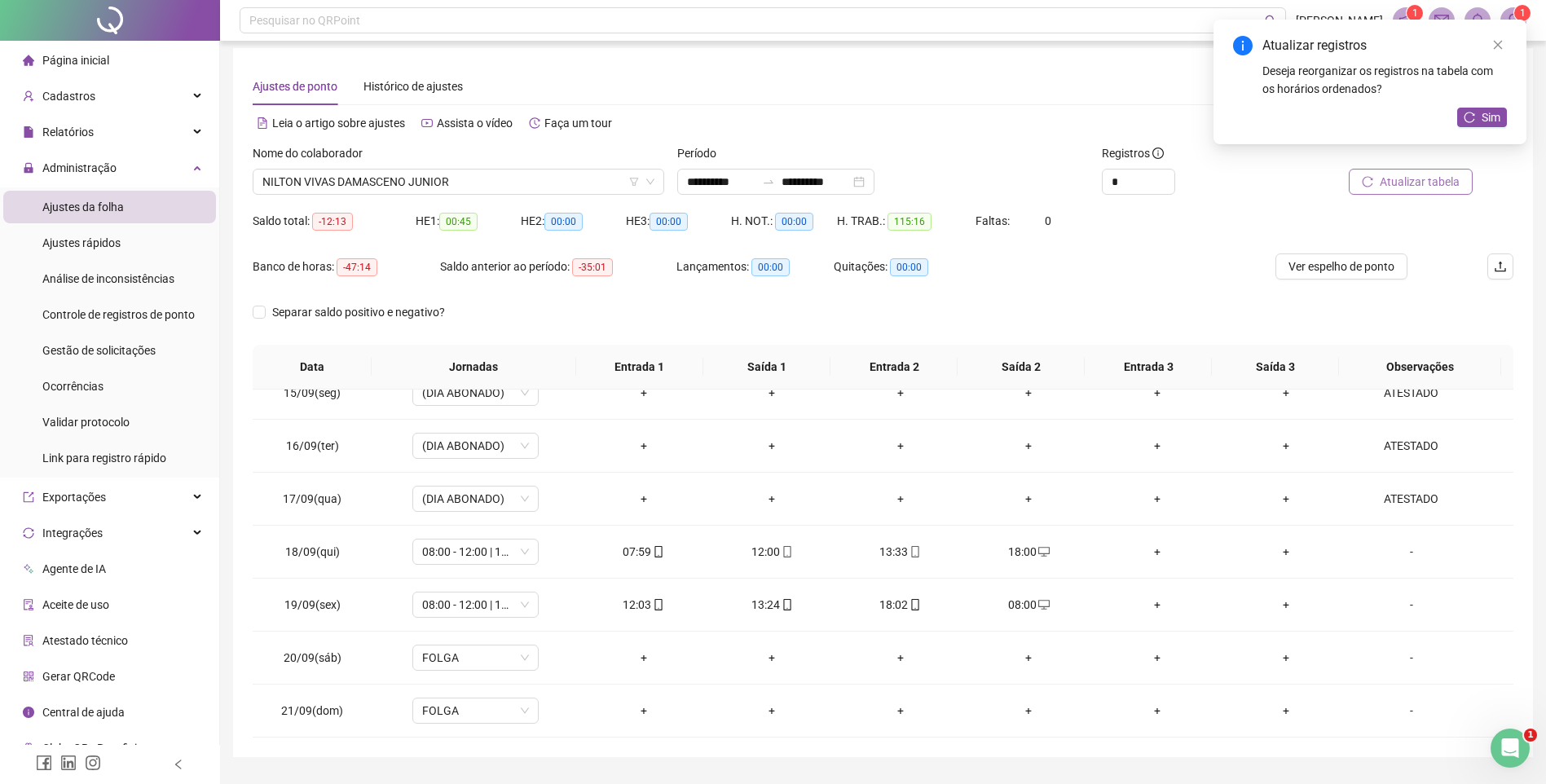
scroll to position [0, 0]
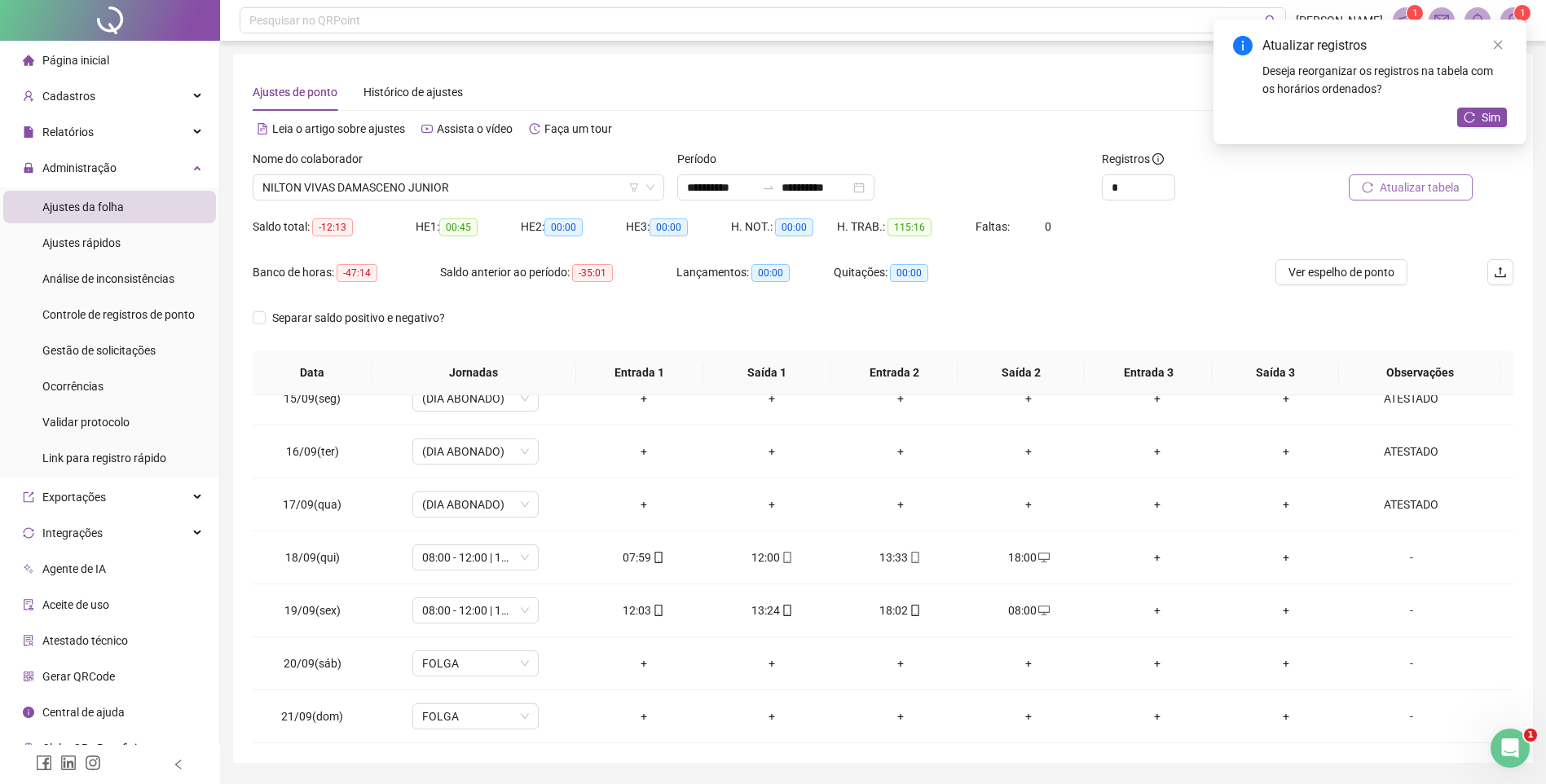
click at [1405, 185] on span "Atualizar tabela" at bounding box center [1420, 187] width 80 height 18
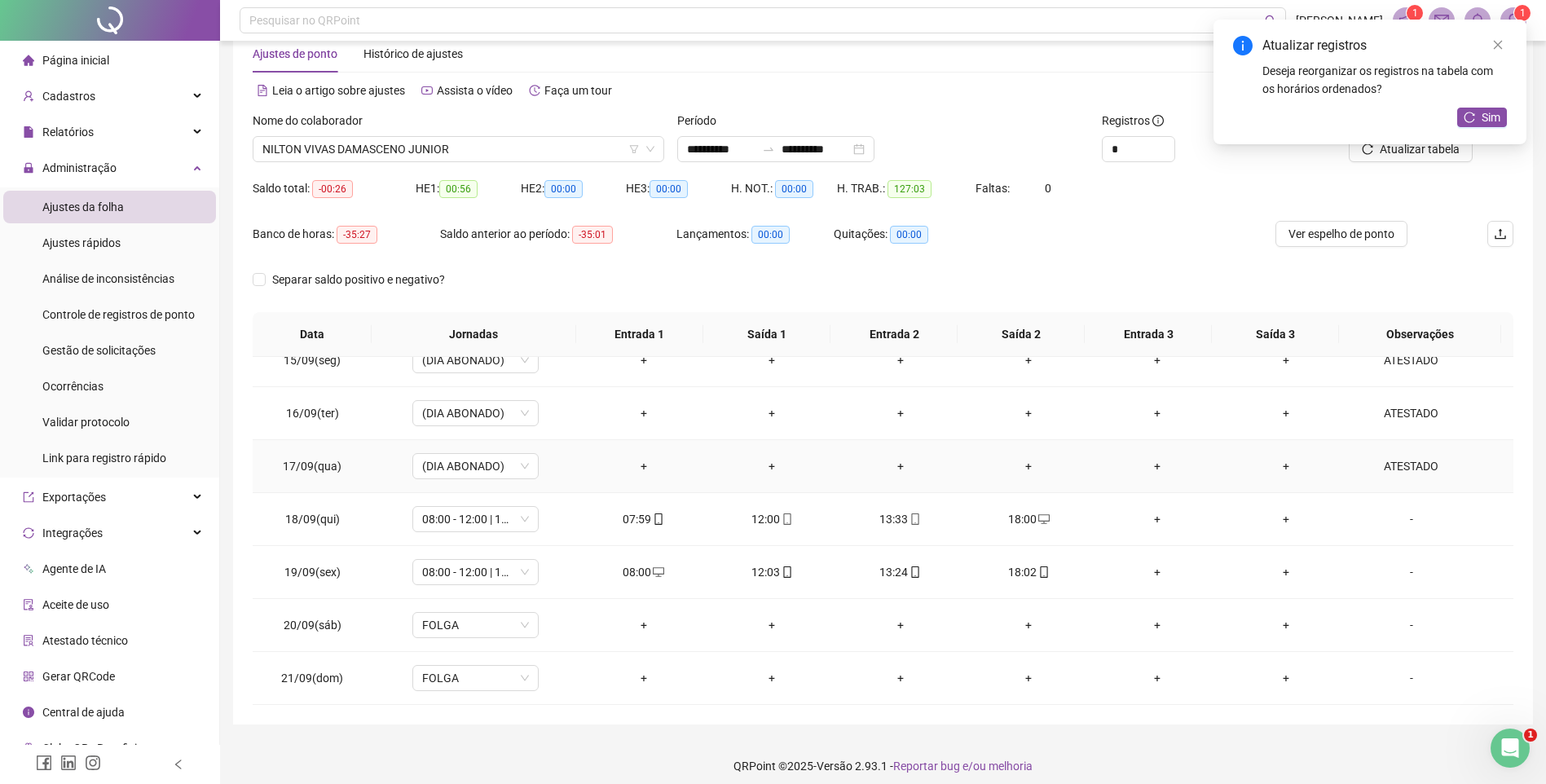
scroll to position [49, 0]
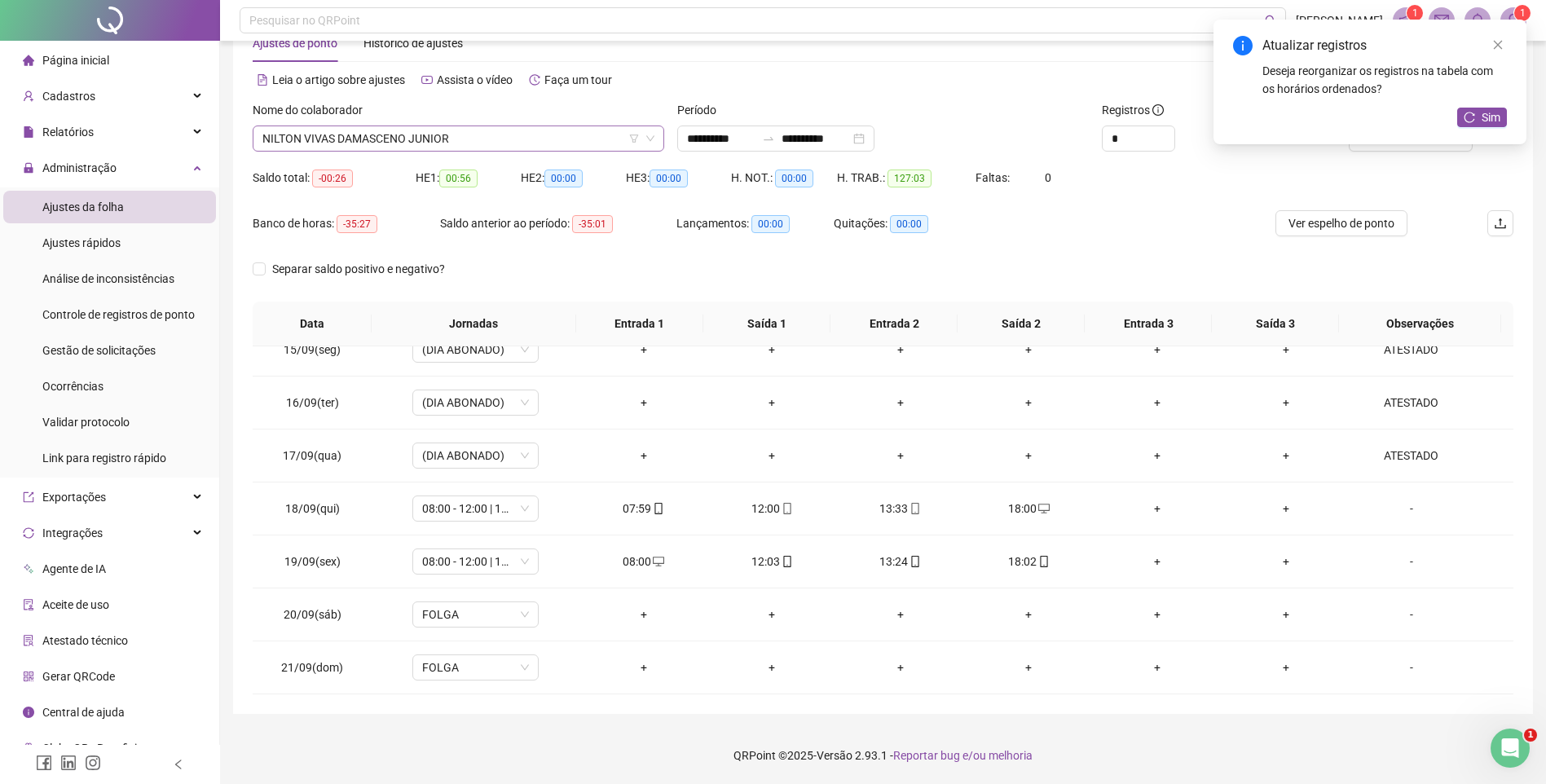
click at [290, 131] on span "NILTON VIVAS DAMASCENO JUNIOR" at bounding box center [458, 139] width 392 height 24
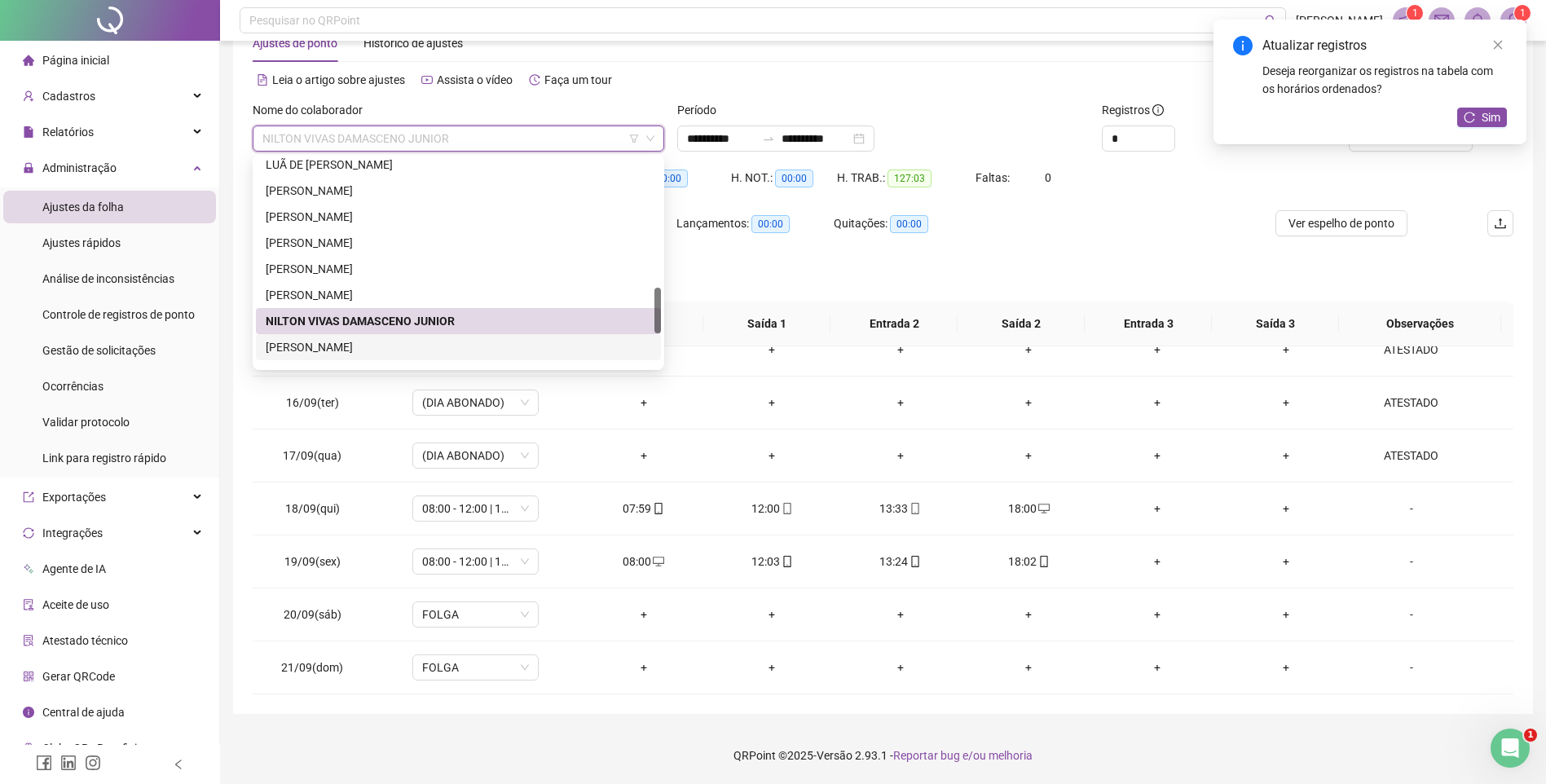
click at [327, 343] on div "[PERSON_NAME]" at bounding box center [458, 347] width 386 height 18
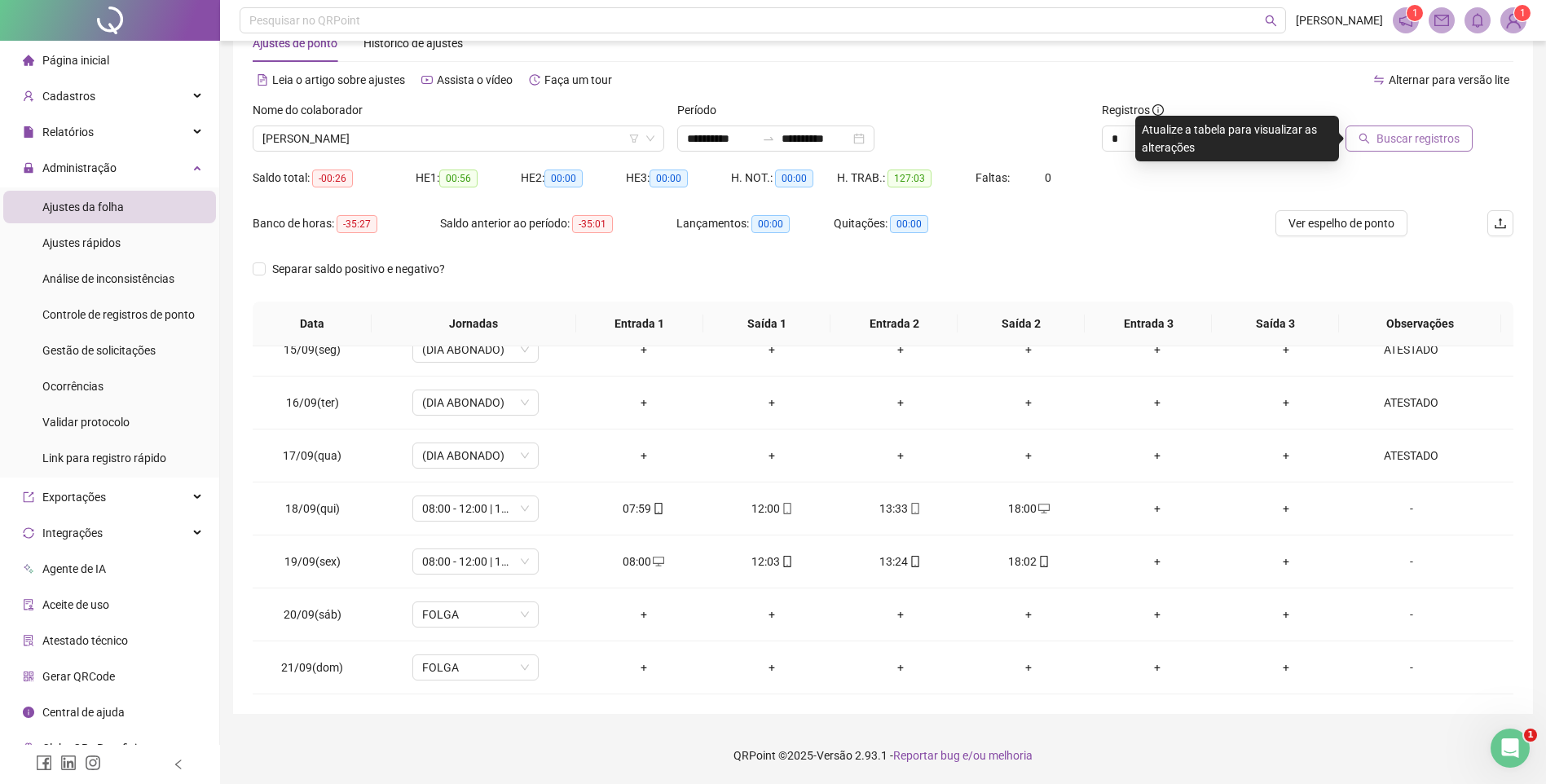
click at [1417, 139] on span "Buscar registros" at bounding box center [1419, 139] width 83 height 18
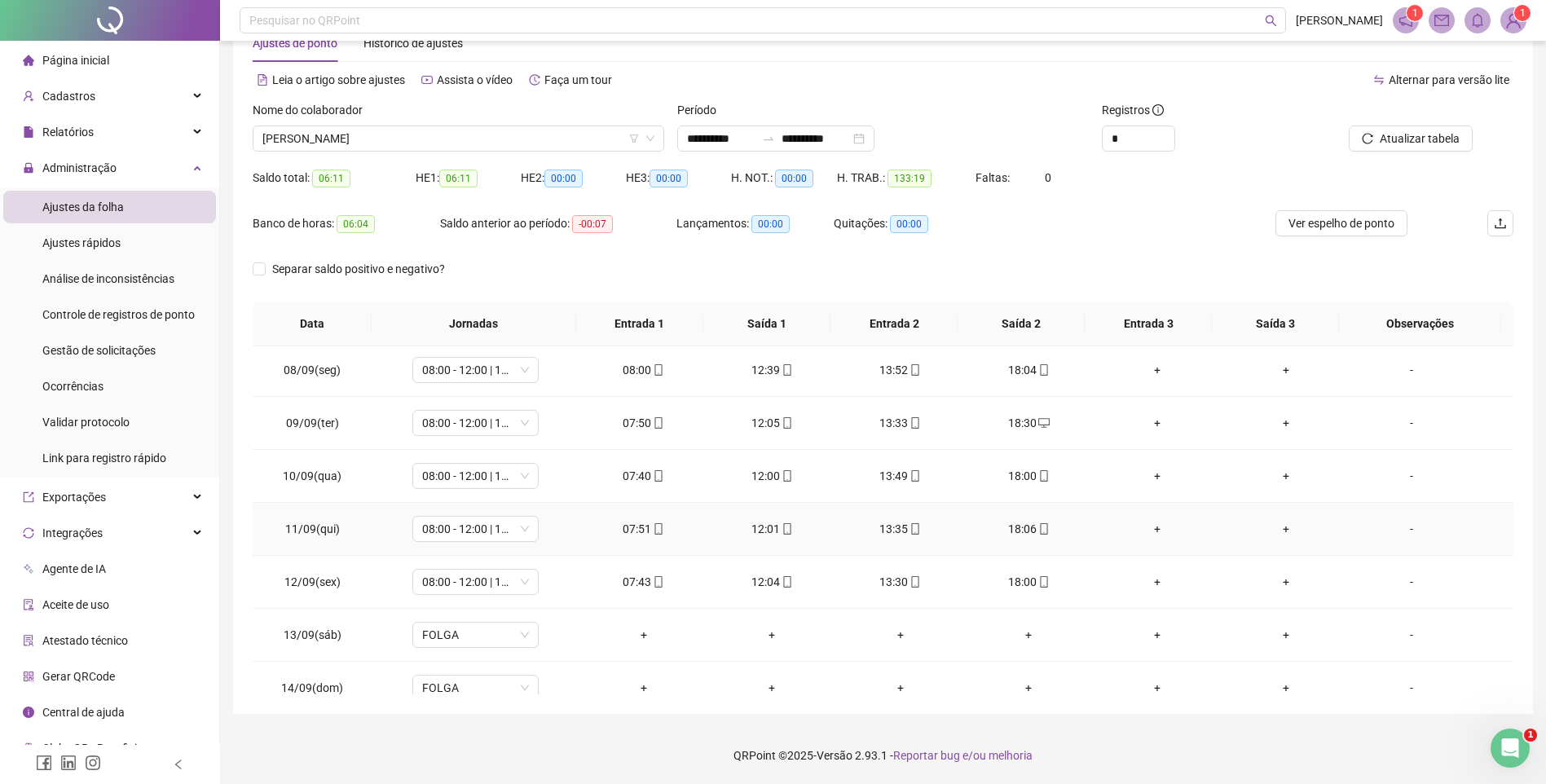
scroll to position [357, 0]
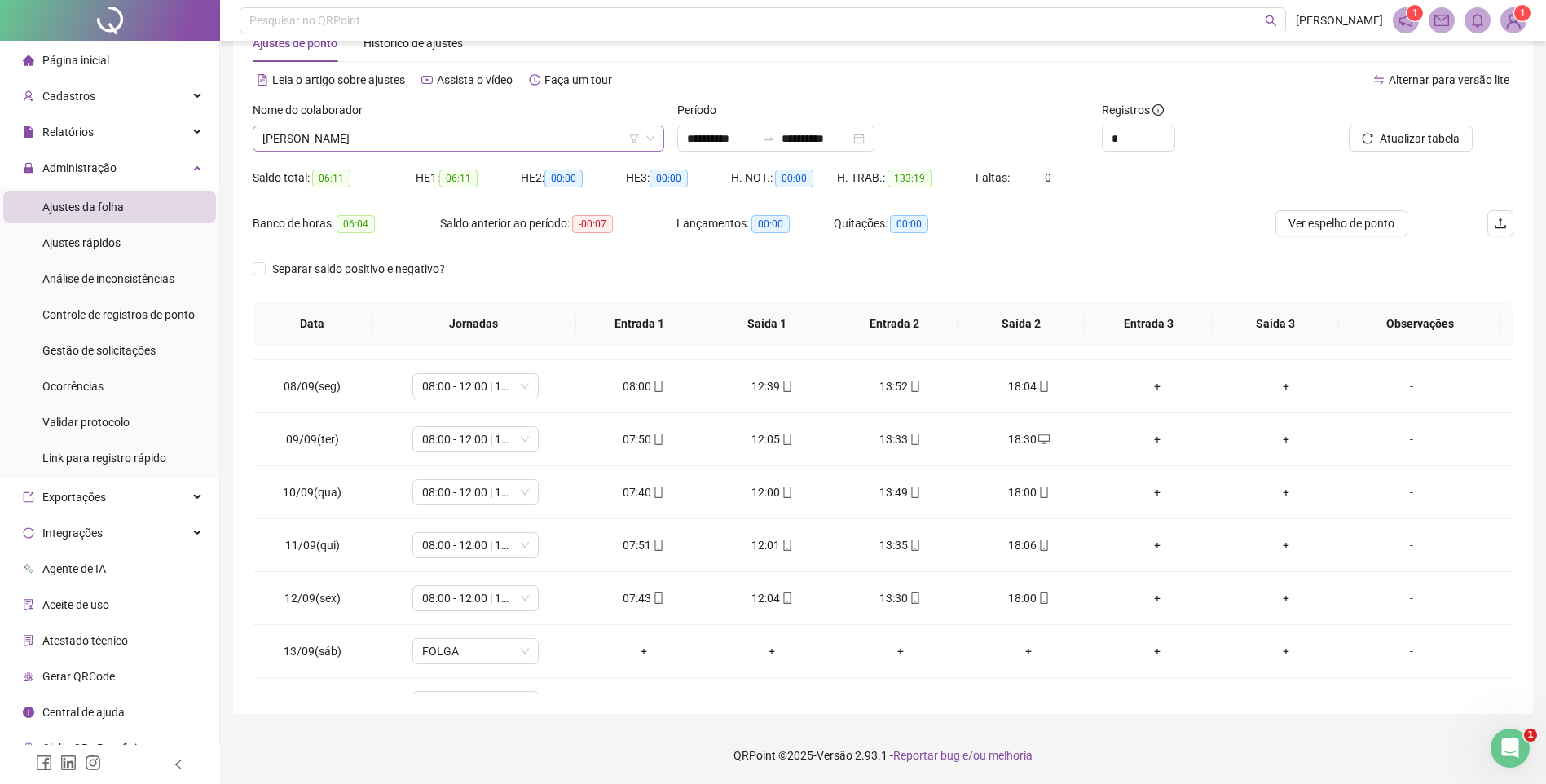
click at [356, 148] on span "[PERSON_NAME]" at bounding box center [458, 139] width 392 height 24
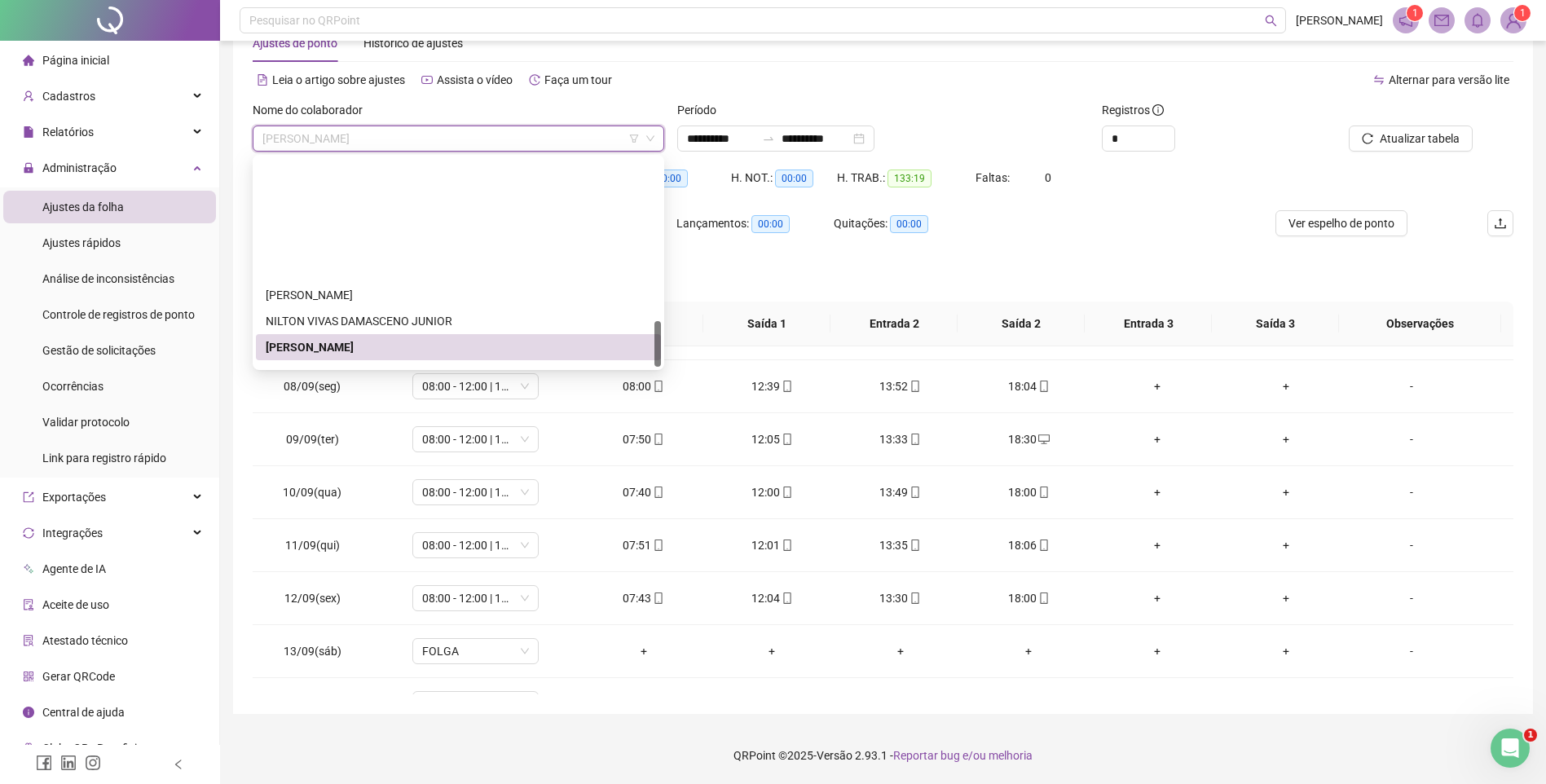
scroll to position [730, 0]
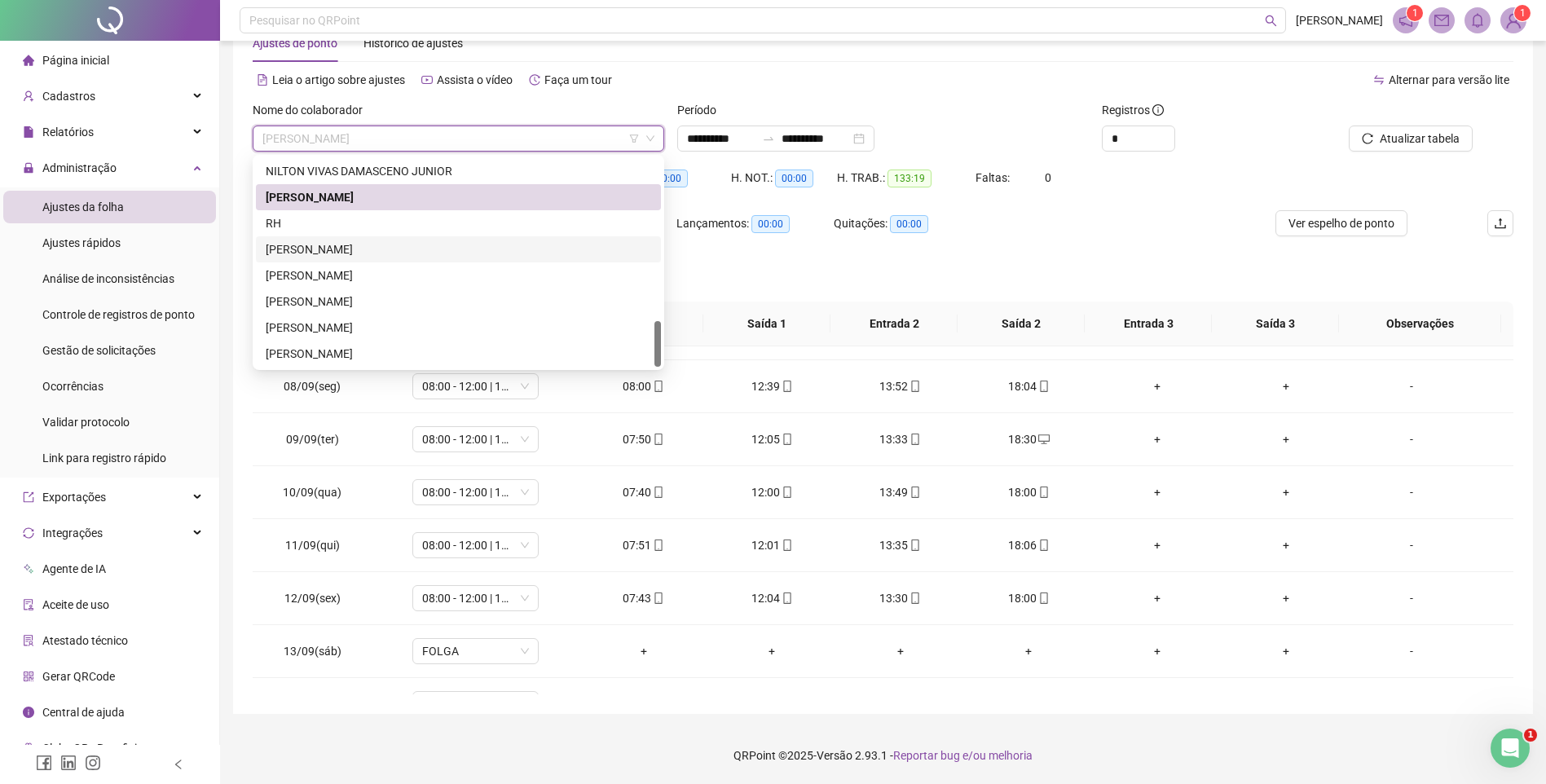
click at [326, 239] on div "[PERSON_NAME]" at bounding box center [458, 249] width 406 height 26
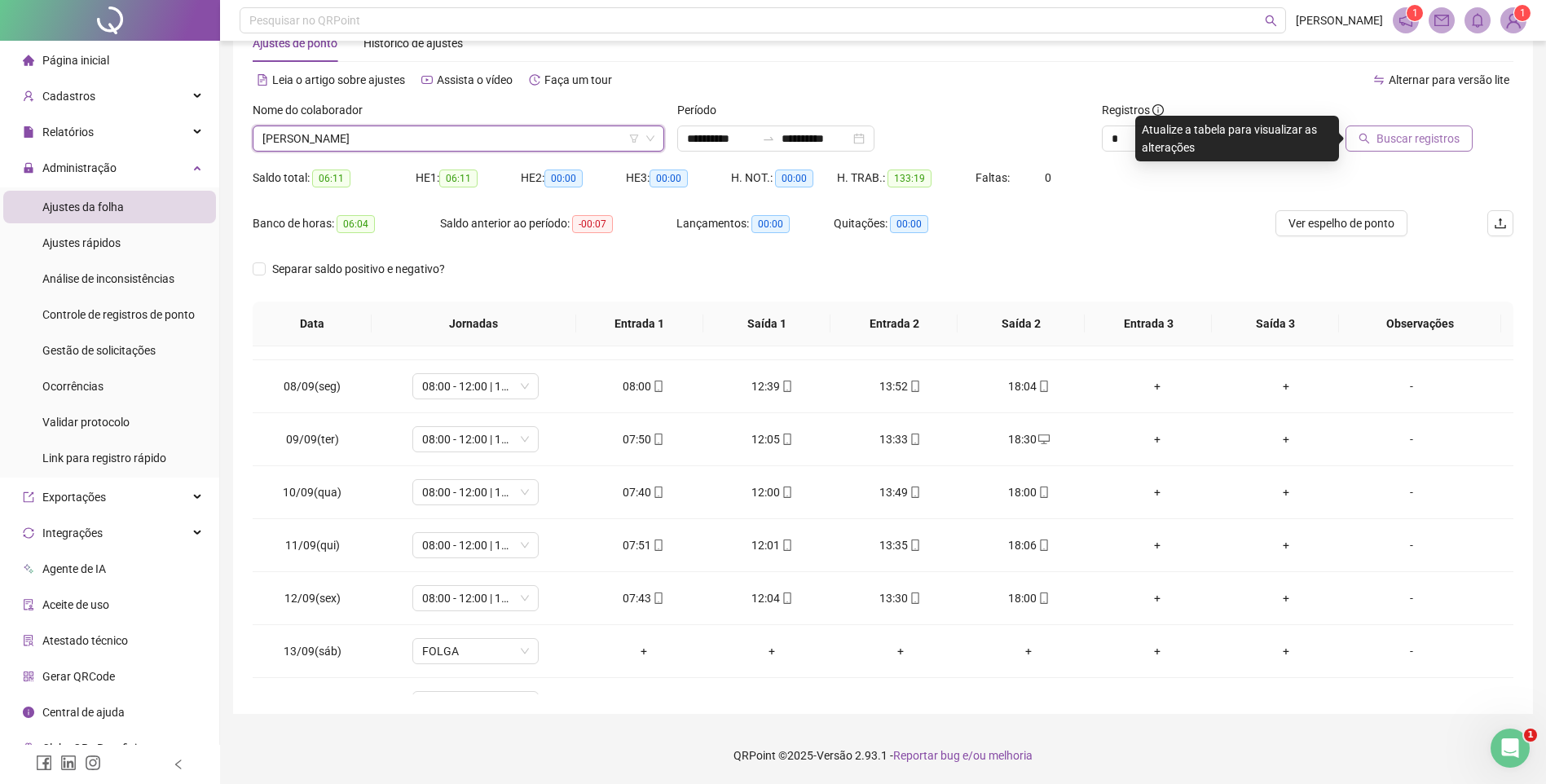
click at [1429, 140] on span "Buscar registros" at bounding box center [1419, 139] width 83 height 18
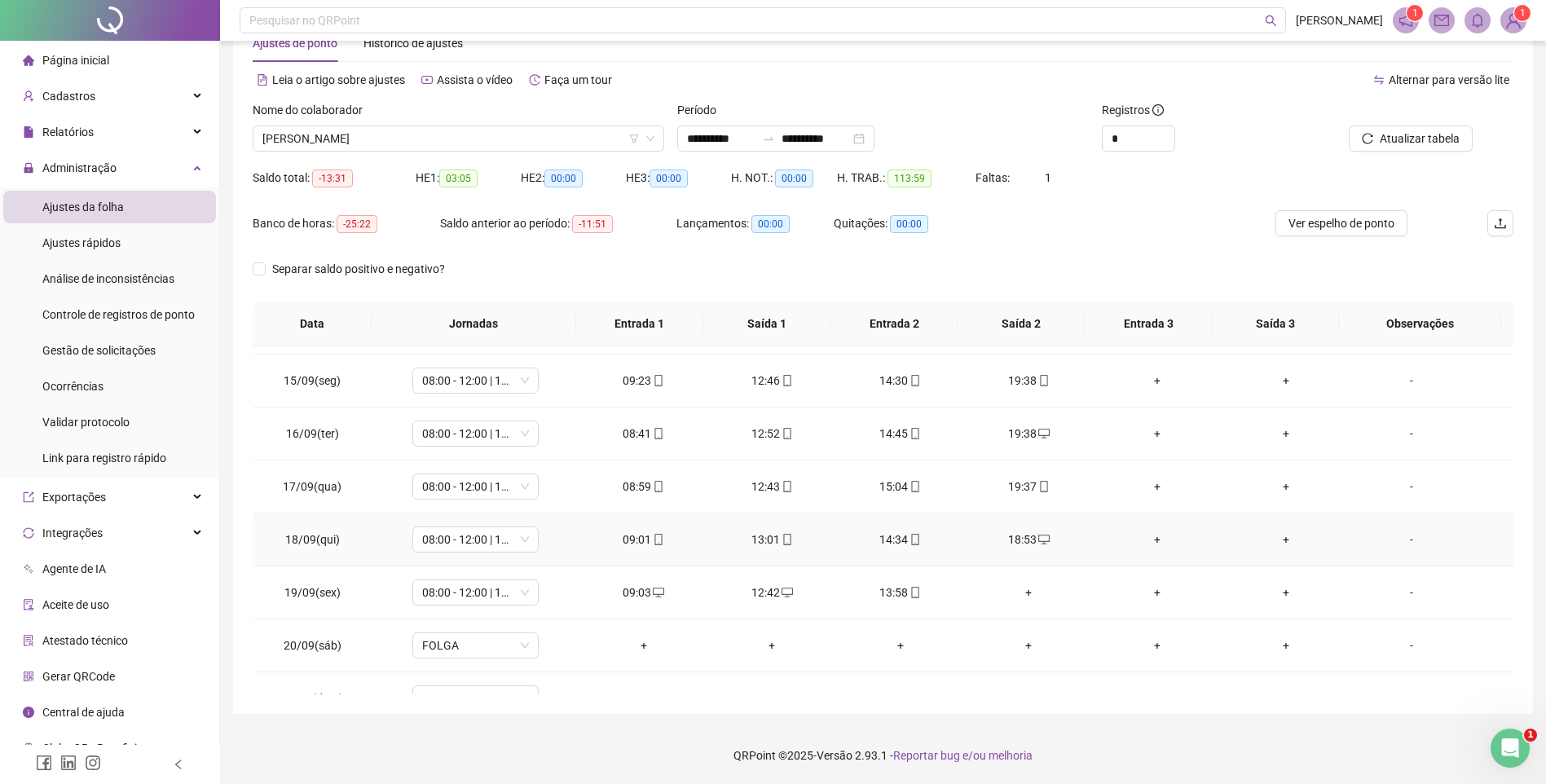
scroll to position [764, 0]
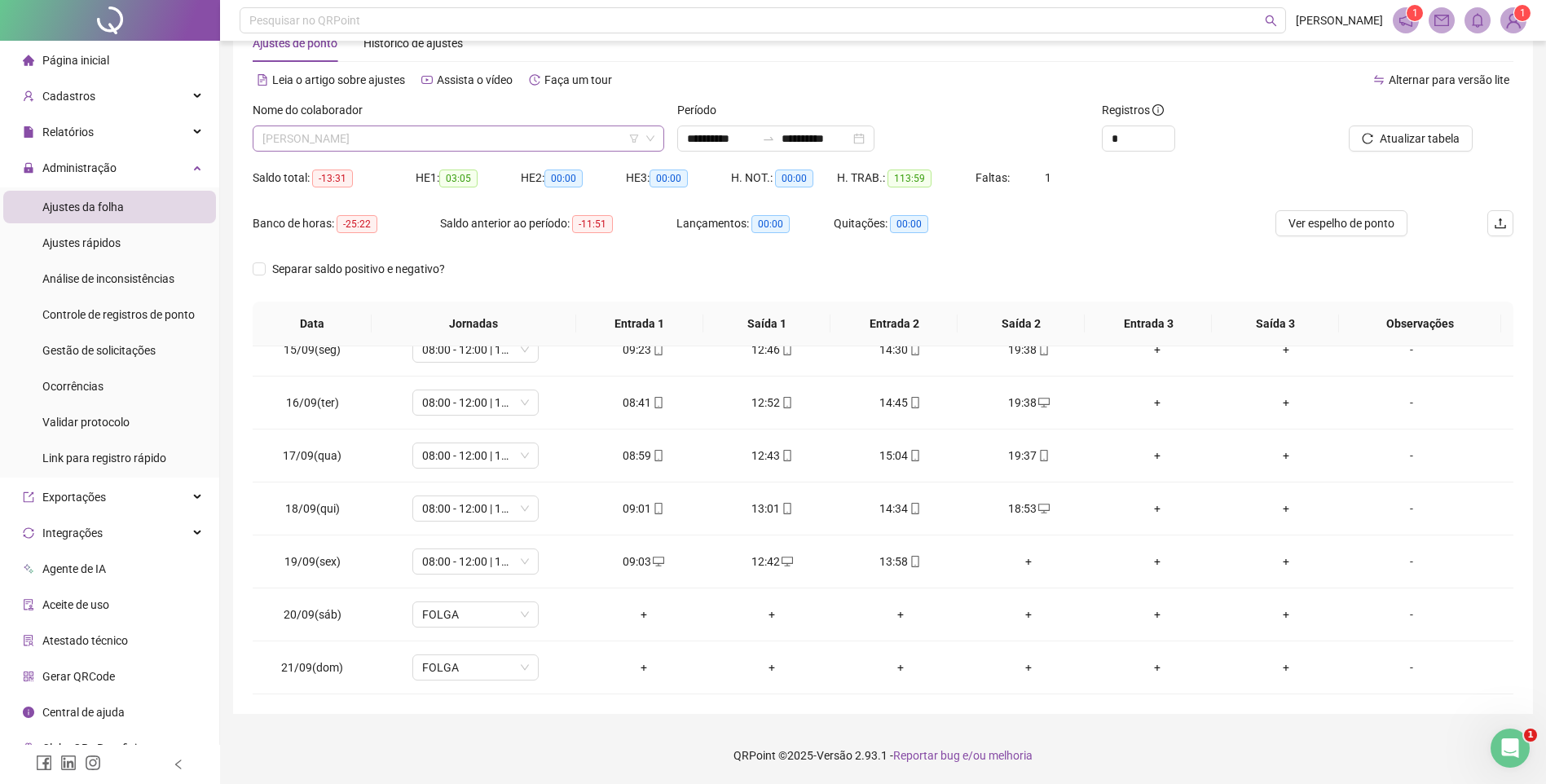
click at [441, 135] on span "[PERSON_NAME]" at bounding box center [458, 139] width 392 height 24
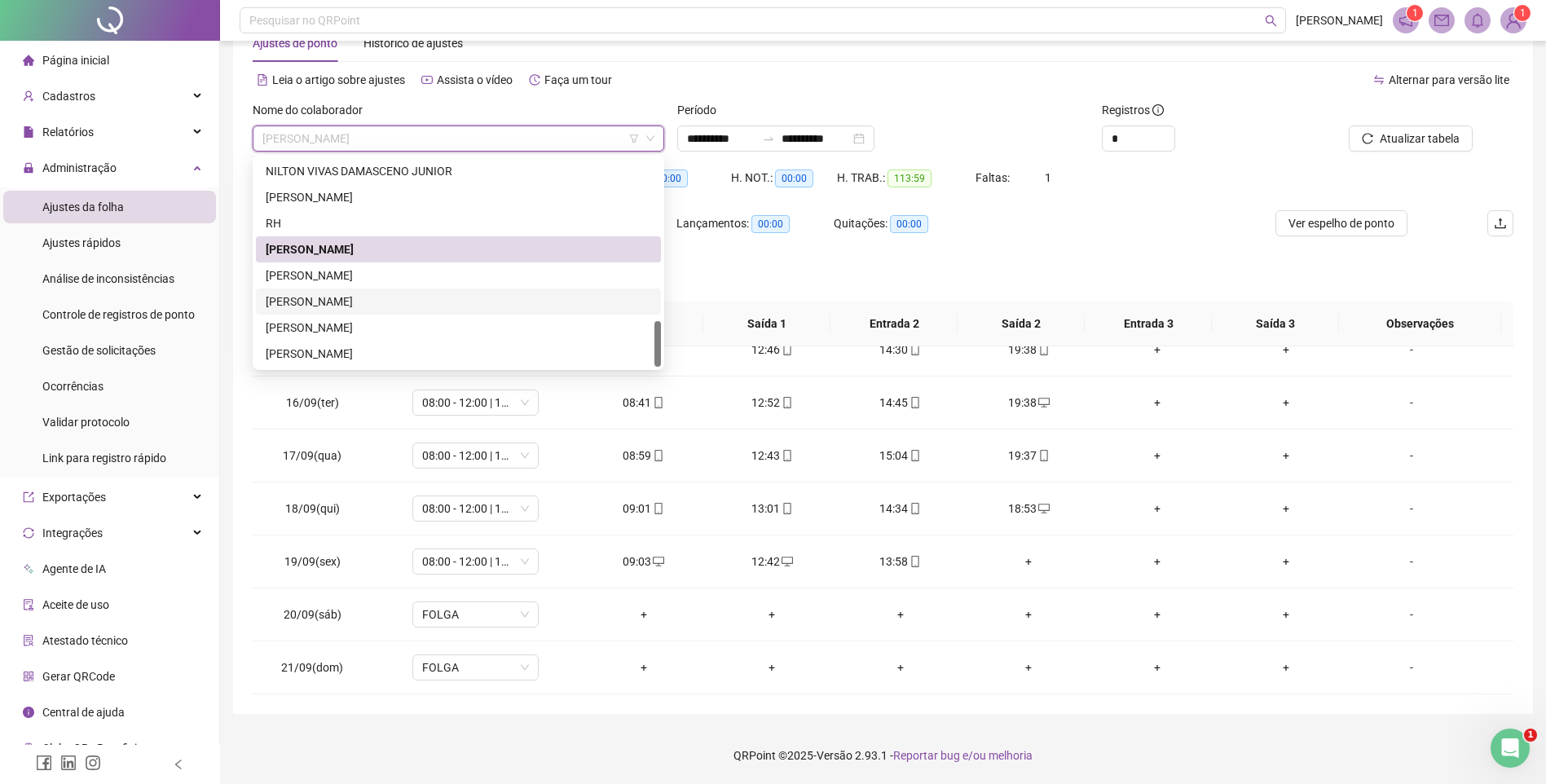
click at [380, 295] on div "[PERSON_NAME]" at bounding box center [458, 301] width 386 height 18
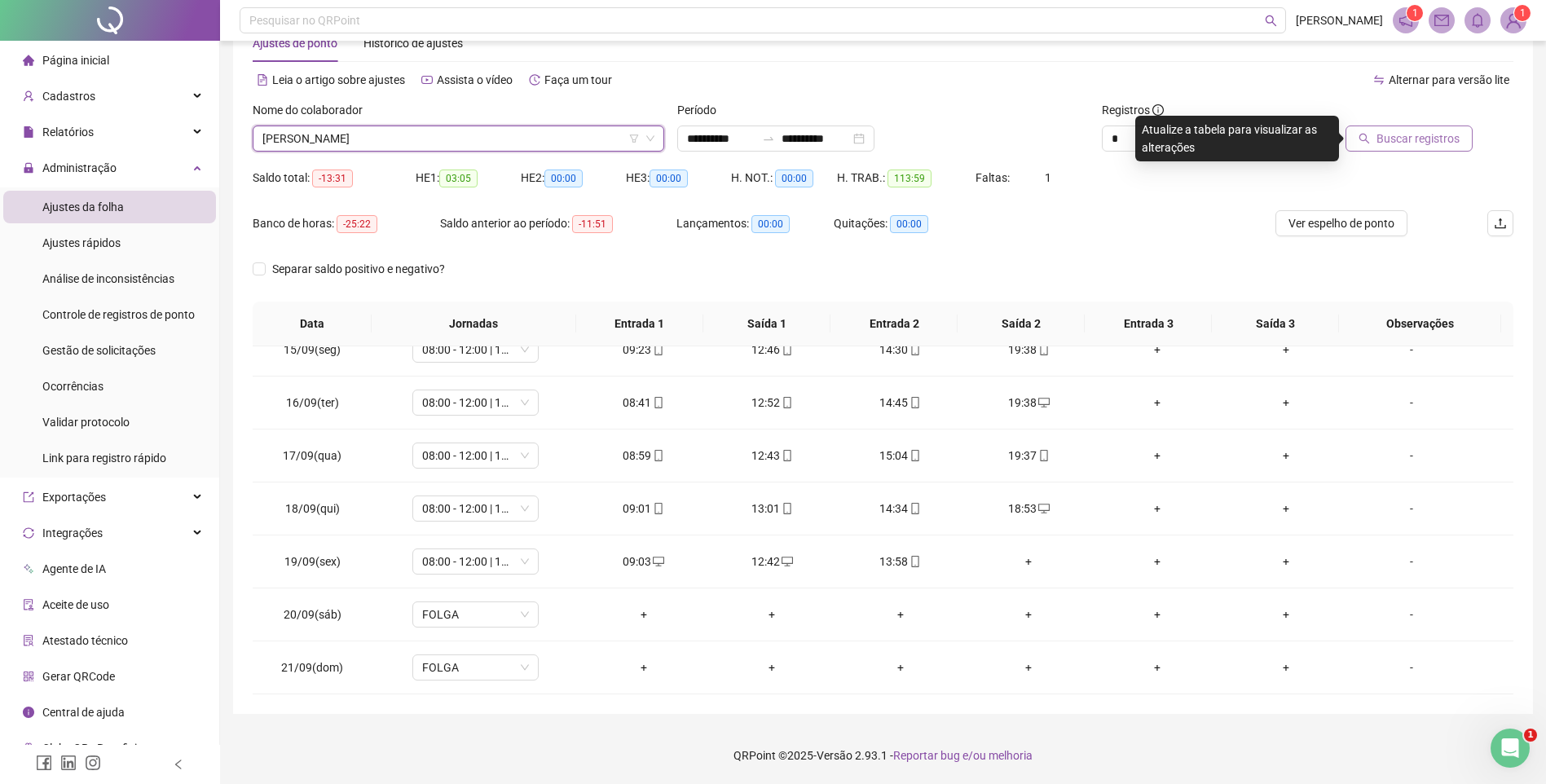
click at [1410, 151] on button "Buscar registros" at bounding box center [1409, 139] width 127 height 26
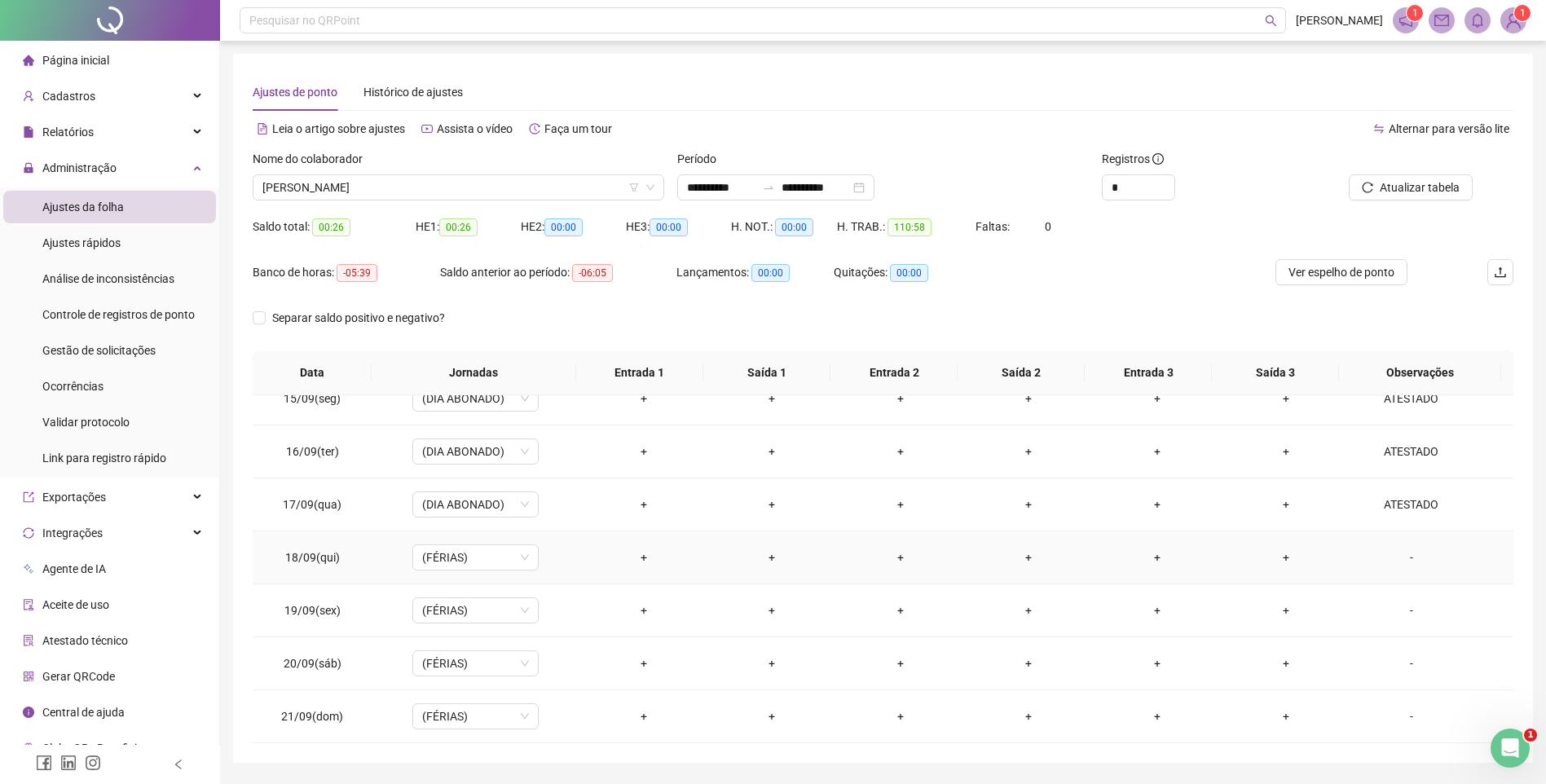
scroll to position [49, 0]
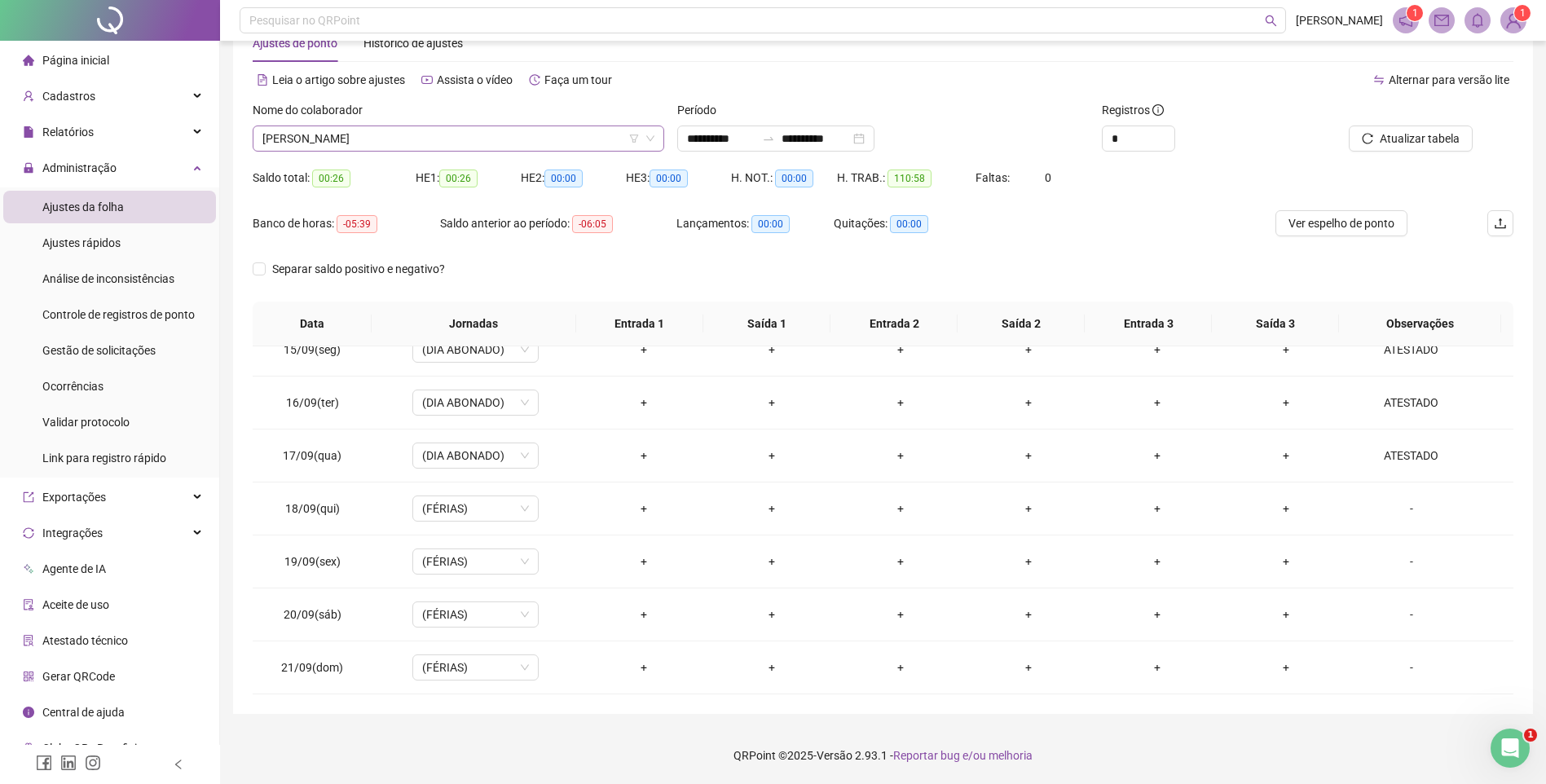
click at [354, 151] on div "[PERSON_NAME]" at bounding box center [458, 139] width 412 height 26
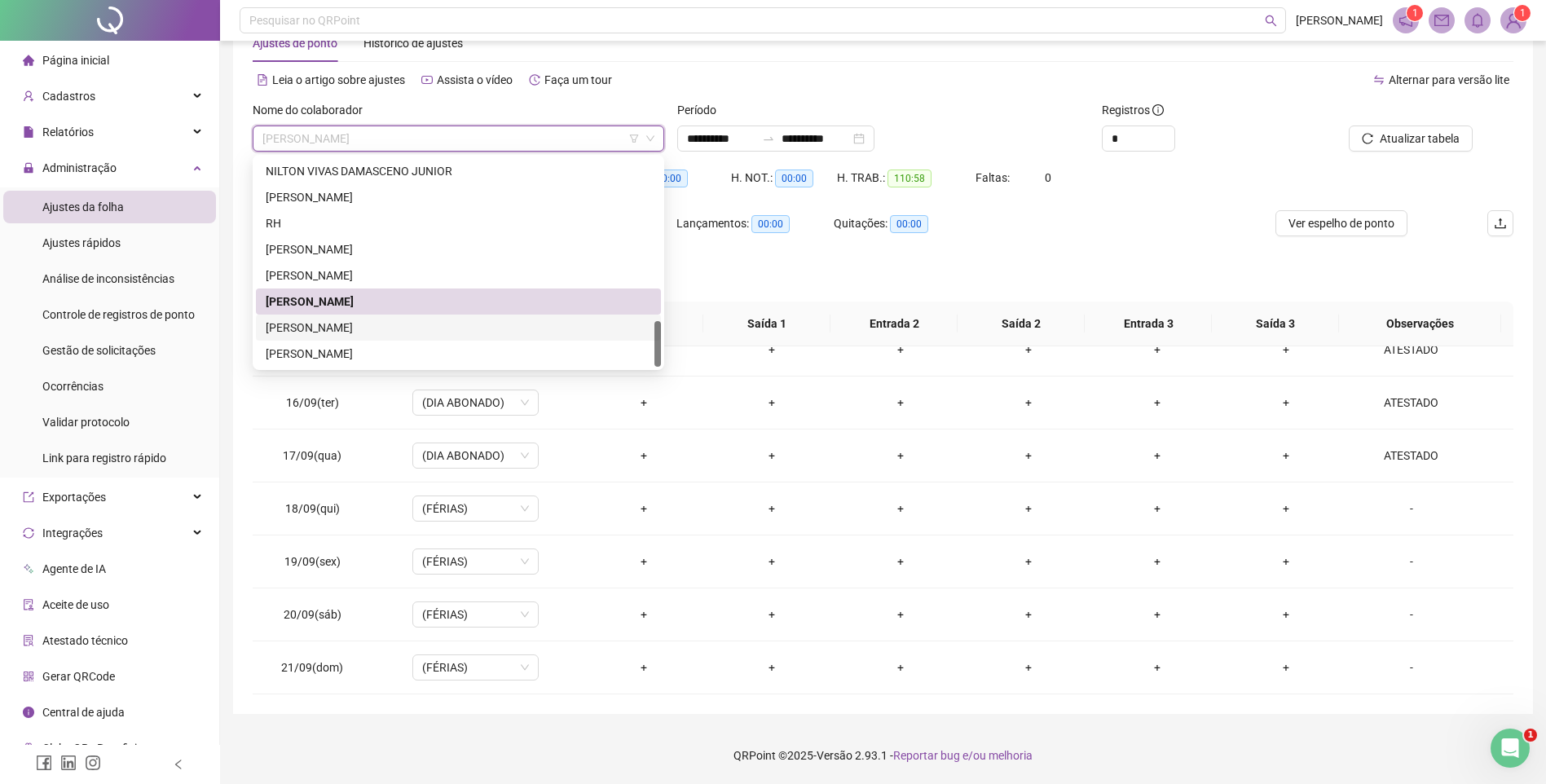
click at [323, 330] on div "[PERSON_NAME]" at bounding box center [458, 327] width 386 height 18
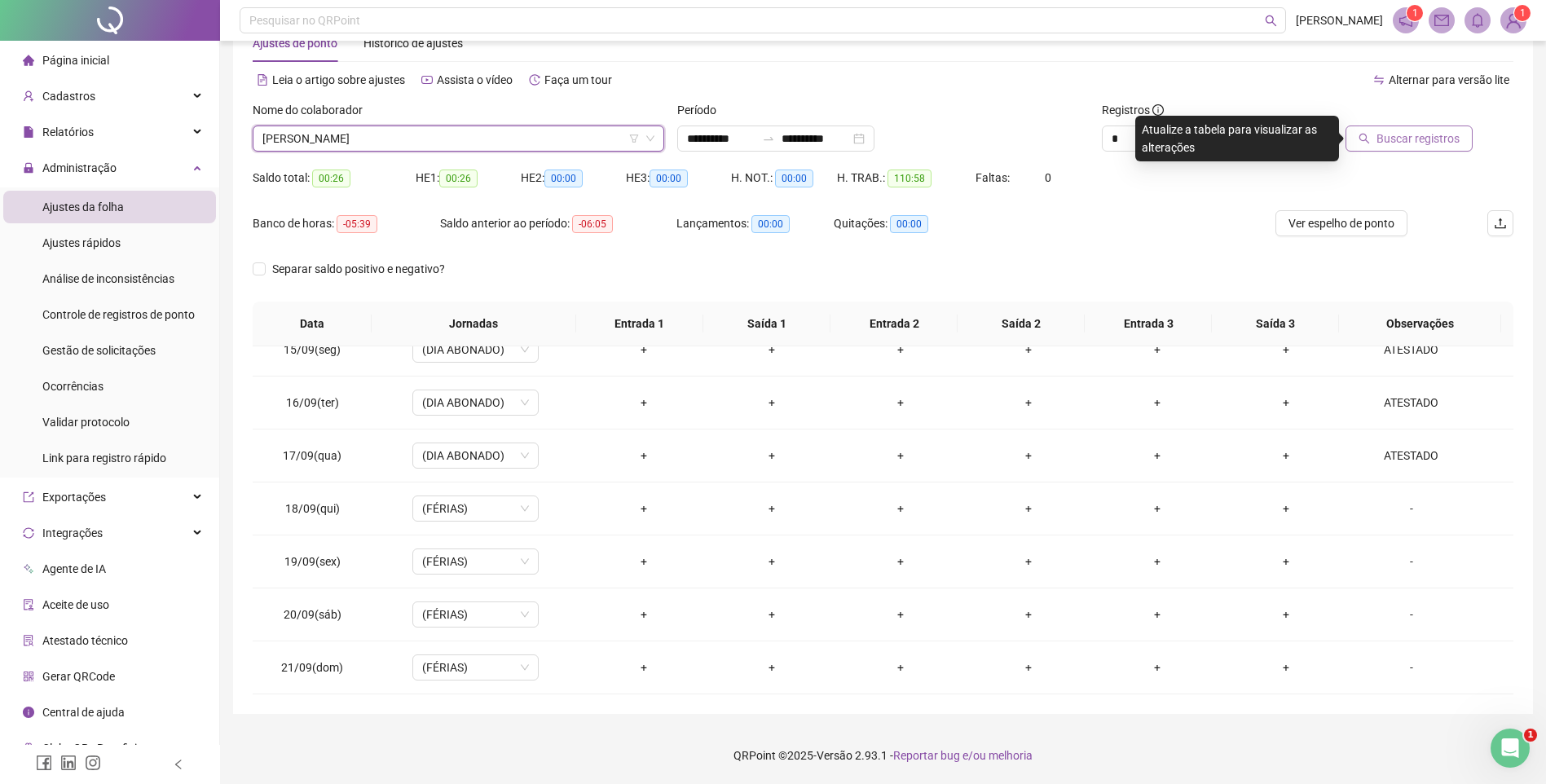
click at [1416, 131] on span "Buscar registros" at bounding box center [1419, 139] width 83 height 18
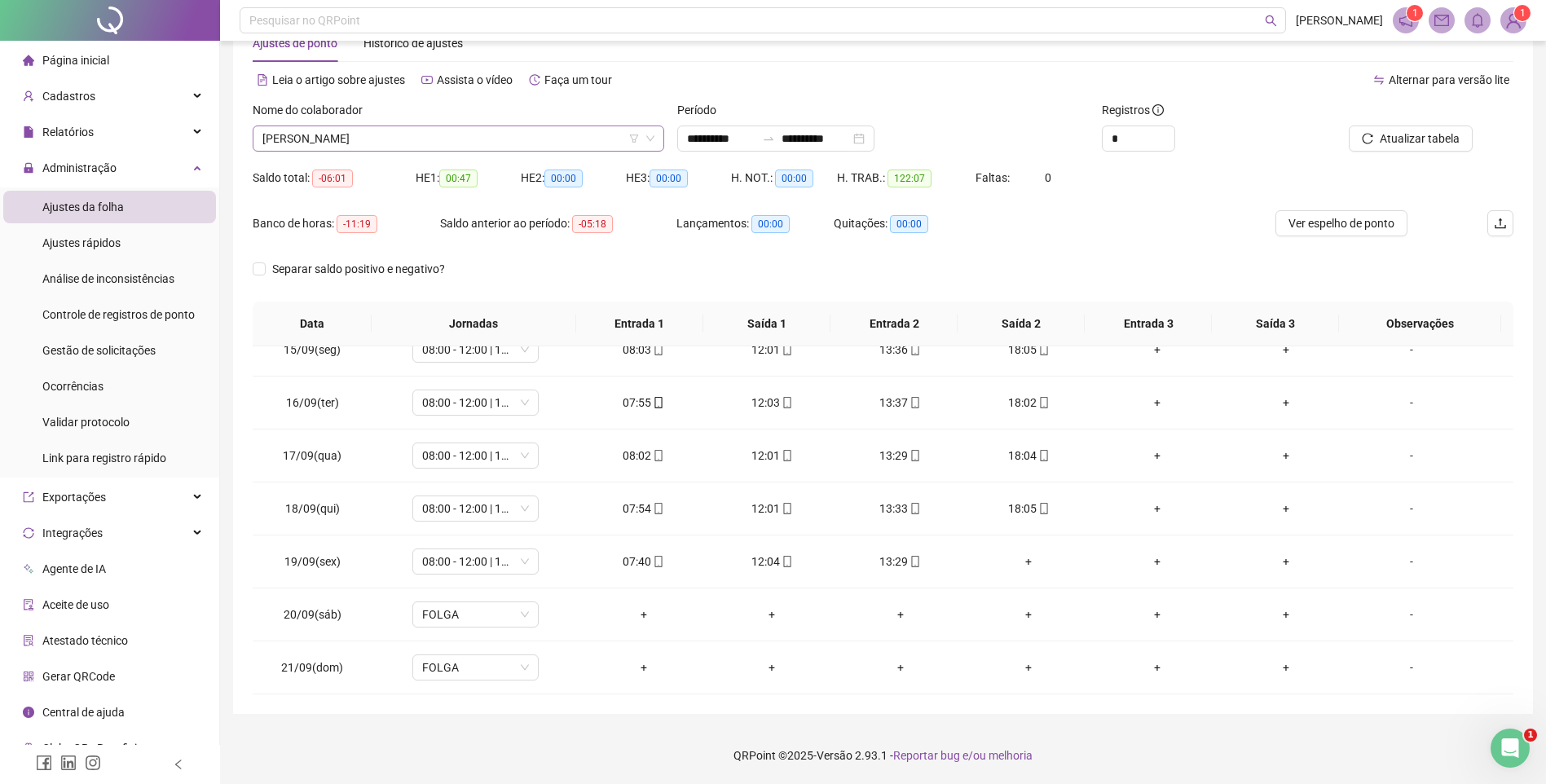
click at [364, 143] on span "[PERSON_NAME]" at bounding box center [458, 139] width 392 height 24
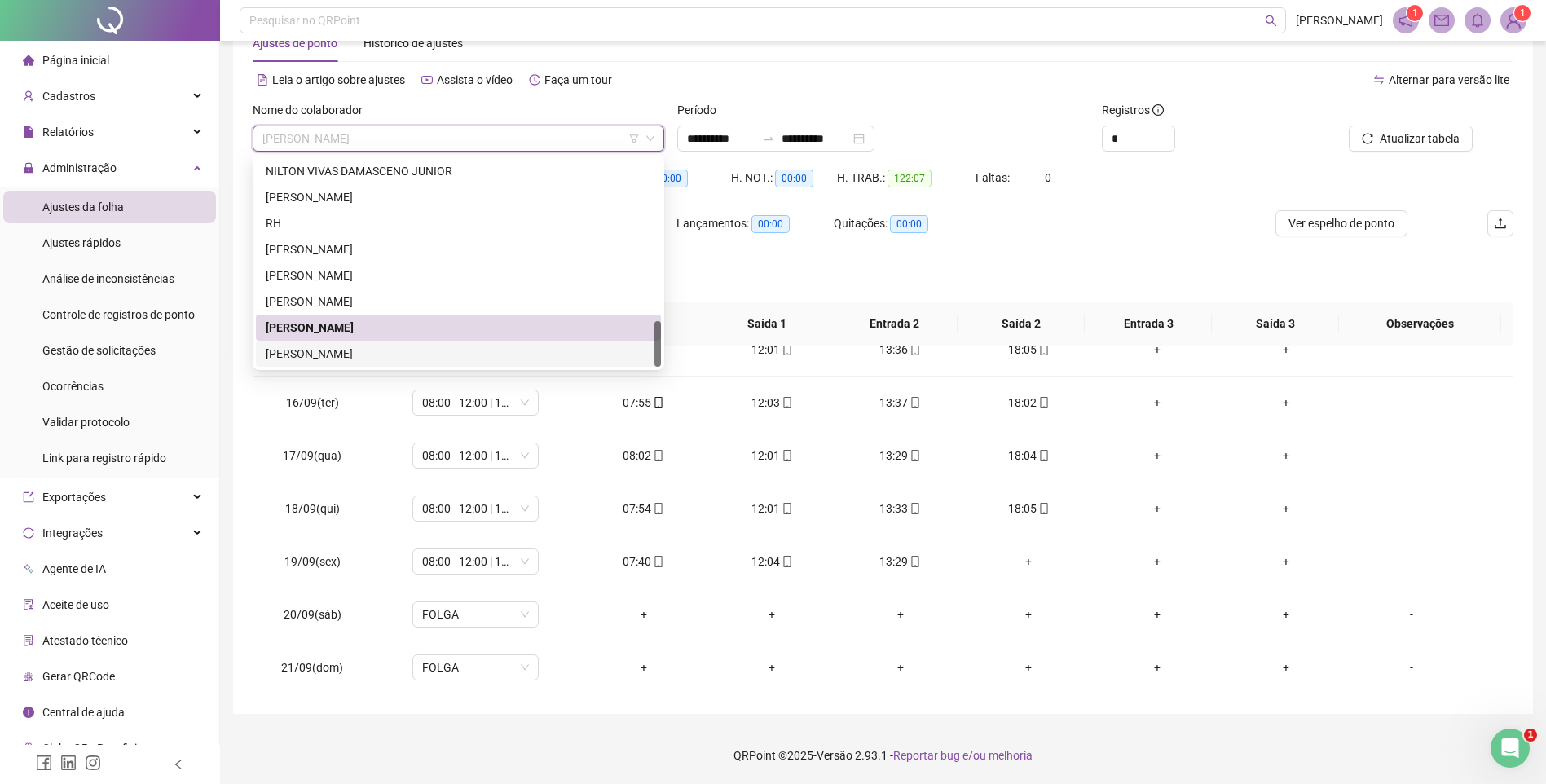
click at [322, 354] on div "[PERSON_NAME]" at bounding box center [458, 353] width 386 height 18
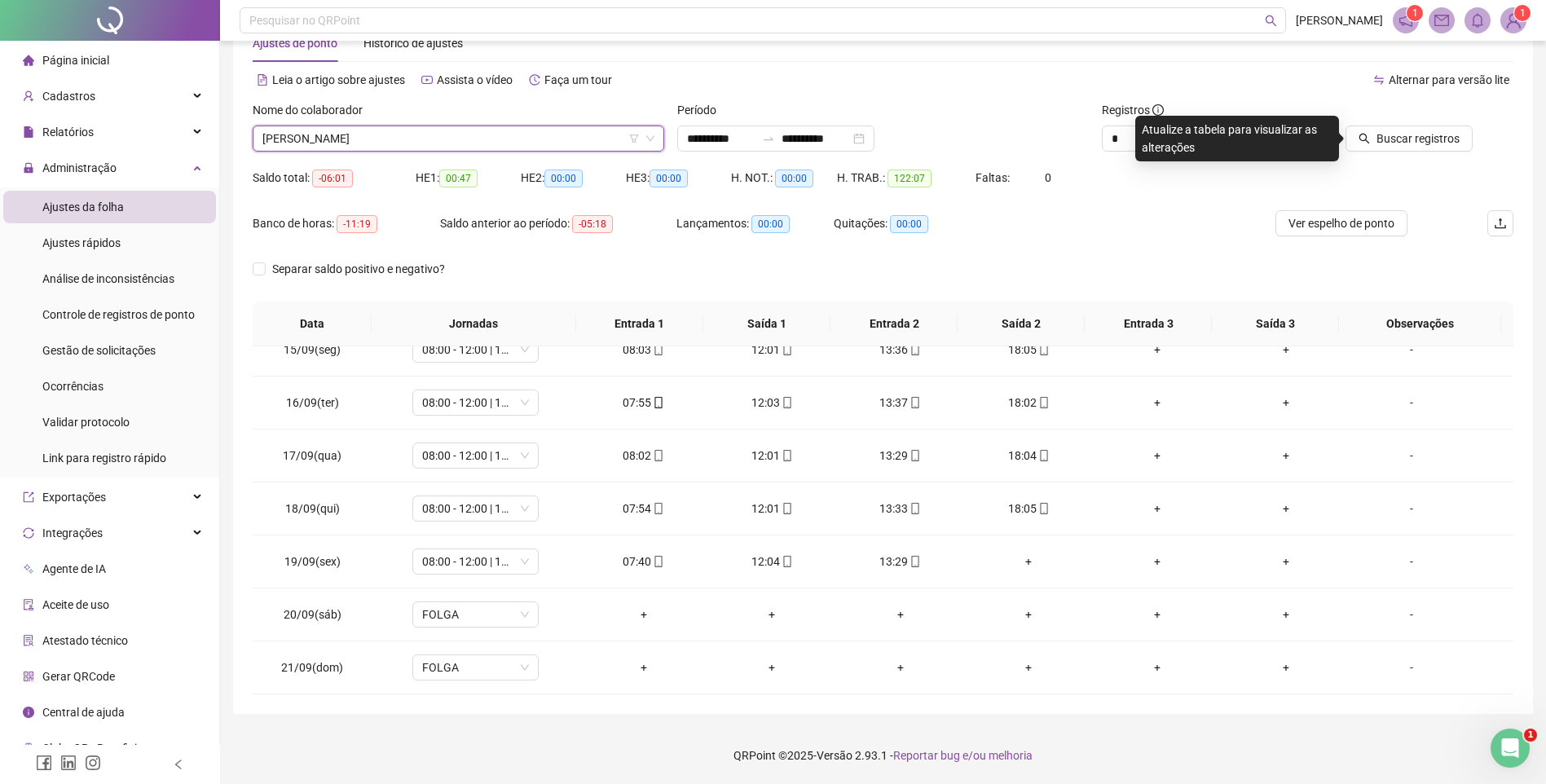
click at [1387, 159] on div "Buscar registros" at bounding box center [1414, 133] width 213 height 63
click at [1387, 149] on button "Buscar registros" at bounding box center [1409, 139] width 127 height 26
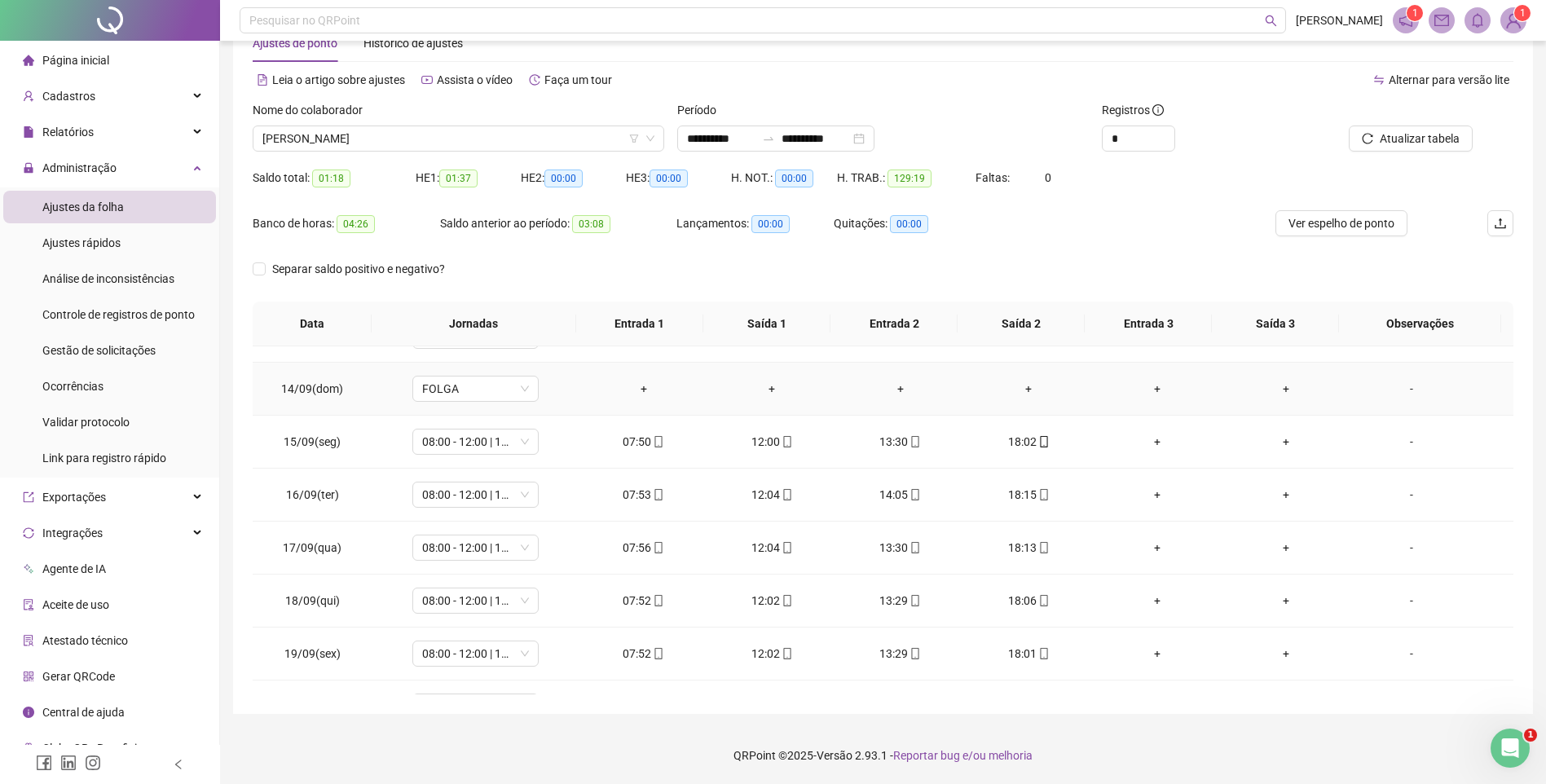
scroll to position [764, 0]
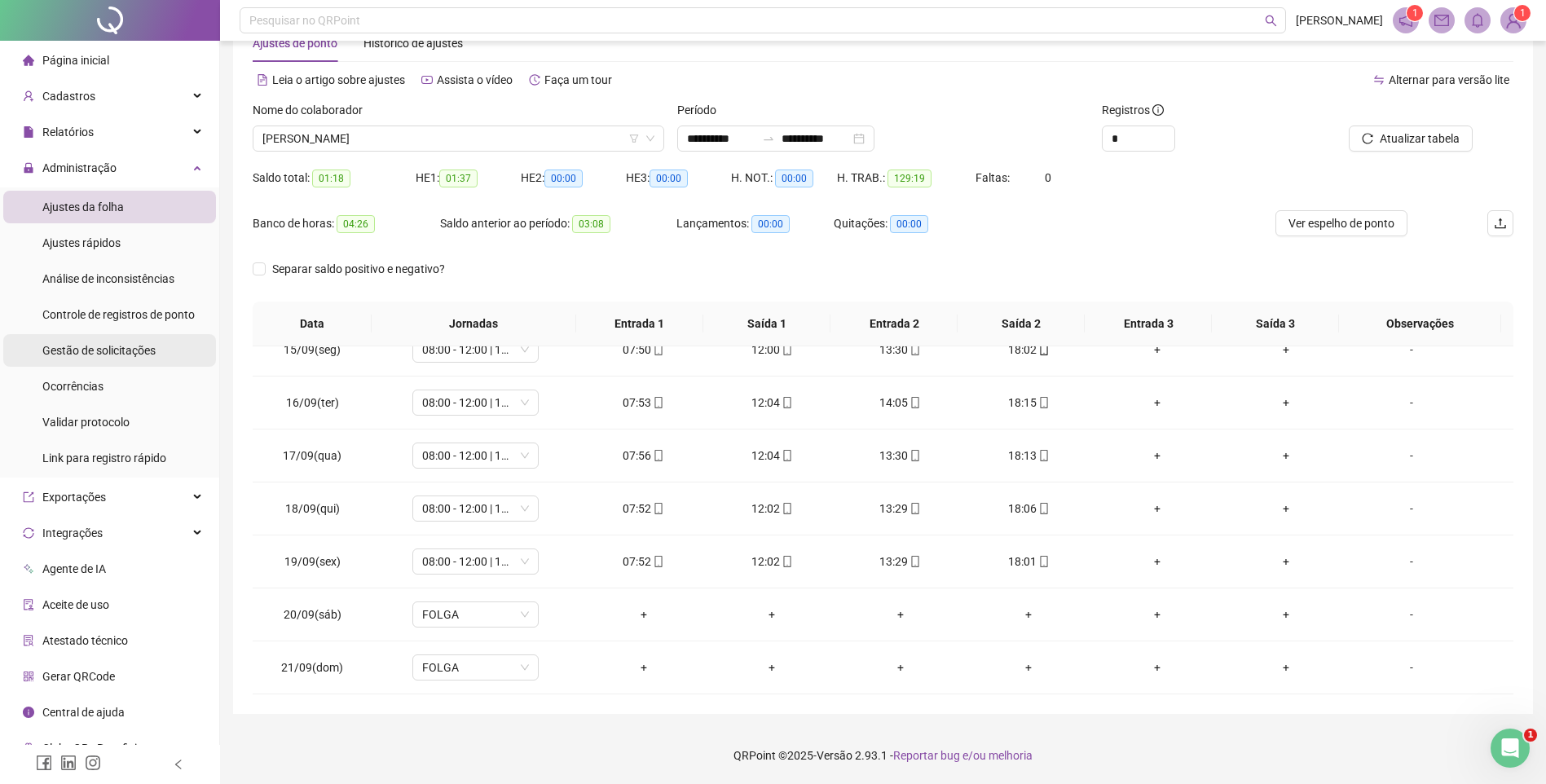
click at [103, 353] on span "Gestão de solicitações" at bounding box center [99, 350] width 114 height 13
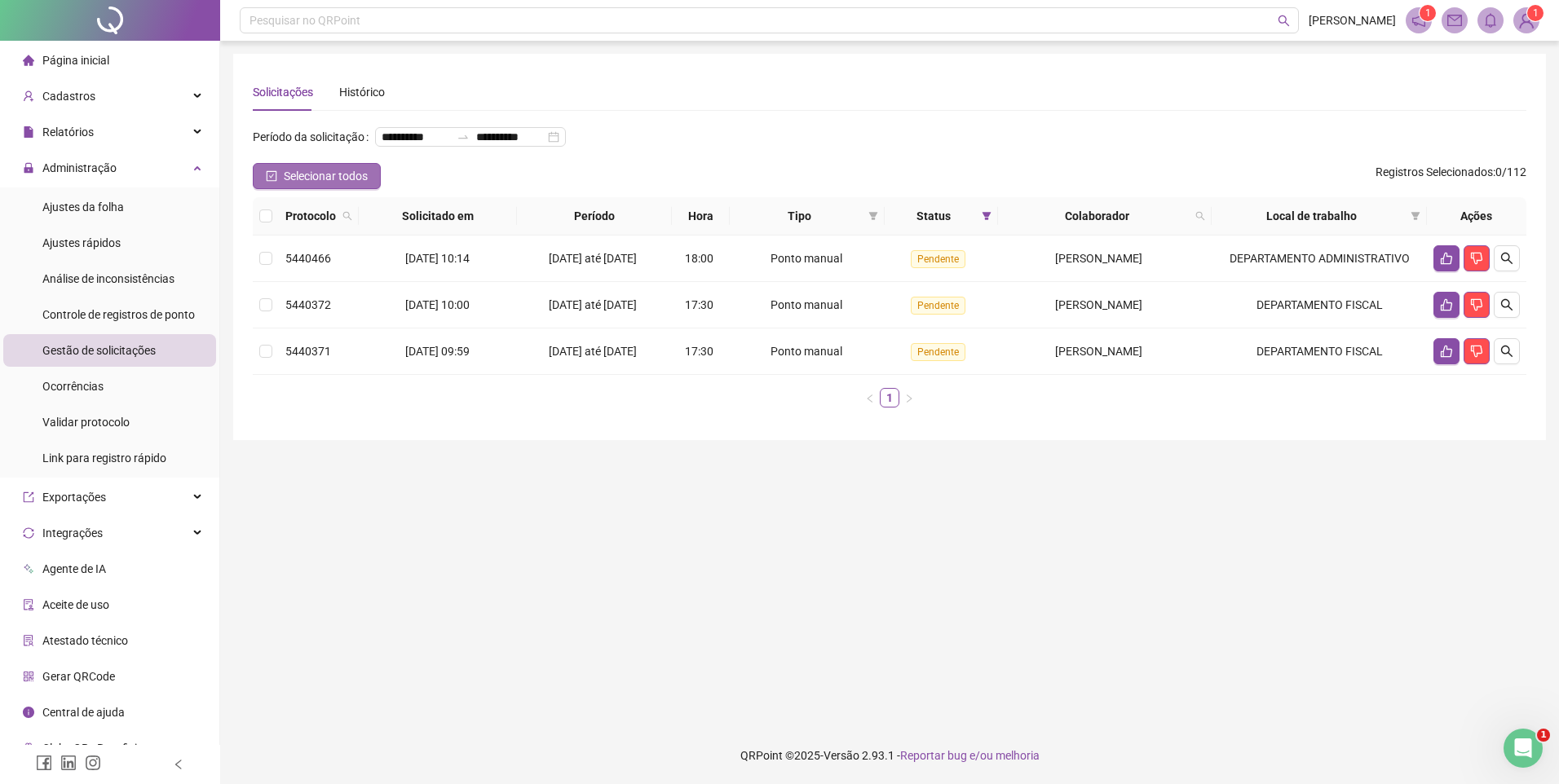
click at [297, 185] on span "Selecionar todos" at bounding box center [325, 176] width 84 height 18
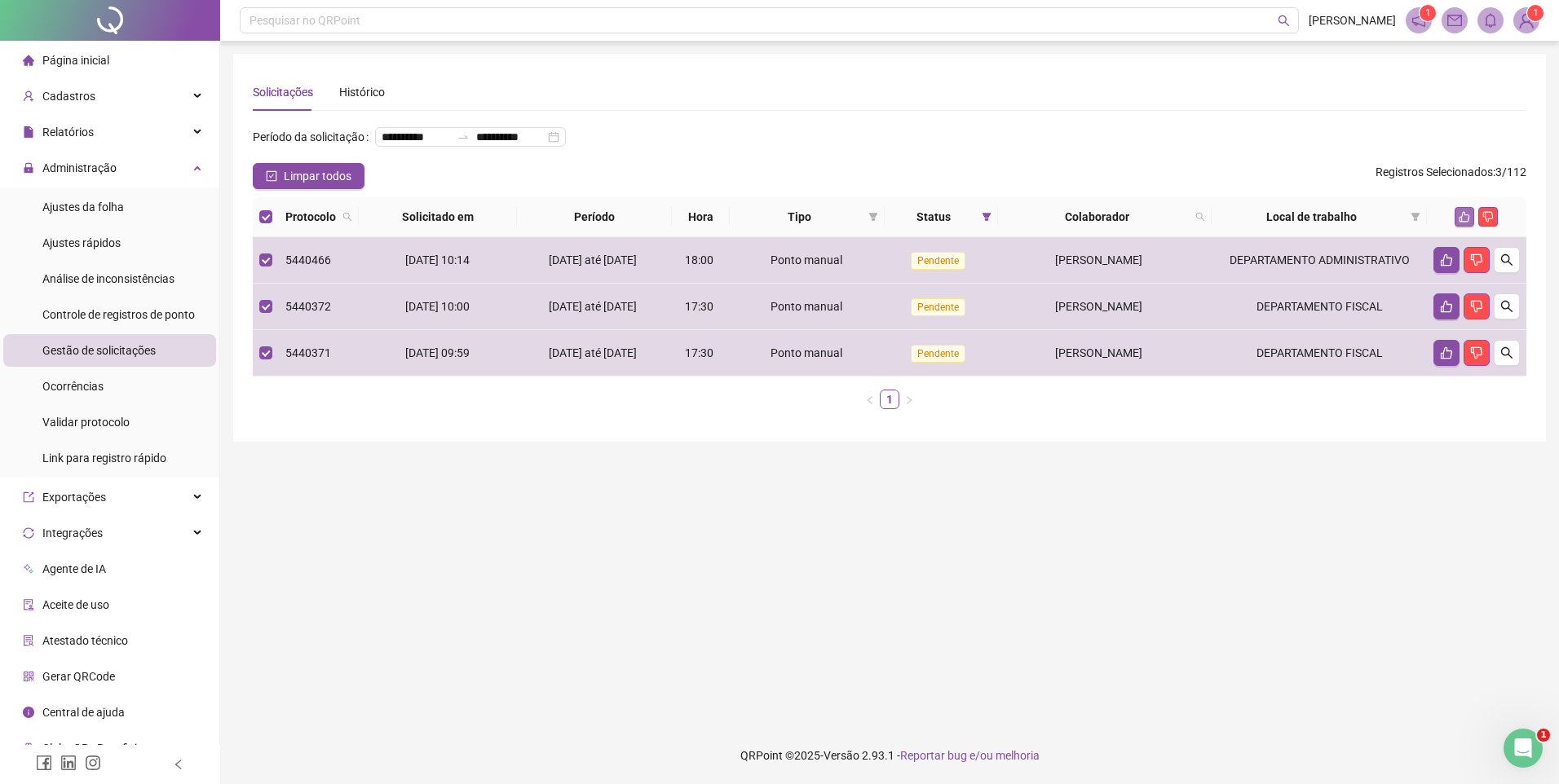
click at [1465, 223] on icon "like" at bounding box center [1464, 217] width 11 height 11
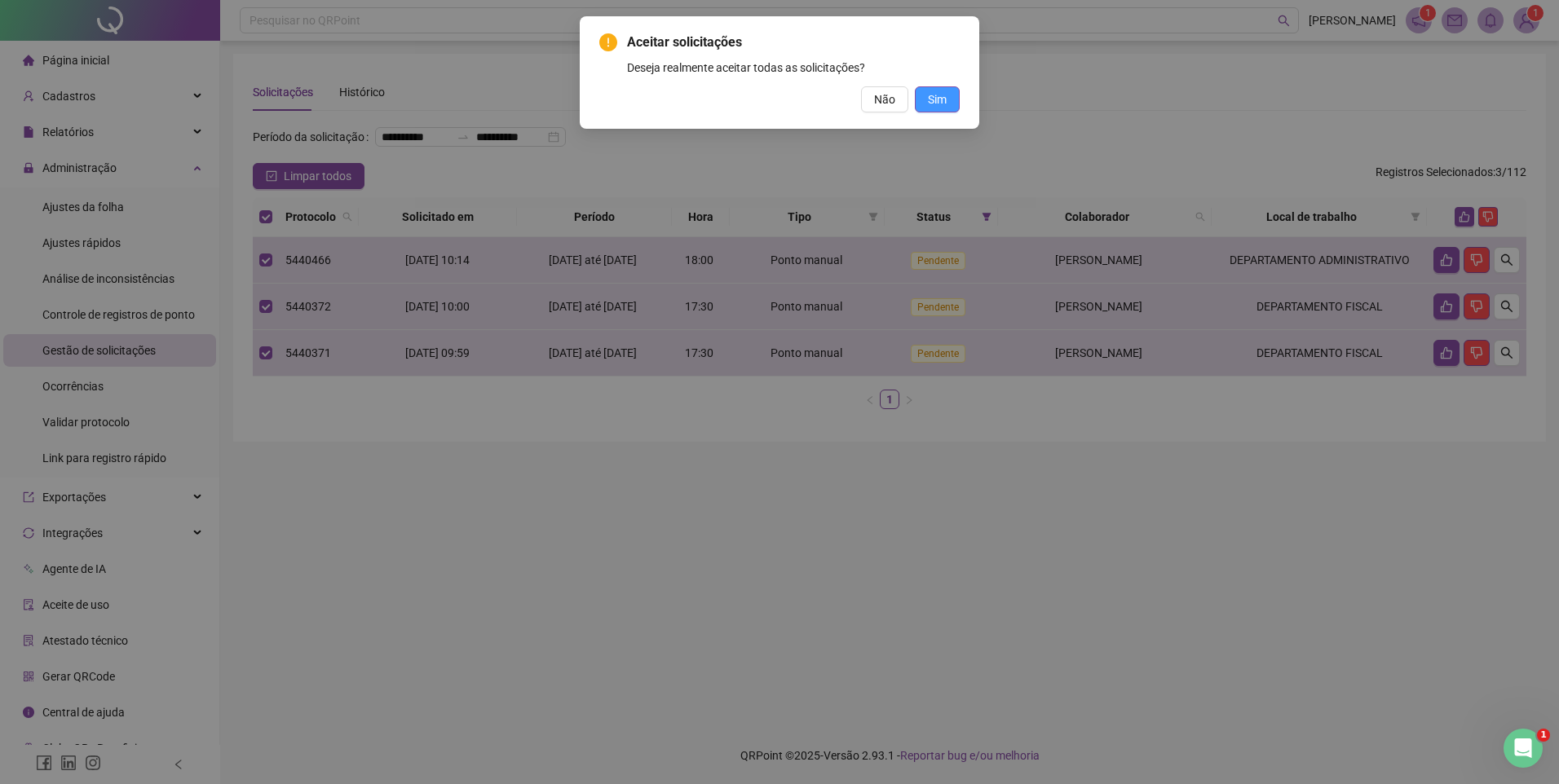
click at [939, 87] on div "Aceitar solicitações Deseja realmente aceitar todas as solicitações? Não Sim" at bounding box center [779, 73] width 361 height 80
click at [935, 92] on span "Sim" at bounding box center [937, 99] width 19 height 18
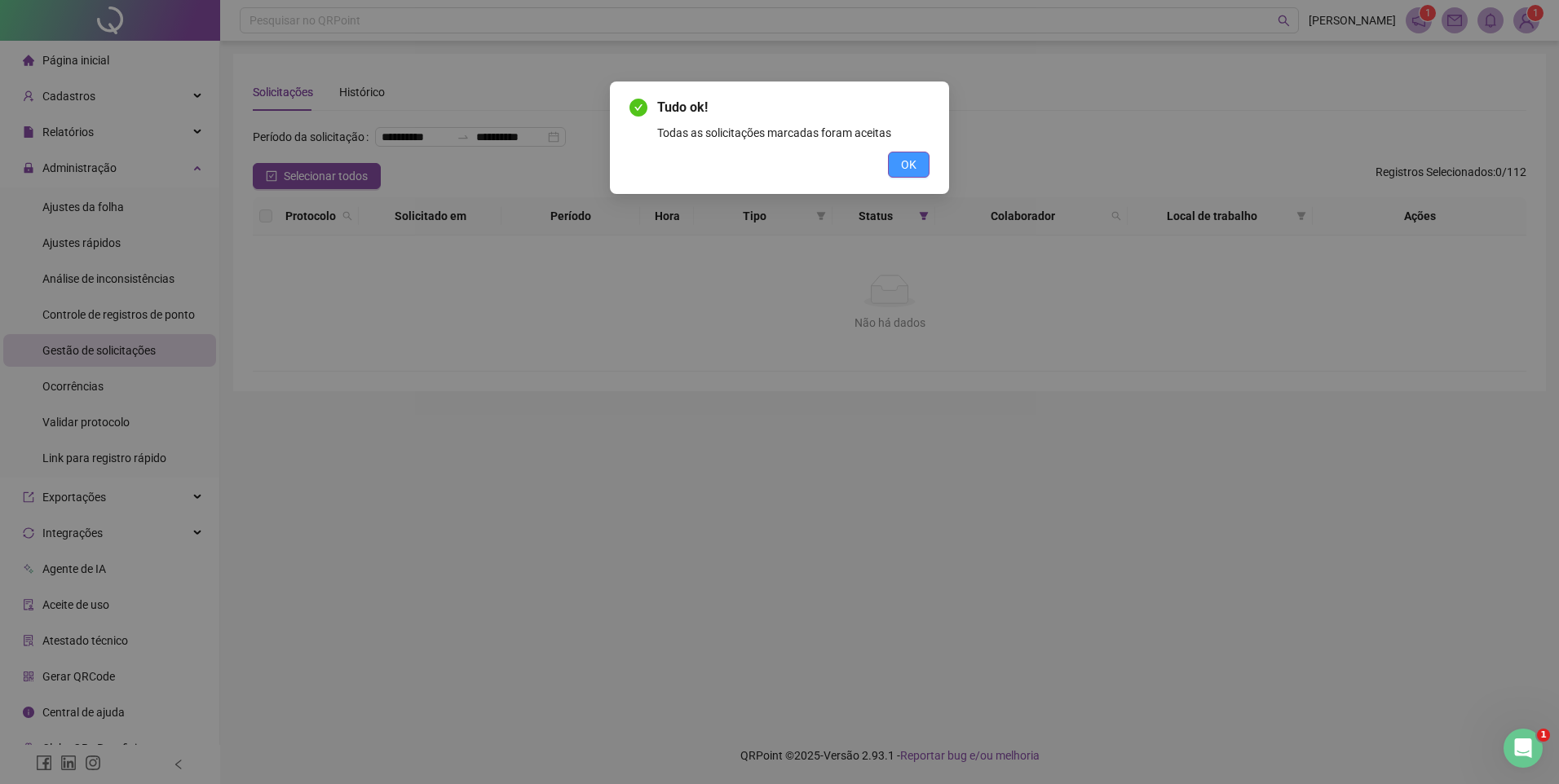
click at [913, 158] on span "OK" at bounding box center [908, 165] width 16 height 18
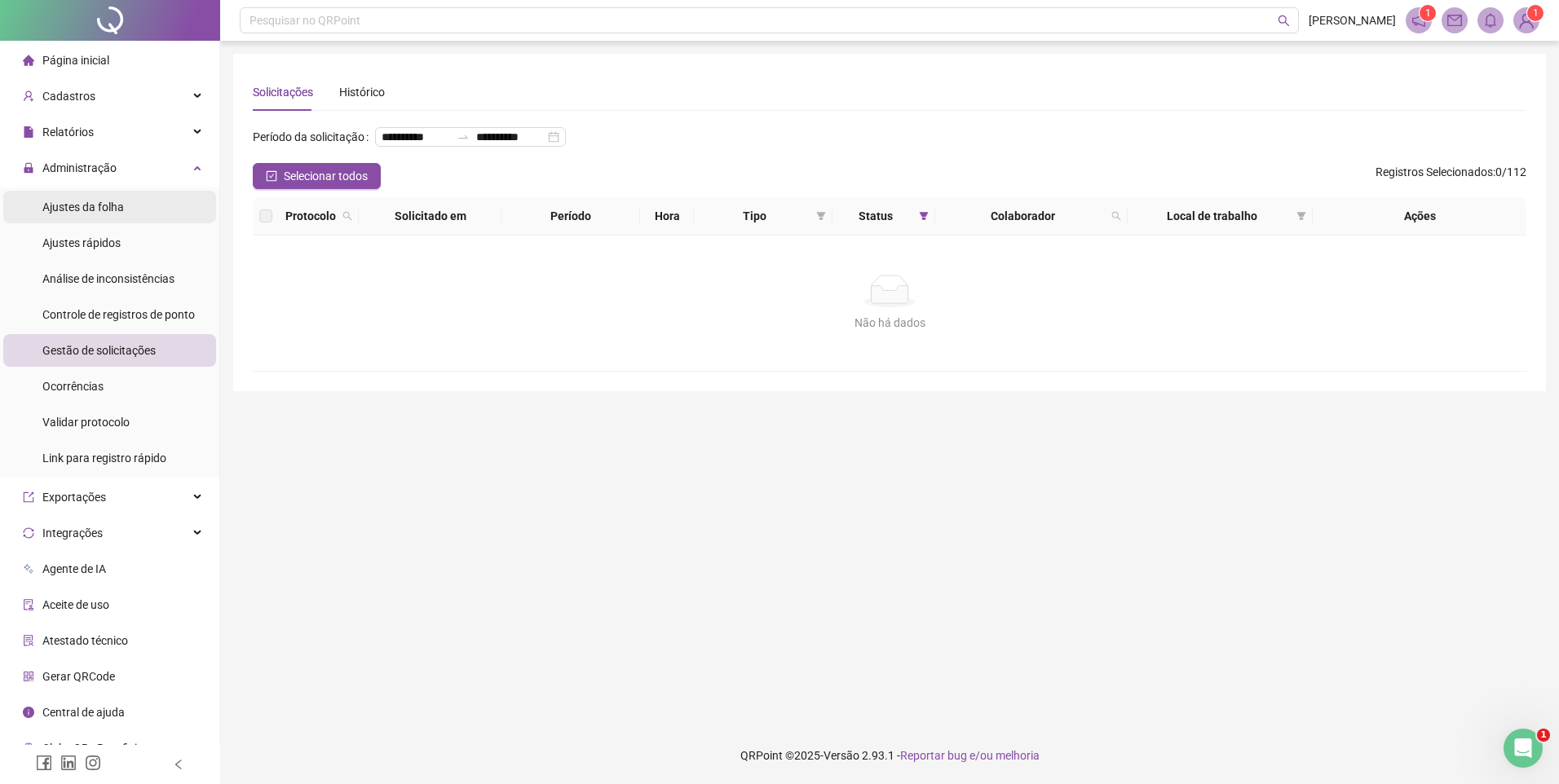
click at [117, 195] on div "Ajustes da folha" at bounding box center [83, 207] width 81 height 33
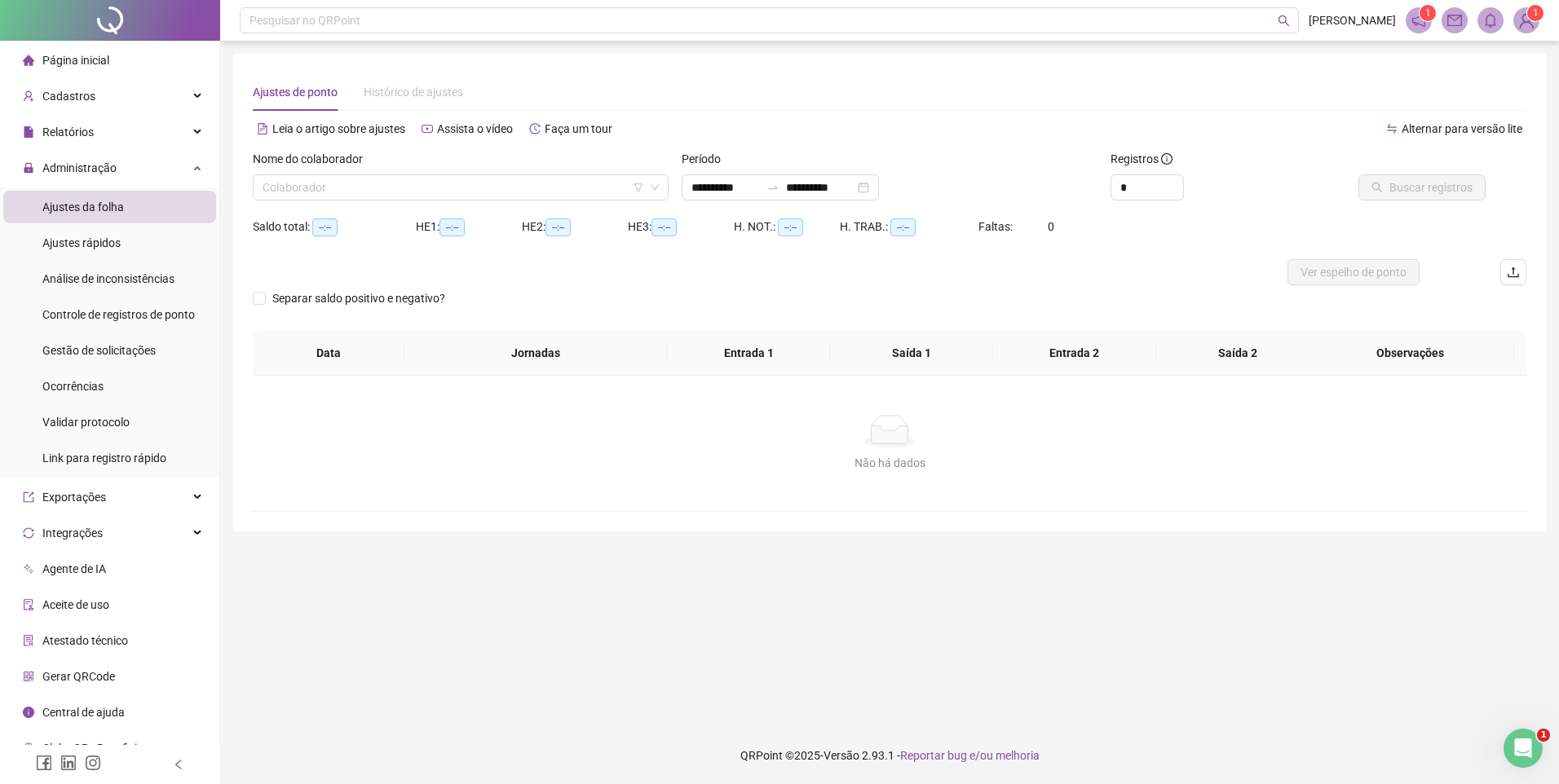
type input "**********"
click at [304, 183] on input "search" at bounding box center [453, 187] width 381 height 24
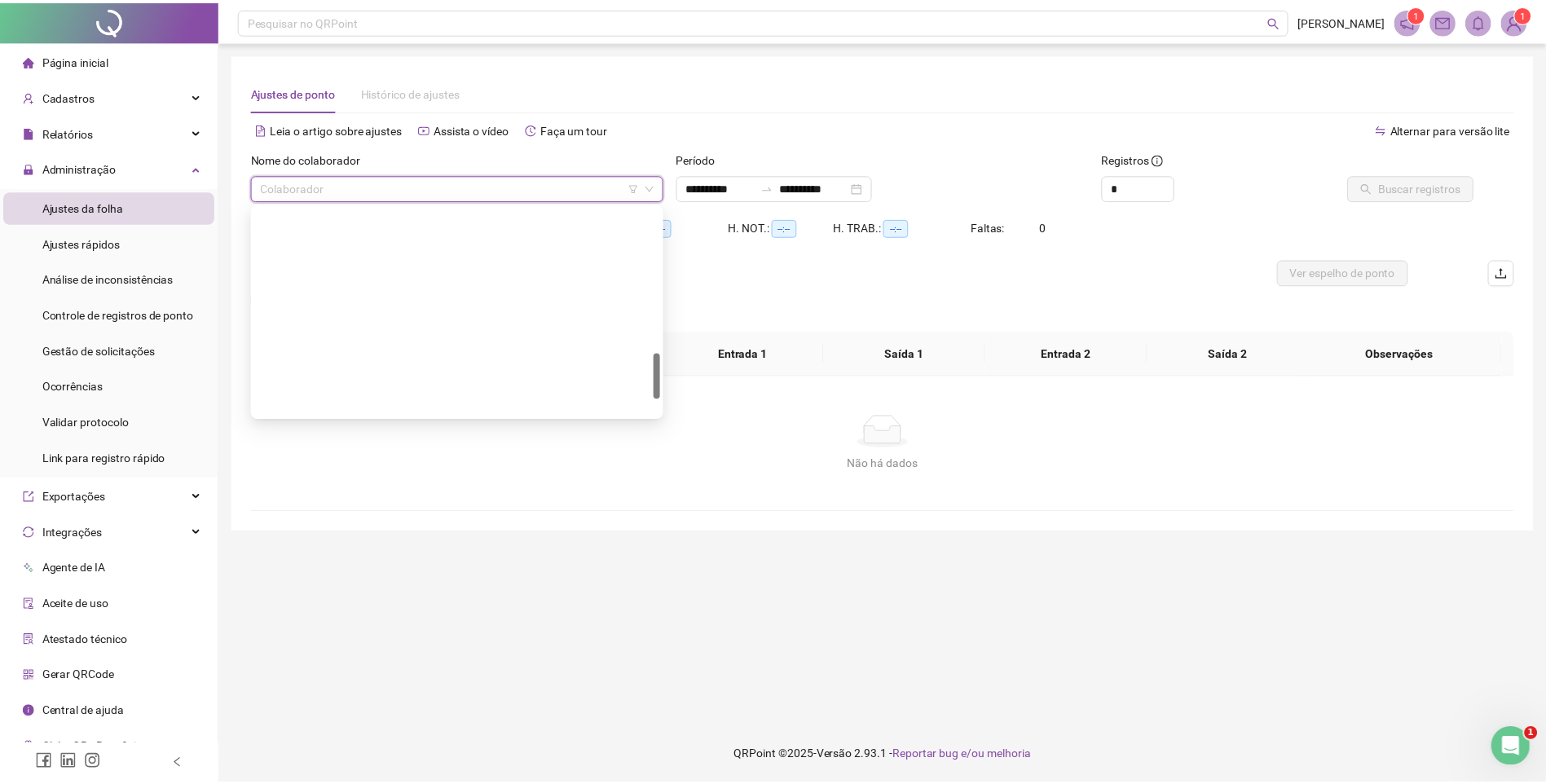
scroll to position [730, 0]
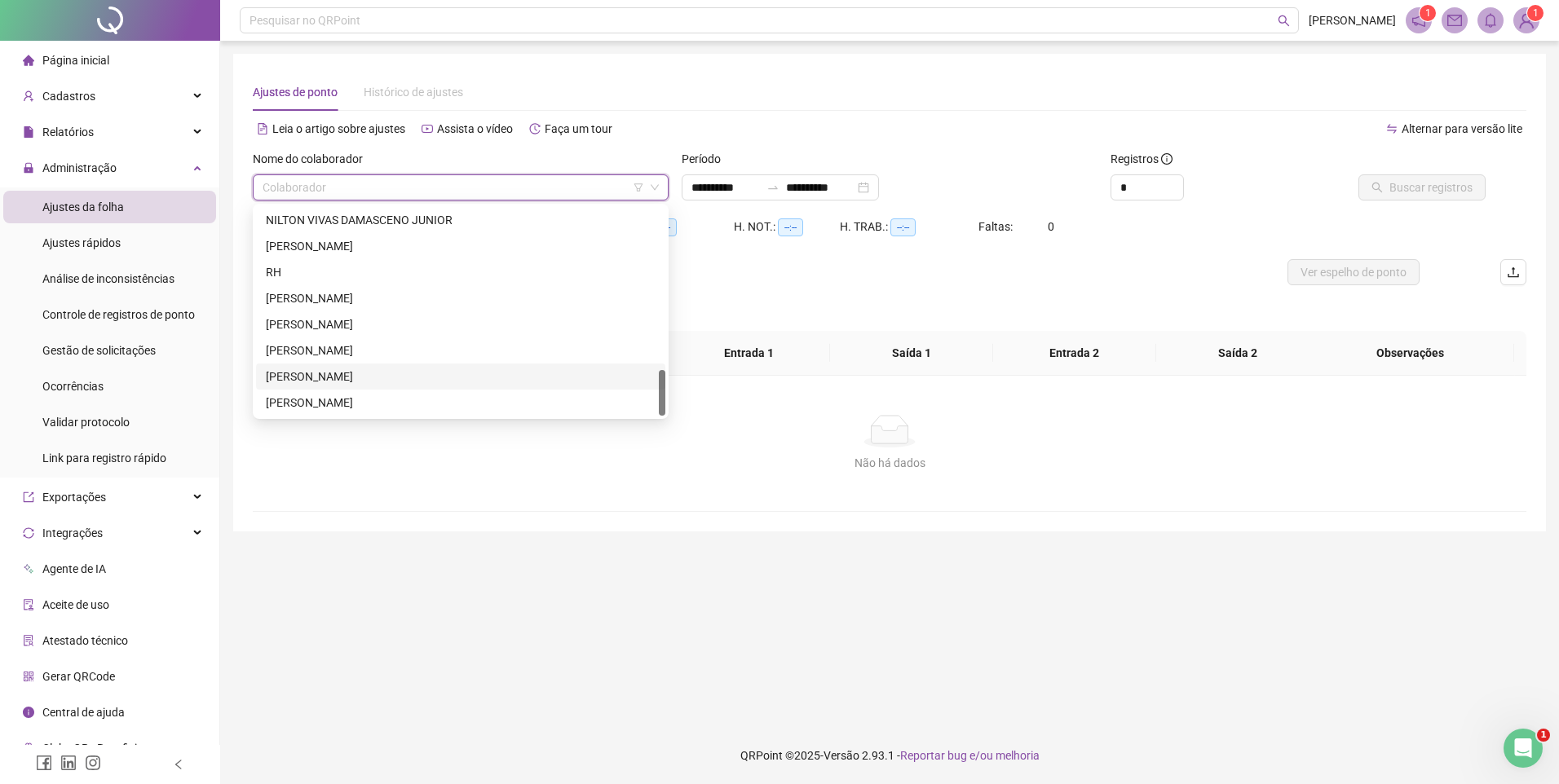
click at [321, 375] on div "[PERSON_NAME]" at bounding box center [461, 376] width 390 height 18
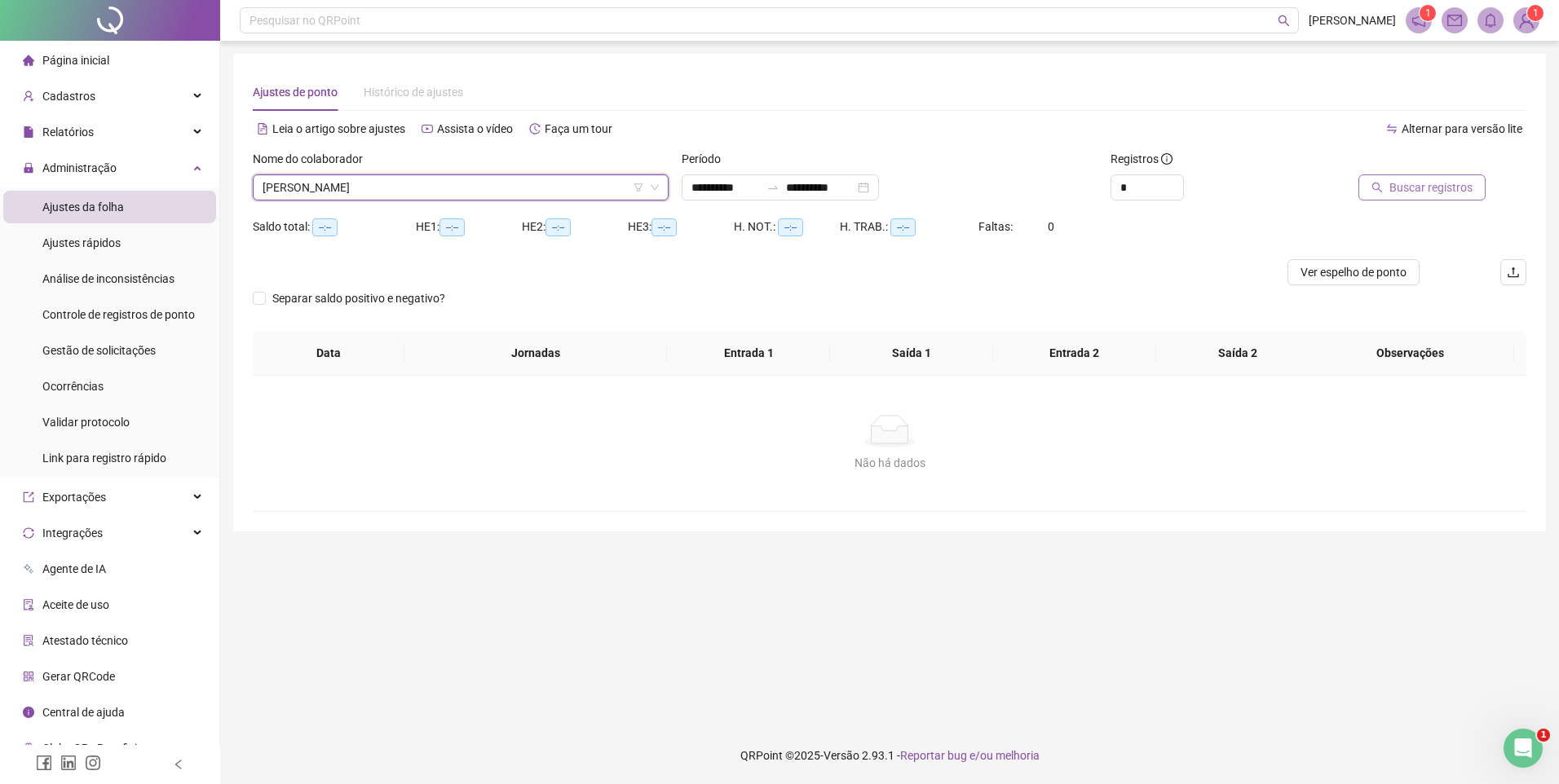
click at [1448, 182] on span "Buscar registros" at bounding box center [1431, 187] width 83 height 18
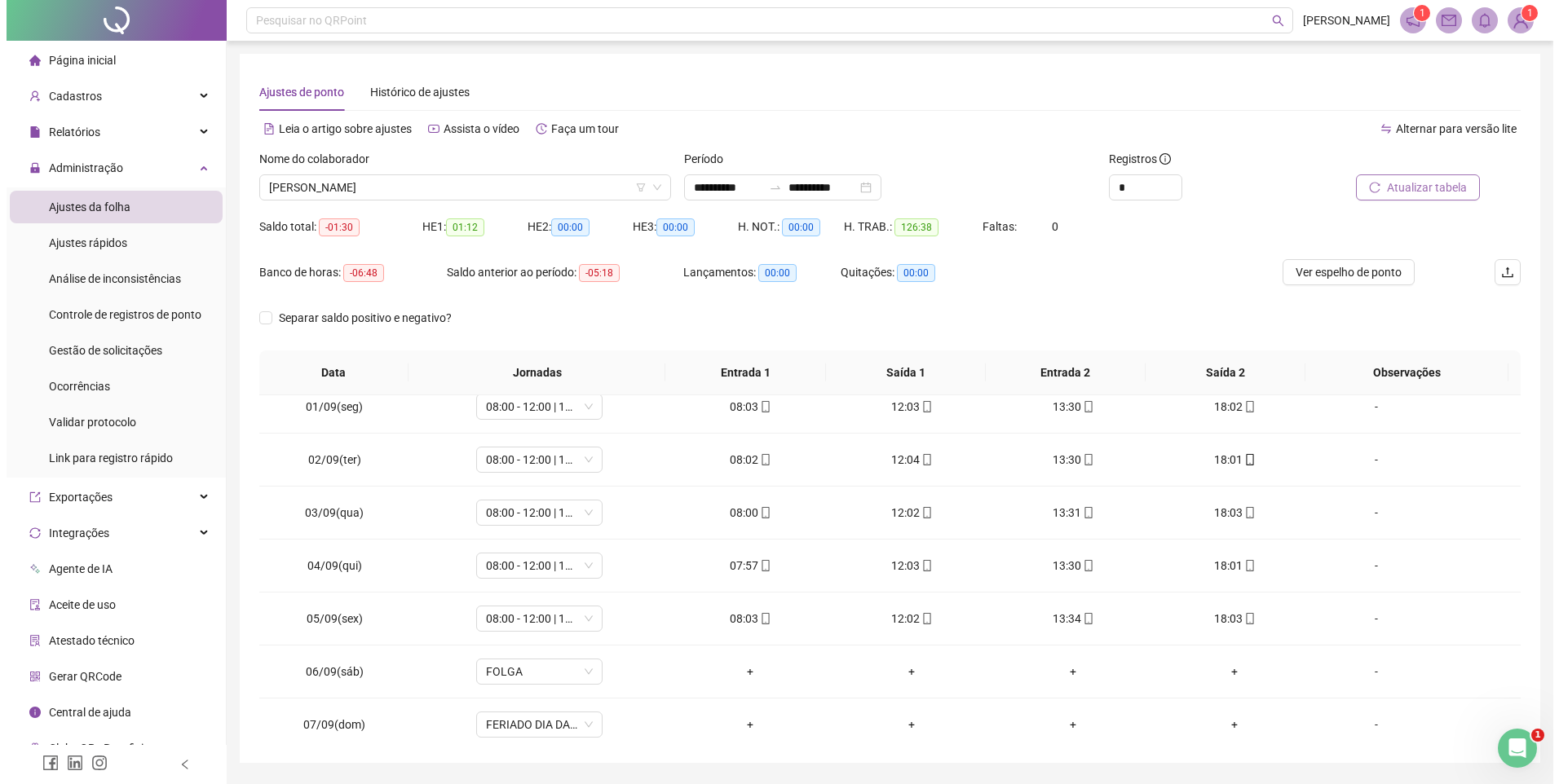
scroll to position [0, 0]
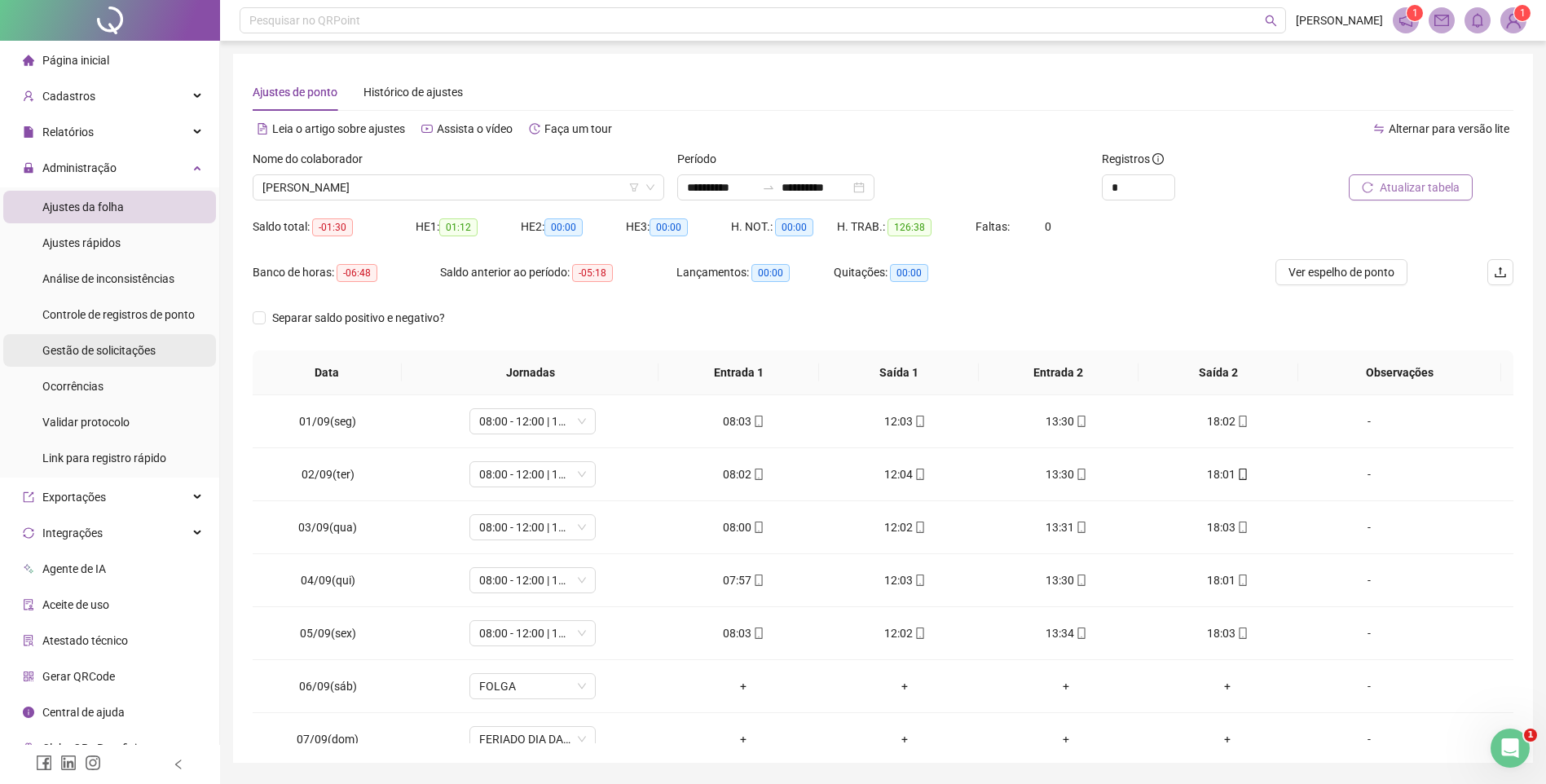
click at [101, 350] on span "Gestão de solicitações" at bounding box center [99, 350] width 114 height 13
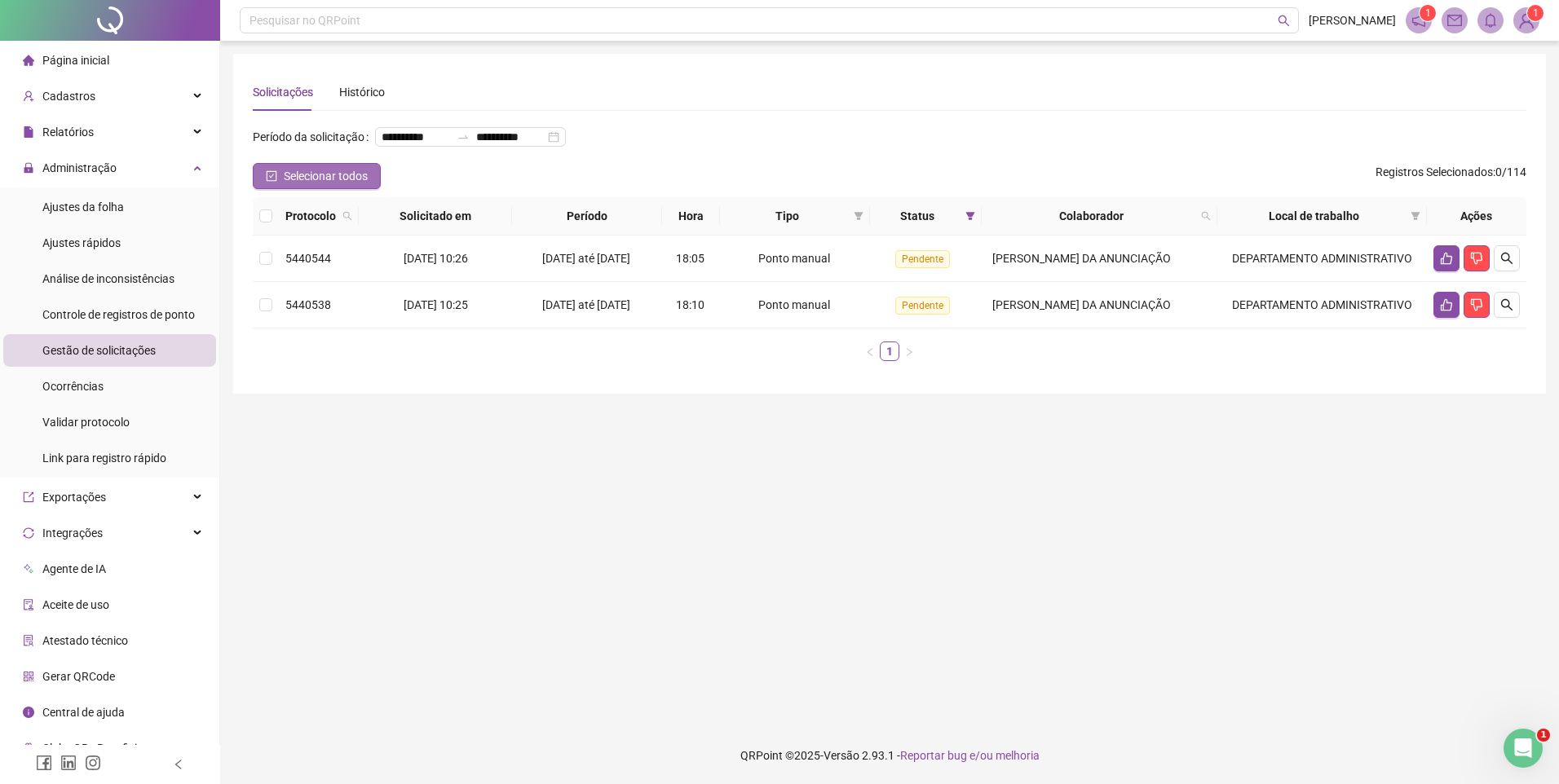
click at [282, 189] on button "Selecionar todos" at bounding box center [317, 176] width 128 height 26
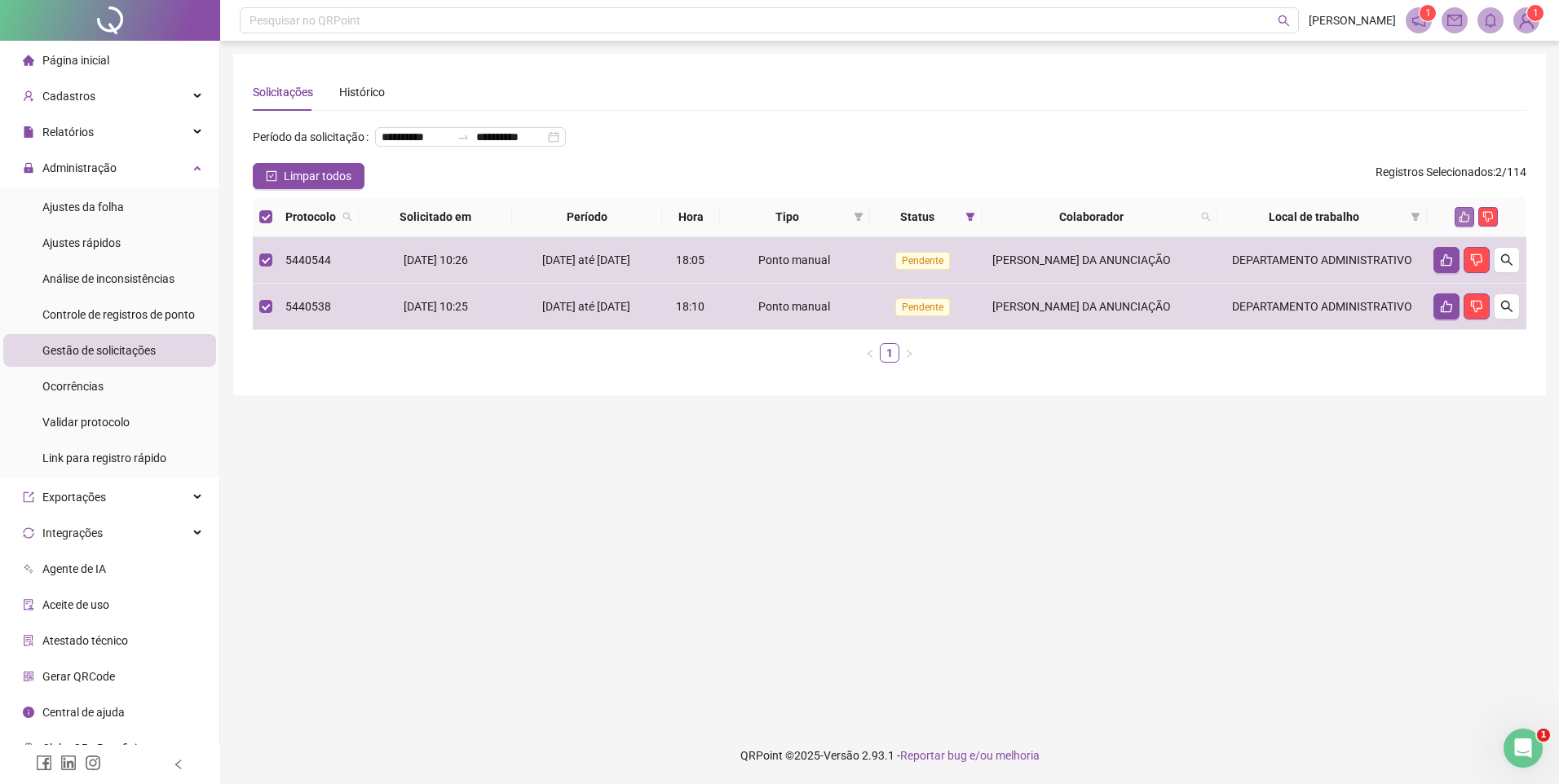
click at [1470, 223] on icon "like" at bounding box center [1464, 217] width 11 height 11
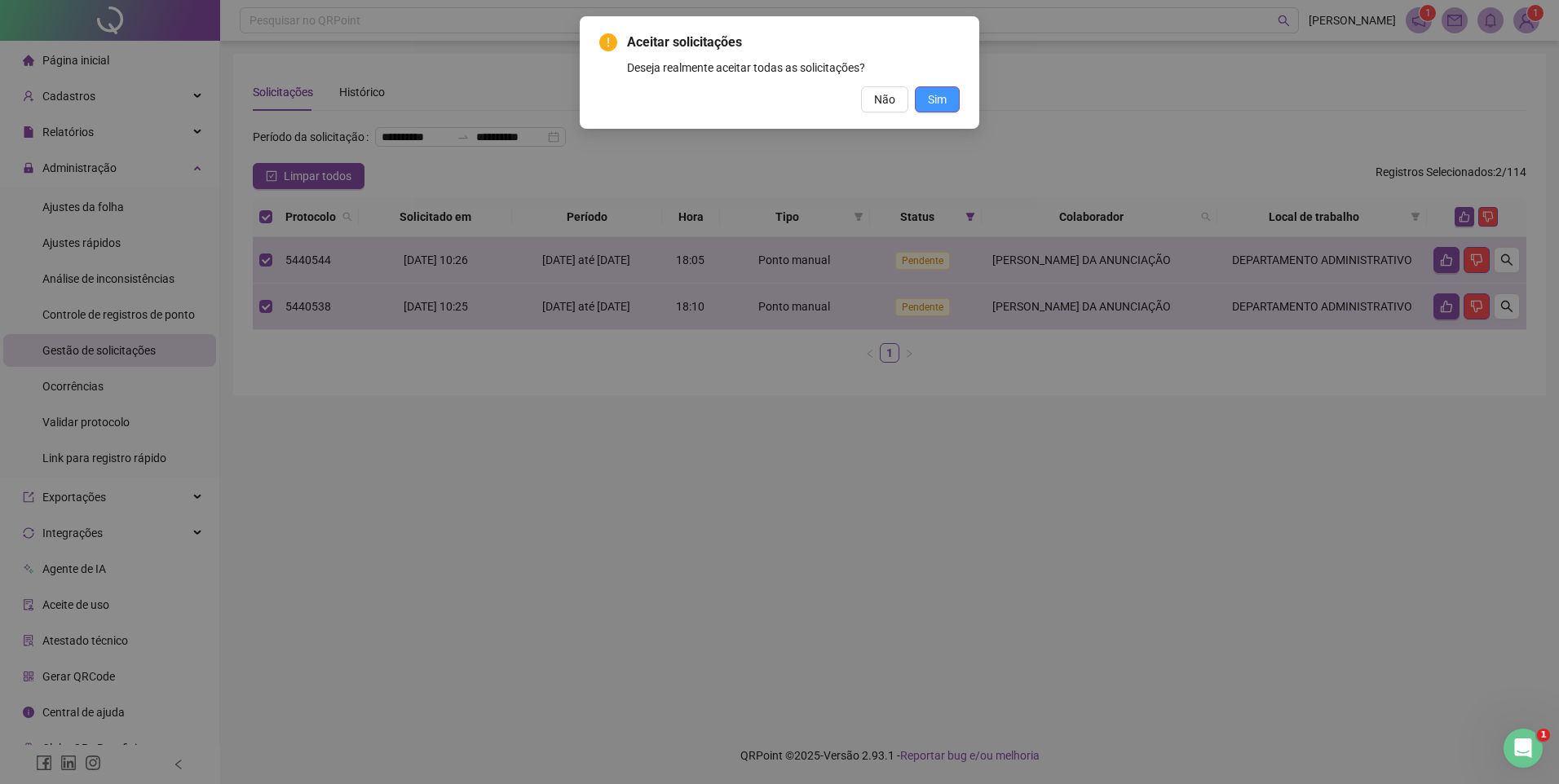
click at [929, 99] on span "Sim" at bounding box center [937, 99] width 19 height 18
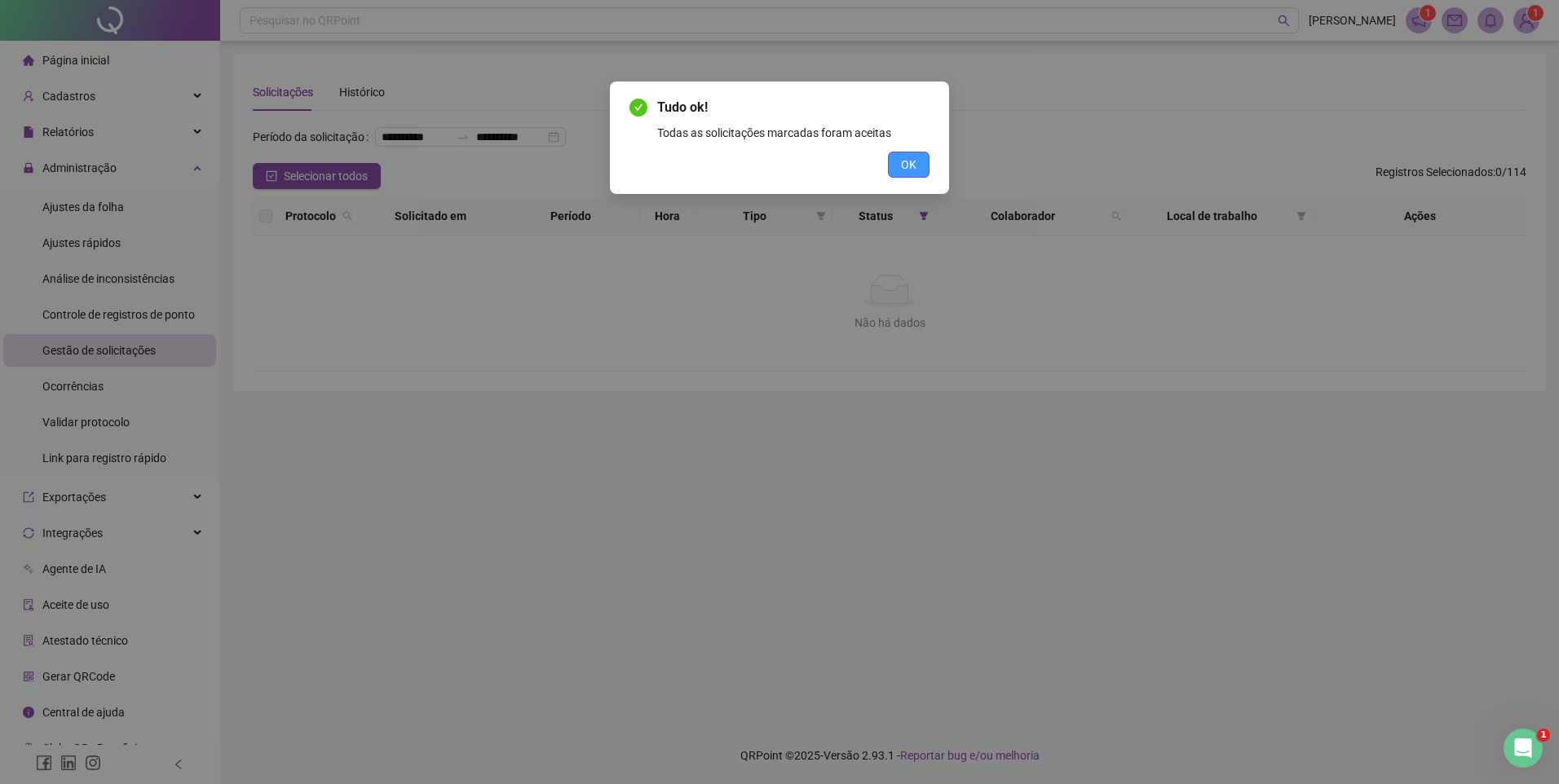
click at [918, 163] on button "OK" at bounding box center [908, 165] width 42 height 26
